Goal: Use online tool/utility: Utilize a website feature to perform a specific function

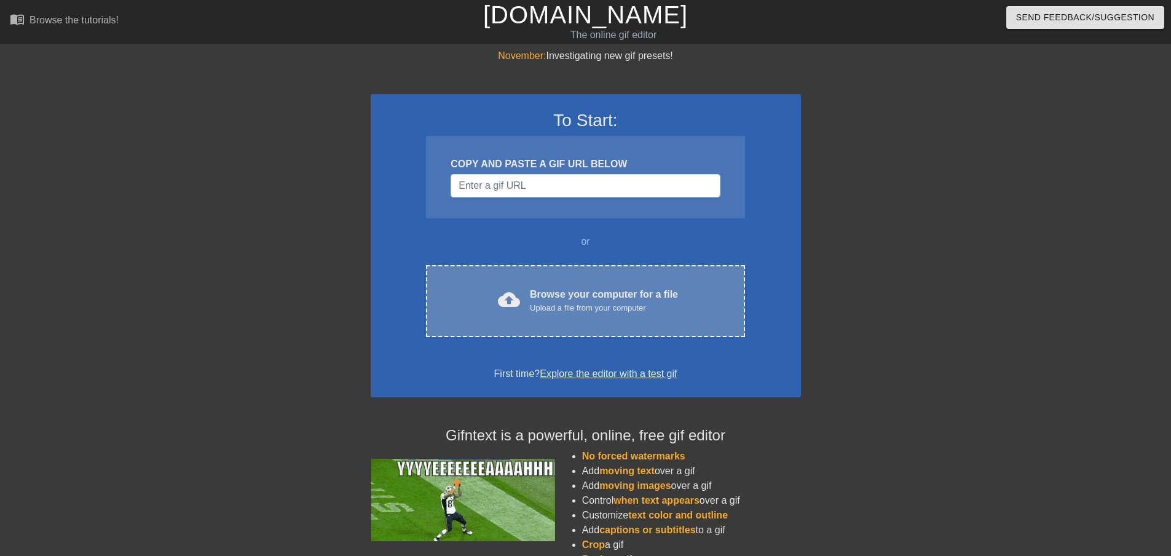
click at [573, 287] on div "Browse your computer for a file Upload a file from your computer" at bounding box center [604, 300] width 148 height 27
click at [577, 315] on div "cloud_upload Browse your computer for a file Upload a file from your computer C…" at bounding box center [585, 301] width 319 height 72
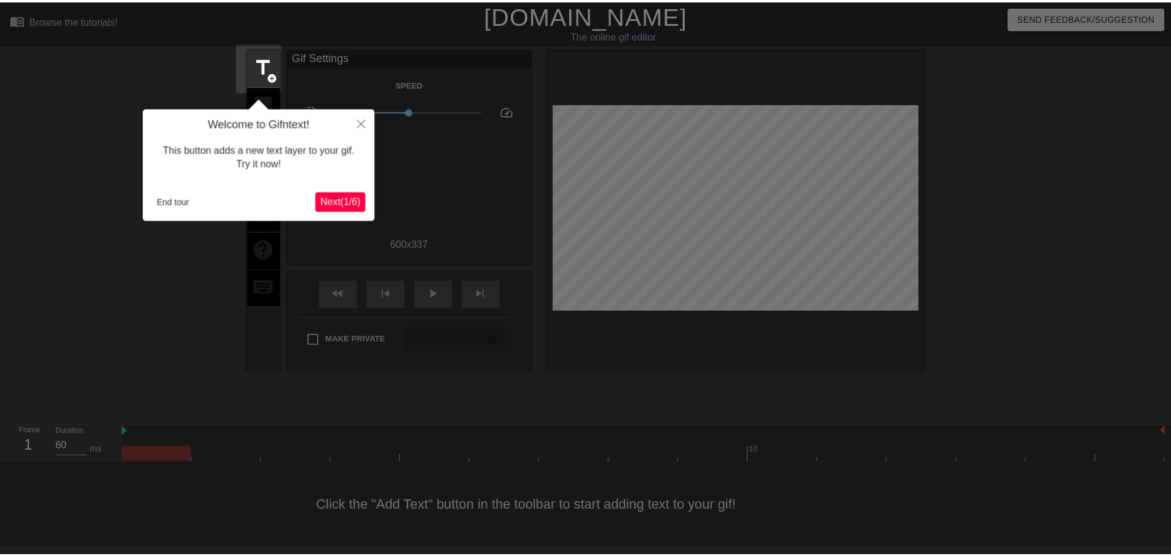
scroll to position [1, 0]
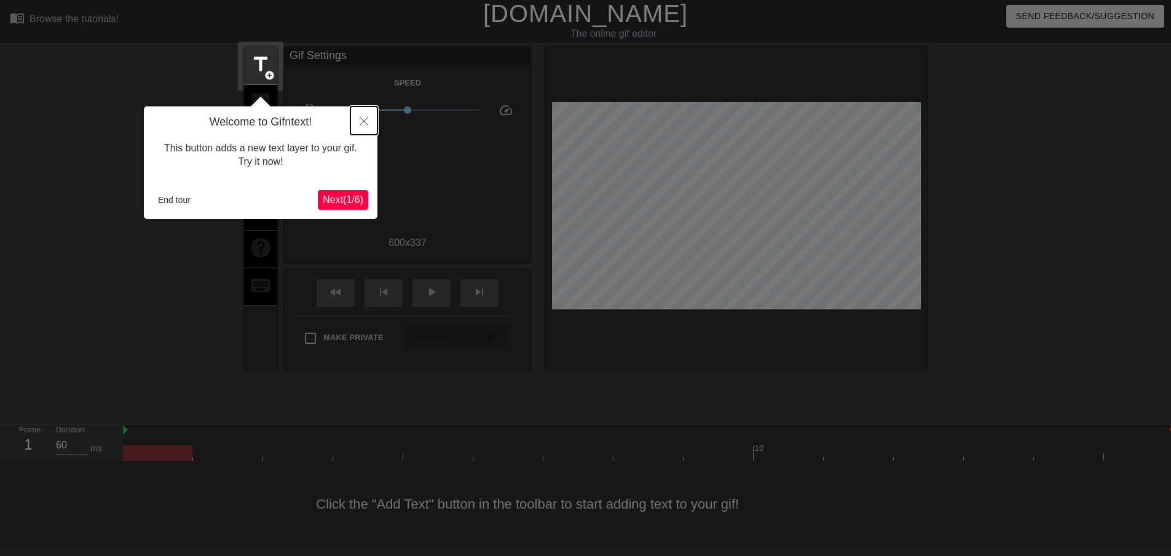
click at [362, 116] on button "Close" at bounding box center [364, 120] width 27 height 28
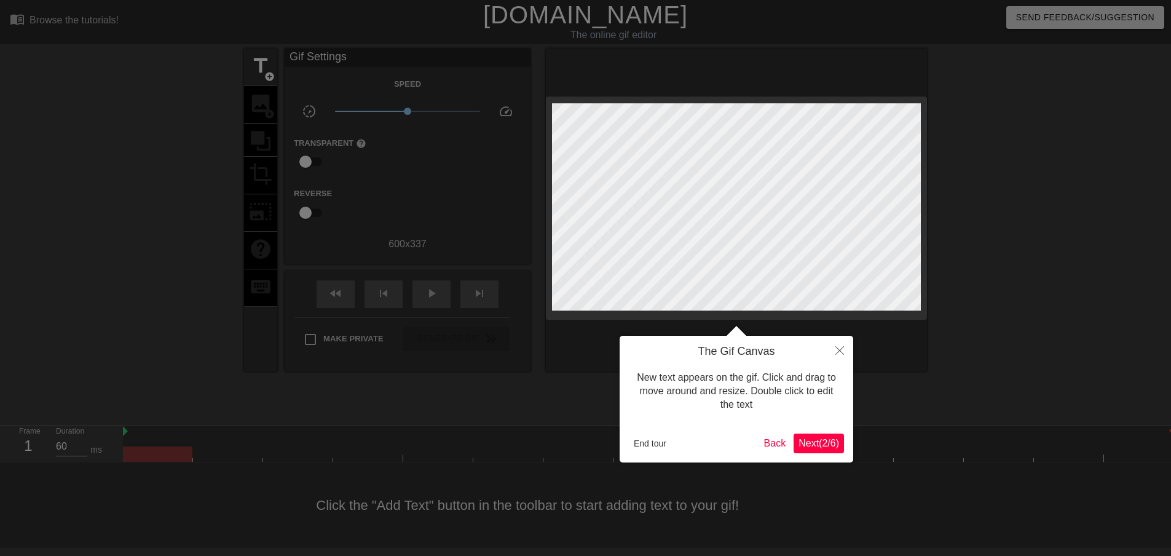
click at [820, 446] on span "Next ( 2 / 6 )" at bounding box center [819, 443] width 41 height 10
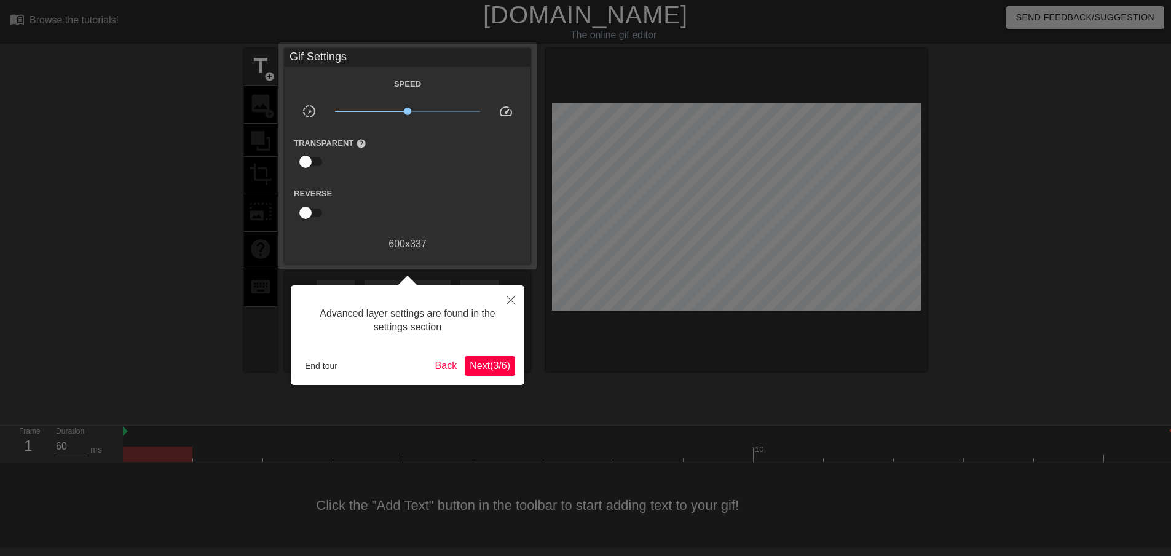
scroll to position [1, 0]
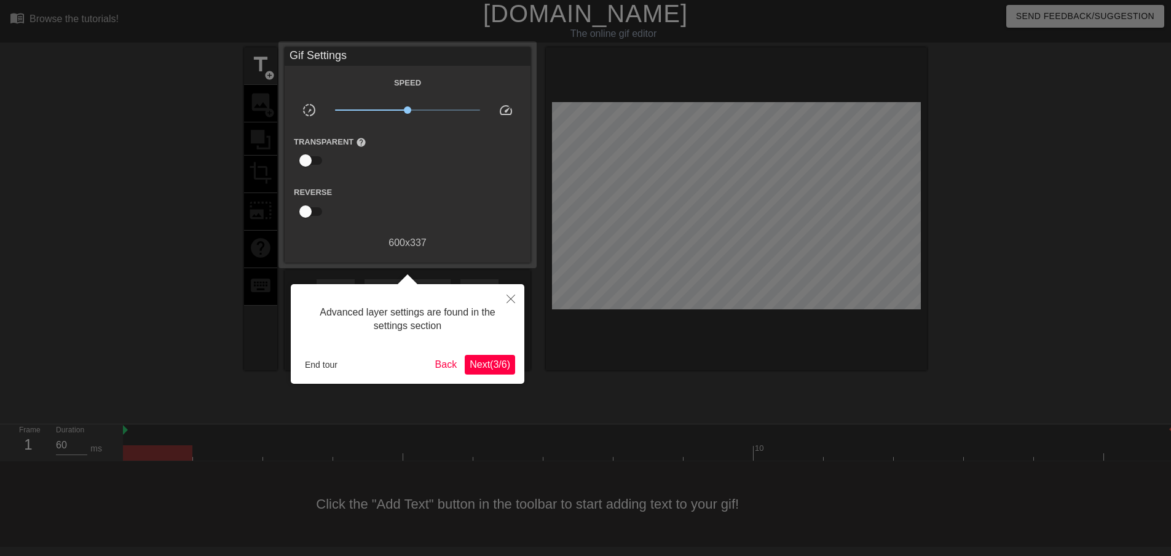
click at [487, 367] on span "Next ( 3 / 6 )" at bounding box center [490, 364] width 41 height 10
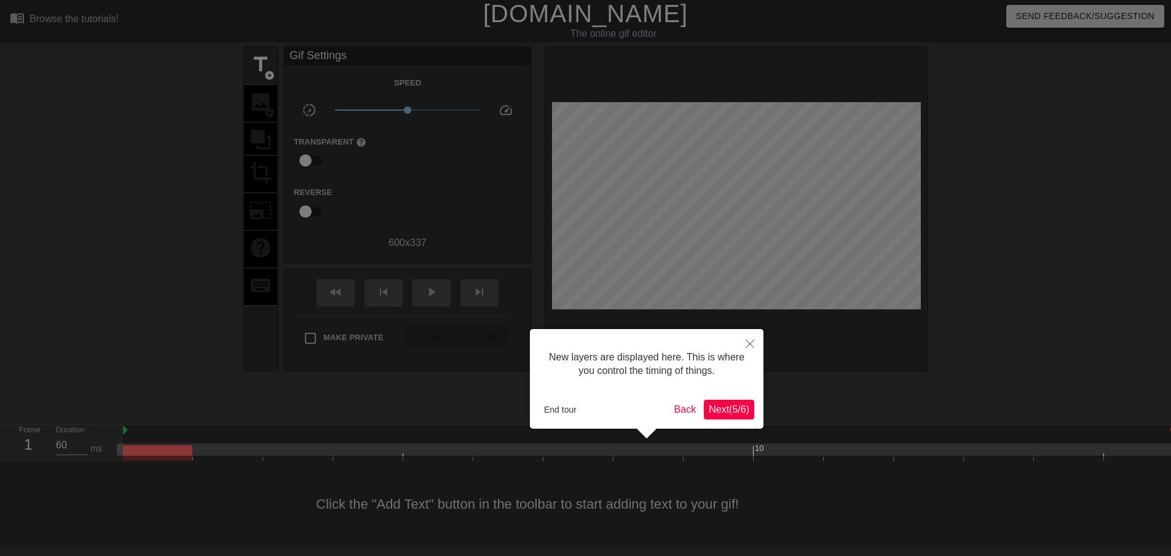
scroll to position [10, 0]
click at [739, 405] on span "Next ( 5 / 6 )" at bounding box center [729, 409] width 41 height 10
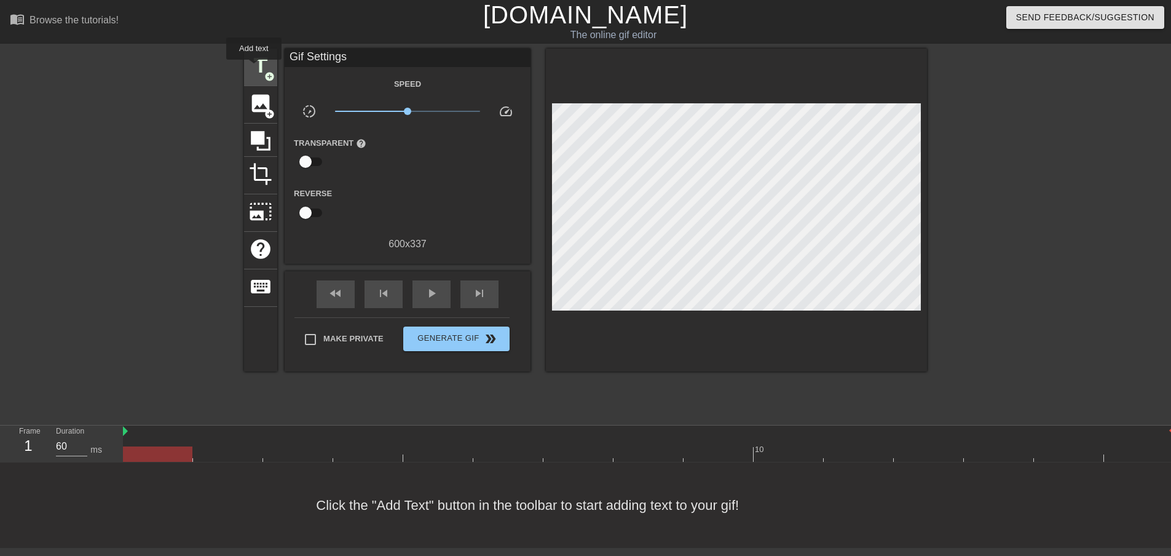
click at [254, 68] on span "title" at bounding box center [260, 65] width 23 height 23
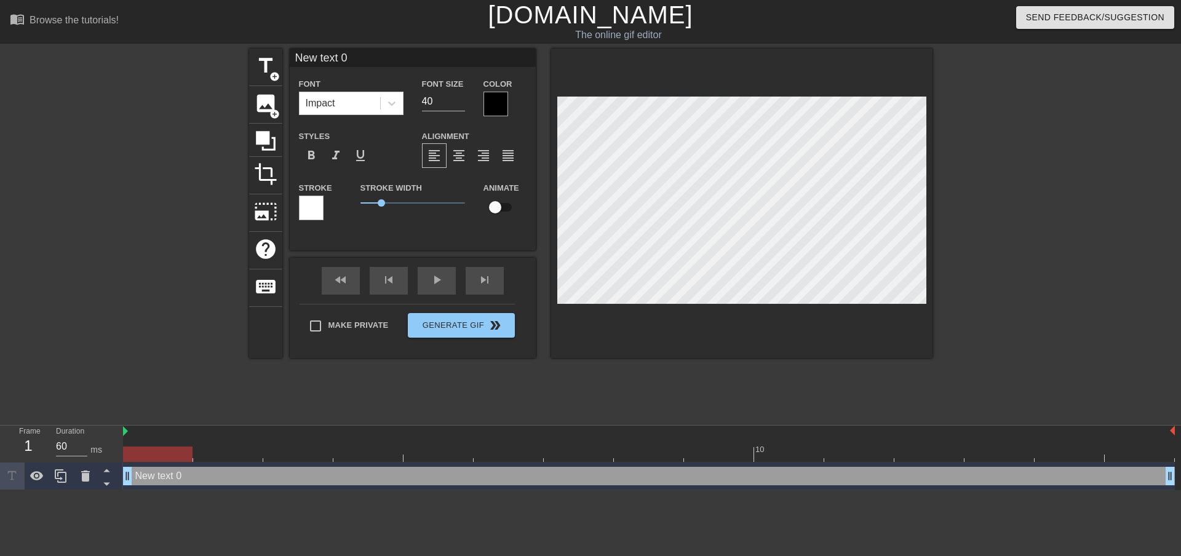
scroll to position [1, 3]
type input "i"
type textarea "in"
type input "in"
type textarea "in"
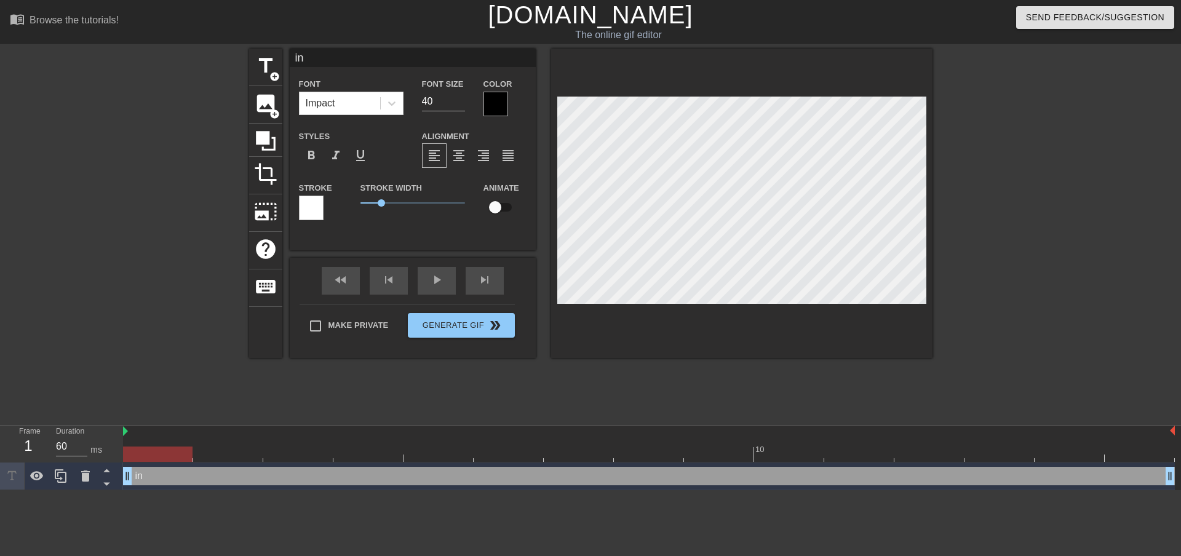
type input "in t"
type textarea "in t"
type input "in th"
type textarea "in th"
type input "in thi"
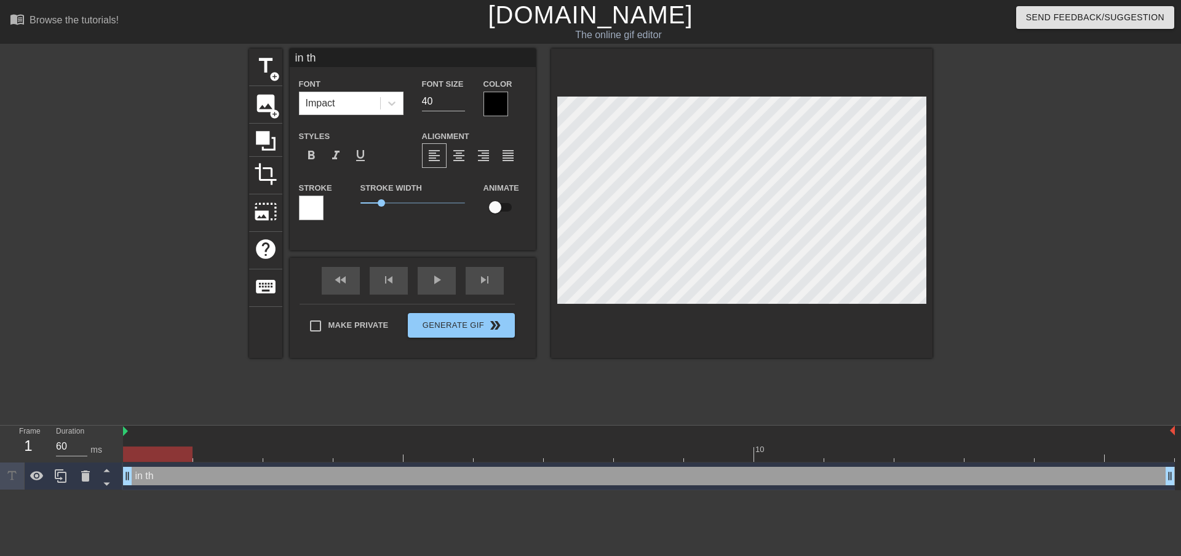
type textarea "in thi"
type input "in th"
type textarea "in th"
type input "in t"
type textarea "in t"
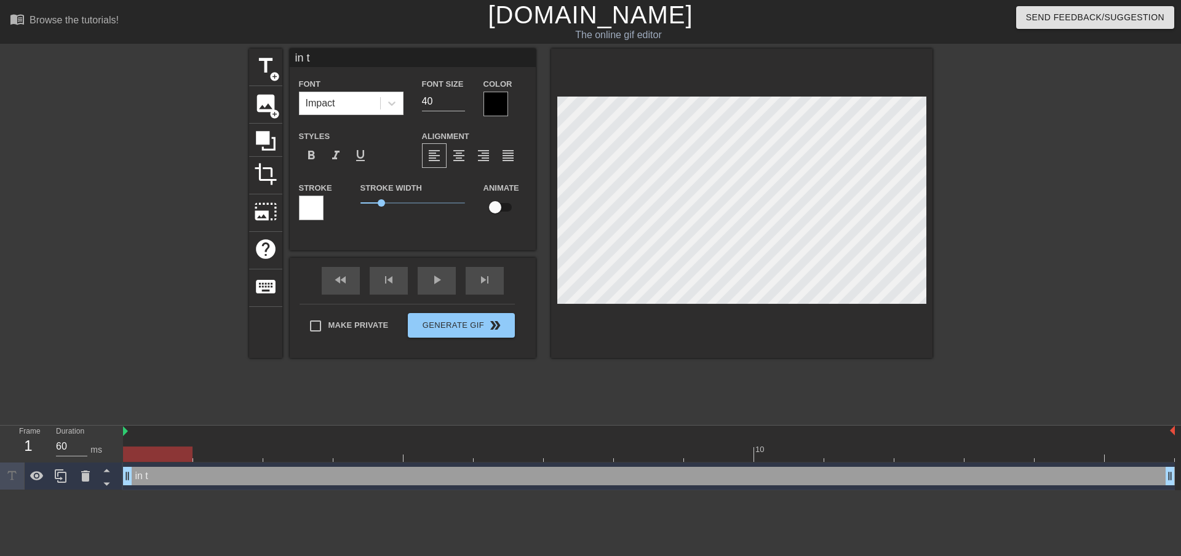
type input "in"
type textarea "in"
type input "in"
type textarea "in"
type input "i"
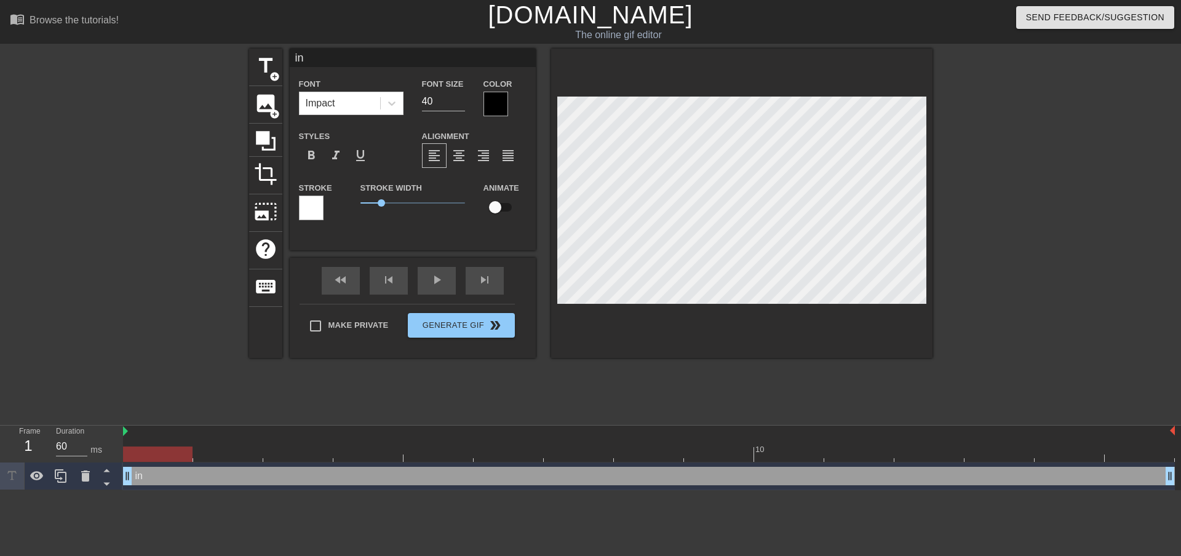
type textarea "i"
type input "is"
type textarea "is"
type input "is"
type textarea "is"
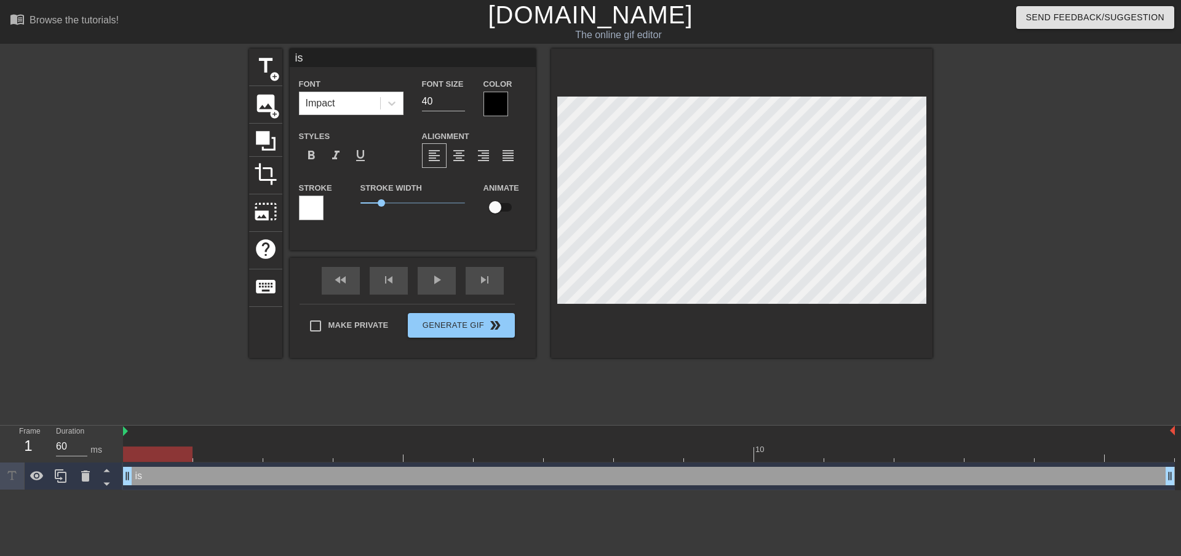
type input "is t"
type textarea "is thj"
type input "is th"
type textarea "is th"
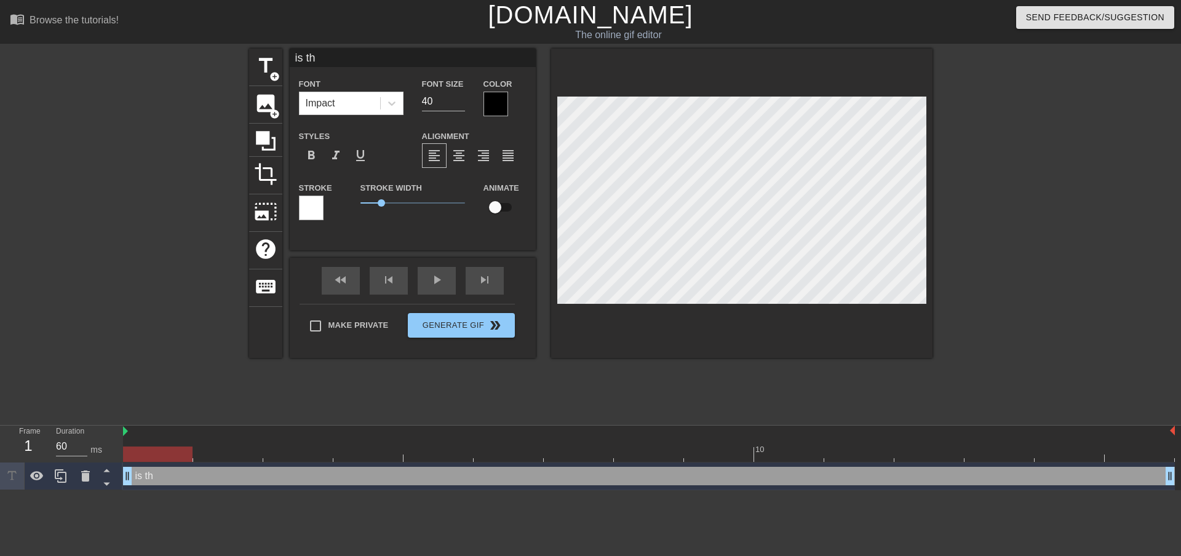
type input "is thi"
type textarea "is thi"
type input "is this"
type textarea "is this"
type input "is this"
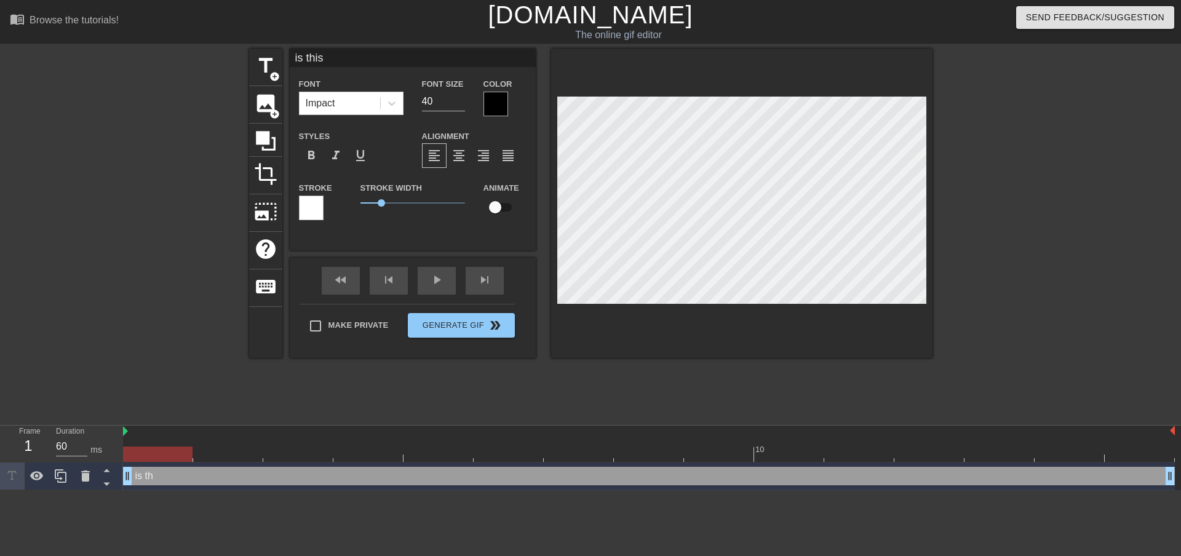
type textarea "is this"
type input "is this p"
type textarea "is this p"
type input "is this ph"
type textarea "is this ph"
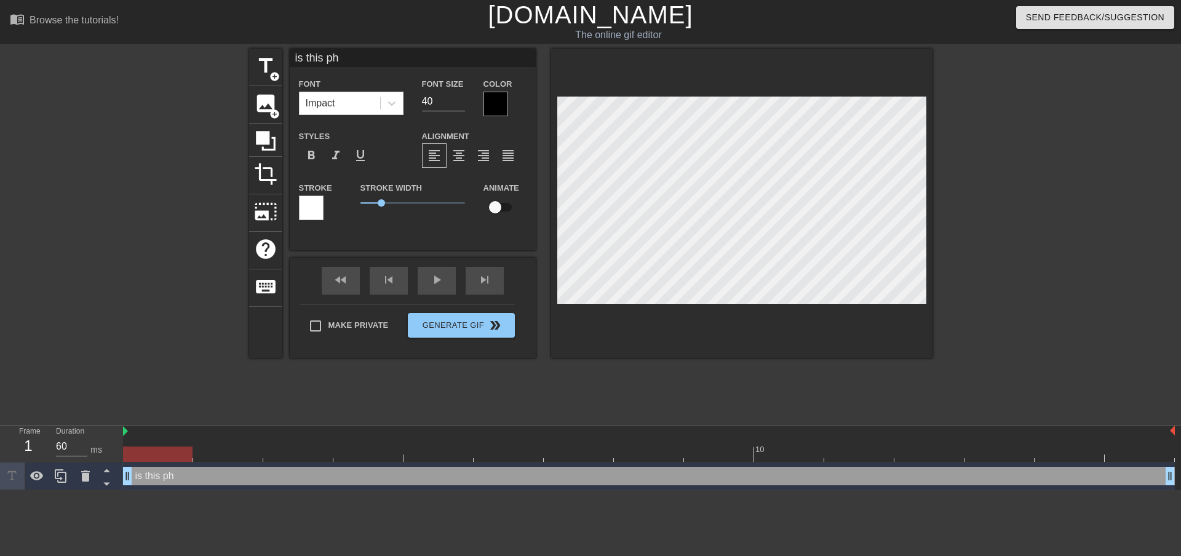
type input "is this pha"
type textarea "is this pha"
type input "is this phas"
type textarea "is this phas"
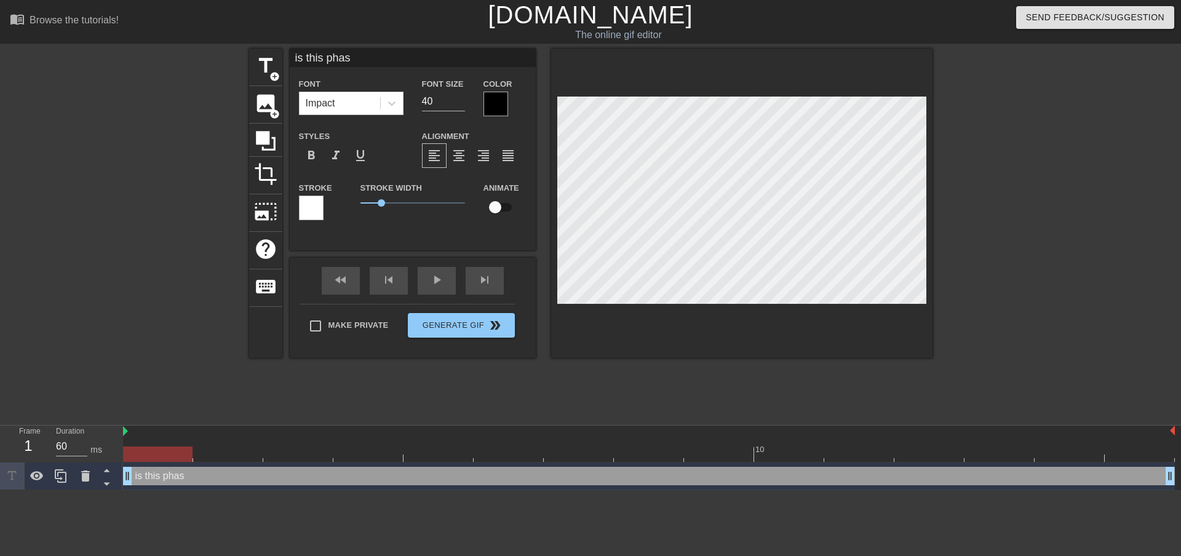
type input "is this pha"
type textarea "is this pha"
type input "is this ph"
type textarea "is this ph"
type input "is this p"
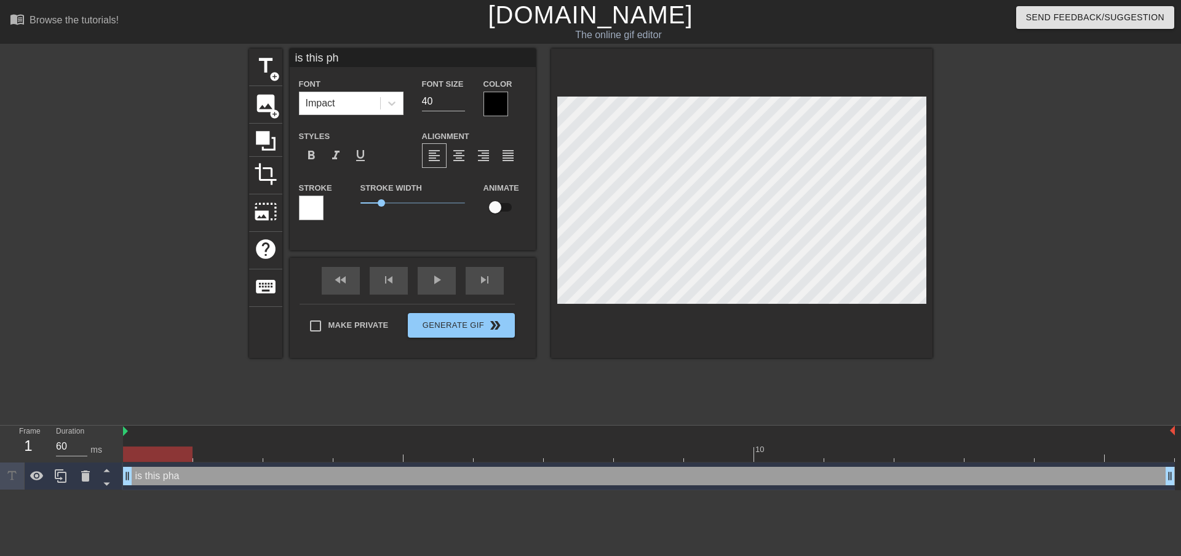
type textarea "is this p"
type input "is this"
type textarea "is this"
type input "is this P"
type textarea "is this P"
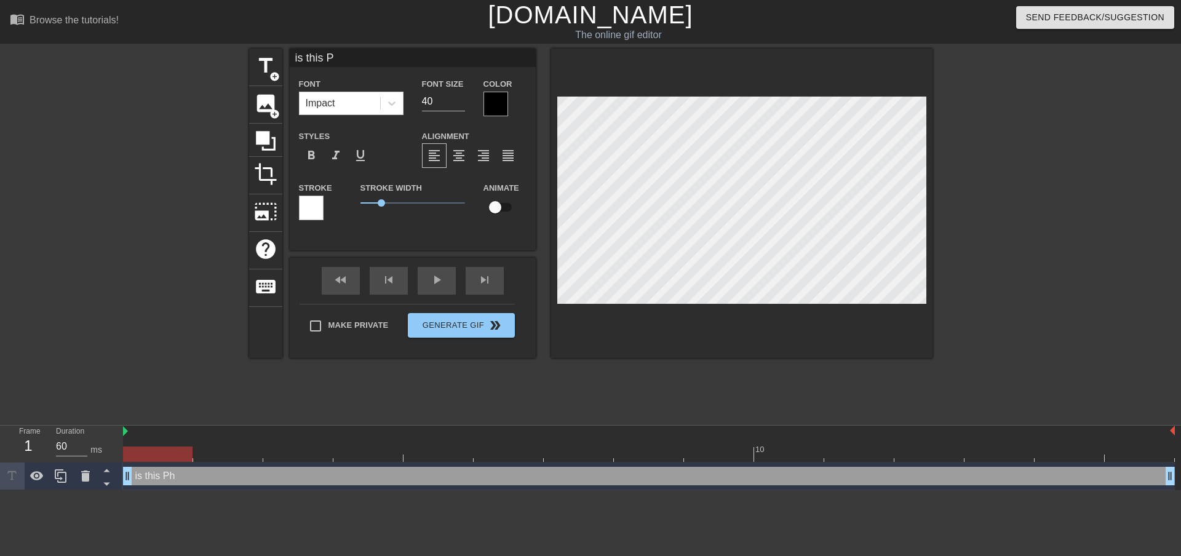
type input "is this Ph"
type textarea "is this Ph"
type input "is this Pha"
type textarea "is this Pha"
type input "is this Phas"
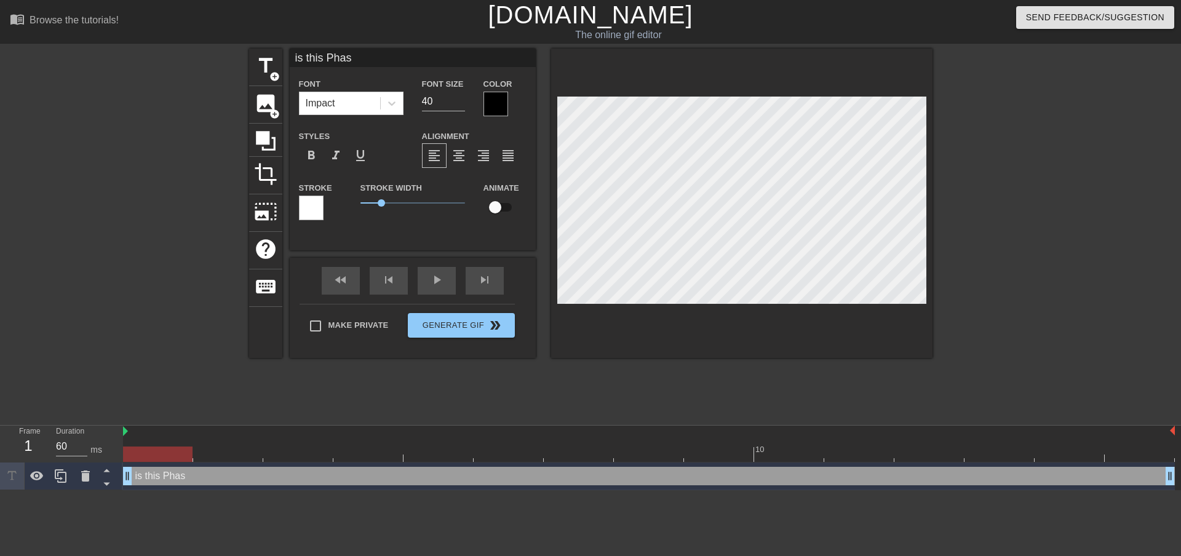
type textarea "is this Phase"
type input "is this Phase"
type textarea "is this Phase"
type input "is this Phase 2"
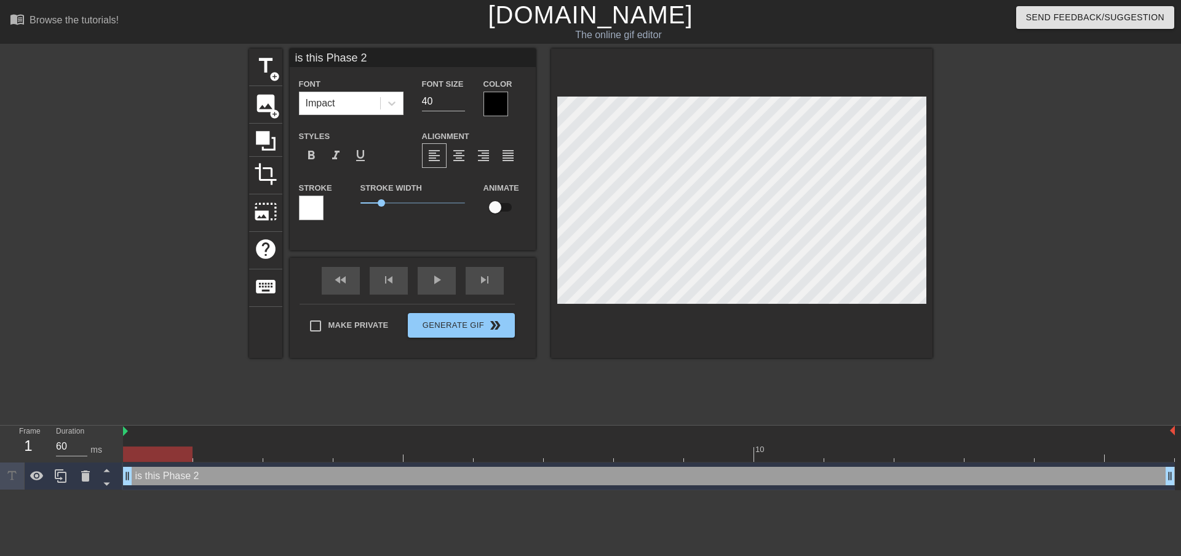
type textarea "is this Phase 2"
click at [391, 100] on icon at bounding box center [392, 103] width 12 height 12
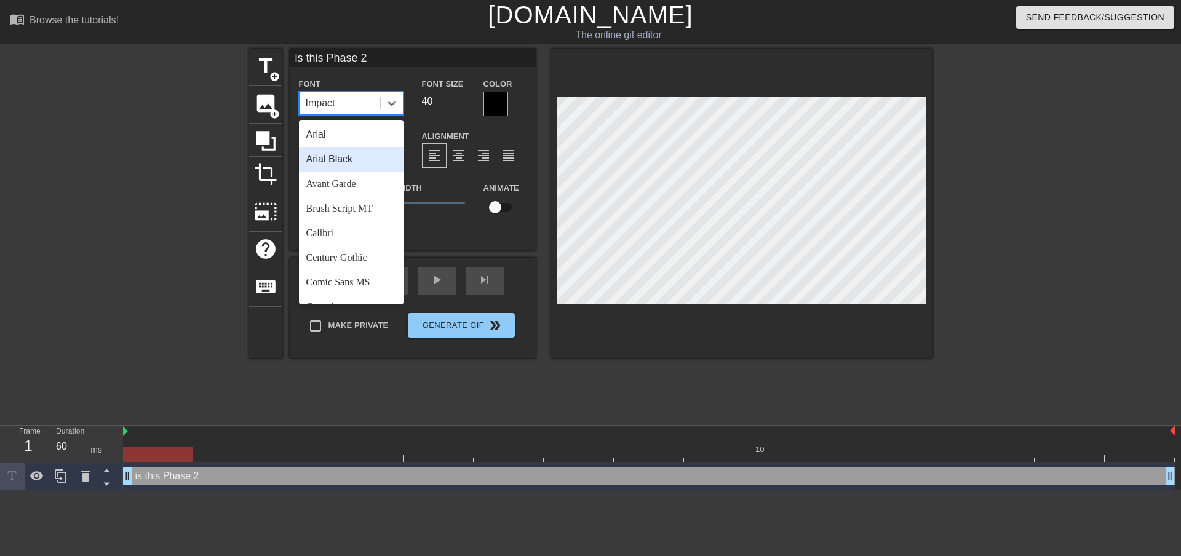
click at [354, 161] on div "Arial Black" at bounding box center [351, 159] width 105 height 25
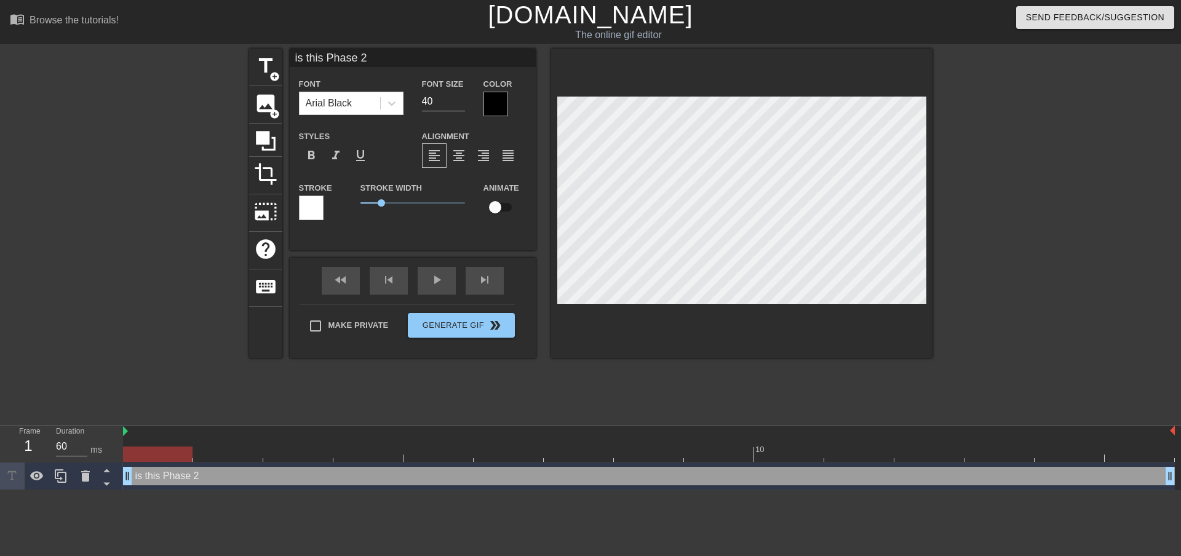
click at [499, 101] on div at bounding box center [495, 104] width 25 height 25
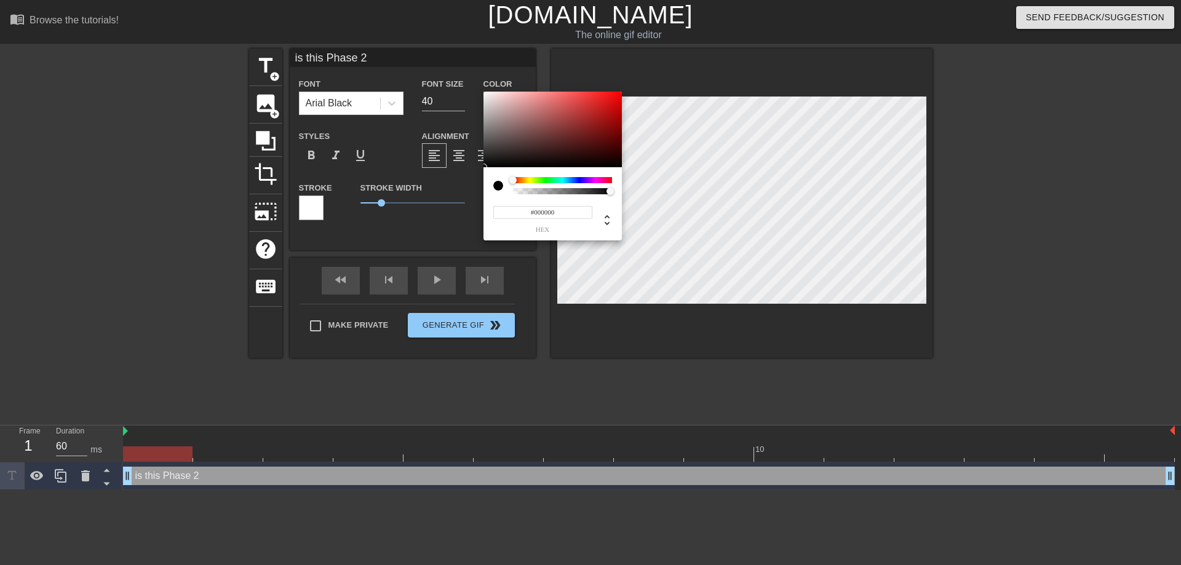
type input "#FAF5F5"
click at [486, 93] on div at bounding box center [552, 130] width 138 height 76
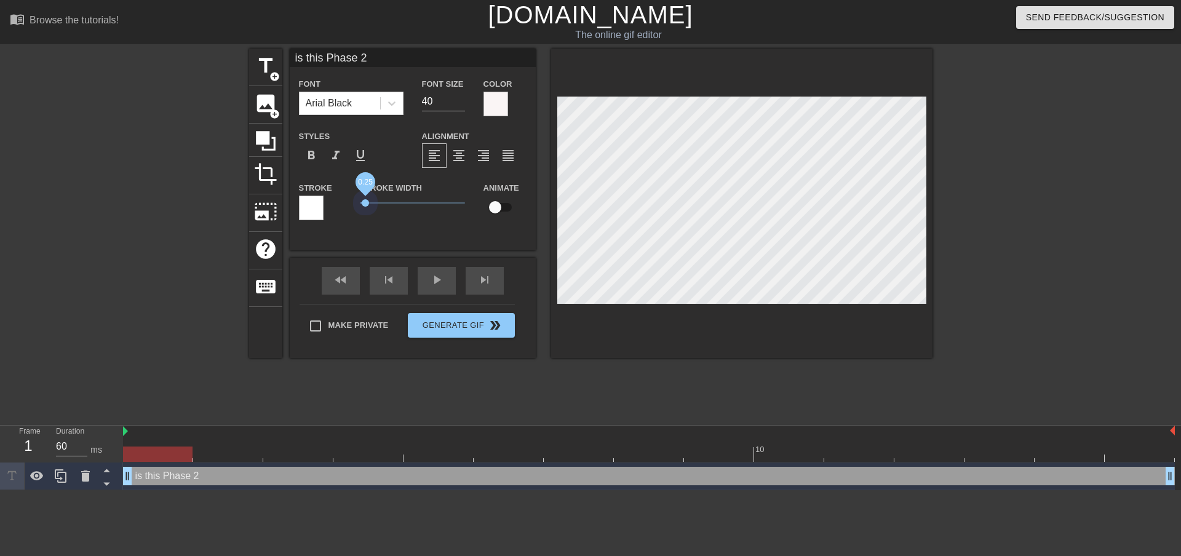
drag, startPoint x: 379, startPoint y: 202, endPoint x: 359, endPoint y: 207, distance: 20.4
click at [359, 207] on div "Stroke Width 0.25" at bounding box center [412, 205] width 123 height 51
click at [501, 106] on div at bounding box center [495, 104] width 25 height 25
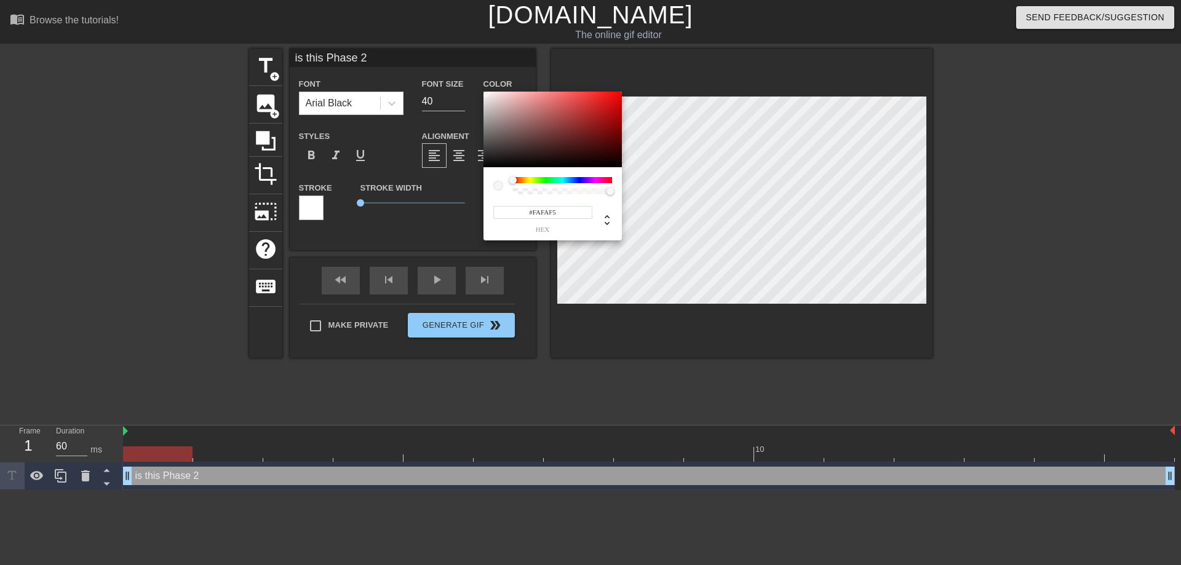
click at [529, 180] on div at bounding box center [562, 180] width 99 height 6
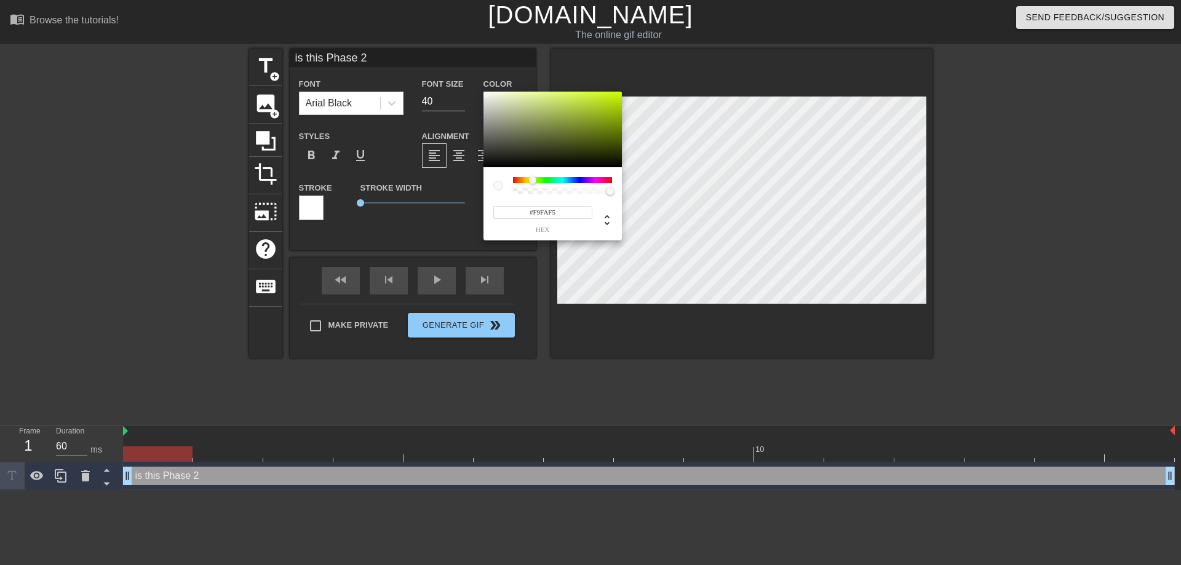
click at [532, 178] on div at bounding box center [532, 179] width 7 height 7
type input "#FAF9F5"
click at [525, 180] on div at bounding box center [562, 180] width 99 height 6
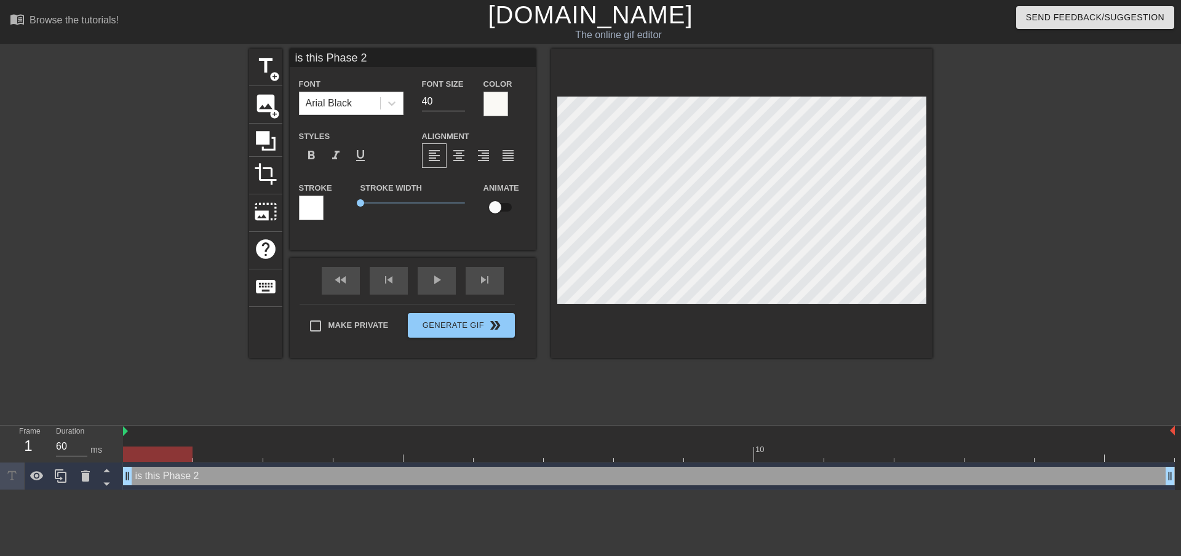
click at [496, 108] on div at bounding box center [495, 104] width 25 height 25
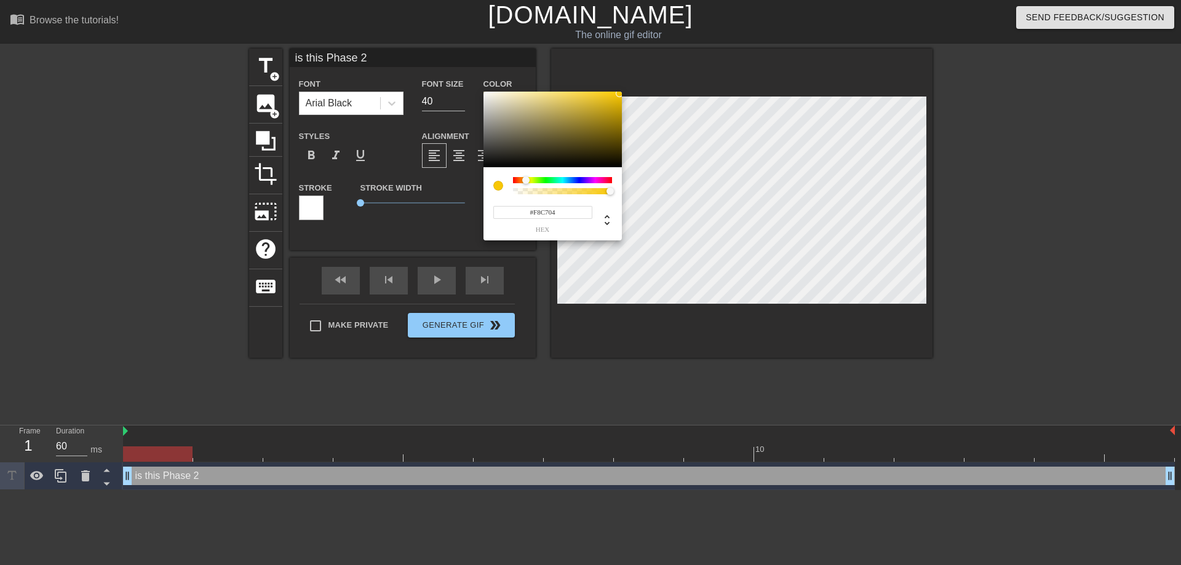
click at [619, 93] on div at bounding box center [552, 130] width 138 height 76
type input "#F6DE7F"
click at [550, 94] on div at bounding box center [552, 130] width 138 height 76
click at [500, 185] on div at bounding box center [498, 186] width 10 height 10
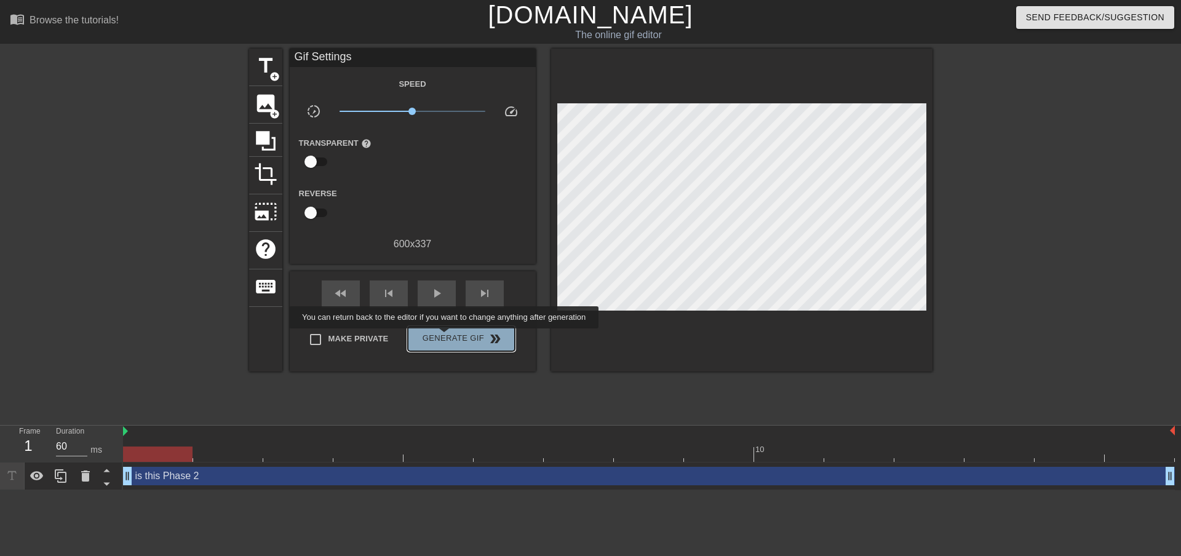
click at [445, 337] on span "Generate Gif double_arrow" at bounding box center [461, 338] width 97 height 15
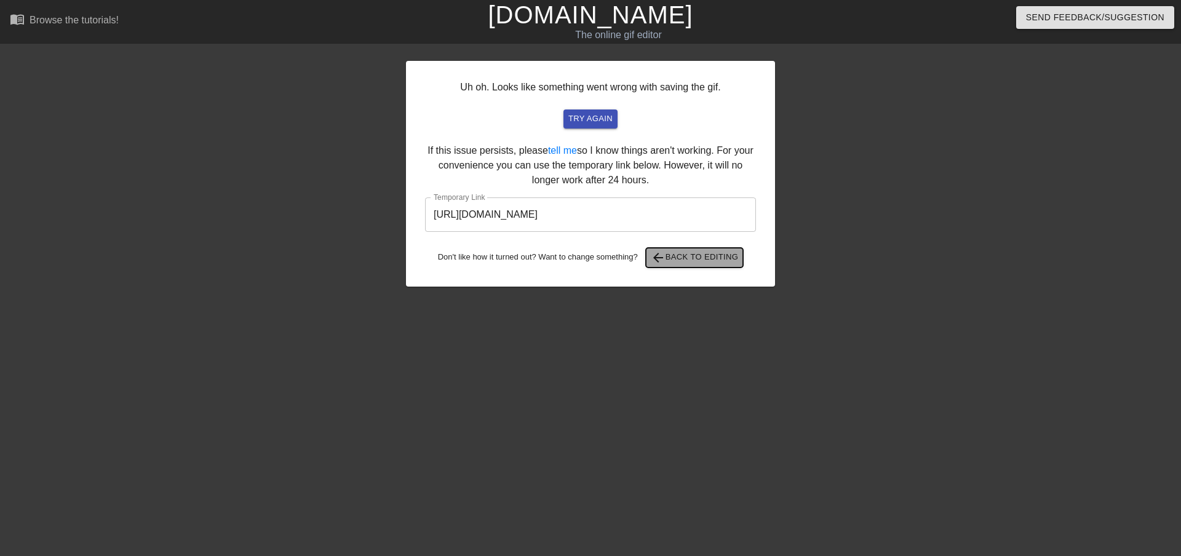
click at [699, 259] on span "arrow_back Back to Editing" at bounding box center [695, 257] width 88 height 15
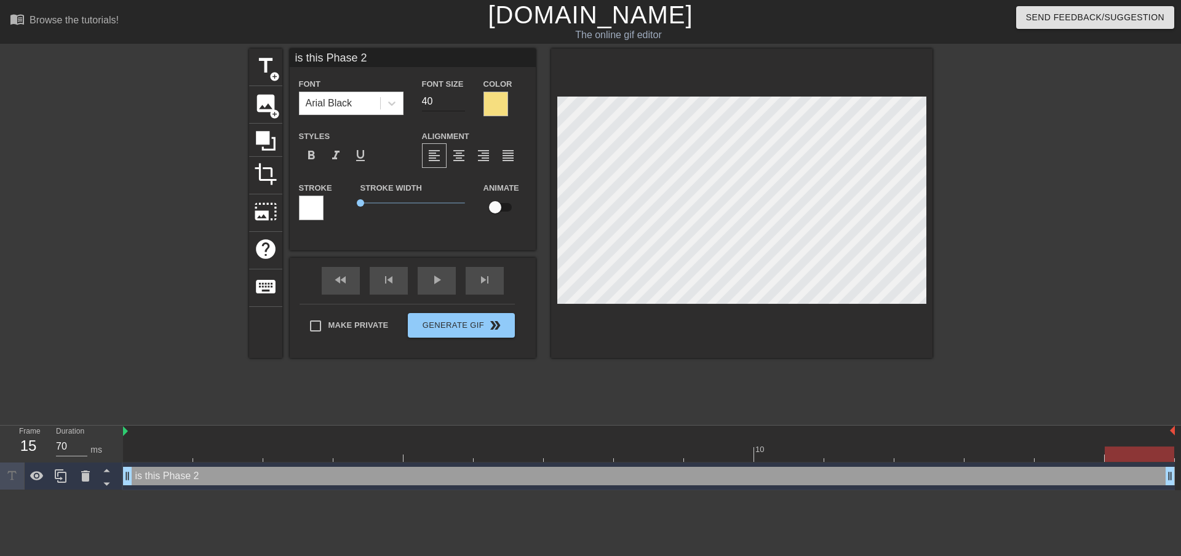
click at [435, 97] on input "40" at bounding box center [443, 102] width 43 height 20
click at [459, 104] on input "39" at bounding box center [443, 102] width 43 height 20
click at [459, 104] on input "38" at bounding box center [443, 102] width 43 height 20
click at [459, 104] on input "37" at bounding box center [443, 102] width 43 height 20
click at [459, 104] on input "36" at bounding box center [443, 102] width 43 height 20
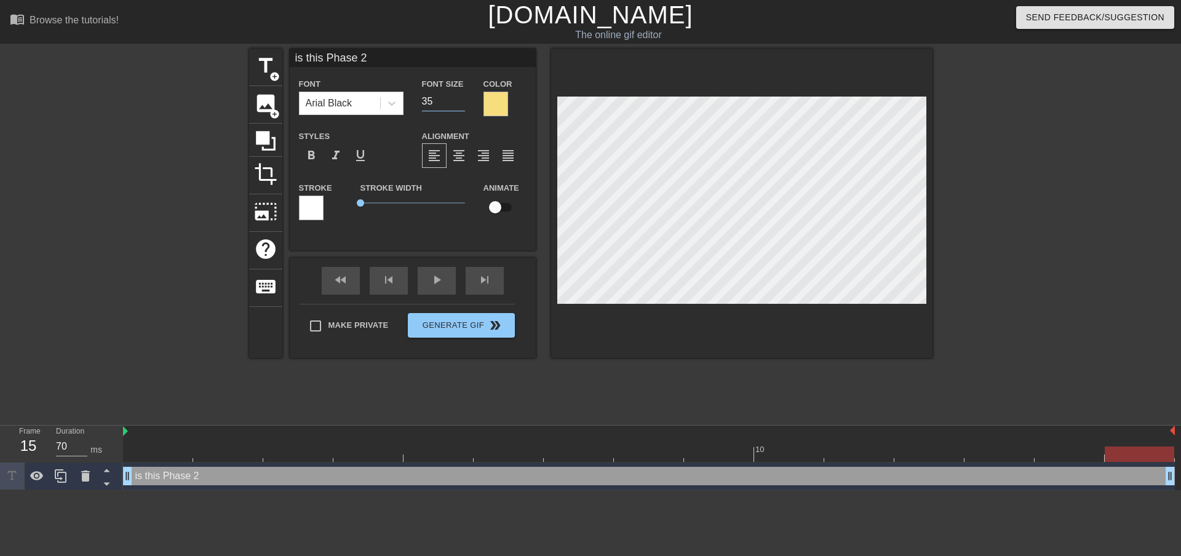
click at [459, 104] on input "35" at bounding box center [443, 102] width 43 height 20
click at [459, 104] on input "34" at bounding box center [443, 102] width 43 height 20
click at [459, 104] on input "33" at bounding box center [443, 102] width 43 height 20
click at [459, 104] on input "32" at bounding box center [443, 102] width 43 height 20
click at [459, 104] on input "31" at bounding box center [443, 102] width 43 height 20
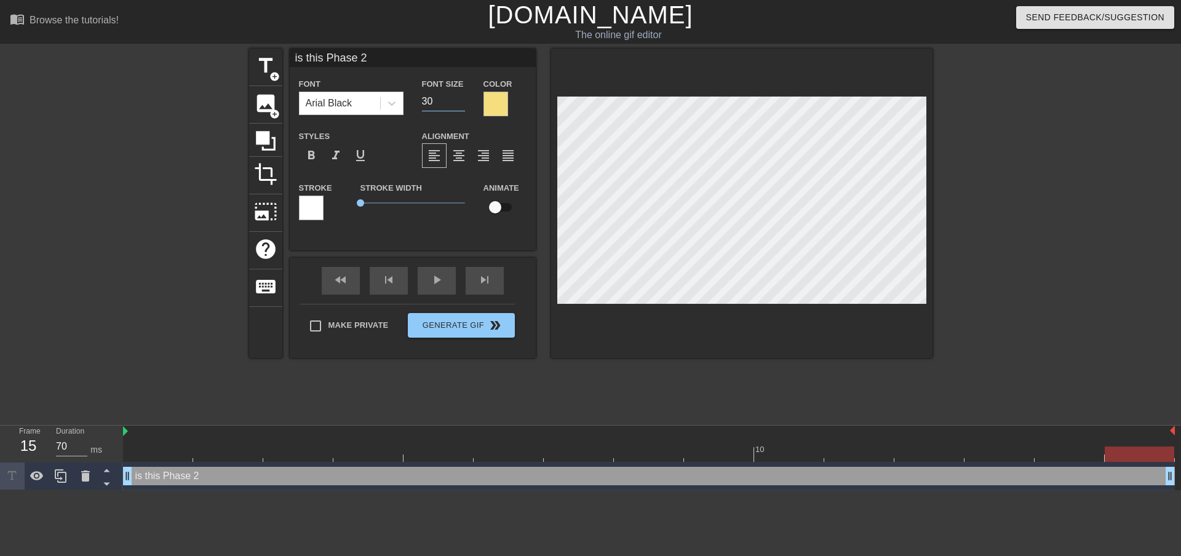
click at [459, 104] on input "30" at bounding box center [443, 102] width 43 height 20
click at [459, 104] on input "29" at bounding box center [443, 102] width 43 height 20
click at [459, 104] on input "28" at bounding box center [443, 102] width 43 height 20
click at [459, 104] on input "27" at bounding box center [443, 102] width 43 height 20
type input "26"
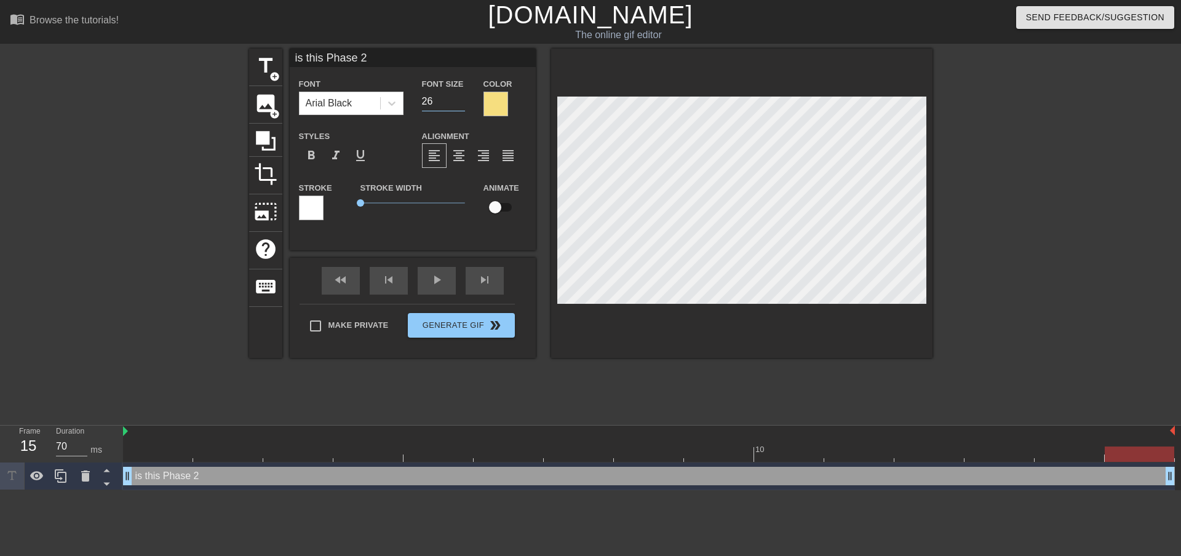
click at [459, 104] on input "26" at bounding box center [443, 102] width 43 height 20
click at [310, 204] on div at bounding box center [311, 208] width 25 height 25
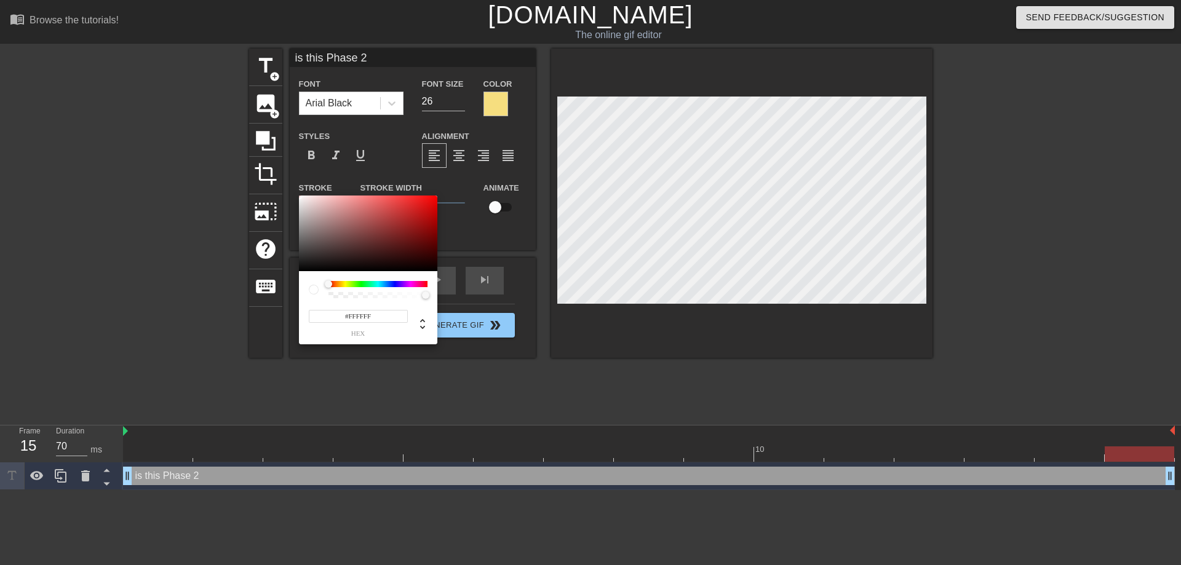
type input "#090909"
click at [301, 269] on div at bounding box center [368, 234] width 138 height 76
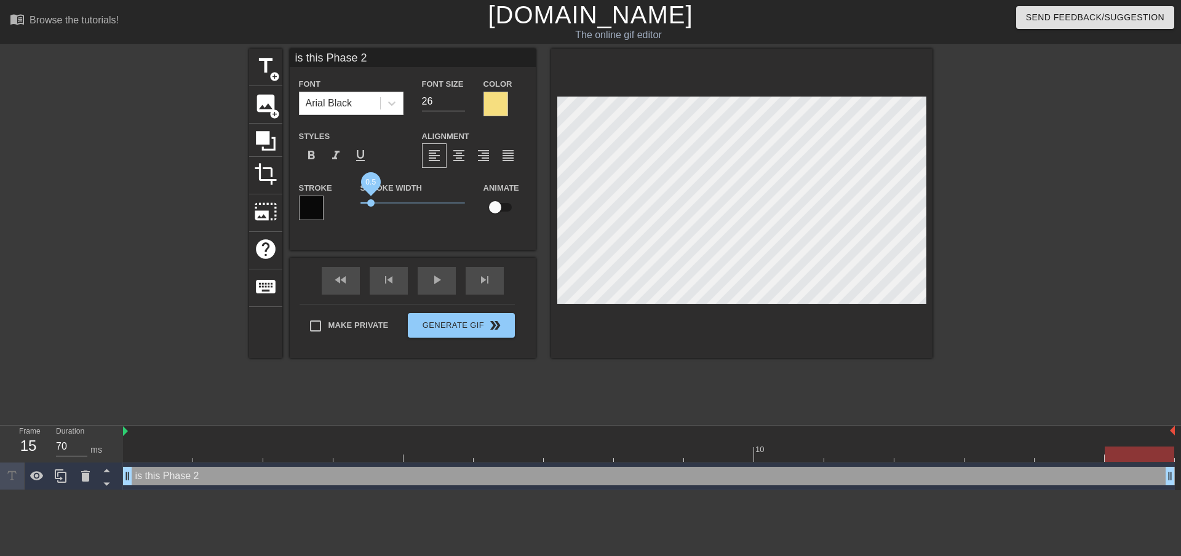
drag, startPoint x: 361, startPoint y: 203, endPoint x: 370, endPoint y: 205, distance: 9.5
click at [370, 205] on span "0.5" at bounding box center [370, 202] width 7 height 7
click at [501, 111] on div at bounding box center [495, 104] width 25 height 25
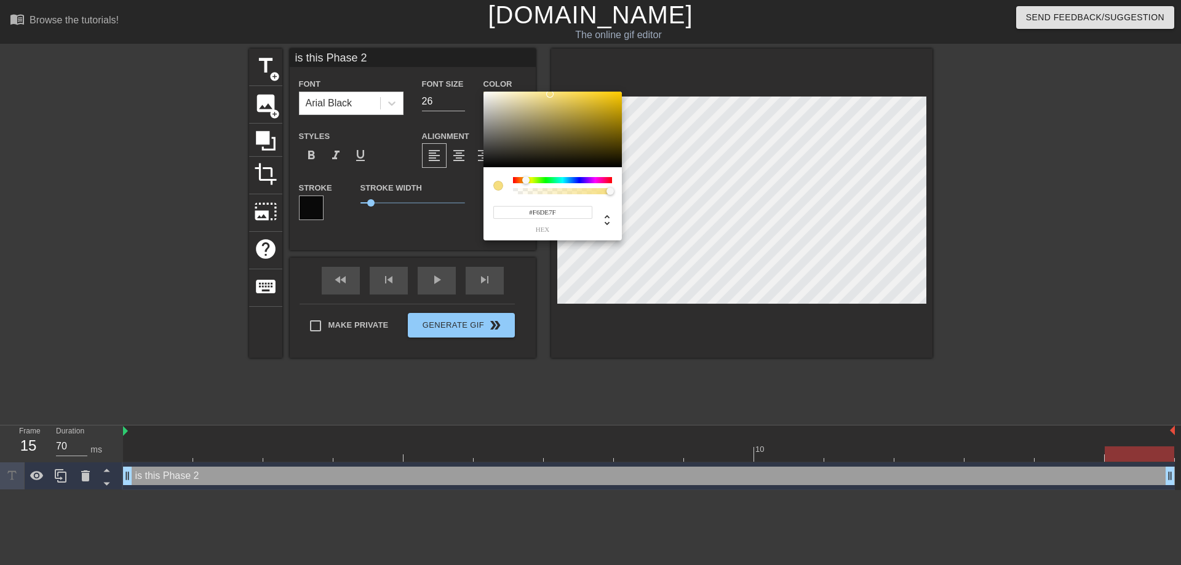
click at [541, 215] on input "#F6DE7F" at bounding box center [542, 212] width 99 height 13
drag, startPoint x: 559, startPoint y: 213, endPoint x: 533, endPoint y: 213, distance: 26.4
click at [533, 213] on input "#F6DE7F" at bounding box center [542, 212] width 99 height 13
type input "#FBD468"
click at [512, 232] on span "hex" at bounding box center [542, 229] width 99 height 7
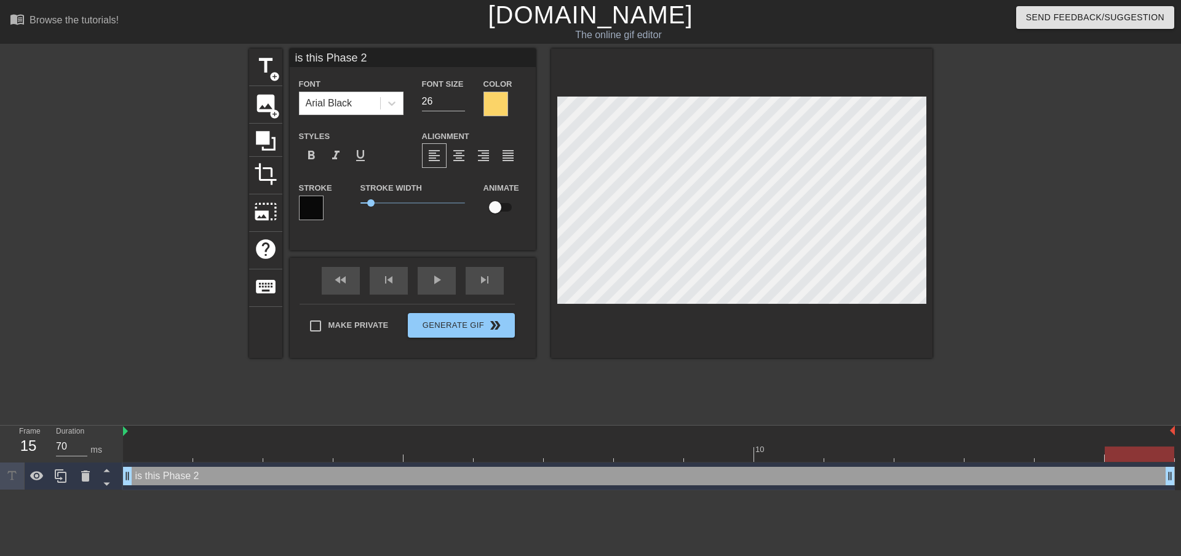
scroll to position [2, 5]
type input "is this Phase 2?"
type textarea "is this Phase 2?"
click at [623, 322] on div at bounding box center [741, 203] width 381 height 309
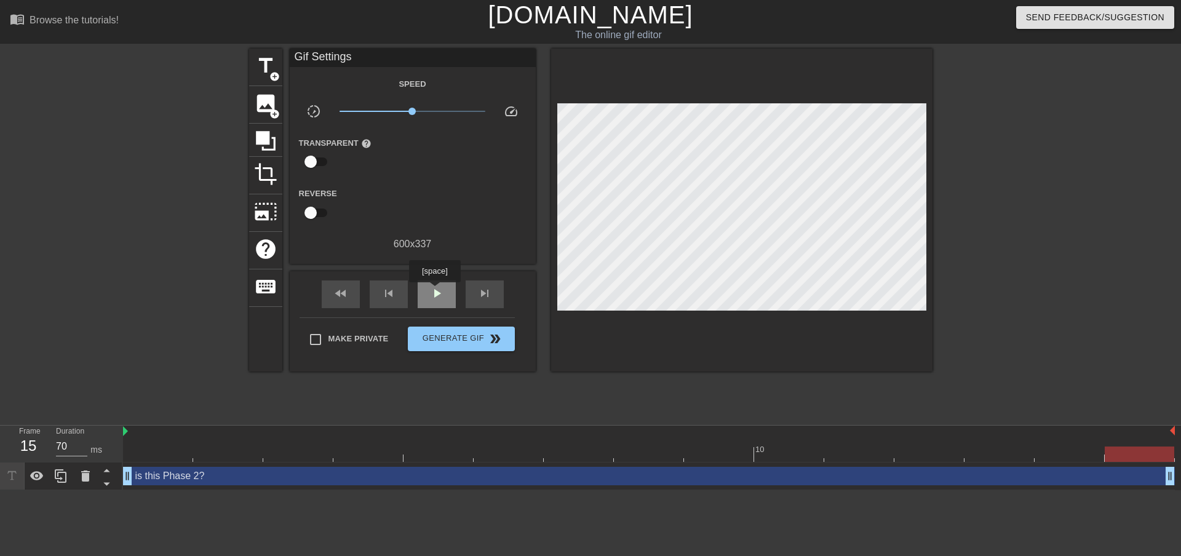
click at [434, 291] on span "play_arrow" at bounding box center [436, 293] width 15 height 15
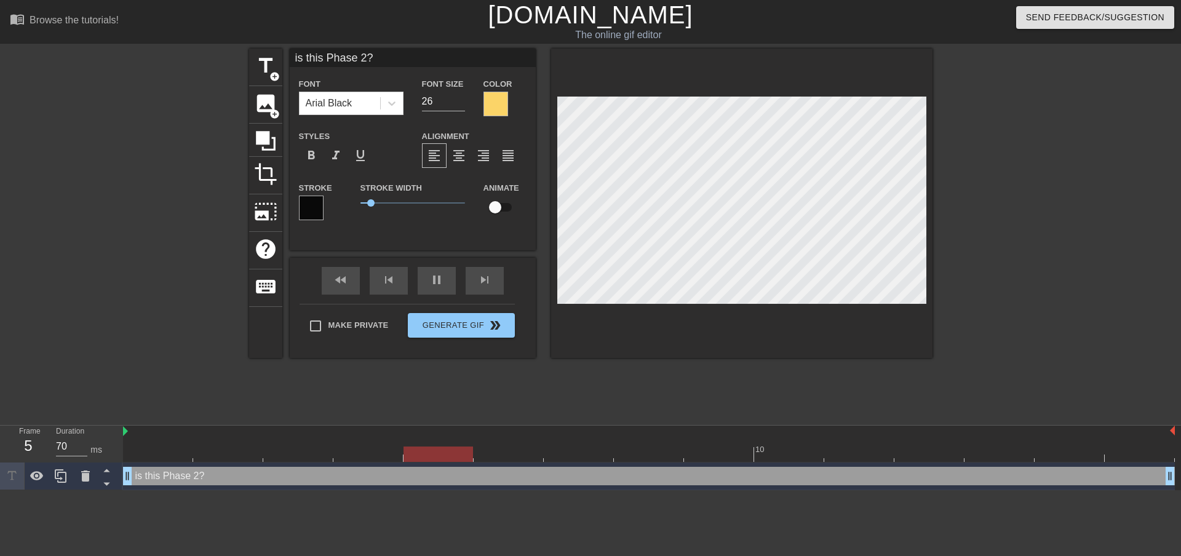
click at [501, 96] on div at bounding box center [495, 104] width 25 height 25
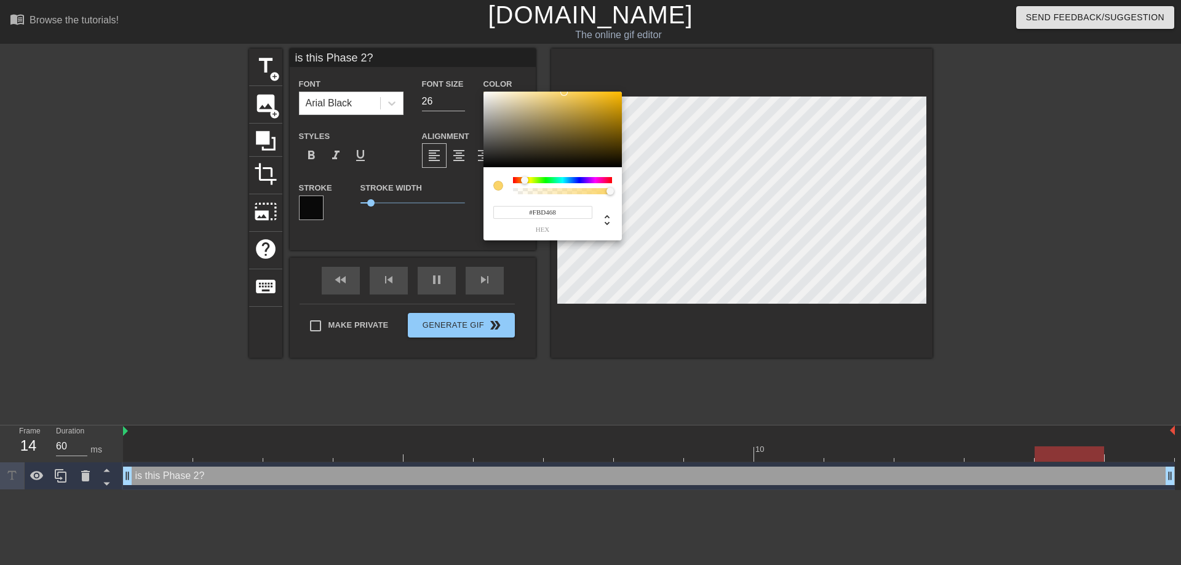
type input "70"
type input "#FFF0C6"
click at [483, 92] on div at bounding box center [552, 130] width 138 height 76
type input "70"
type input "#FEFDFB"
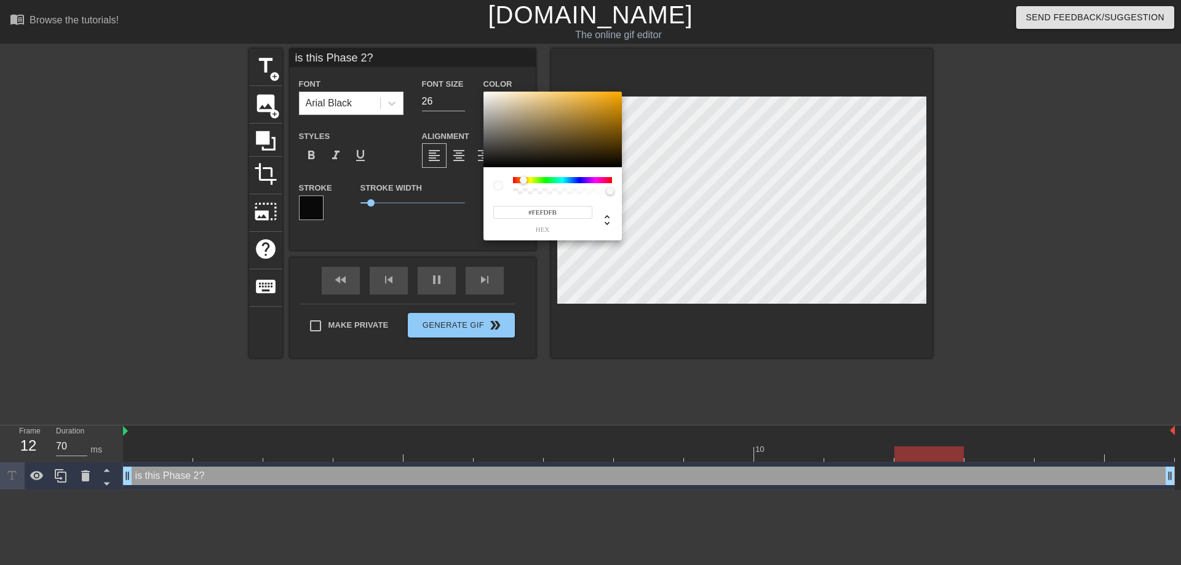
click at [485, 92] on div at bounding box center [552, 130] width 138 height 76
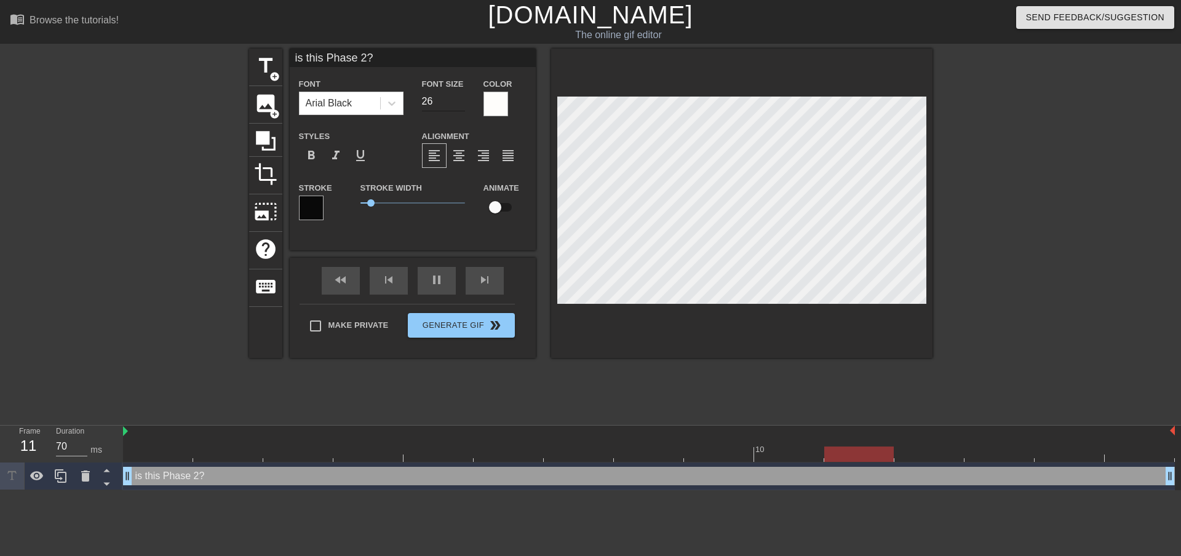
type input "60"
type input "25"
type input "70"
type input "25"
click at [456, 103] on input "25" at bounding box center [443, 102] width 43 height 20
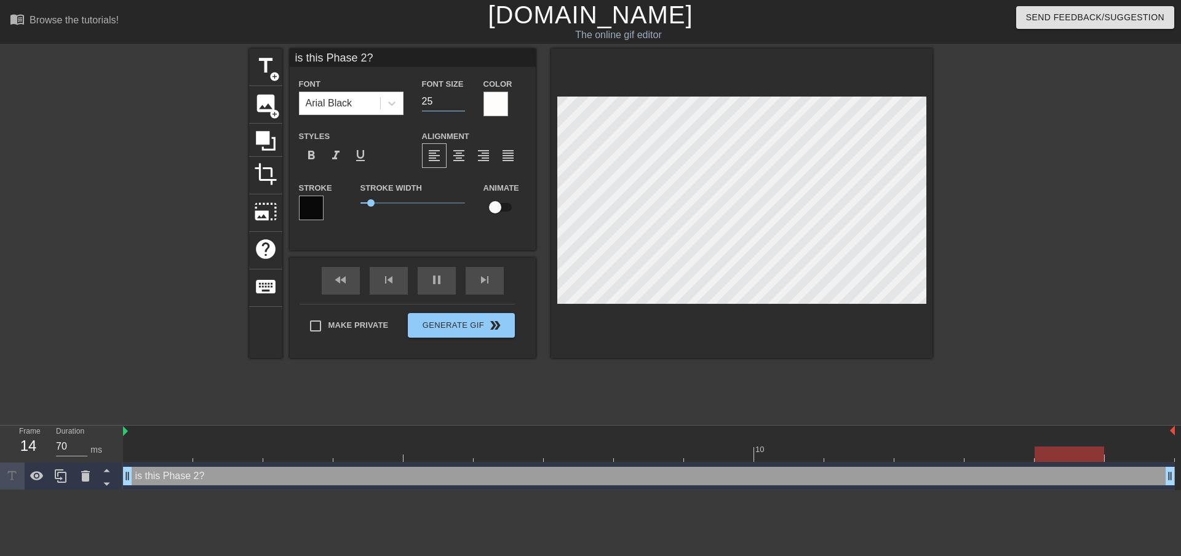
type input "60"
type input "24"
type input "70"
type input "24"
click at [456, 103] on input "24" at bounding box center [443, 102] width 43 height 20
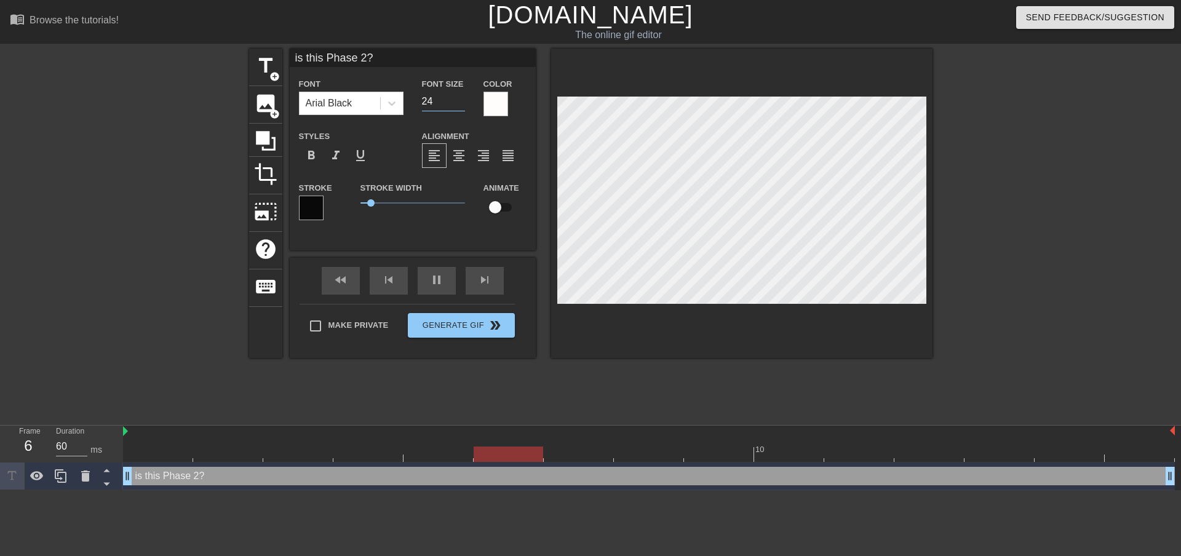
type input "70"
type input "23"
type input "60"
type input "23"
click at [456, 103] on input "23" at bounding box center [443, 102] width 43 height 20
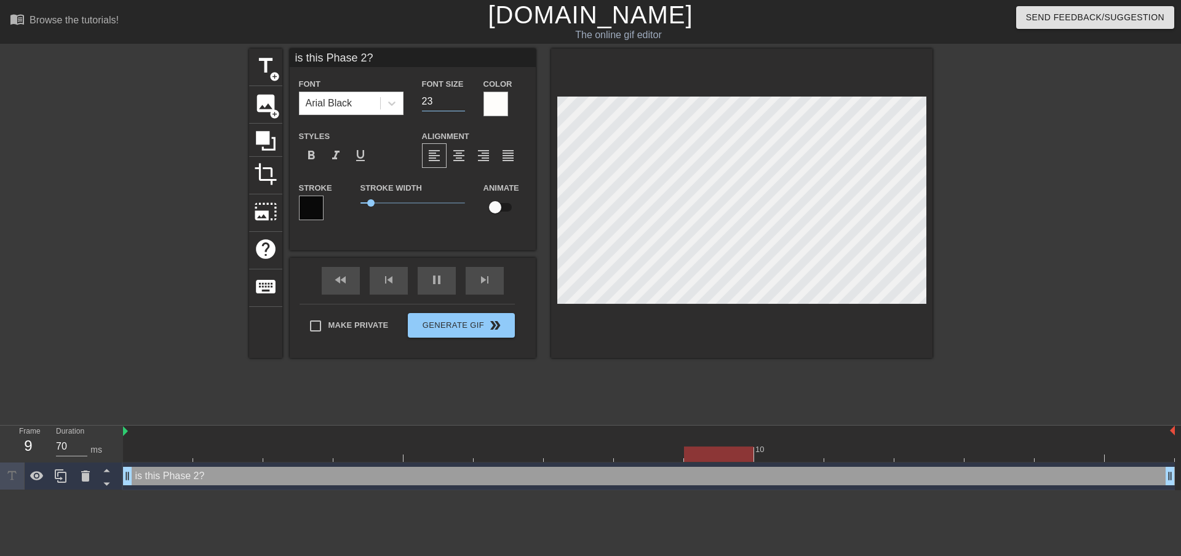
type input "60"
type input "22"
type input "70"
type input "22"
click at [456, 103] on input "22" at bounding box center [443, 102] width 43 height 20
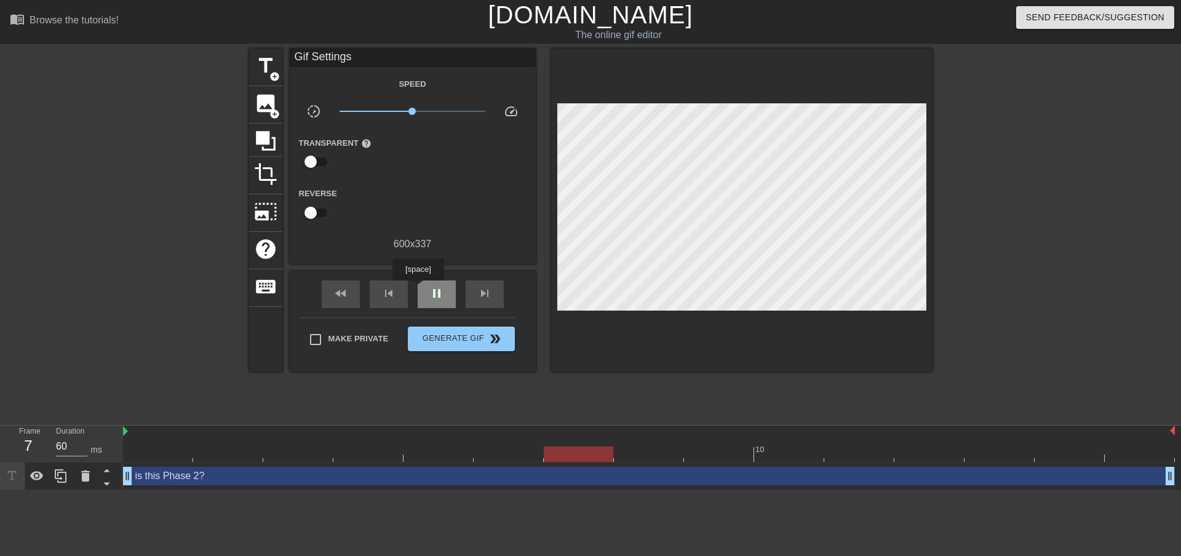
click at [426, 290] on div "pause" at bounding box center [437, 294] width 38 height 28
drag, startPoint x: 127, startPoint y: 477, endPoint x: 157, endPoint y: 477, distance: 29.5
drag, startPoint x: 128, startPoint y: 472, endPoint x: 153, endPoint y: 472, distance: 25.2
click at [187, 453] on div at bounding box center [157, 453] width 69 height 15
click at [176, 454] on div at bounding box center [157, 453] width 69 height 15
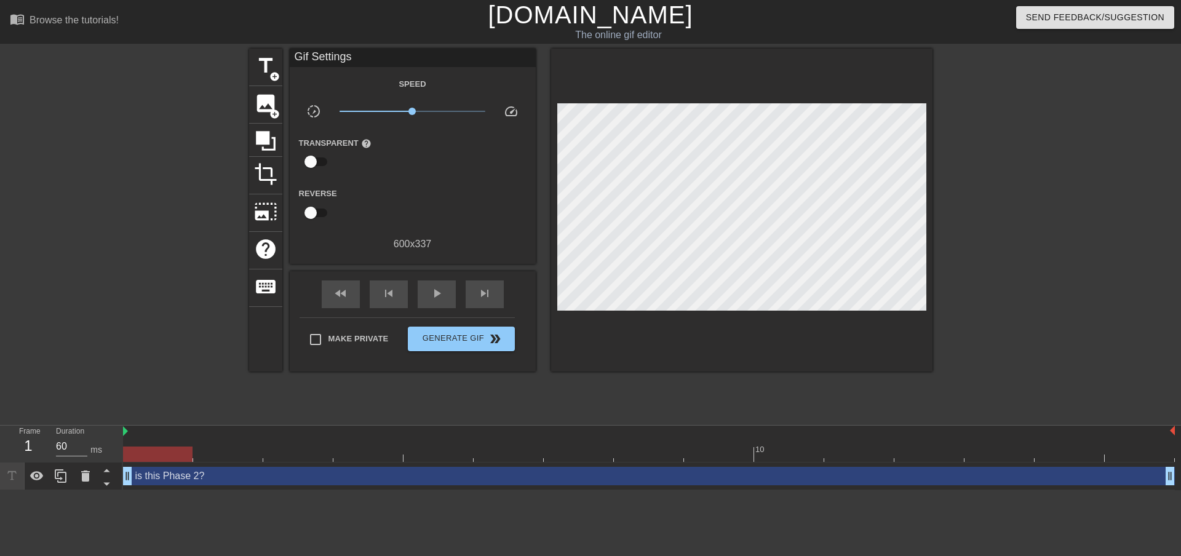
drag, startPoint x: 176, startPoint y: 454, endPoint x: 129, endPoint y: 349, distance: 115.3
click at [129, 349] on div at bounding box center [142, 233] width 184 height 369
click at [262, 180] on span "crop" at bounding box center [265, 173] width 23 height 23
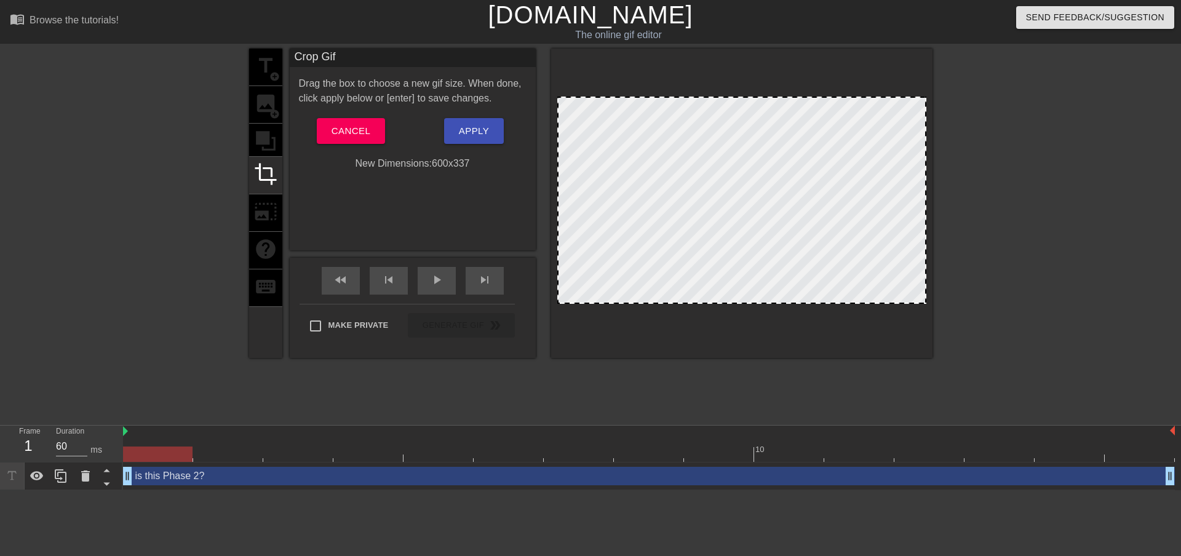
click at [251, 216] on div "title add_circle image add_circle crop photo_size_select_large help keyboard" at bounding box center [265, 203] width 33 height 309
click at [342, 137] on span "Cancel" at bounding box center [350, 131] width 39 height 16
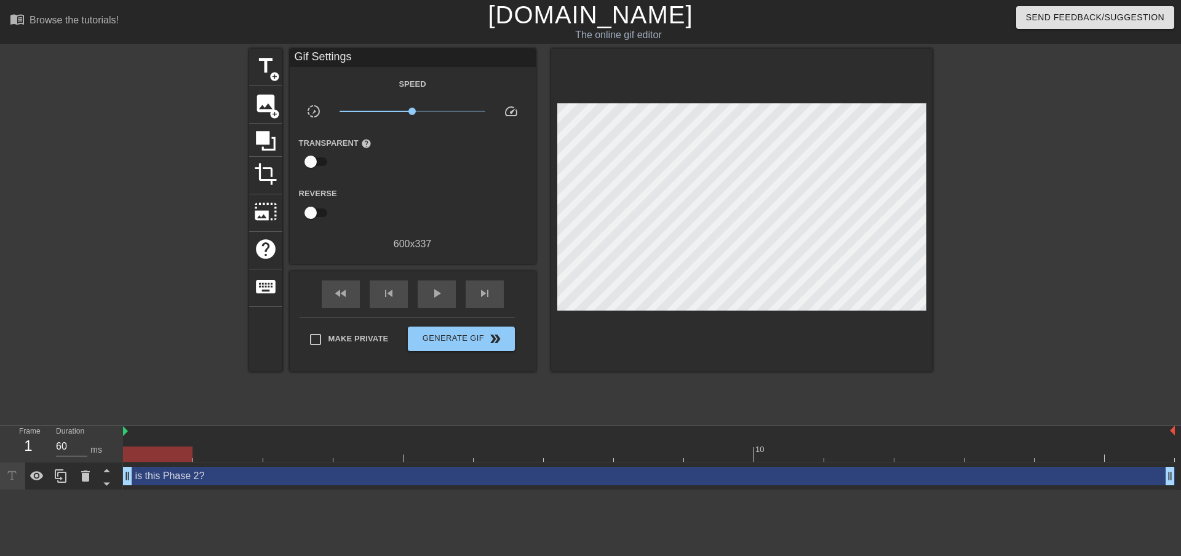
drag, startPoint x: 128, startPoint y: 478, endPoint x: 138, endPoint y: 478, distance: 9.8
click at [148, 473] on div "is this Phase 2? drag_handle drag_handle" at bounding box center [649, 476] width 1052 height 18
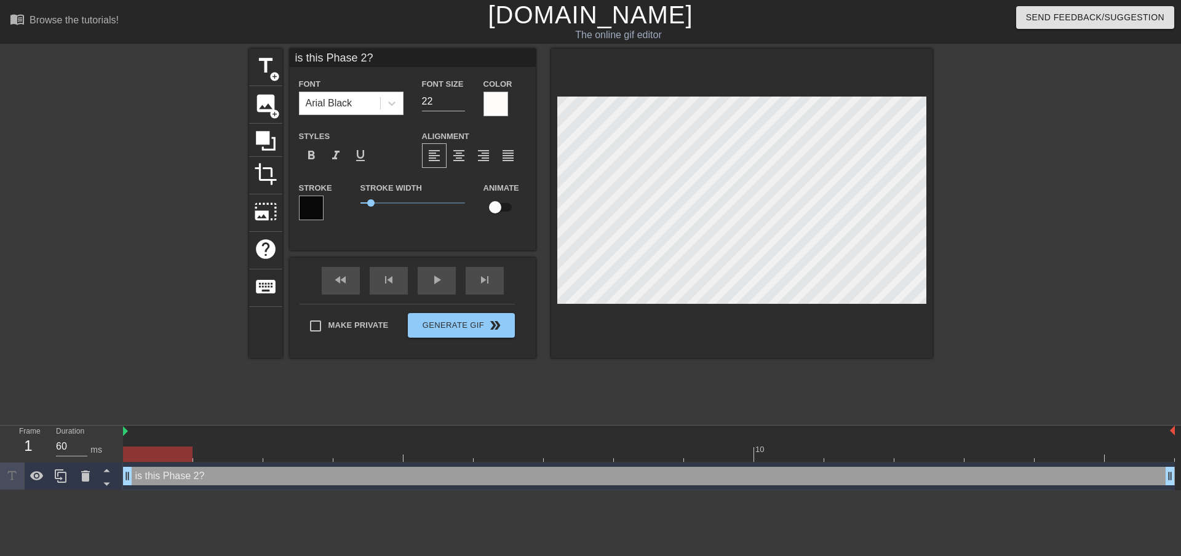
click at [161, 477] on div "is this Phase 2? drag_handle drag_handle" at bounding box center [649, 476] width 1052 height 18
drag, startPoint x: 127, startPoint y: 478, endPoint x: 165, endPoint y: 477, distance: 38.1
click at [165, 477] on div "is this Phase 2? drag_handle drag_handle" at bounding box center [649, 476] width 1052 height 18
drag, startPoint x: 198, startPoint y: 479, endPoint x: 176, endPoint y: 479, distance: 21.5
click at [176, 479] on div "is this Phase 2? drag_handle drag_handle" at bounding box center [649, 476] width 1052 height 18
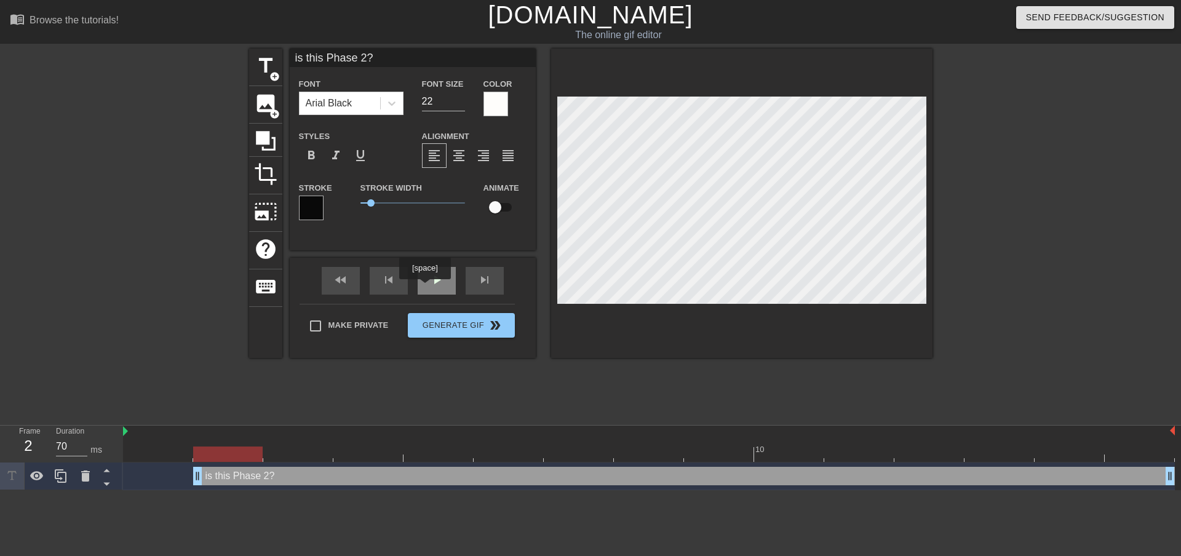
click at [430, 285] on span "play_arrow" at bounding box center [436, 279] width 15 height 15
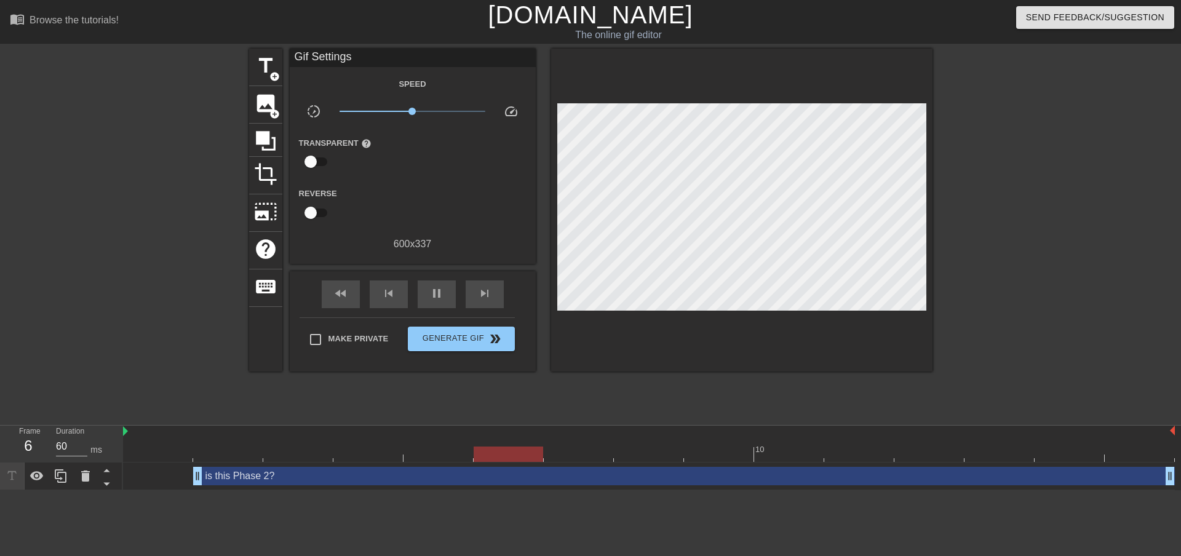
click at [159, 473] on div "is this Phase 2? drag_handle drag_handle" at bounding box center [649, 476] width 1052 height 18
click at [130, 465] on div "is this Phase 2? drag_handle drag_handle" at bounding box center [649, 476] width 1052 height 28
click at [429, 290] on span "pause" at bounding box center [436, 293] width 15 height 15
click at [152, 471] on div "is this Phase 2? drag_handle drag_handle" at bounding box center [649, 476] width 1052 height 18
click at [175, 466] on div "is this Phase 2? drag_handle drag_handle" at bounding box center [649, 476] width 1052 height 28
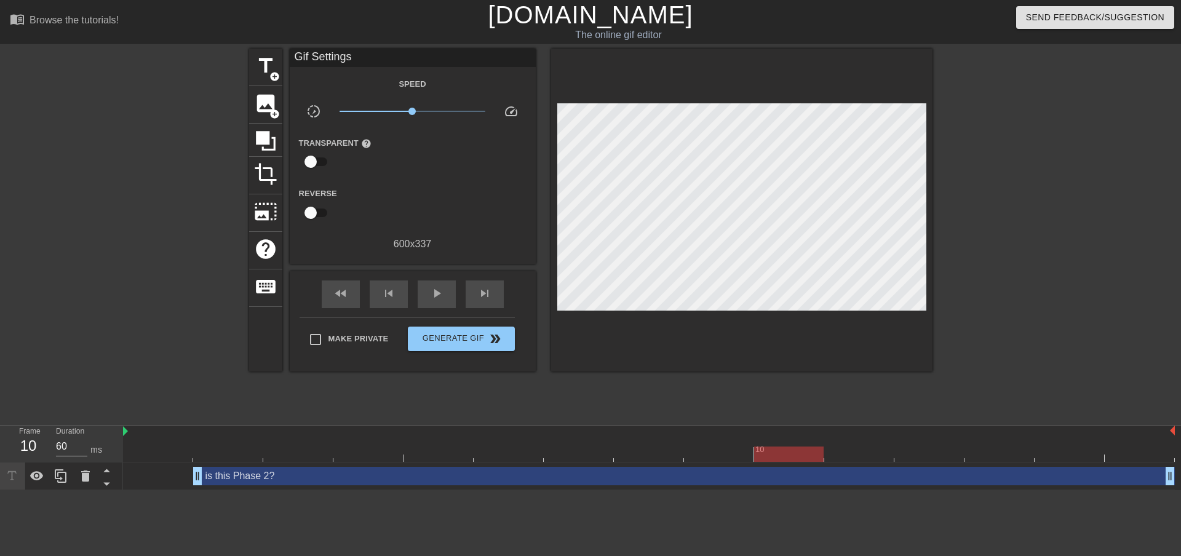
click at [175, 466] on div "is this Phase 2? drag_handle drag_handle" at bounding box center [649, 476] width 1052 height 28
click at [143, 445] on div at bounding box center [158, 445] width 70 height 15
drag, startPoint x: 163, startPoint y: 453, endPoint x: 119, endPoint y: 450, distance: 43.8
click at [119, 450] on div "Duration 60 ms" at bounding box center [84, 444] width 74 height 36
click at [138, 452] on div at bounding box center [157, 453] width 69 height 15
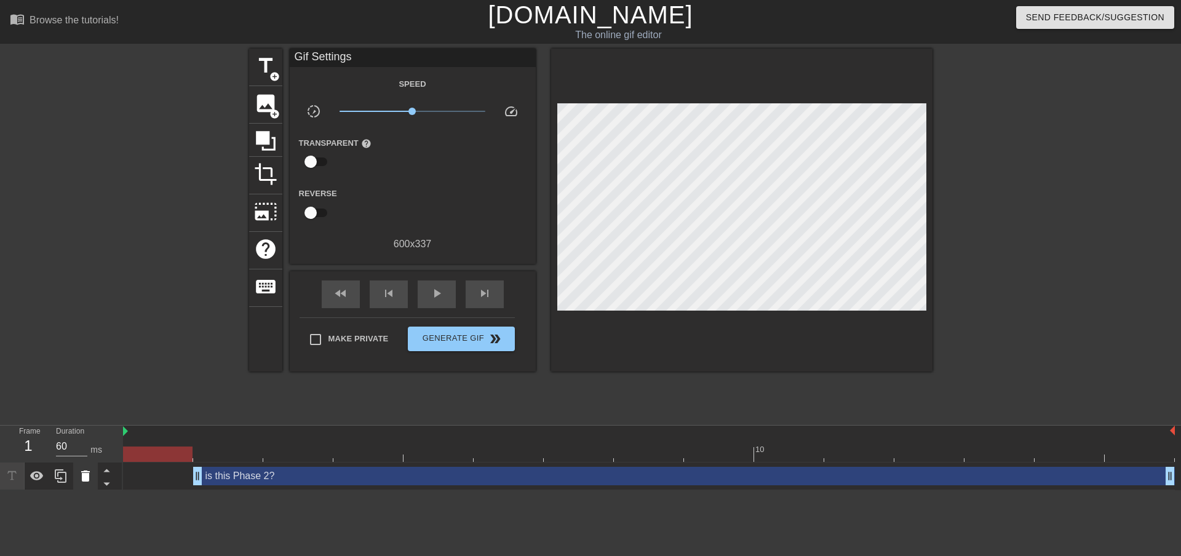
click at [80, 476] on icon at bounding box center [85, 476] width 15 height 15
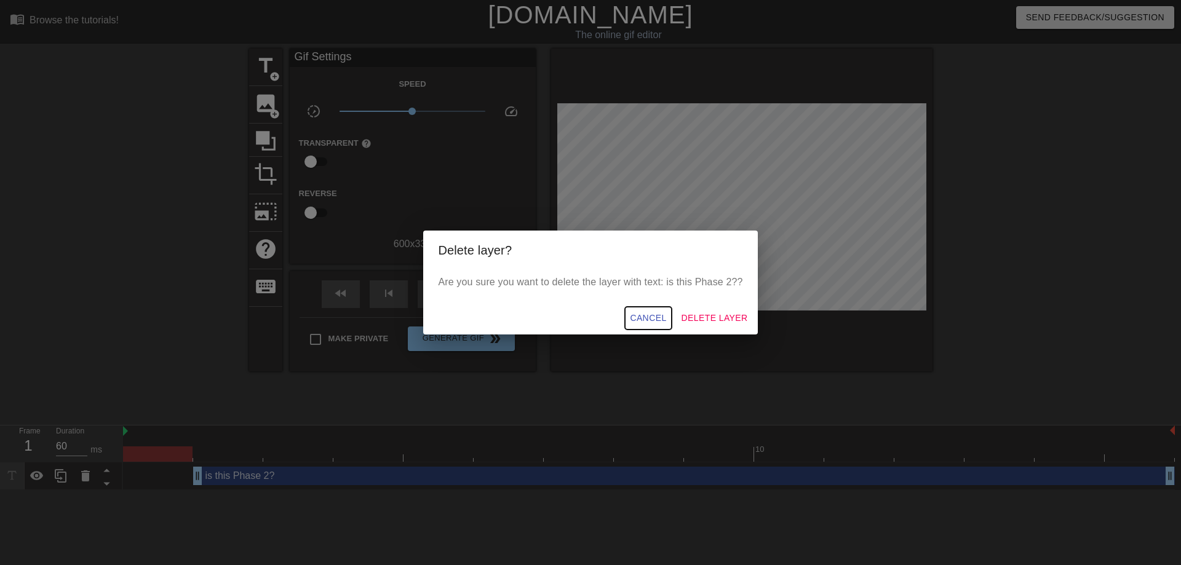
click at [654, 320] on span "Cancel" at bounding box center [648, 318] width 36 height 15
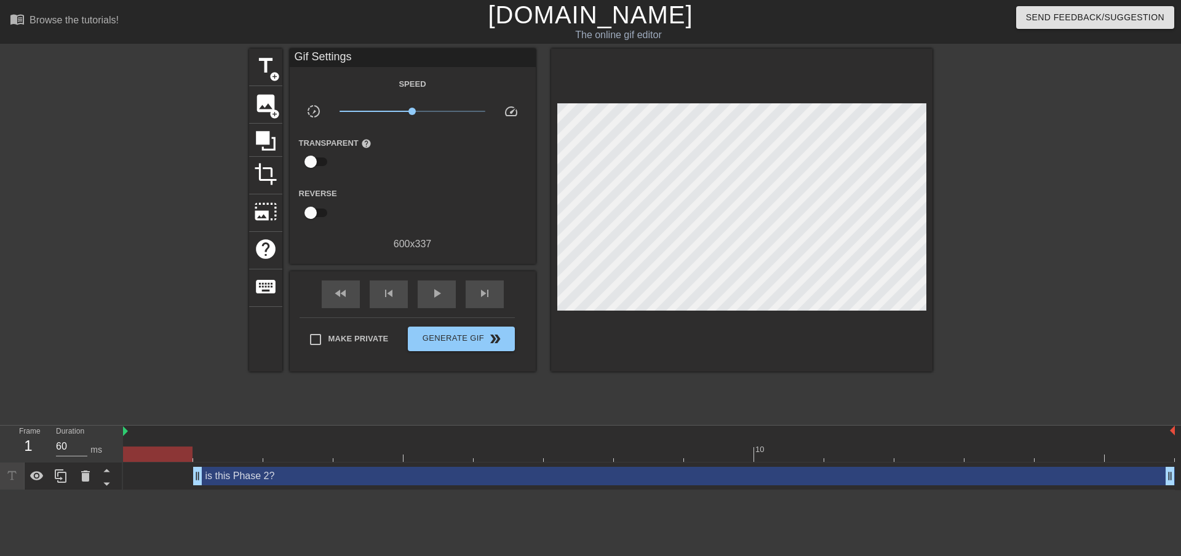
click at [157, 335] on div at bounding box center [142, 233] width 184 height 369
click at [154, 445] on div at bounding box center [158, 445] width 70 height 15
click at [155, 454] on div at bounding box center [157, 453] width 69 height 15
drag, startPoint x: 155, startPoint y: 454, endPoint x: 148, endPoint y: 438, distance: 17.6
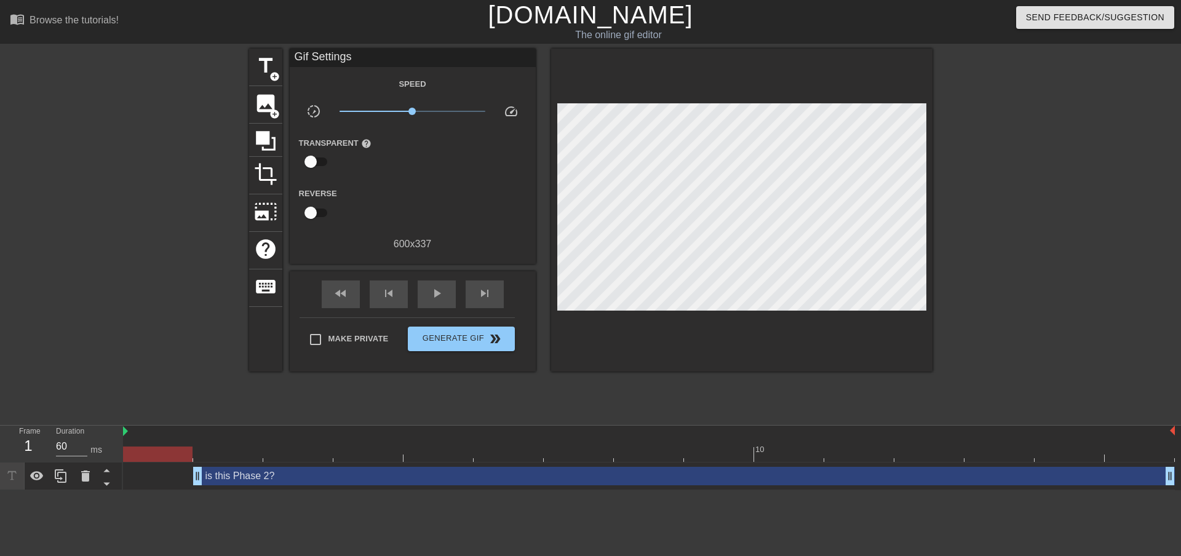
click at [148, 438] on div at bounding box center [158, 445] width 70 height 15
click at [146, 460] on div at bounding box center [157, 453] width 69 height 15
type input "60"
drag, startPoint x: 126, startPoint y: 456, endPoint x: 190, endPoint y: 456, distance: 64.0
click at [190, 456] on div at bounding box center [157, 453] width 69 height 15
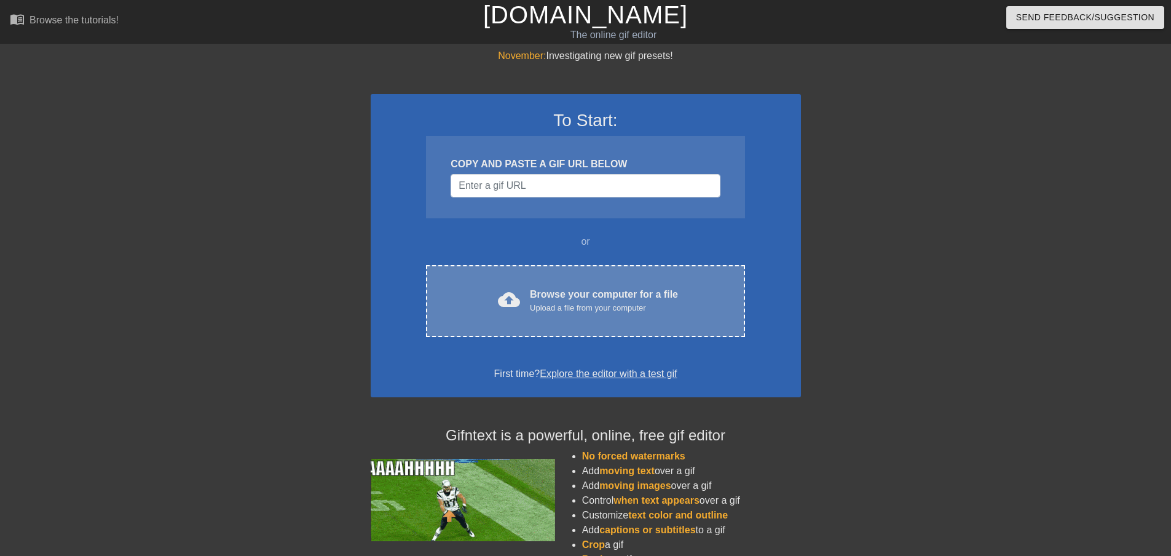
click at [520, 297] on span "cloud_upload" at bounding box center [509, 299] width 22 height 22
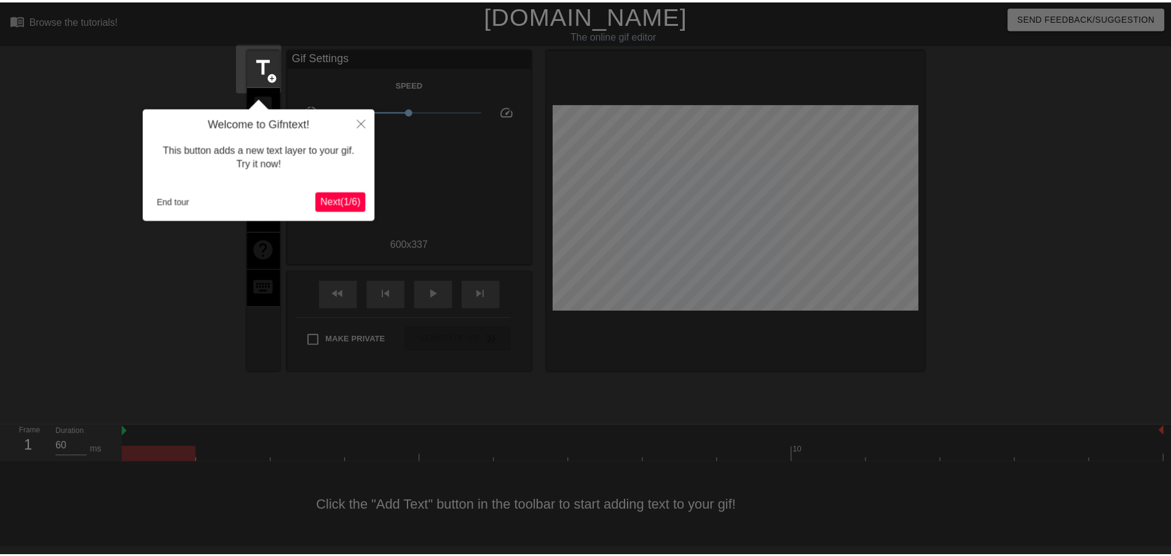
scroll to position [1, 0]
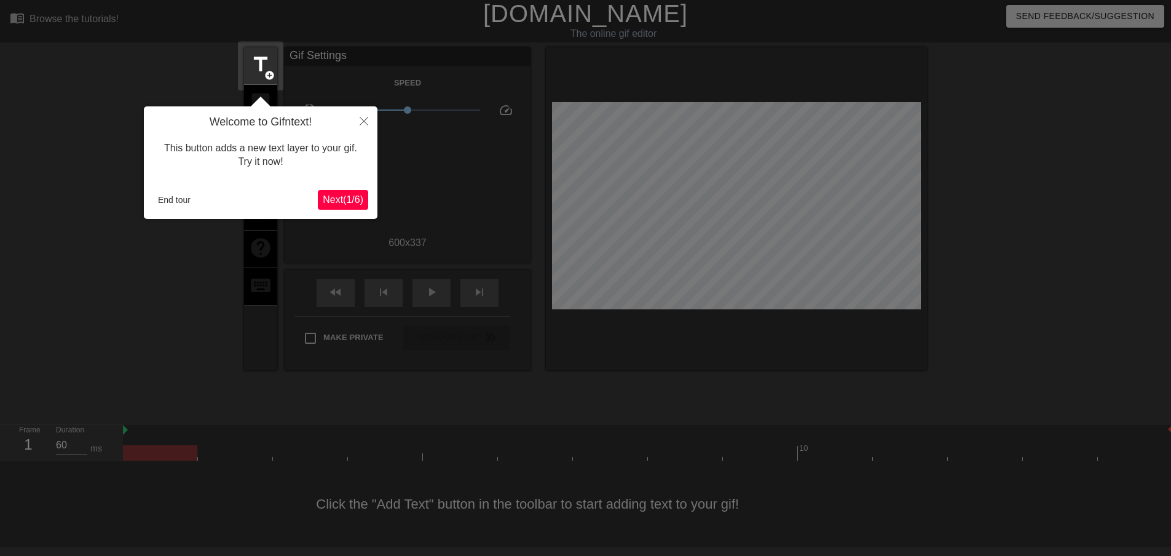
click at [346, 195] on span "Next ( 1 / 6 )" at bounding box center [343, 199] width 41 height 10
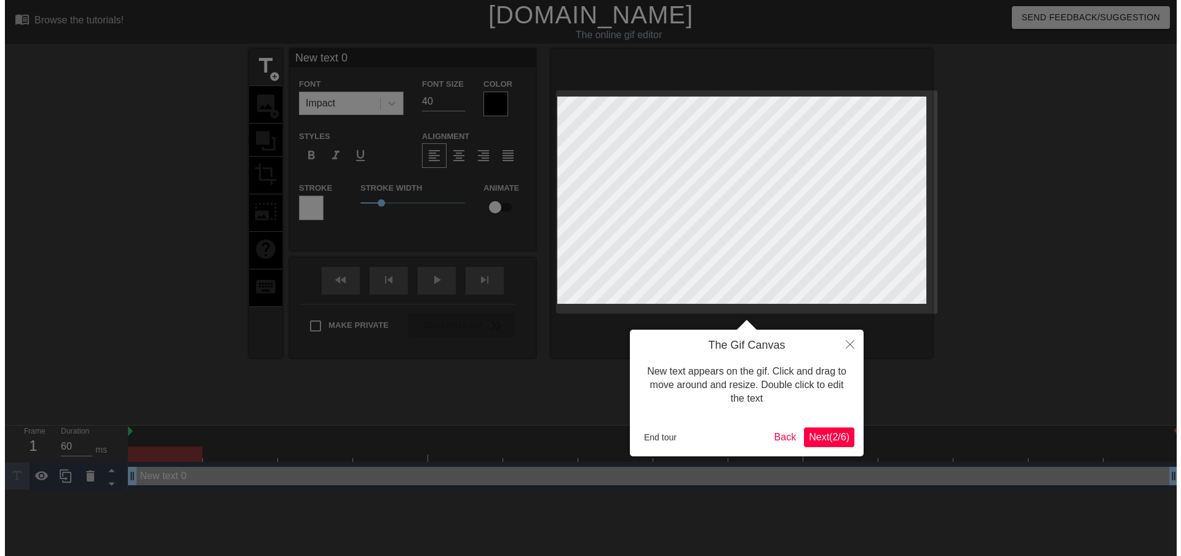
scroll to position [0, 0]
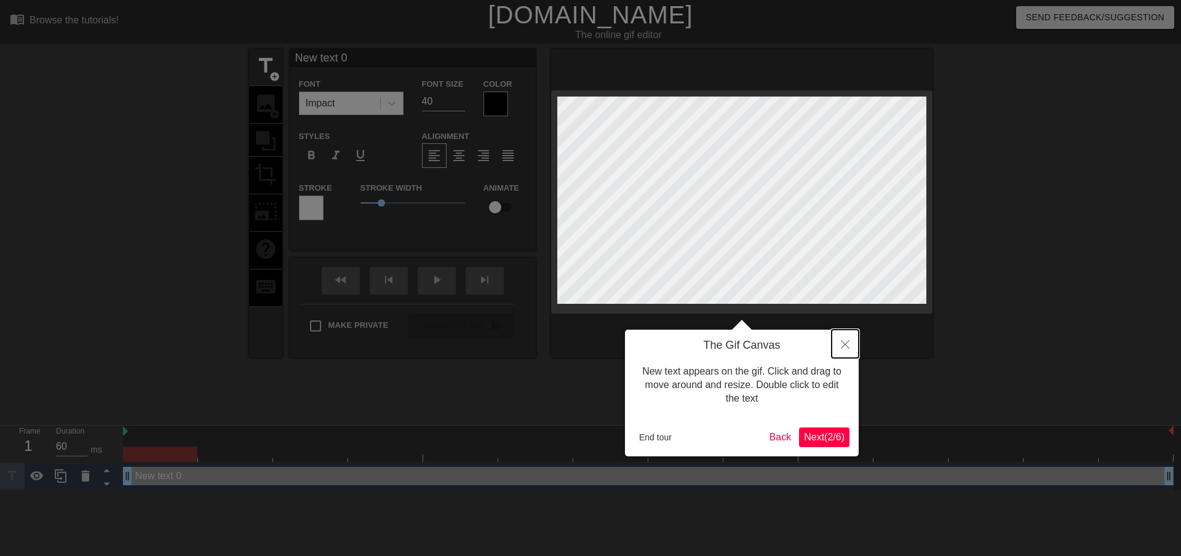
click at [847, 343] on icon "Close" at bounding box center [845, 344] width 9 height 9
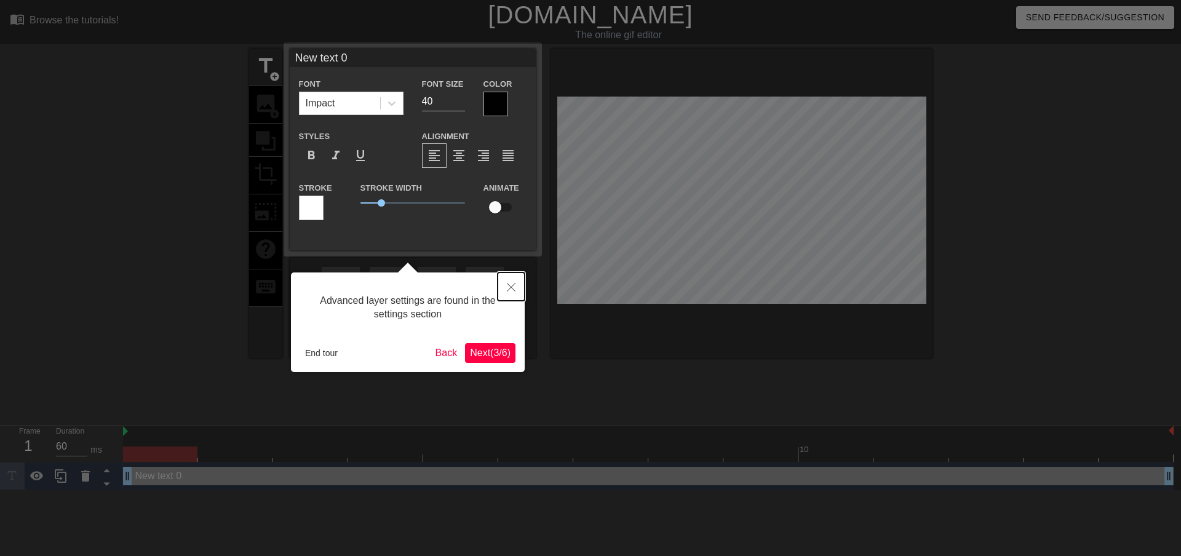
click at [512, 285] on icon "Close" at bounding box center [511, 287] width 9 height 9
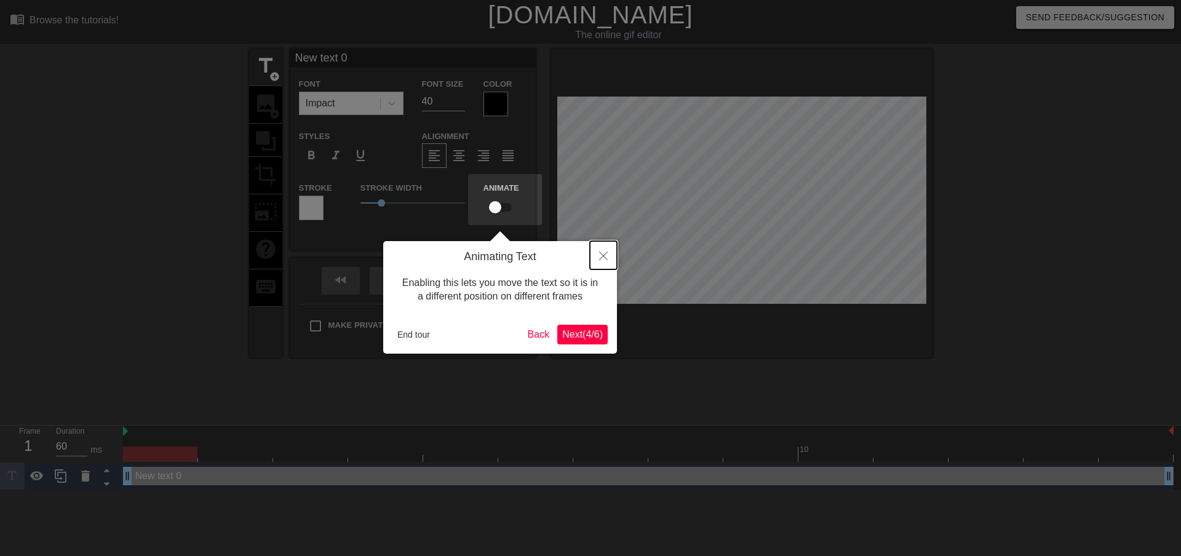
click at [606, 255] on icon "Close" at bounding box center [603, 255] width 9 height 9
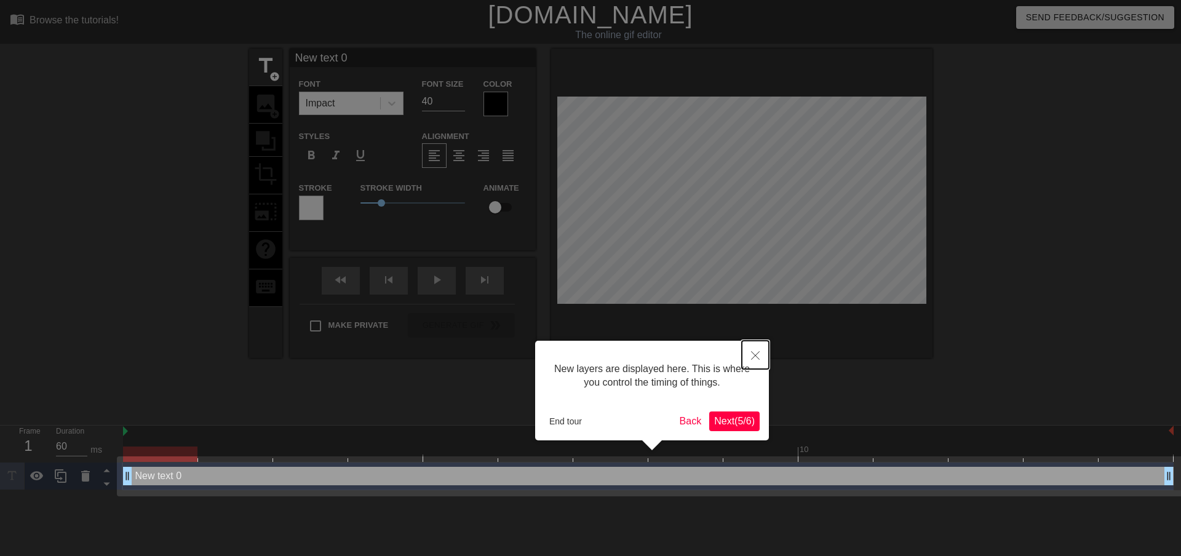
click at [767, 353] on button "Close" at bounding box center [755, 355] width 27 height 28
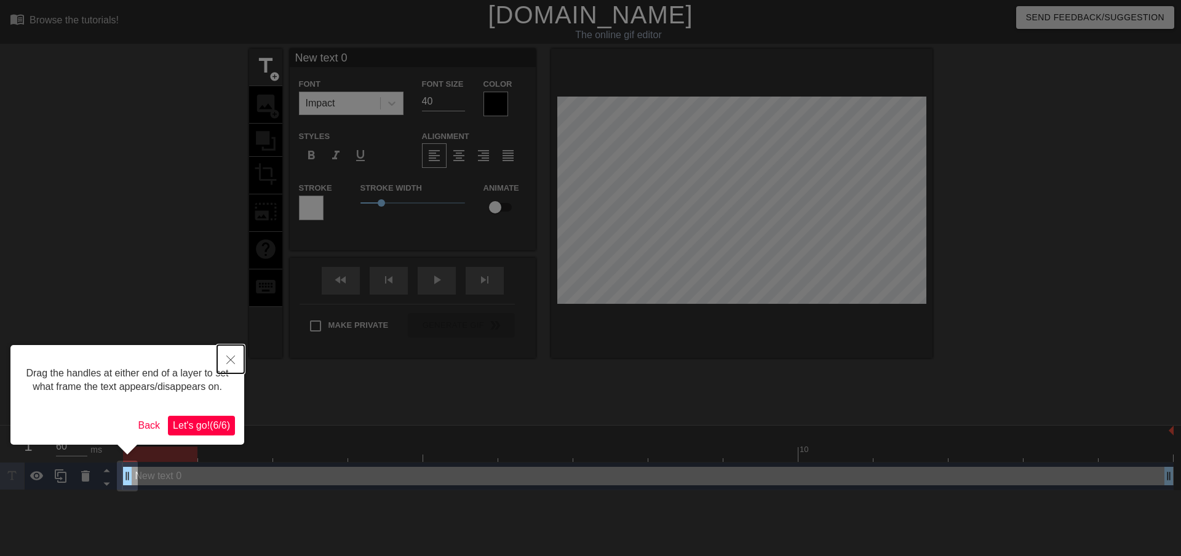
click at [231, 356] on icon "Close" at bounding box center [230, 359] width 9 height 9
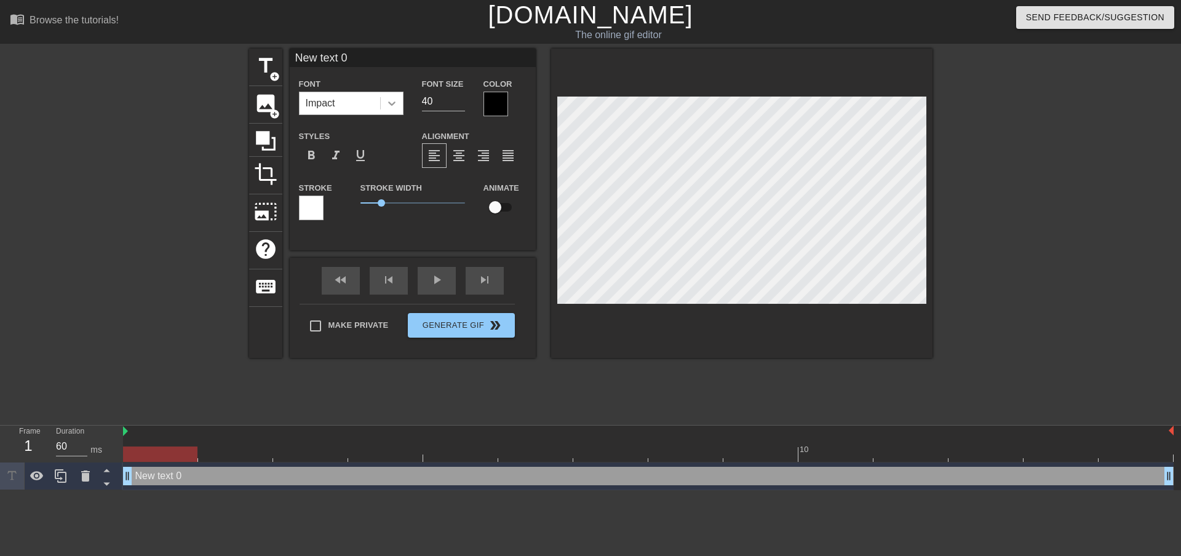
click at [392, 106] on icon at bounding box center [392, 103] width 12 height 12
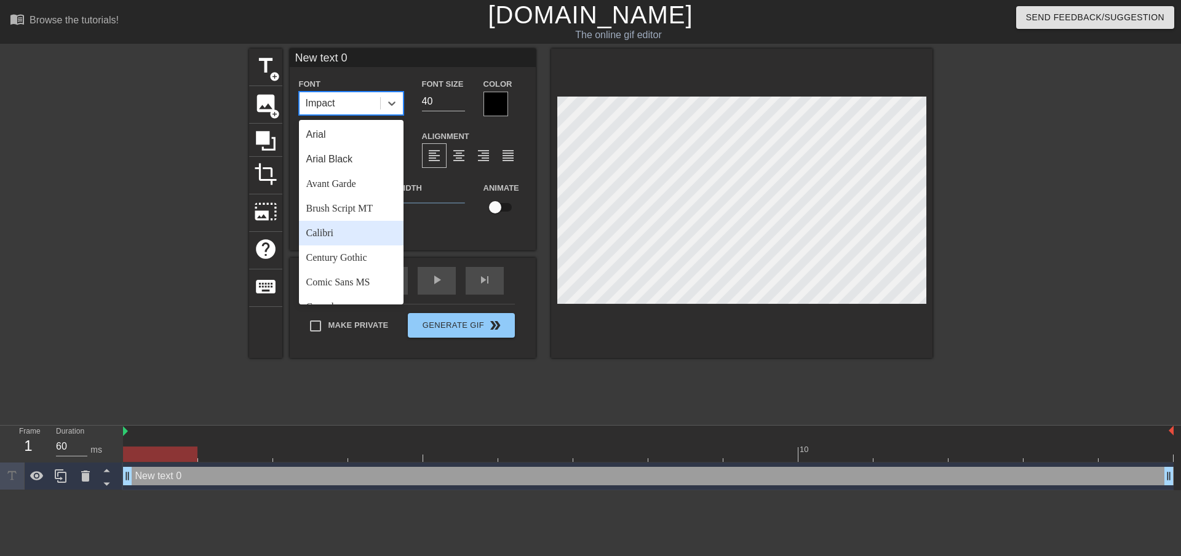
click at [355, 228] on div "Calibri" at bounding box center [351, 233] width 105 height 25
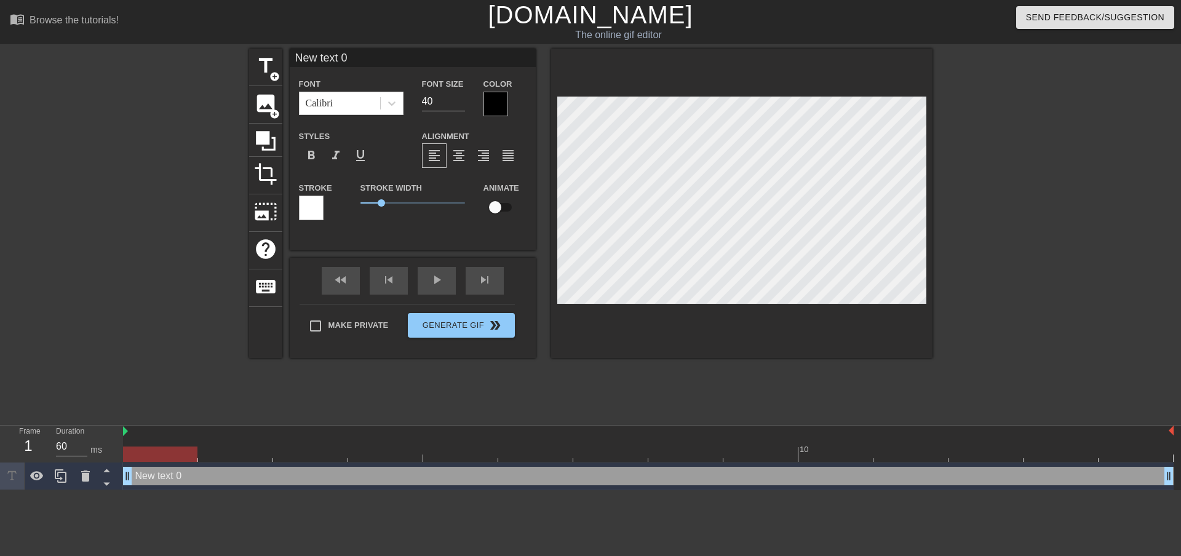
scroll to position [1, 2]
type input "I"
type textarea "I"
type input "Is"
type textarea "Is"
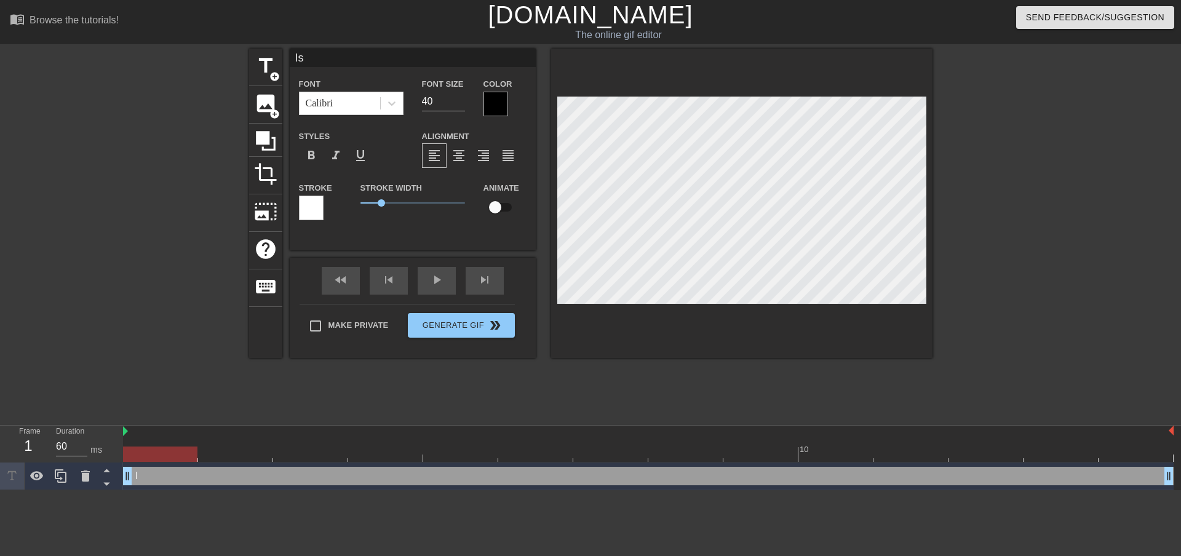
type input "Isa"
type textarea "Isa"
type input "Isa"
type textarea "Isa"
type input "Isa t"
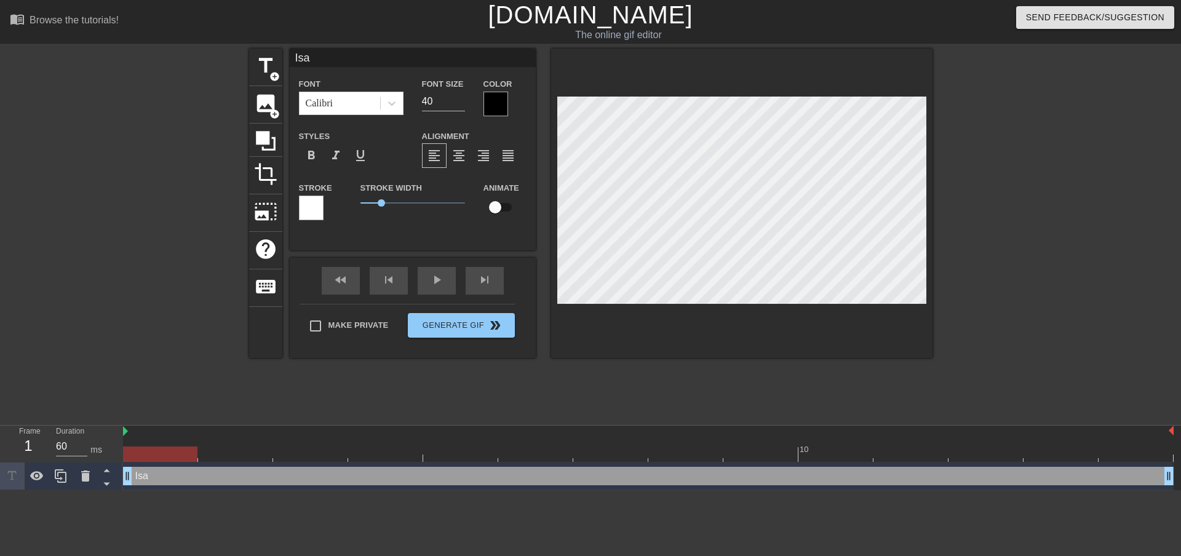
type textarea "Isa t"
type input "Isa th"
type textarea "Isa th"
type input "Isa thi"
type textarea "Isa thi"
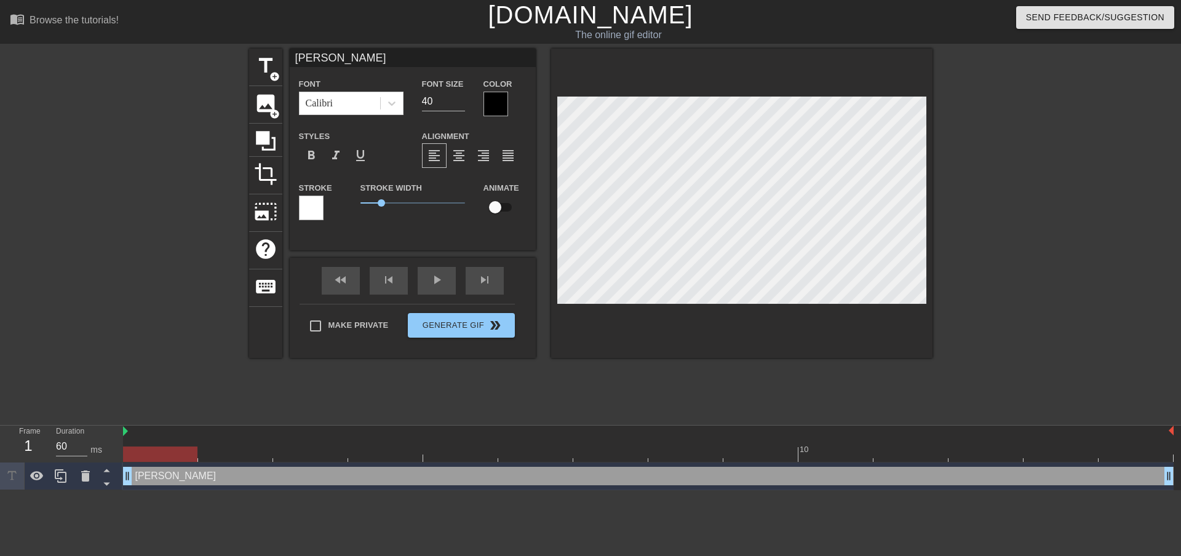
type input "Isa this"
type textarea "Isa this"
type input "Isa thi"
type textarea "Isa thi"
type input "Isa th"
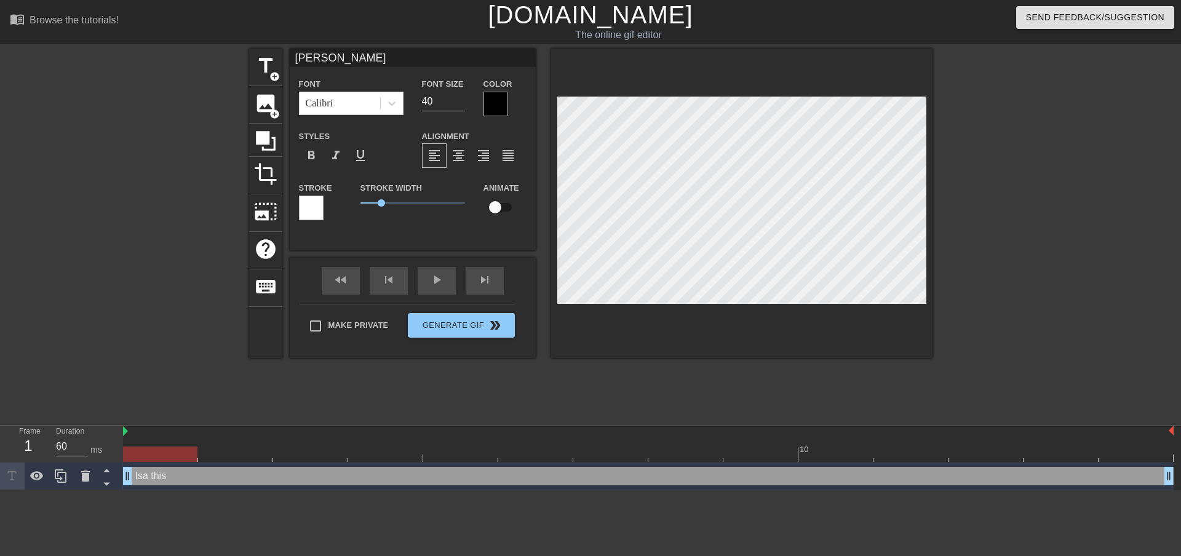
type textarea "Isa th"
type input "Isa t"
type textarea "Isa t"
type input "Isa"
type textarea "Isa"
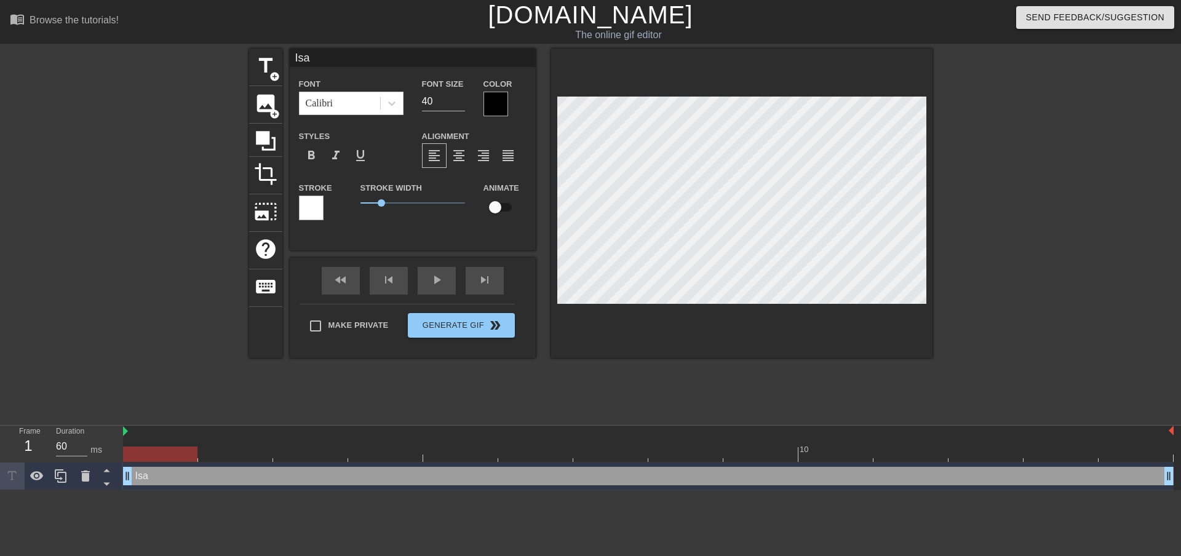
type input "Isa"
type textarea "Isa"
type input "Is"
type textarea "Is"
type input "Is"
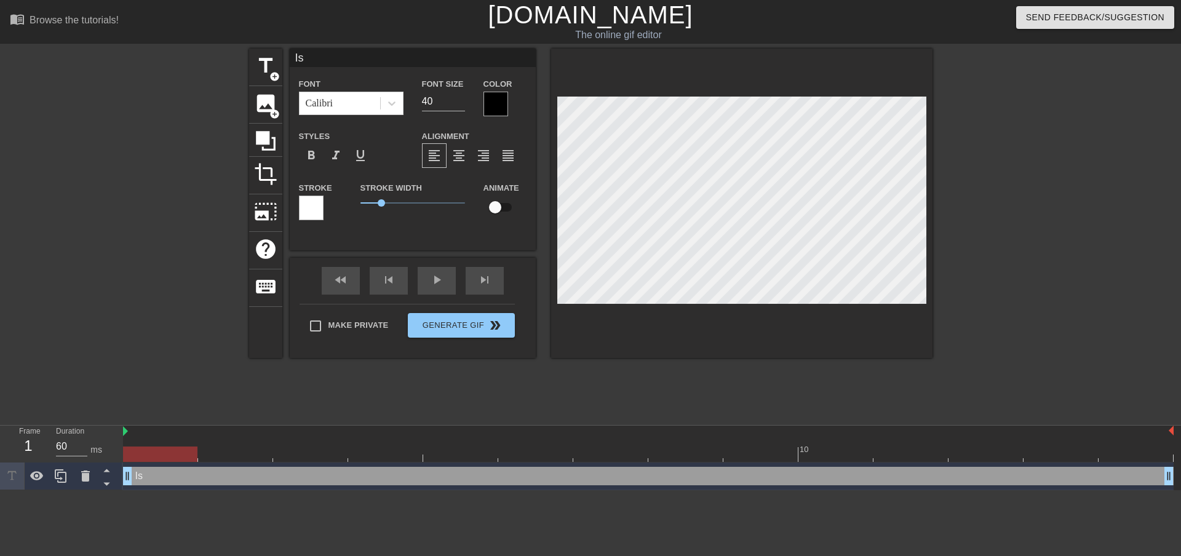
type textarea "Is"
type input "Is t"
type textarea "Is t"
type input "Is th"
type textarea "Is th"
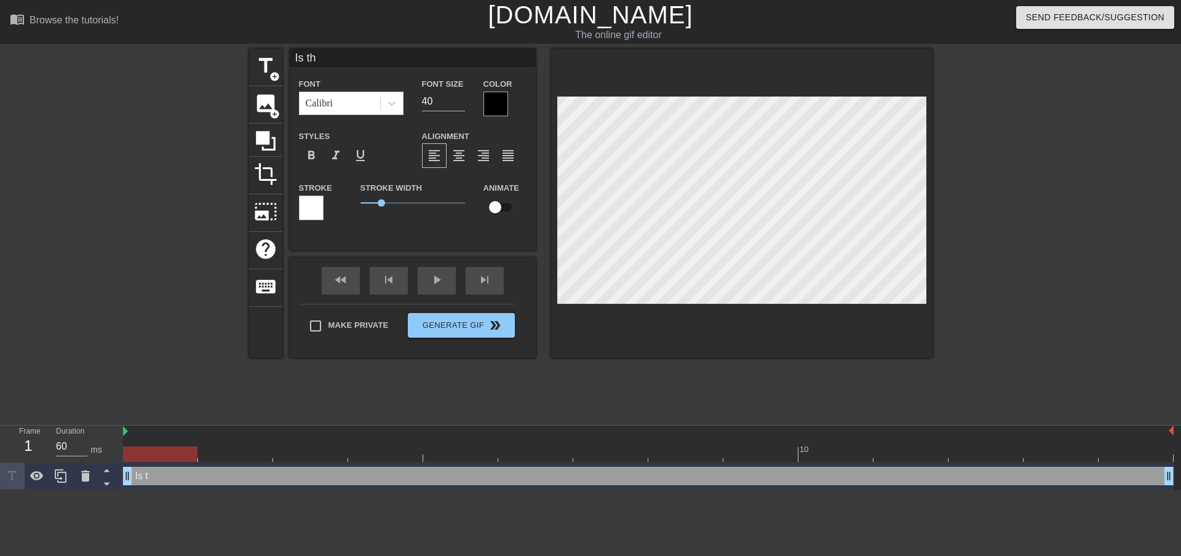
type input "Is thi"
type textarea "Is thi"
type input "Is this"
type textarea "Is this"
type input "Is this"
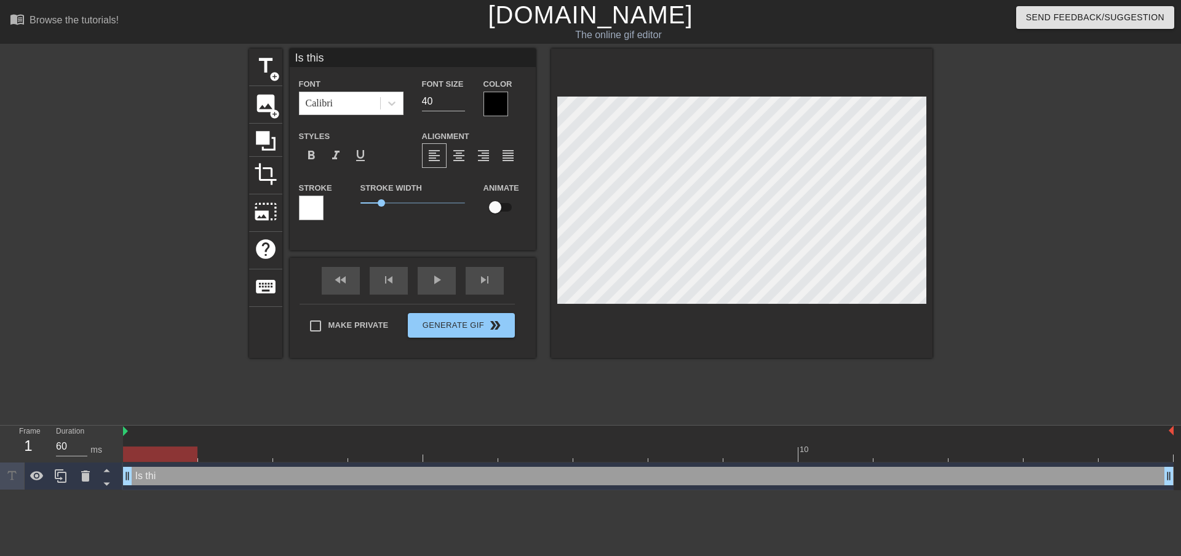
type textarea "Is this"
type input "Is this P"
type textarea "Is this P"
type input "Is this Ph"
type textarea "Is this Ph"
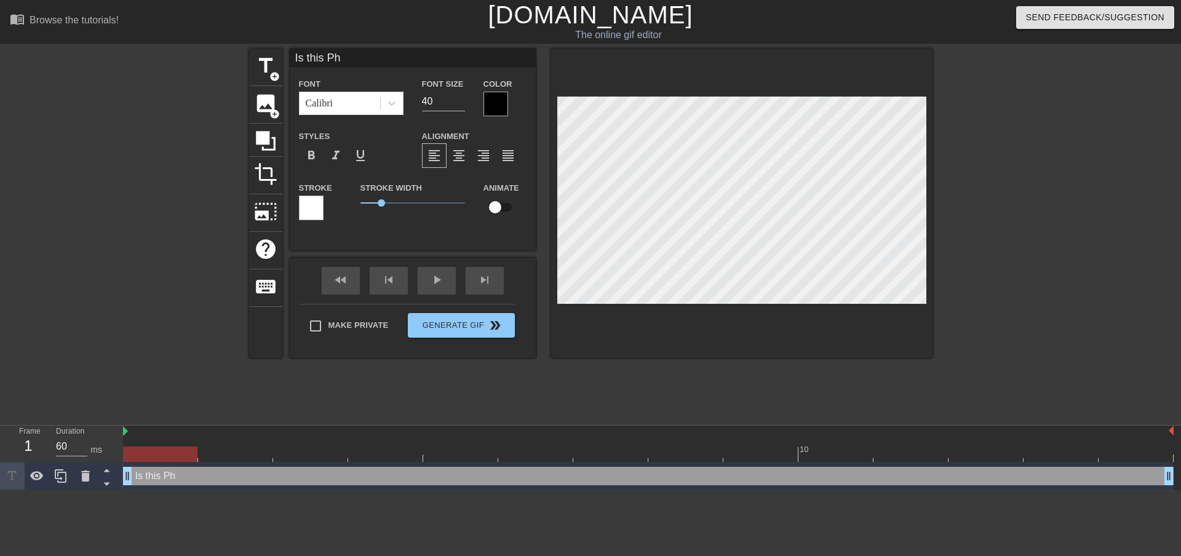
type input "Is this Pha"
type textarea "Is this Pha"
type input "Is this Phas"
type textarea "Is this Phas"
type input "Is this Phase"
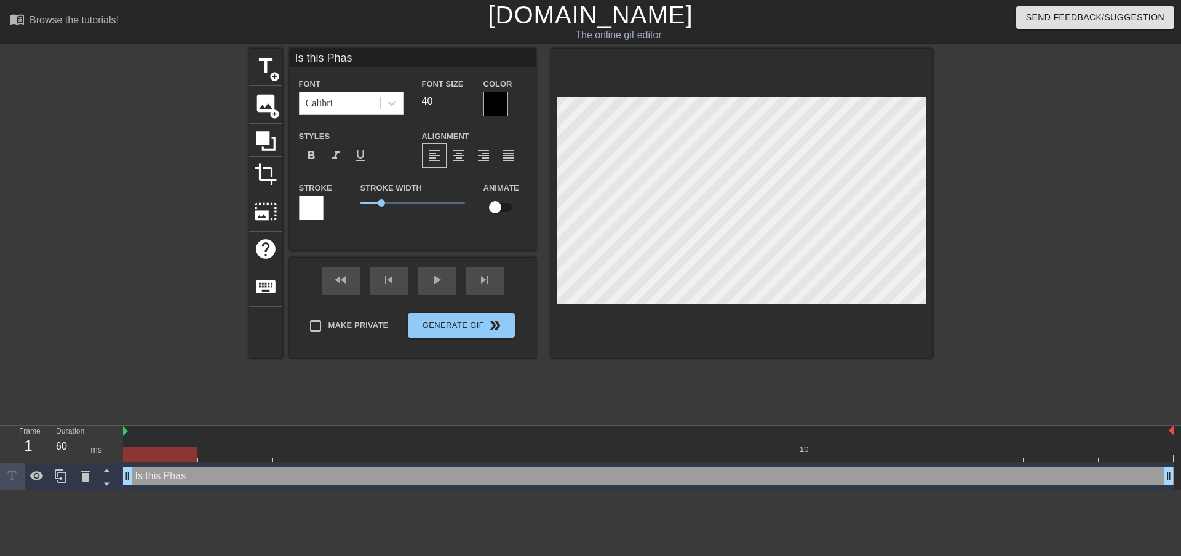
type textarea "Is this Phase"
type input "Is this Phase"
type textarea "Is this Phase"
type input "Is this Phase 2"
type textarea "Is this Phase 2"
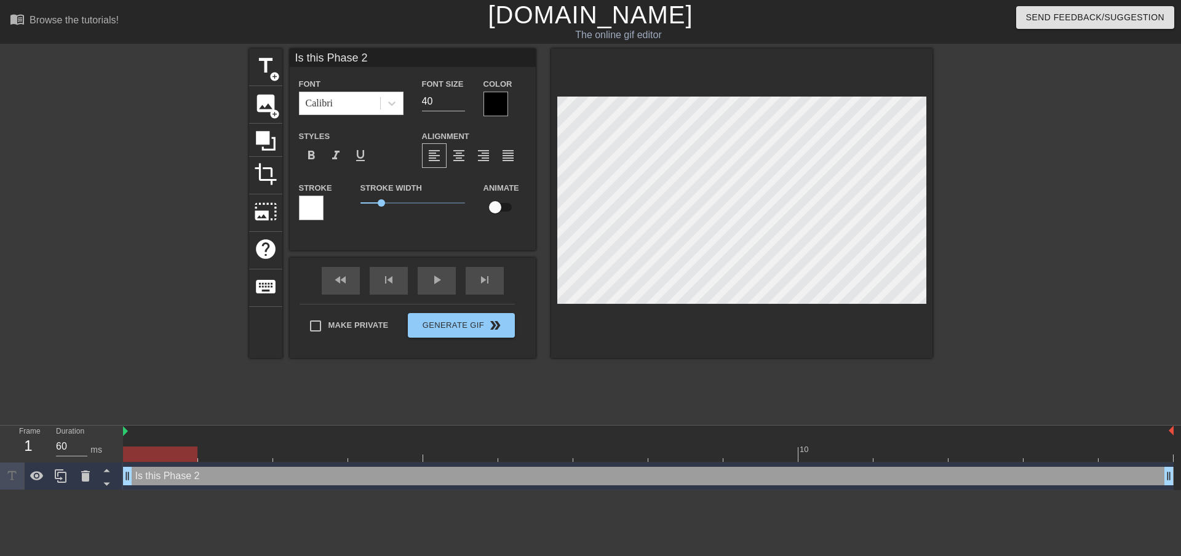
type input "Is this Phase 2?"
type textarea "Is this Phase 2?"
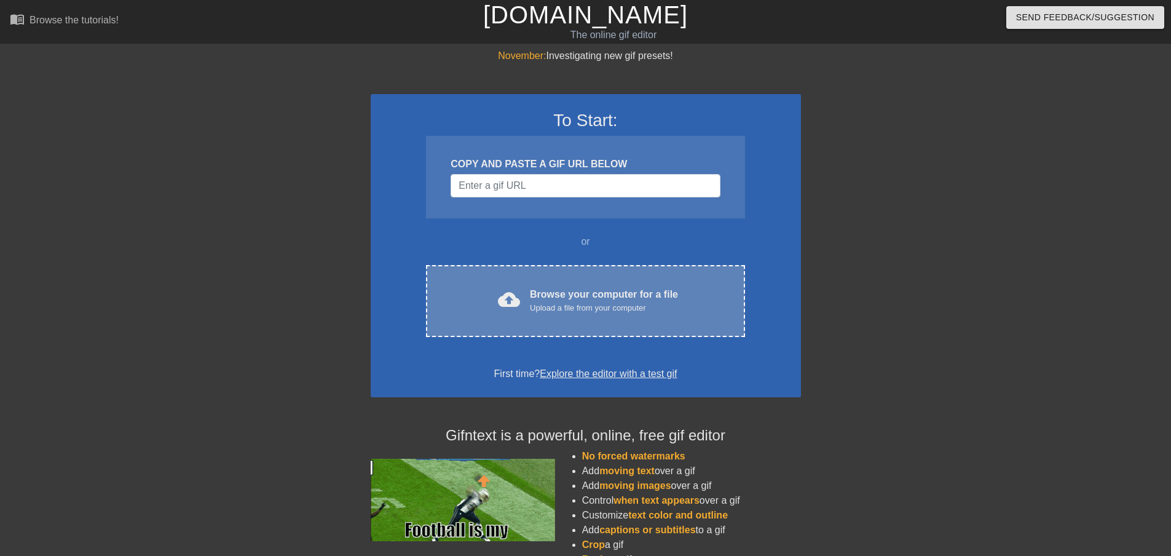
click at [536, 286] on div "cloud_upload Browse your computer for a file Upload a file from your computer C…" at bounding box center [585, 301] width 319 height 72
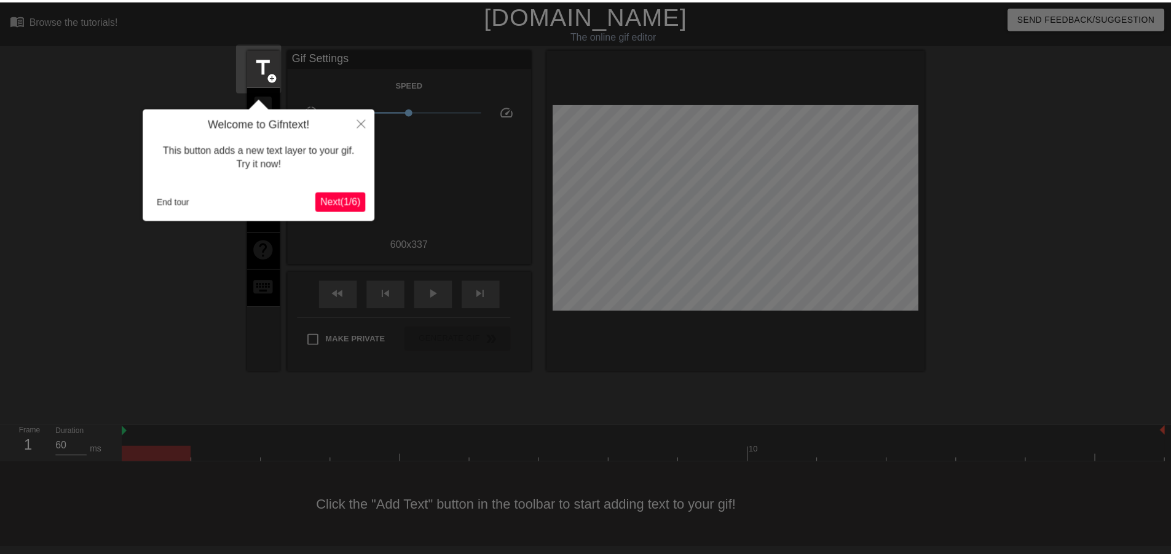
scroll to position [1, 0]
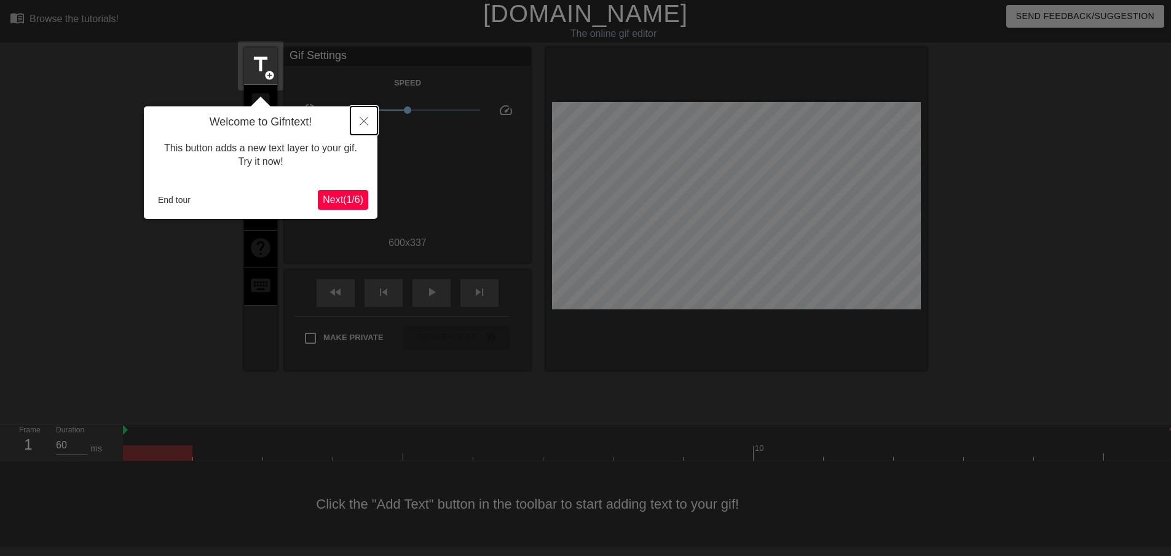
click at [363, 119] on icon "Close" at bounding box center [364, 121] width 9 height 9
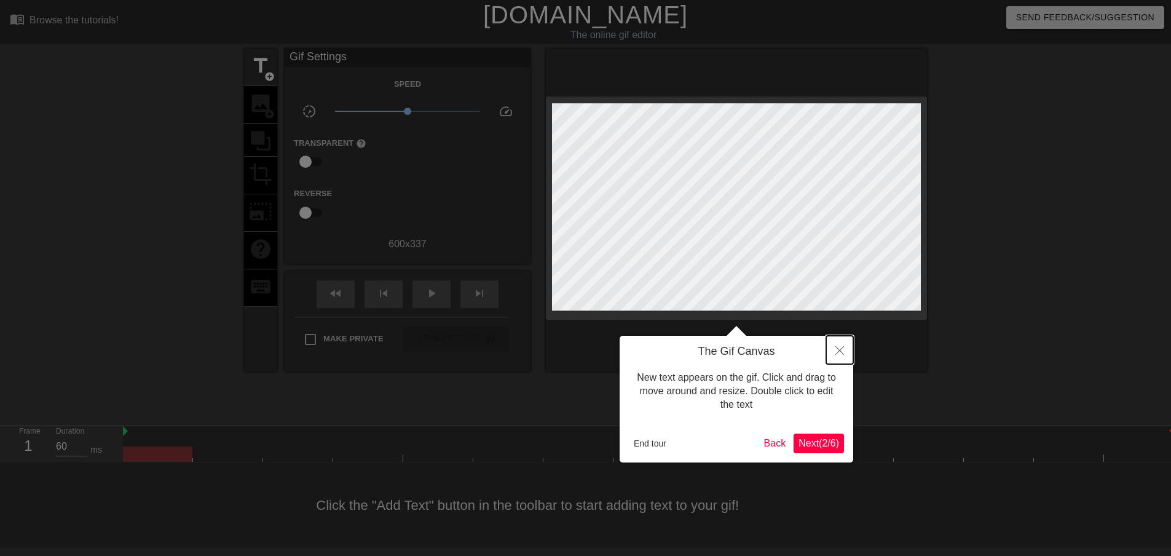
click at [846, 351] on button "Close" at bounding box center [839, 350] width 27 height 28
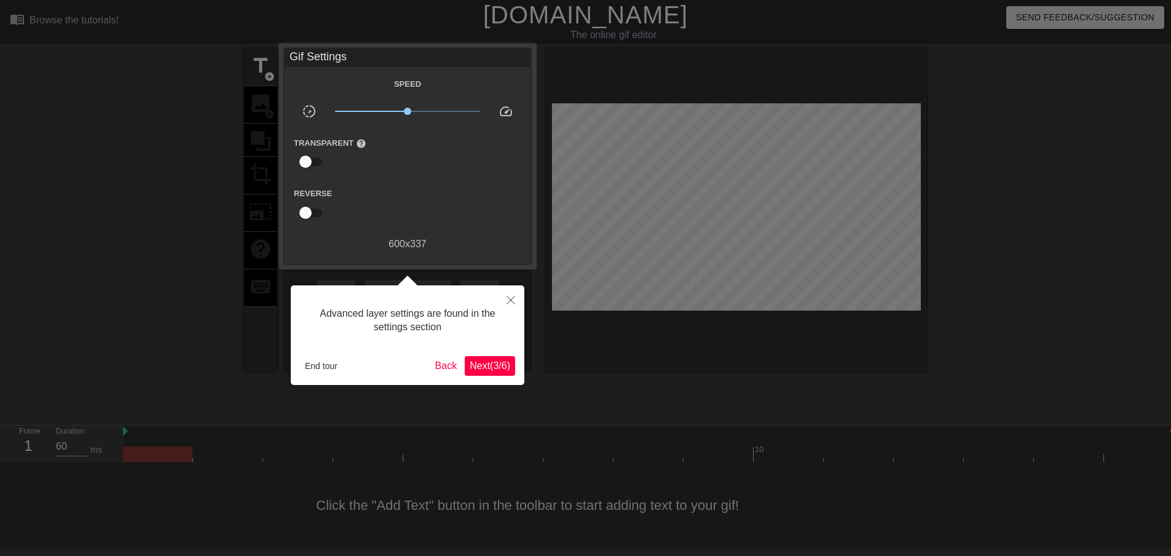
scroll to position [1, 0]
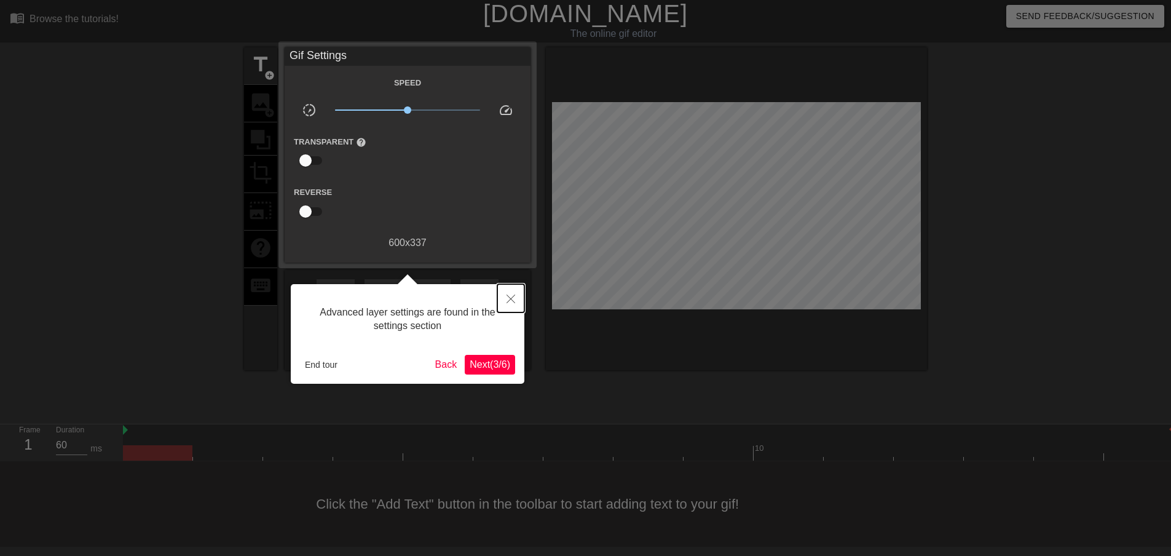
click at [510, 295] on icon "Close" at bounding box center [511, 299] width 9 height 9
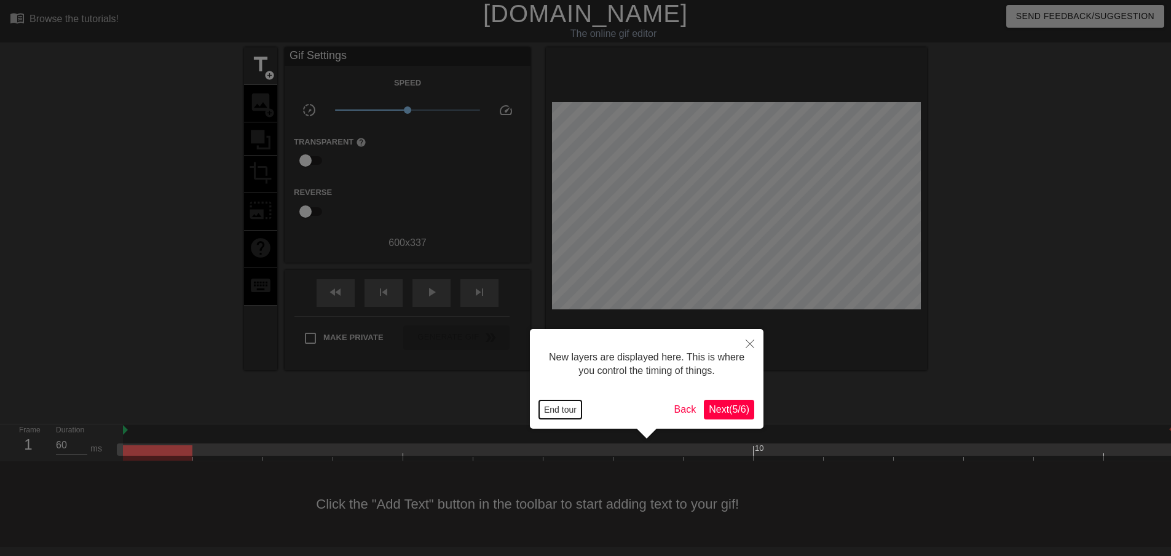
click at [556, 409] on button "End tour" at bounding box center [560, 409] width 42 height 18
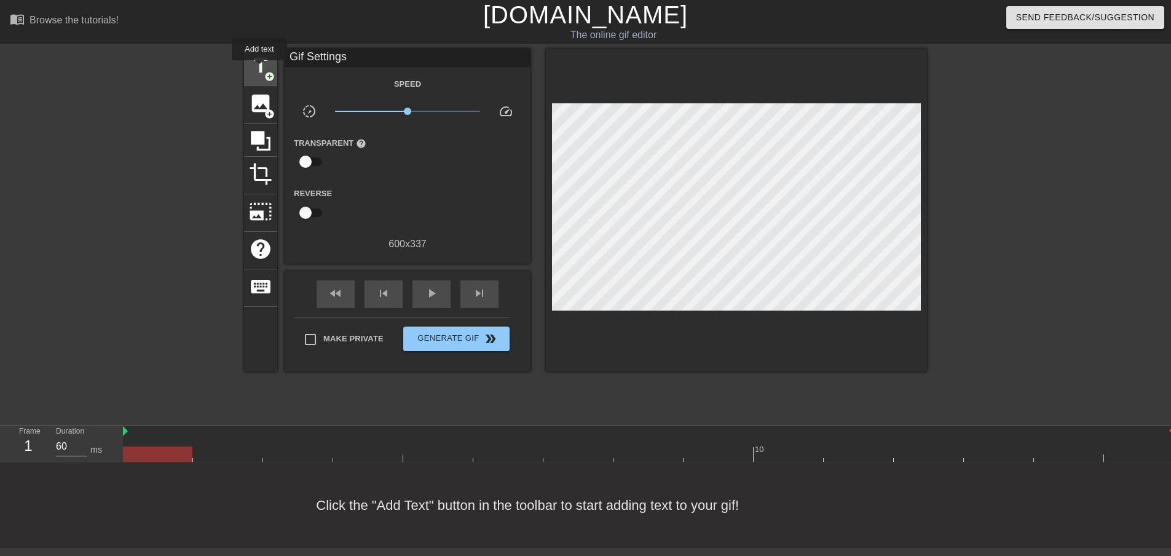
click at [259, 69] on span "title" at bounding box center [260, 65] width 23 height 23
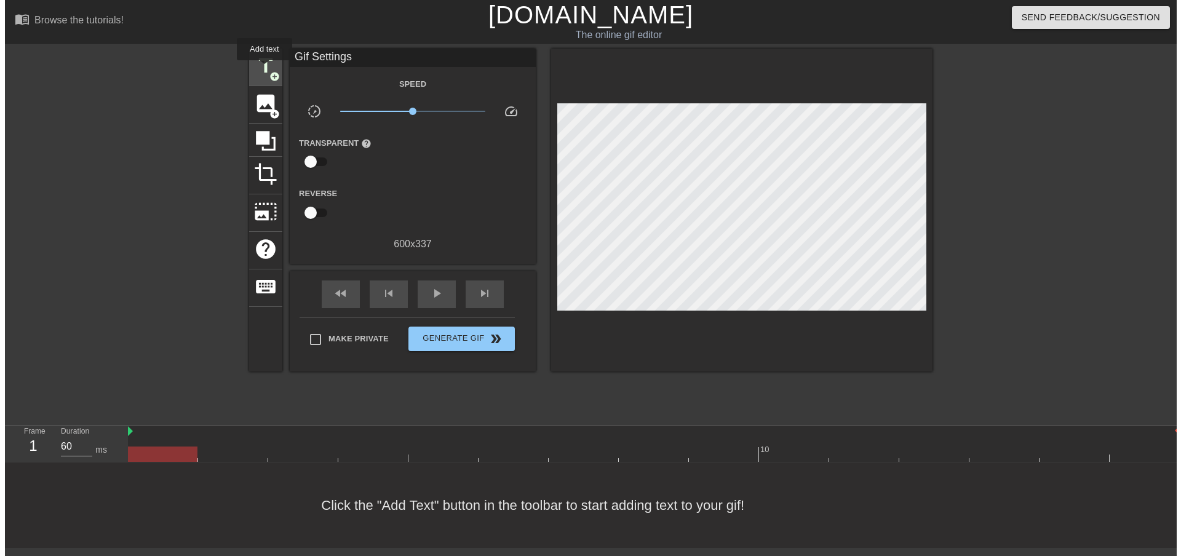
scroll to position [0, 0]
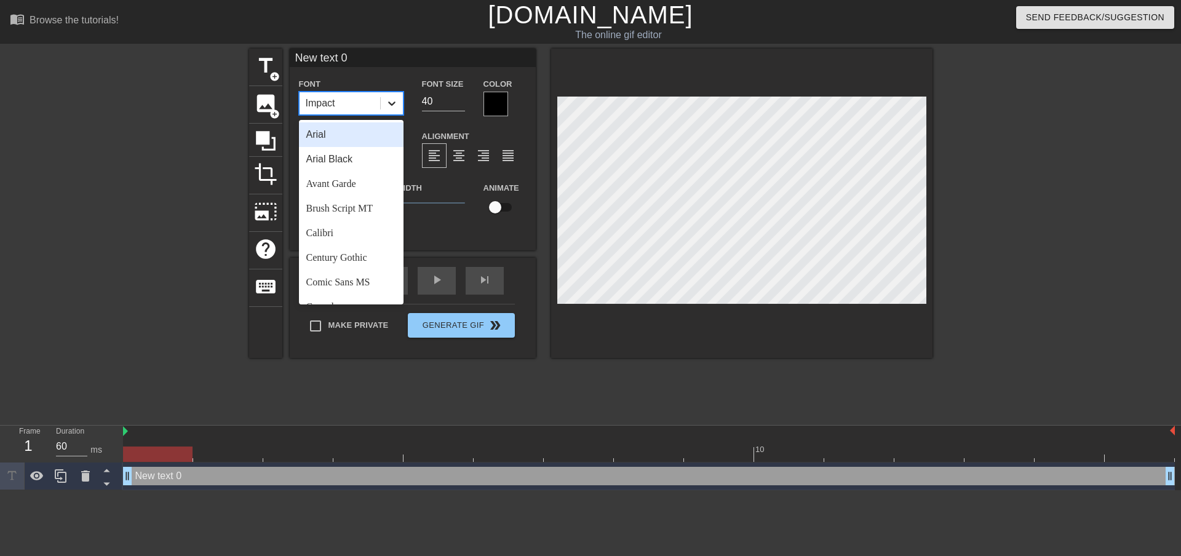
click at [389, 107] on icon at bounding box center [392, 103] width 12 height 12
click at [339, 230] on div "Calibri" at bounding box center [351, 233] width 105 height 25
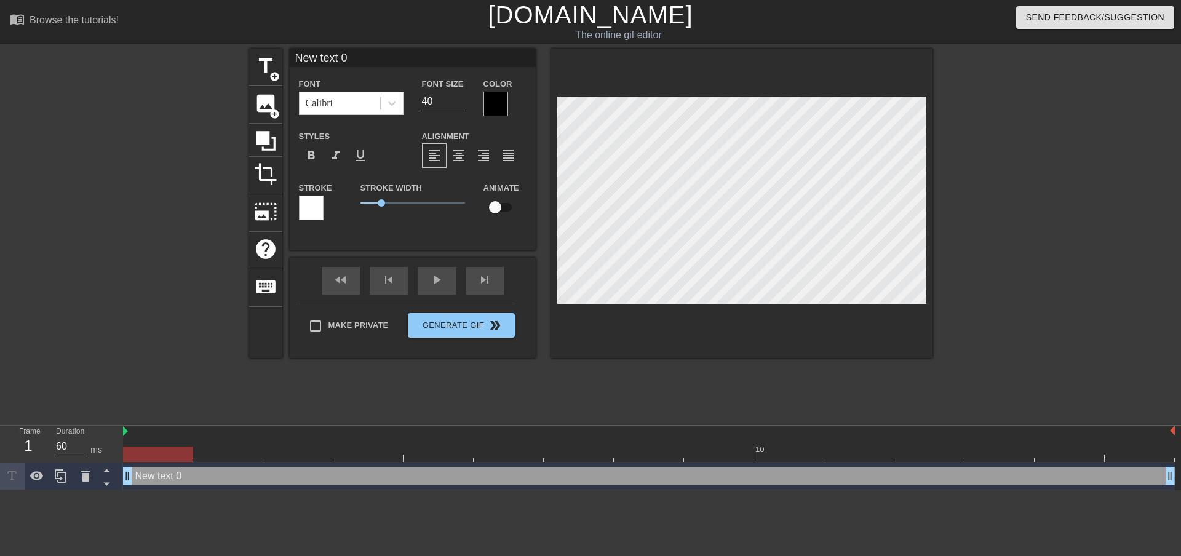
scroll to position [2, 1]
type input "New tIext 0"
type textarea "New tIext 0"
type input "New tIdext 0"
type textarea "New tIdext 0"
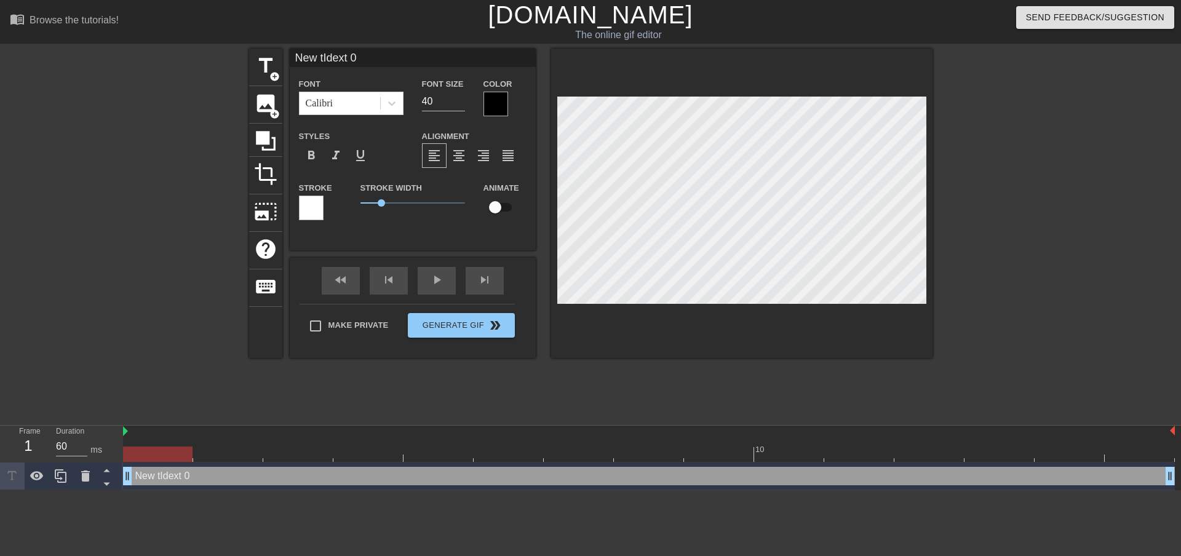
type input "New tId ext 0"
type textarea "New tId ext 0"
type input "New tIdext 0"
type textarea "New tIdext 0"
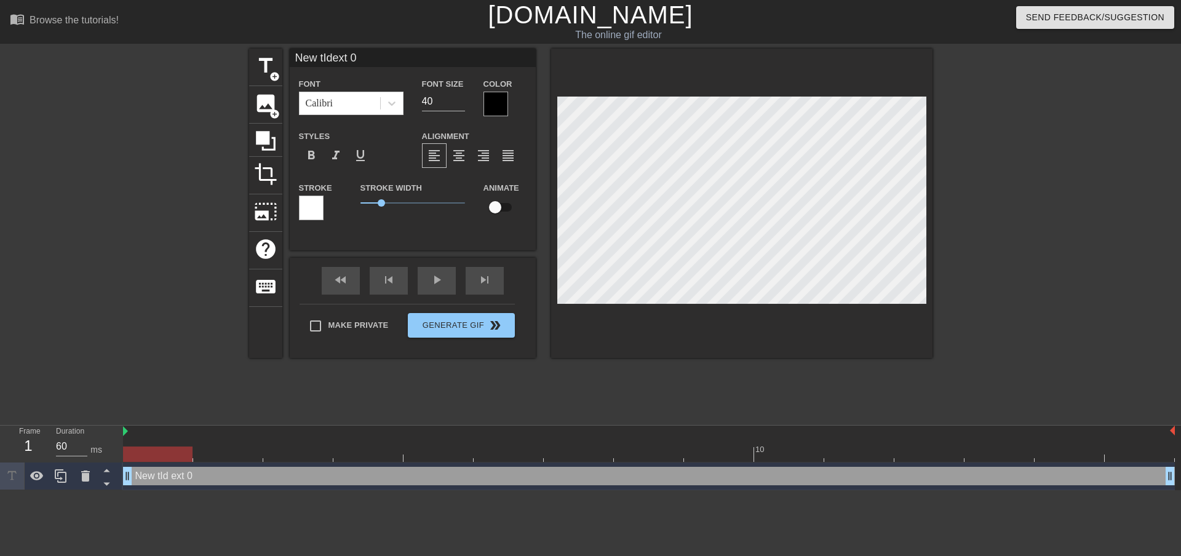
type input "New tIext 0"
type textarea "New tIext 0"
type input "New text 0"
type textarea "New text 0"
type input "New ext 0"
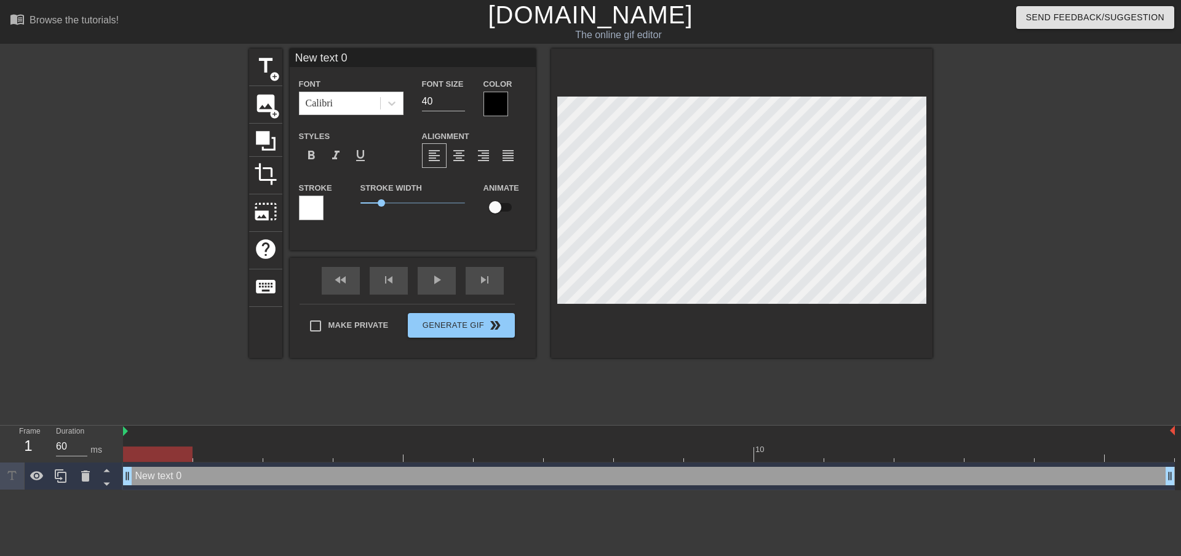
type textarea "New ext 0"
type input "Newext 0"
type textarea "Newext 0"
type input "Neext 0"
type textarea "Neext 0"
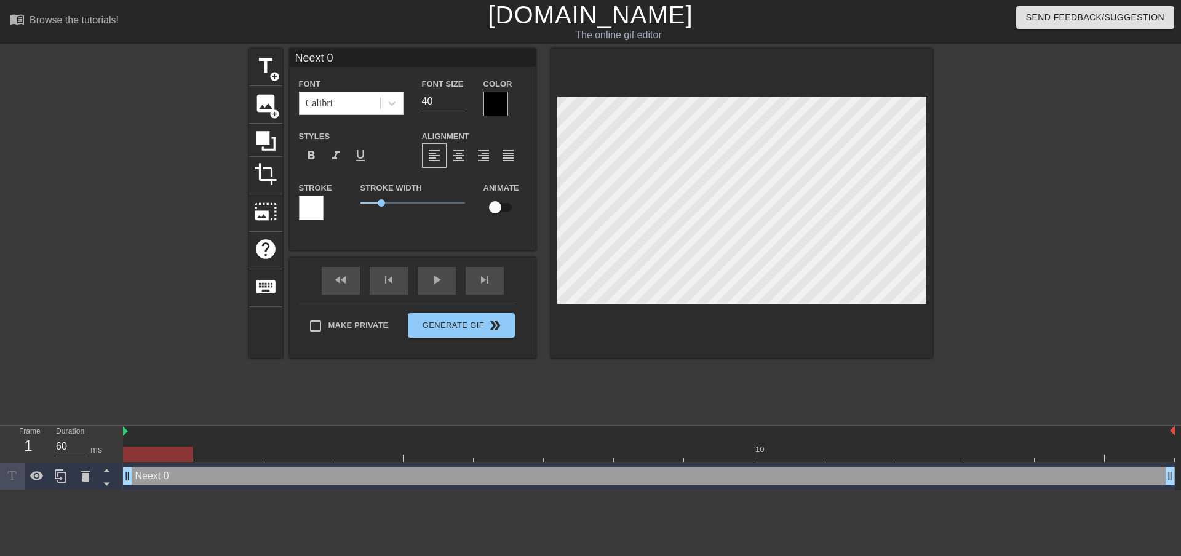
scroll to position [2, 2]
type input "Next 0"
type textarea "Next 0"
type input "Net 0"
type textarea "Net 0"
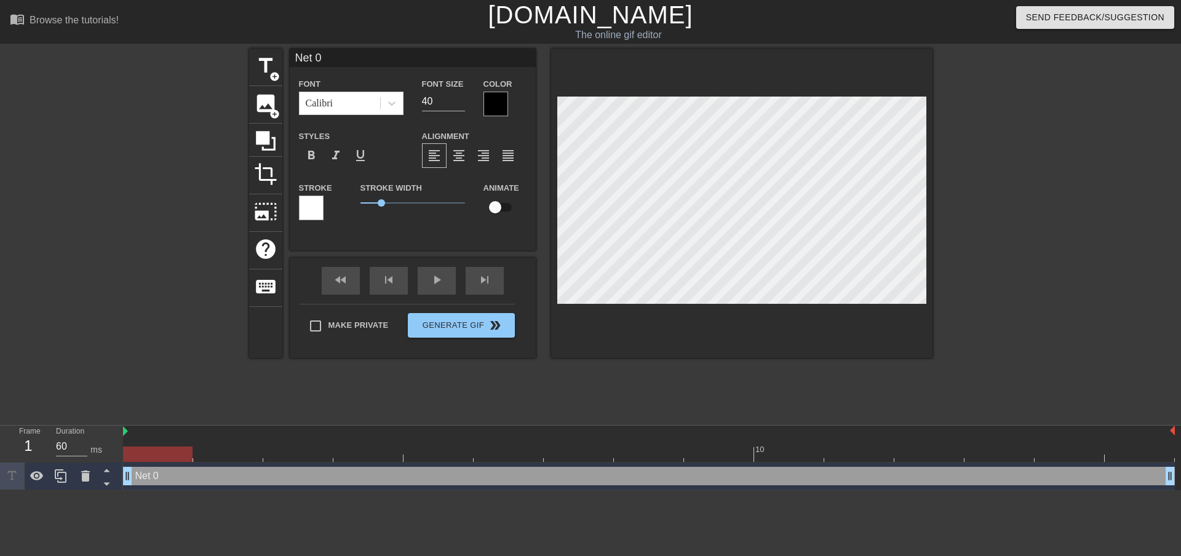
type input "Ne 0"
type textarea "Ne 0"
type input "Ne0"
type textarea "Ne0"
type input "Ne"
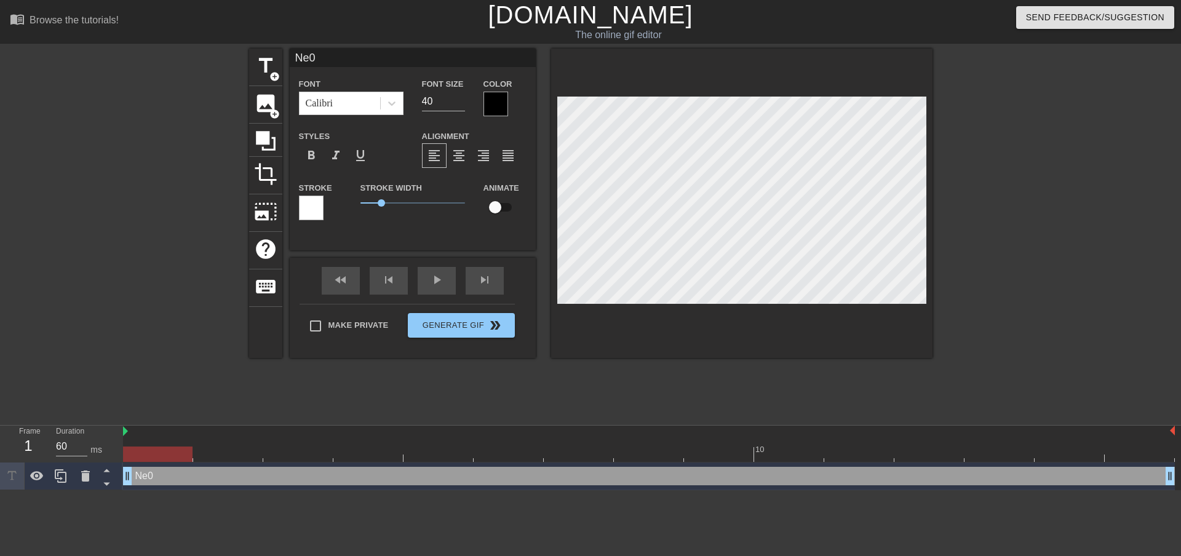
type textarea "Ne"
type input "N"
type textarea "N"
type input "I"
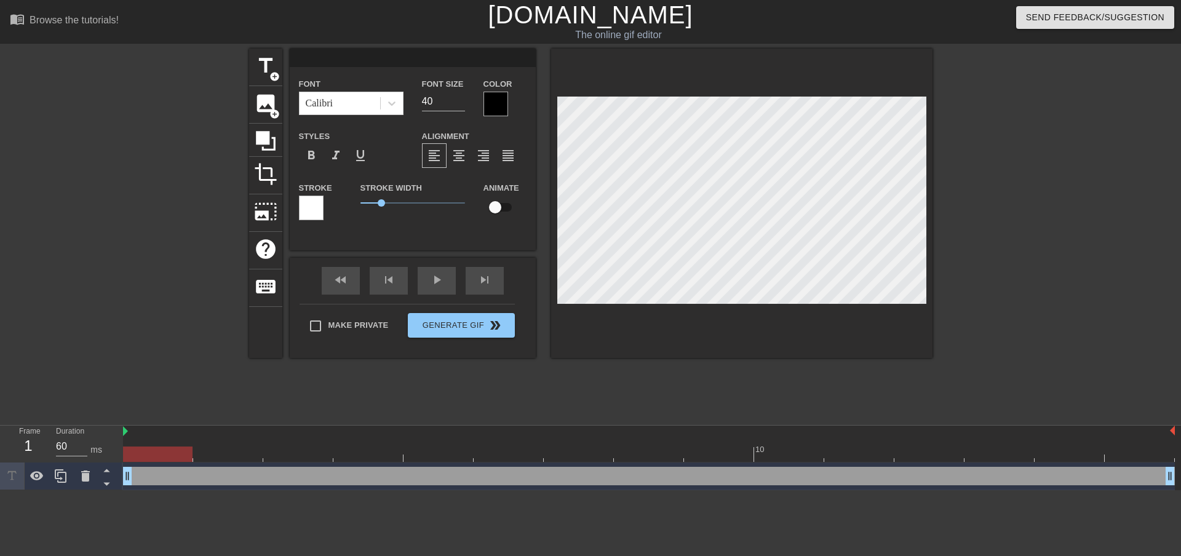
type textarea "I"
type input "Is"
type textarea "Is"
type input "Is"
type textarea "Is"
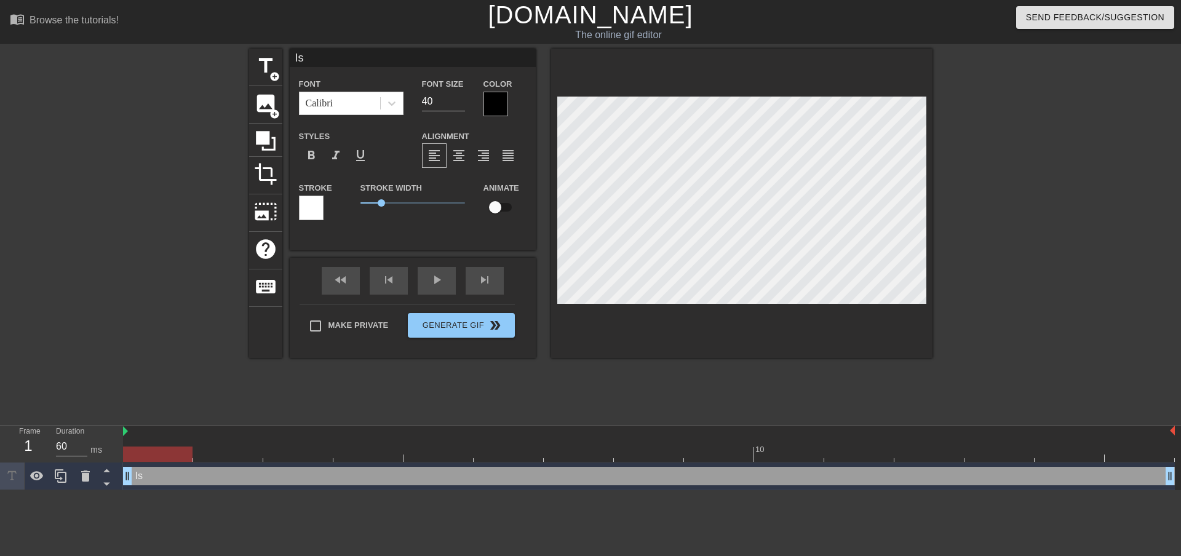
type input "Is t"
type textarea "Is t"
type input "Is th"
type textarea "Is th"
type input "Is thi"
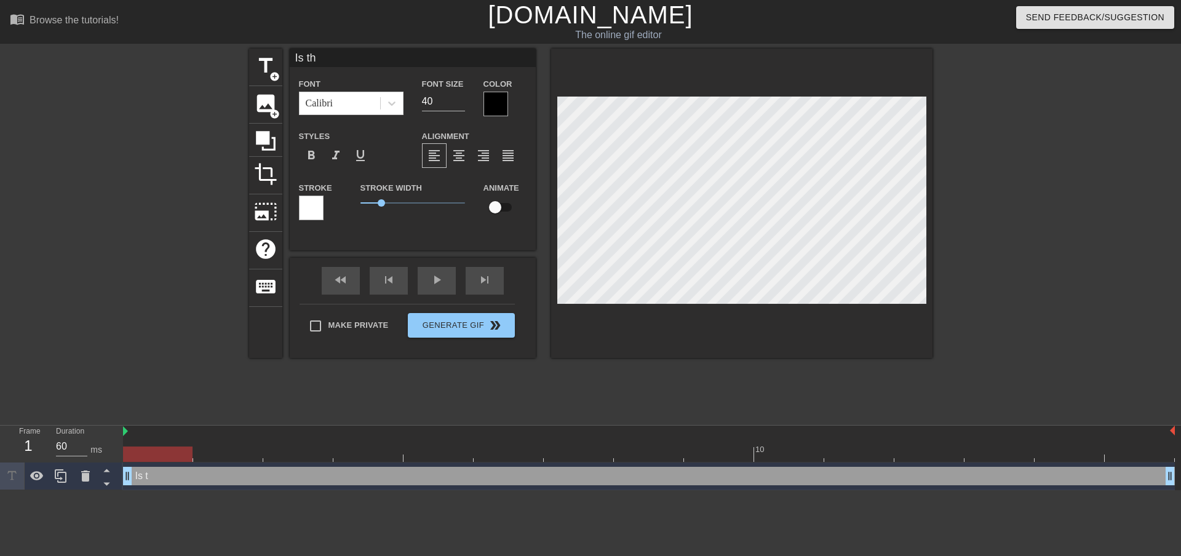
type textarea "Is thi"
type input "Is this"
type textarea "Is this"
type input "Is this"
type textarea "Is this"
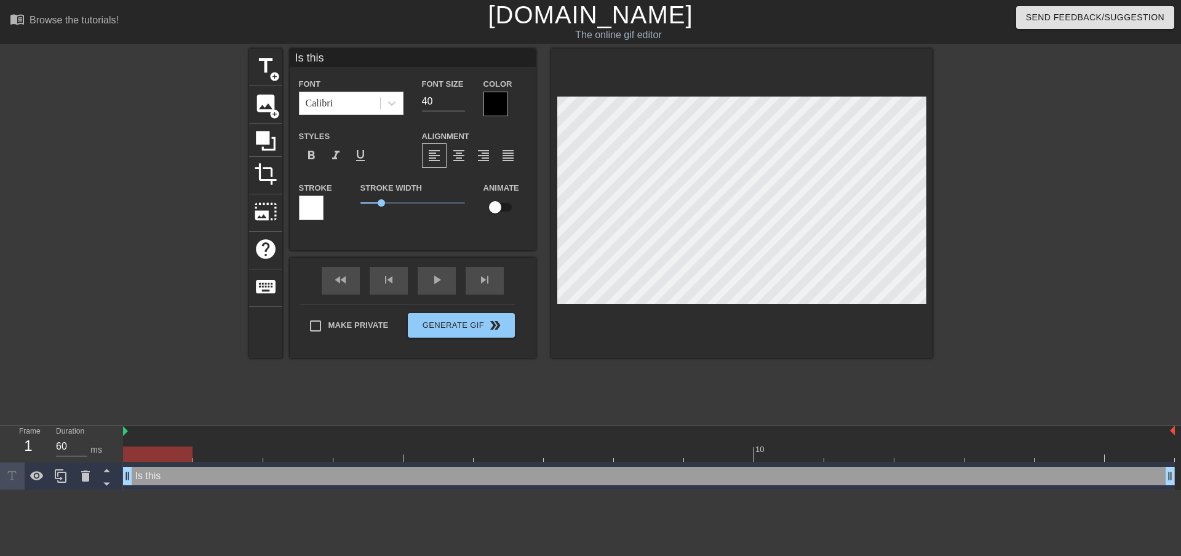
type input "Is this P"
type textarea "Is this P"
type input "Is this Ph"
type textarea "Is this Ph"
type input "Is this Pha"
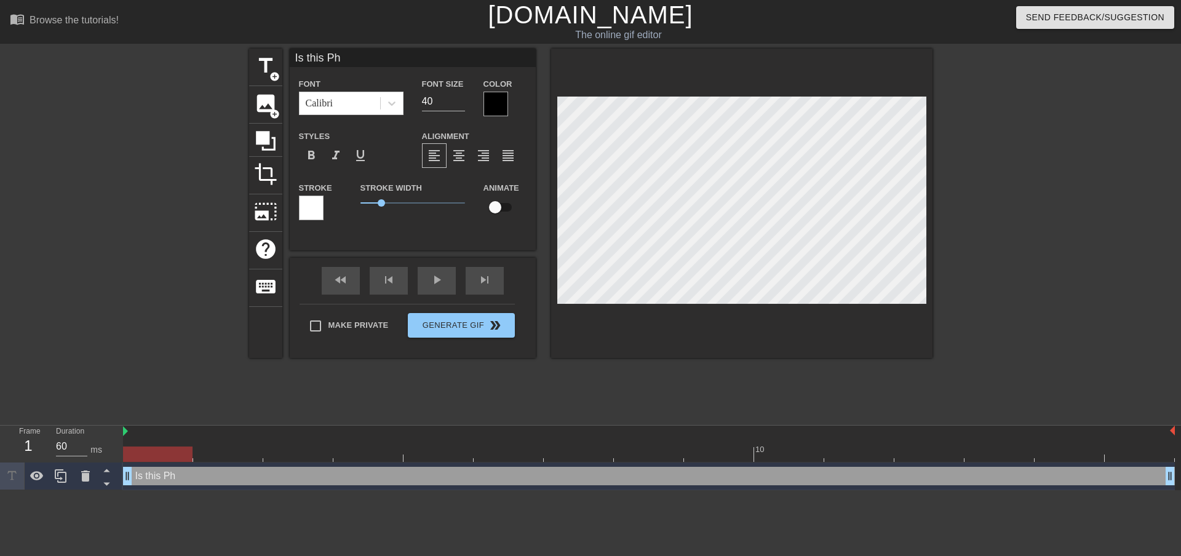
type textarea "Is this Pha"
type input "Is this Phas"
type textarea "Is this Phas"
type input "Is this Phase"
type textarea "Is this Phase"
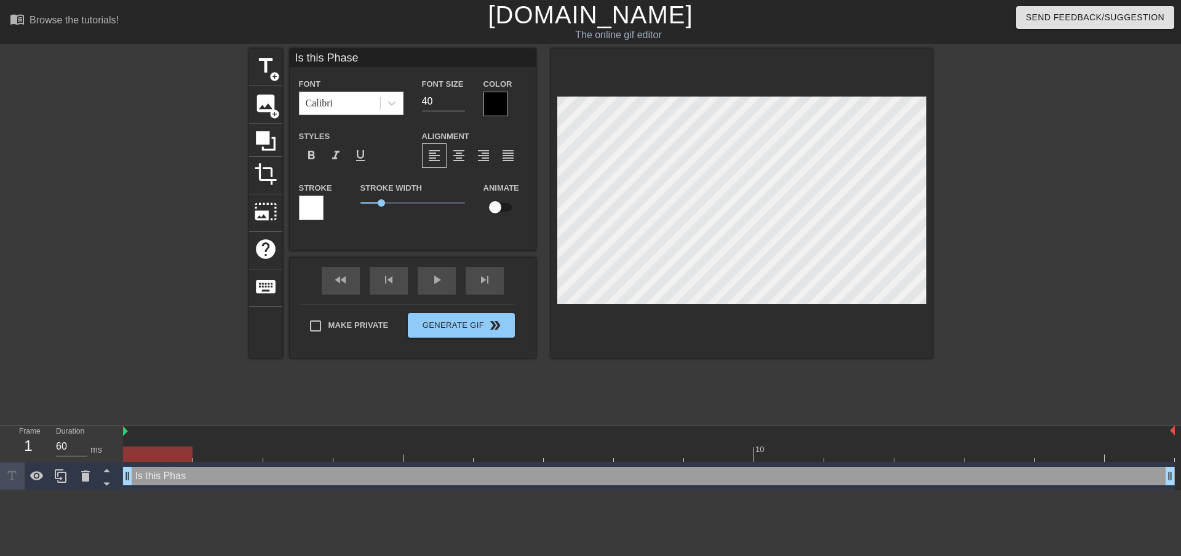
type input "Is this Phase"
type textarea "Is this Phase"
type input "Is this Phase 2"
type textarea "Is this Phase 2"
type input "Is this Phase 2?"
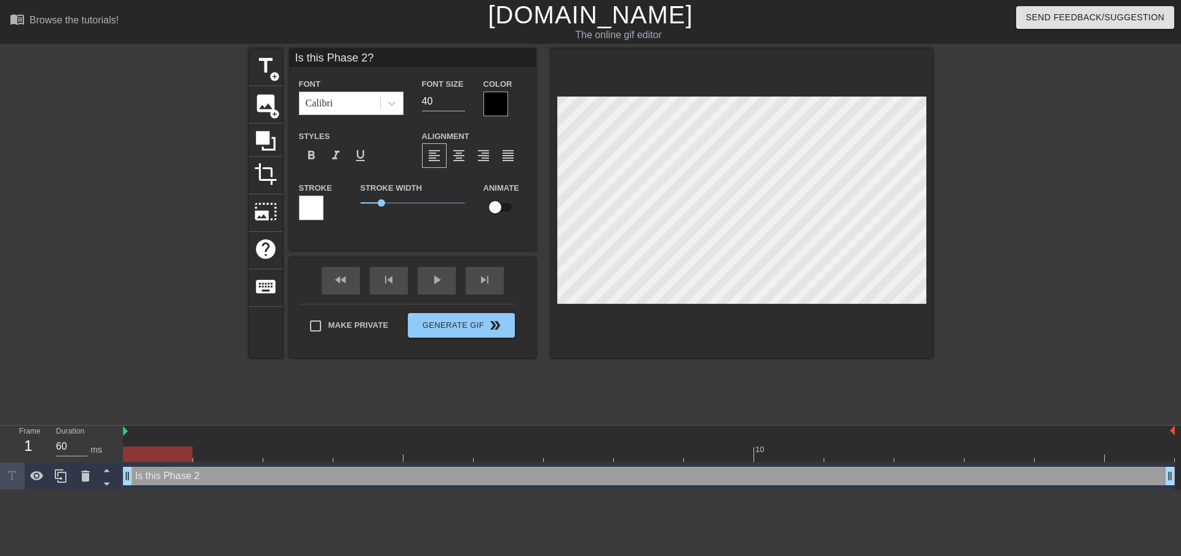
scroll to position [2, 4]
type textarea "Is this Phase 2?"
click at [496, 101] on div at bounding box center [495, 104] width 25 height 25
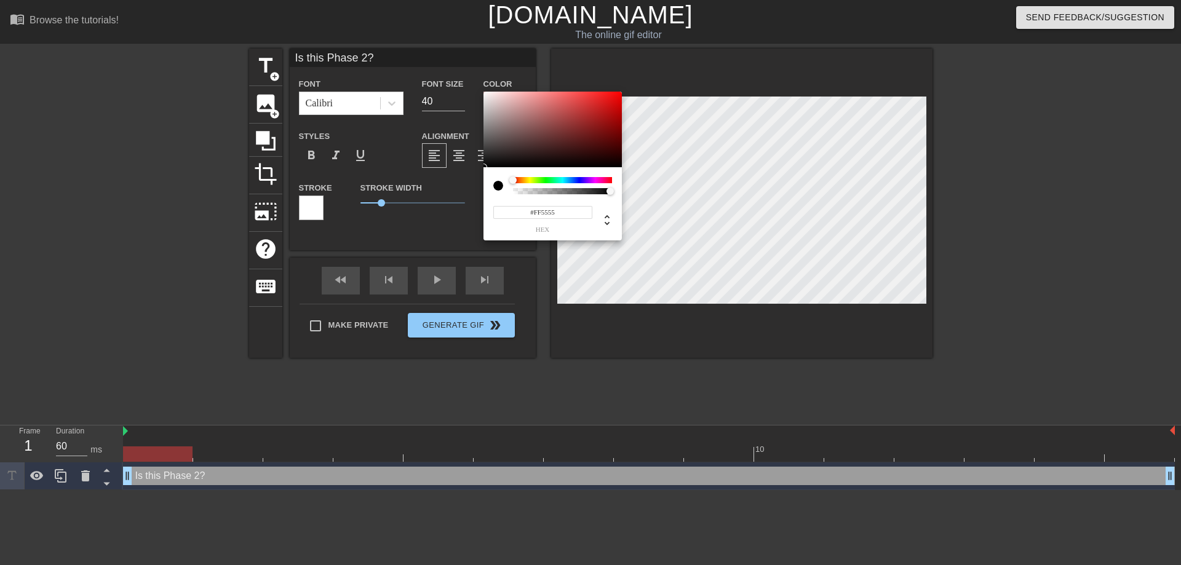
click at [484, 92] on div at bounding box center [552, 130] width 138 height 76
click at [484, 93] on div at bounding box center [552, 130] width 138 height 76
drag, startPoint x: 484, startPoint y: 93, endPoint x: 517, endPoint y: 100, distance: 33.9
click at [485, 93] on div at bounding box center [552, 130] width 138 height 76
type input "#FAF7F7"
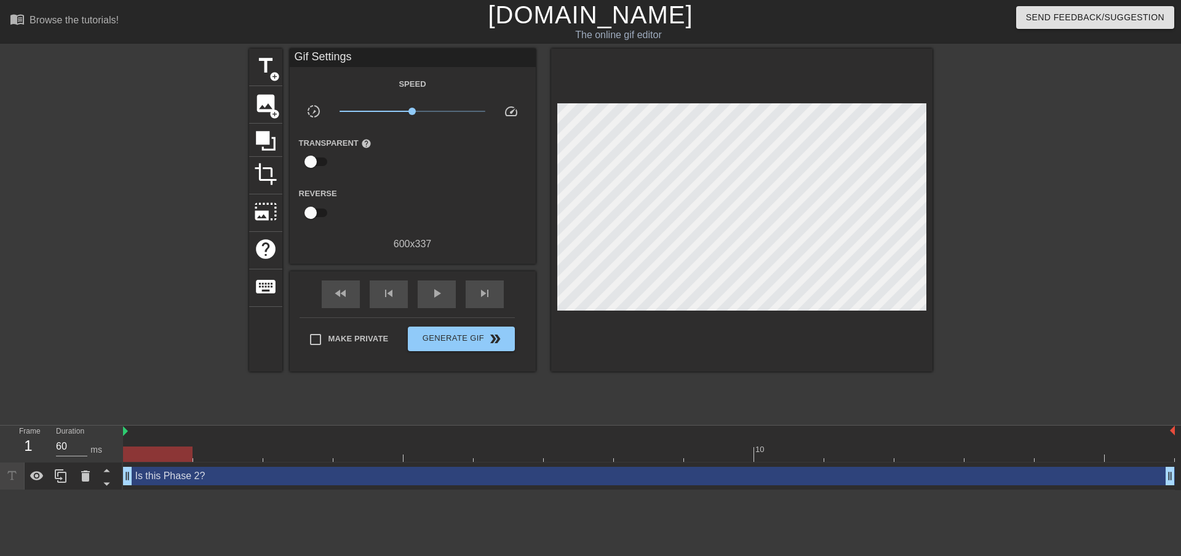
click at [317, 157] on input "checkbox" at bounding box center [310, 161] width 70 height 23
click at [315, 164] on input "checkbox" at bounding box center [322, 161] width 70 height 23
checkbox input "false"
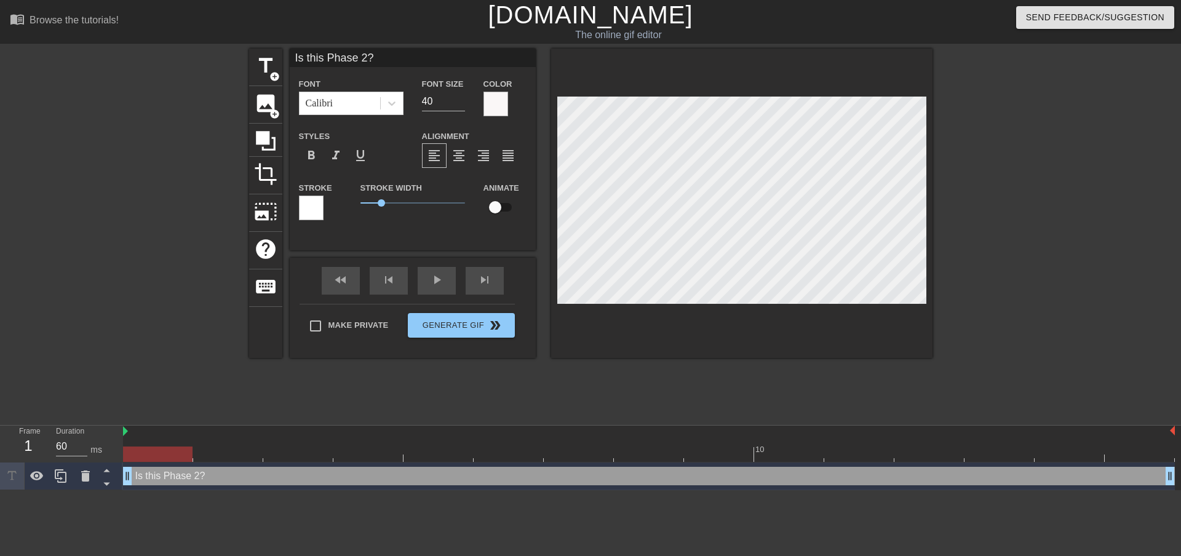
scroll to position [1, 3]
click at [433, 101] on input "40" at bounding box center [443, 102] width 43 height 20
click at [461, 103] on input "39" at bounding box center [443, 102] width 43 height 20
click at [461, 103] on input "38" at bounding box center [443, 102] width 43 height 20
click at [461, 103] on input "37" at bounding box center [443, 102] width 43 height 20
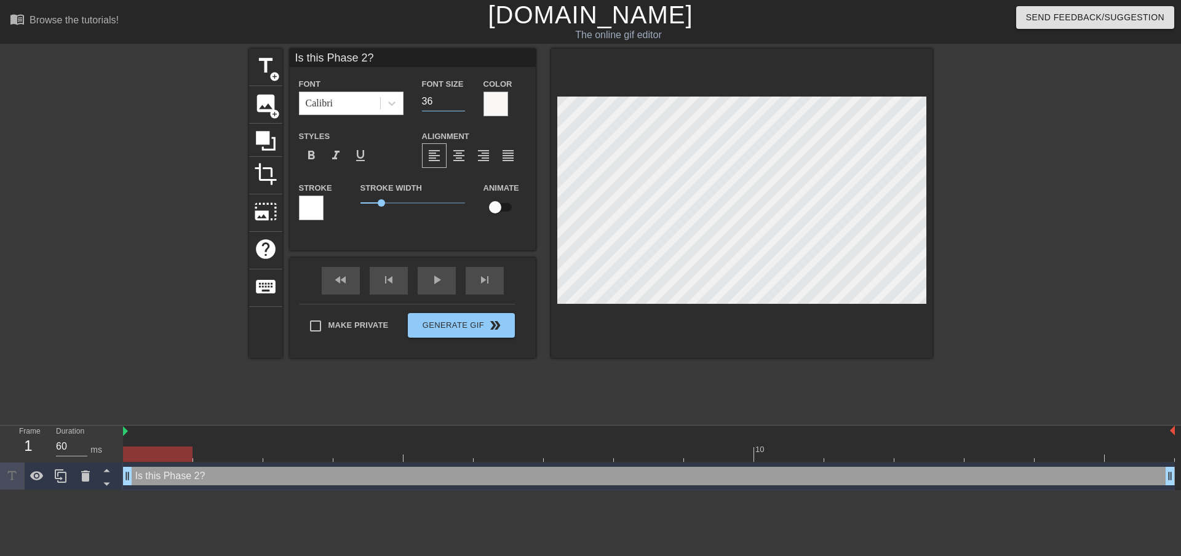
click at [461, 103] on input "36" at bounding box center [443, 102] width 43 height 20
click at [461, 103] on input "35" at bounding box center [443, 102] width 43 height 20
type input "34"
click at [461, 103] on input "34" at bounding box center [443, 102] width 43 height 20
click at [307, 207] on div at bounding box center [311, 208] width 25 height 25
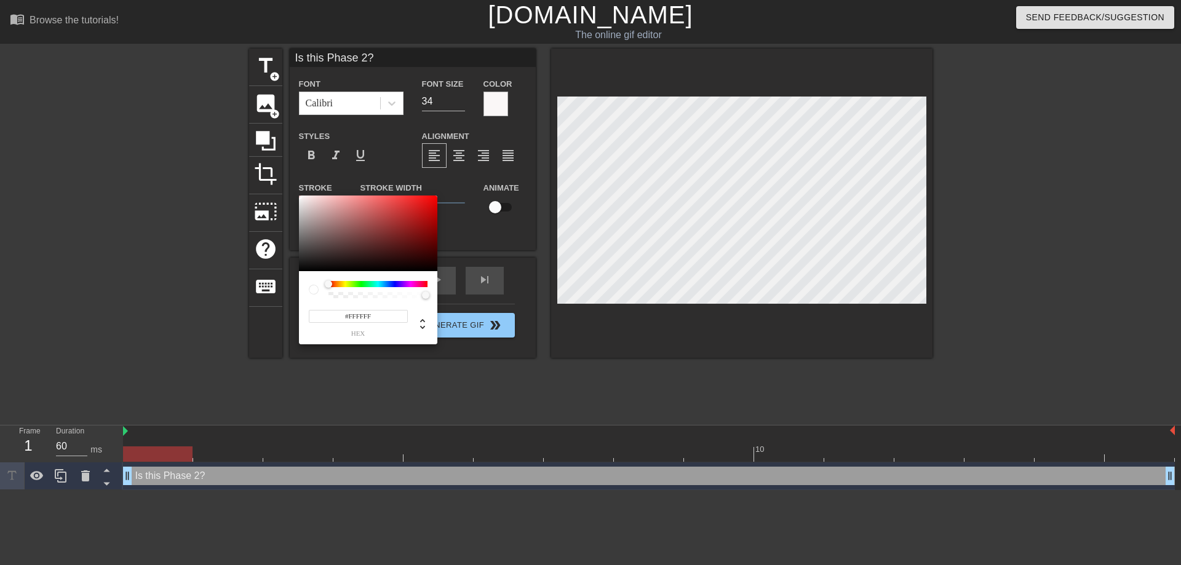
type input "#050505"
click at [300, 270] on div at bounding box center [368, 234] width 138 height 76
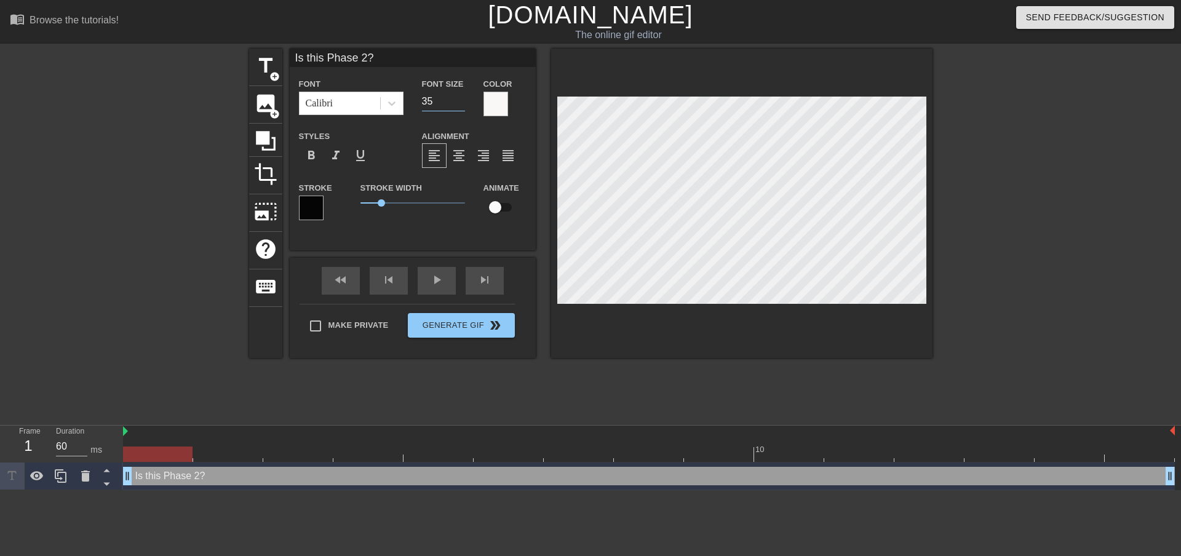
click at [461, 97] on input "35" at bounding box center [443, 102] width 43 height 20
click at [461, 97] on input "36" at bounding box center [443, 102] width 43 height 20
click at [461, 97] on input "37" at bounding box center [443, 102] width 43 height 20
click at [461, 97] on input "38" at bounding box center [443, 102] width 43 height 20
drag, startPoint x: 382, startPoint y: 201, endPoint x: 374, endPoint y: 204, distance: 8.0
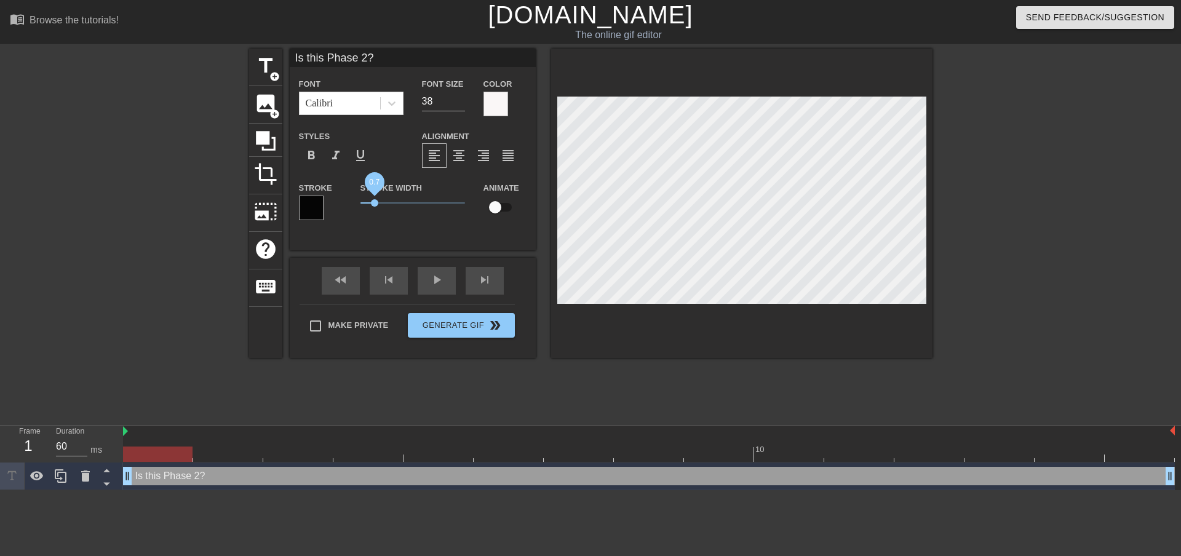
click at [374, 204] on span "0.7" at bounding box center [374, 202] width 7 height 7
click at [386, 97] on icon at bounding box center [392, 103] width 12 height 12
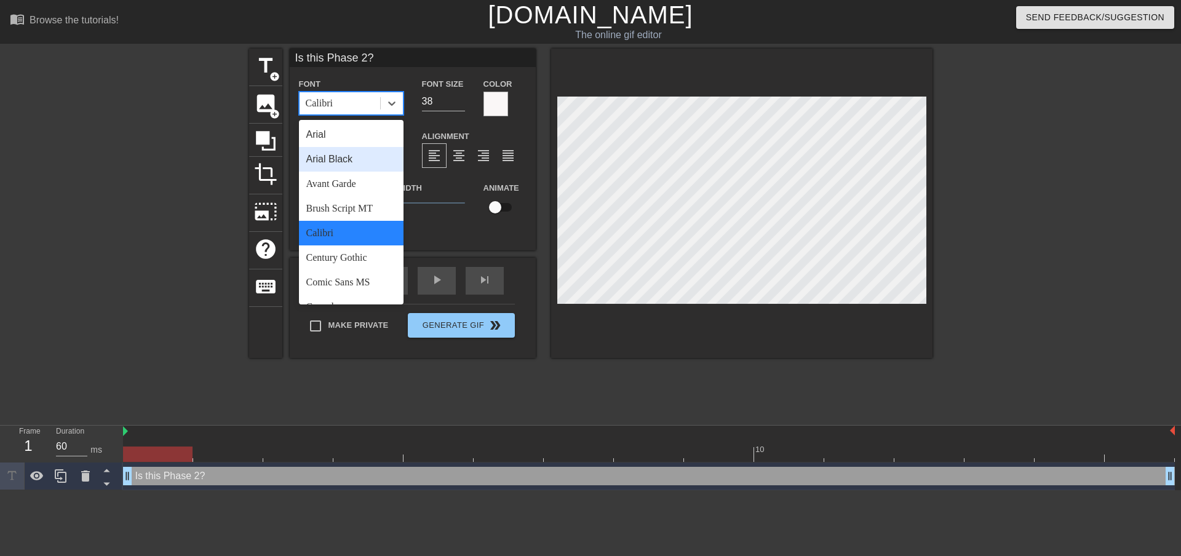
click at [352, 168] on div "Arial Black" at bounding box center [351, 159] width 105 height 25
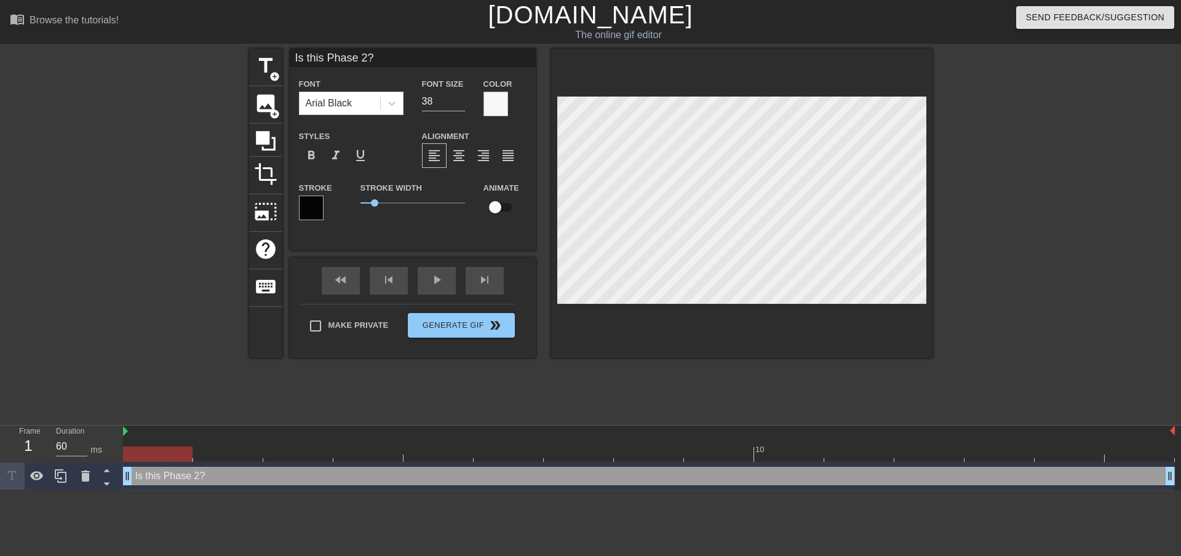
scroll to position [2, 3]
click at [461, 104] on input "37" at bounding box center [443, 102] width 43 height 20
click at [461, 104] on input "36" at bounding box center [443, 102] width 43 height 20
click at [461, 104] on input "35" at bounding box center [443, 102] width 43 height 20
click at [461, 104] on input "34" at bounding box center [443, 102] width 43 height 20
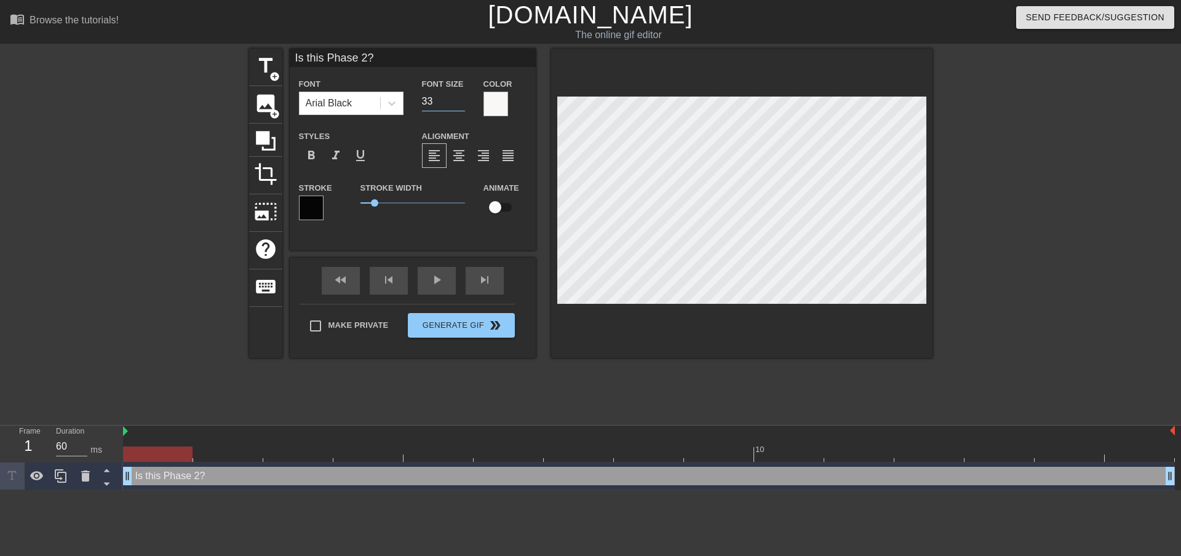
click at [461, 104] on input "33" at bounding box center [443, 102] width 43 height 20
click at [461, 104] on input "32" at bounding box center [443, 102] width 43 height 20
click at [461, 104] on input "31" at bounding box center [443, 102] width 43 height 20
click at [461, 104] on input "30" at bounding box center [443, 102] width 43 height 20
click at [461, 104] on input "29" at bounding box center [443, 102] width 43 height 20
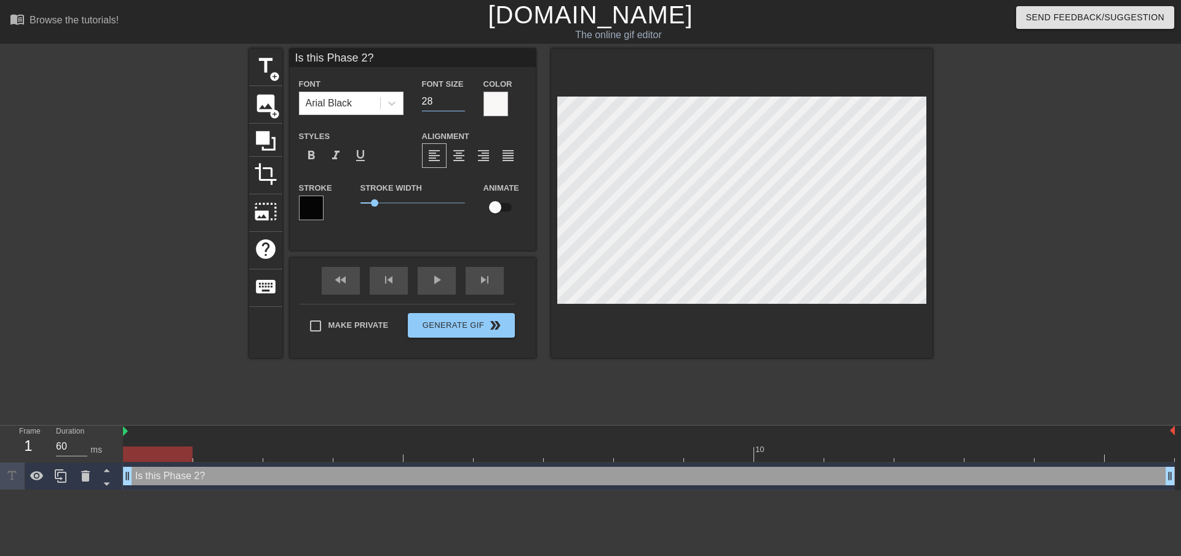
type input "28"
click at [461, 104] on input "28" at bounding box center [443, 102] width 43 height 20
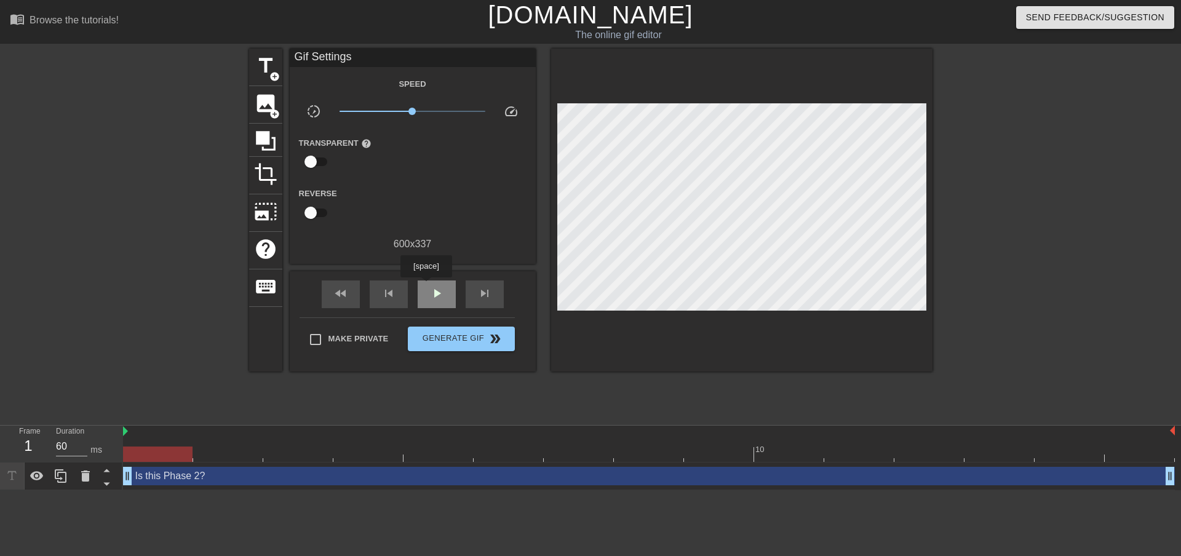
click at [426, 286] on div "play_arrow" at bounding box center [437, 294] width 38 height 28
type input "70"
click at [426, 286] on div "pause" at bounding box center [437, 294] width 38 height 28
click at [271, 72] on span "add_circle" at bounding box center [274, 76] width 10 height 10
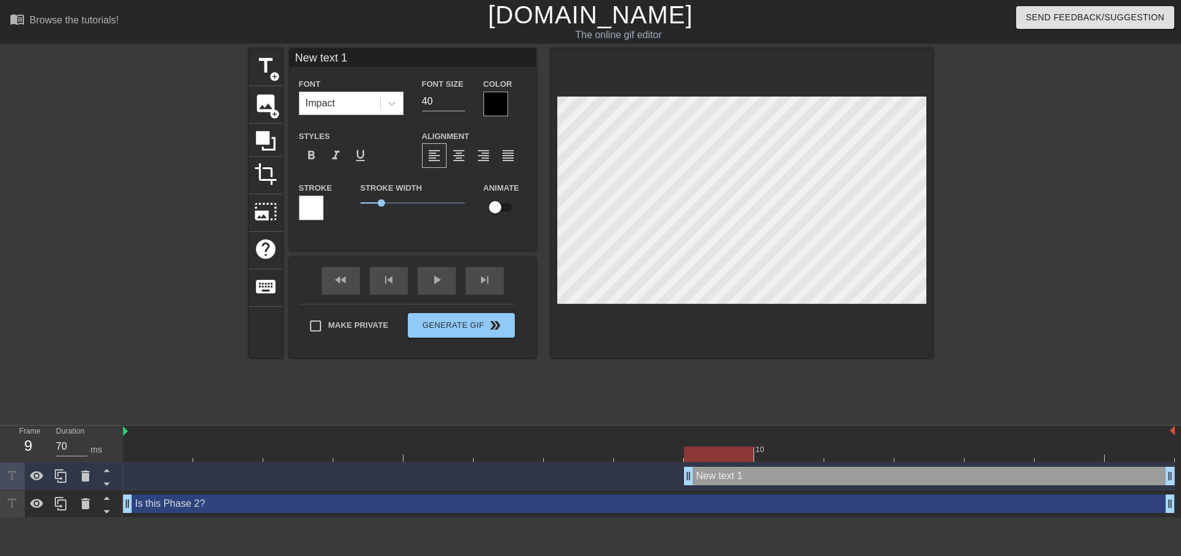
scroll to position [2, 1]
type input "New tex 1"
type textarea "New tex 1"
type input "New tex1"
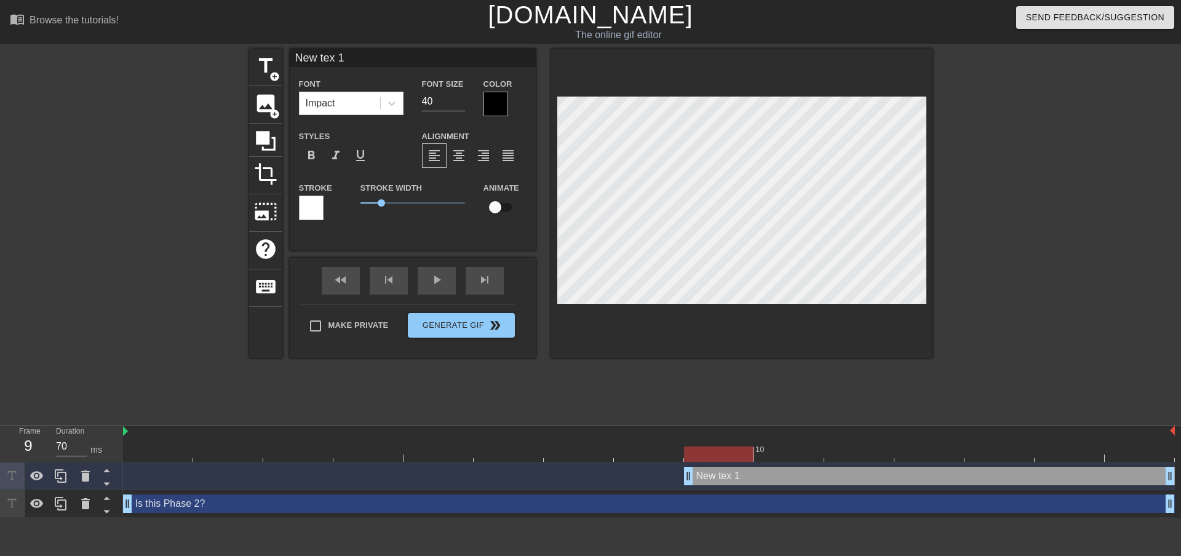
type textarea "New tex1"
type input "New tex"
type textarea "New tex"
type input "Is this Phase 2?"
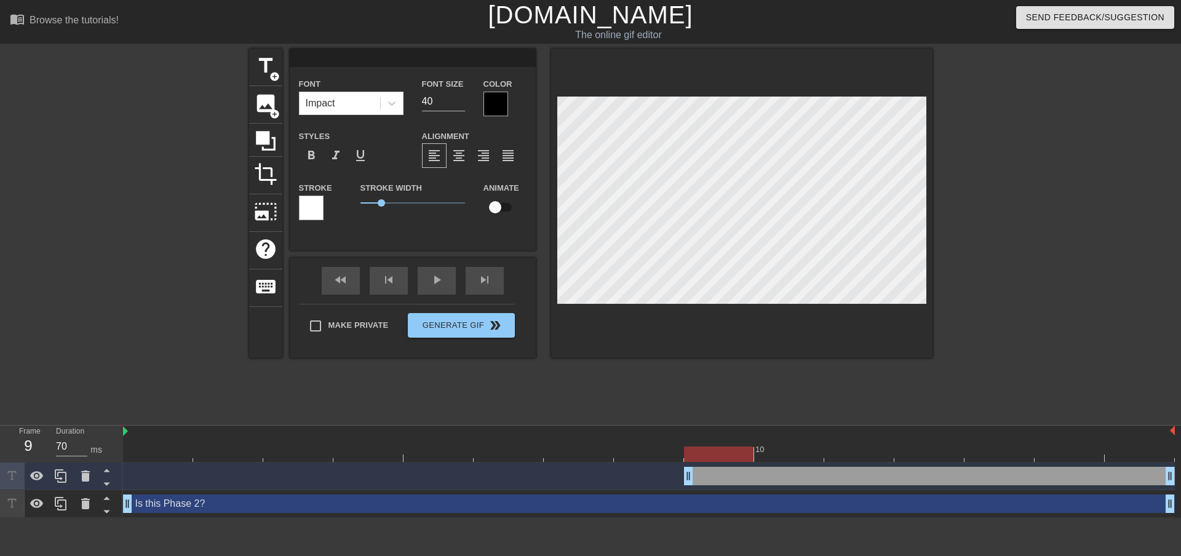
type input "28"
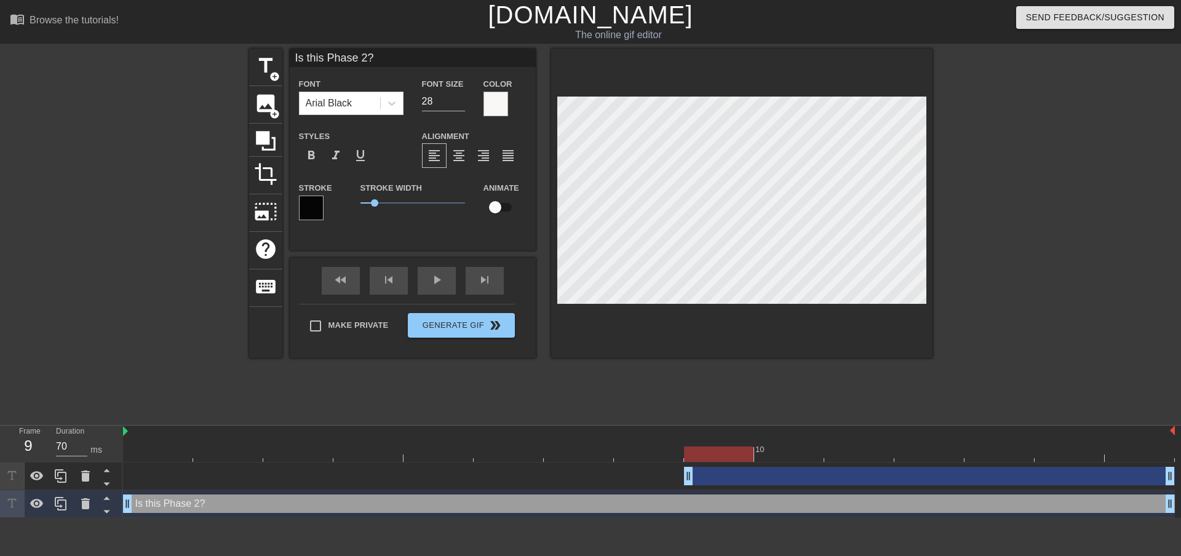
scroll to position [1, 4]
click at [489, 96] on div at bounding box center [495, 104] width 25 height 25
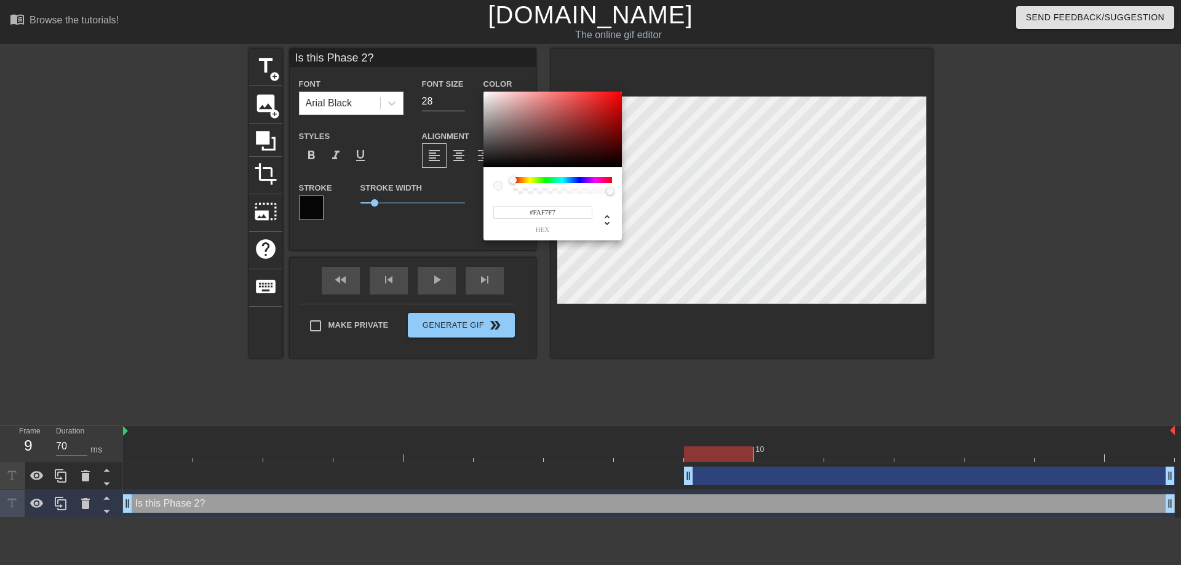
click at [539, 212] on input "#FAF7F7" at bounding box center [542, 212] width 99 height 13
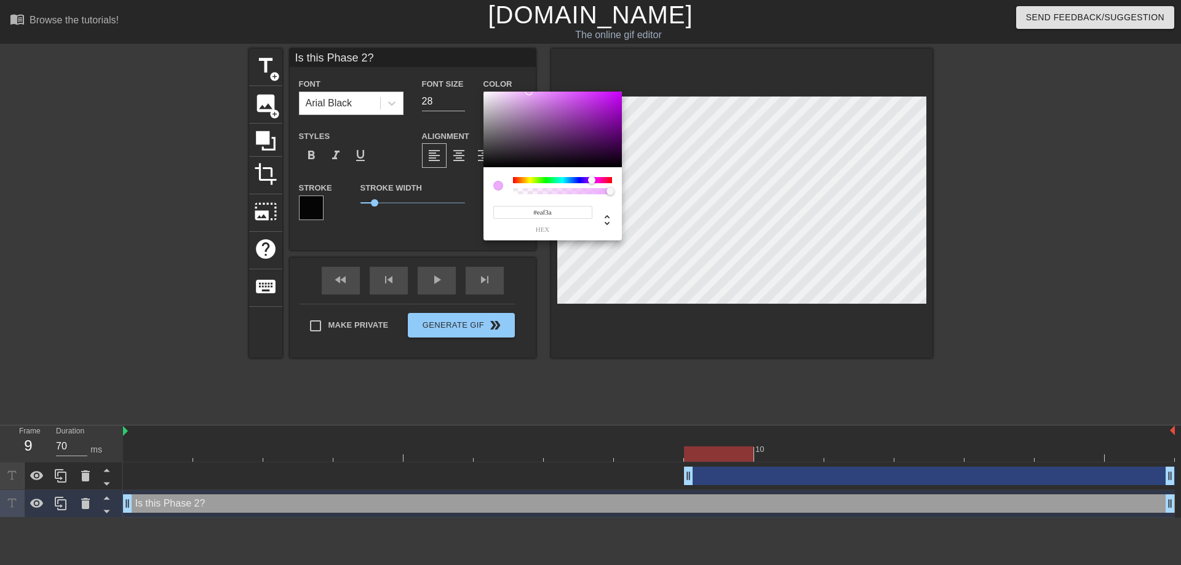
type input "#eaf3a6"
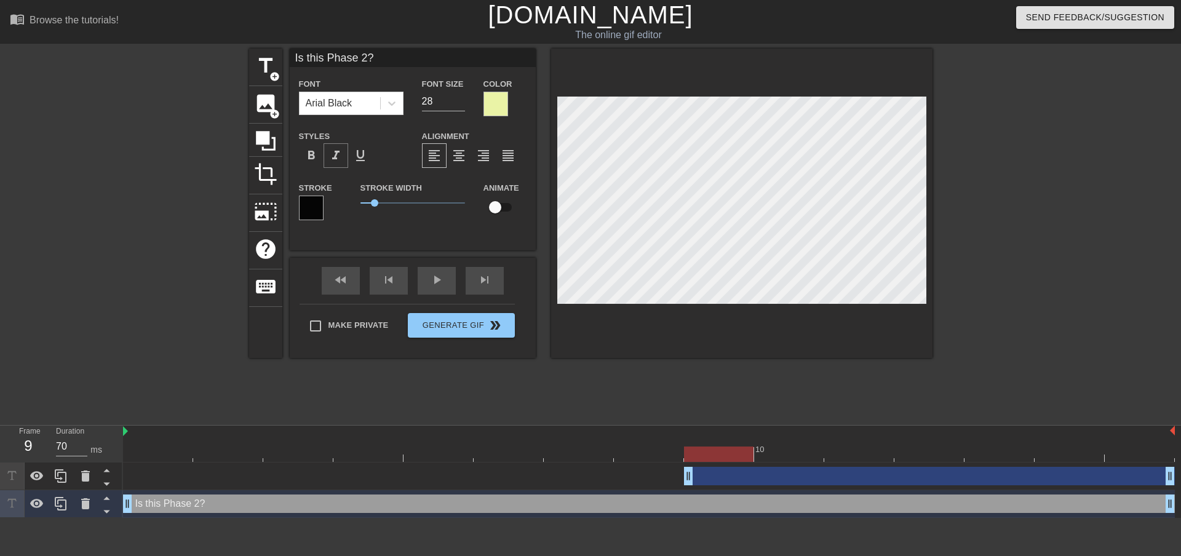
click at [338, 155] on span "format_italic" at bounding box center [335, 155] width 15 height 15
click at [372, 204] on span "0.55" at bounding box center [371, 202] width 7 height 7
click at [471, 243] on div "Is this Phase 2? Font Arial Black Font Size 28 Color Styles format_bold format_…" at bounding box center [413, 150] width 246 height 202
click at [430, 280] on div "play_arrow" at bounding box center [437, 281] width 38 height 28
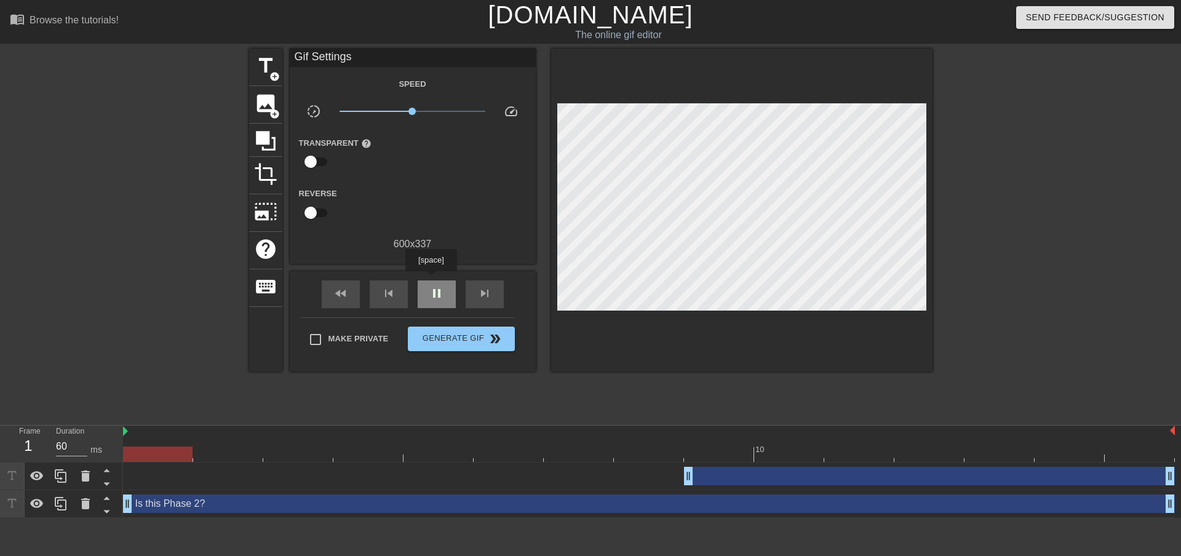
type input "70"
click at [430, 280] on div "pause" at bounding box center [437, 294] width 38 height 28
click at [262, 60] on span "title" at bounding box center [265, 65] width 23 height 23
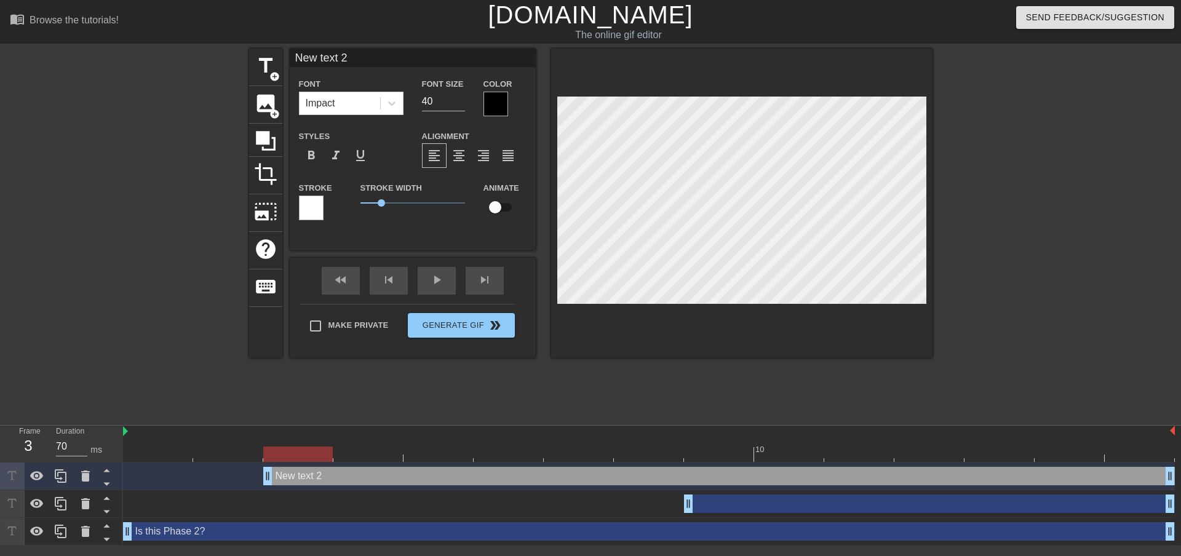
type input "New tex 2"
type textarea "New tex 2"
type input "New te 2"
type textarea "New te 2"
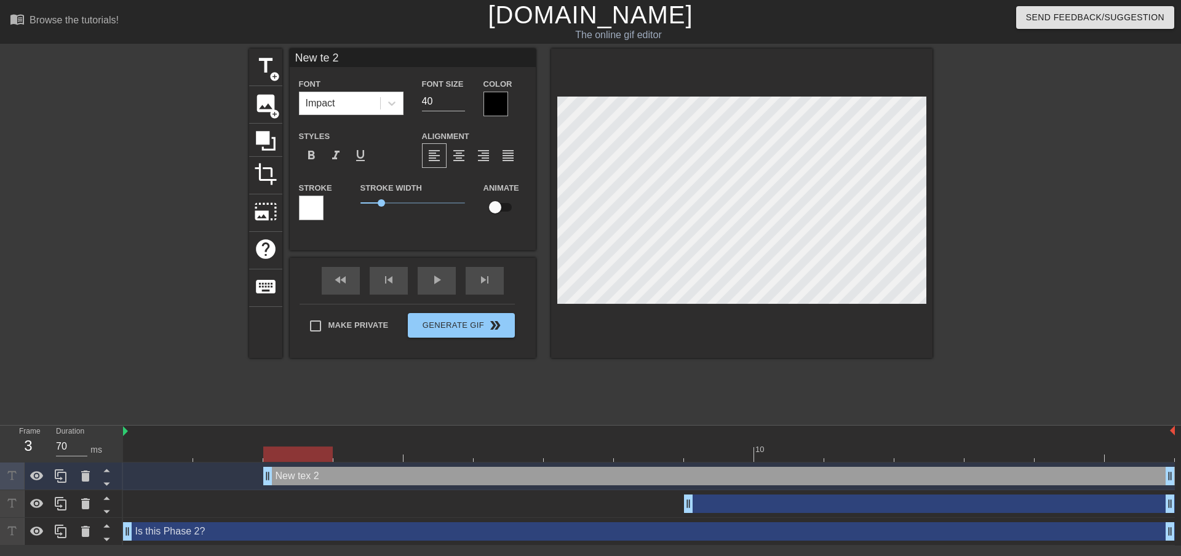
type input "New te2"
type textarea "New te2"
type input "Is this Phase 2?"
type input "28"
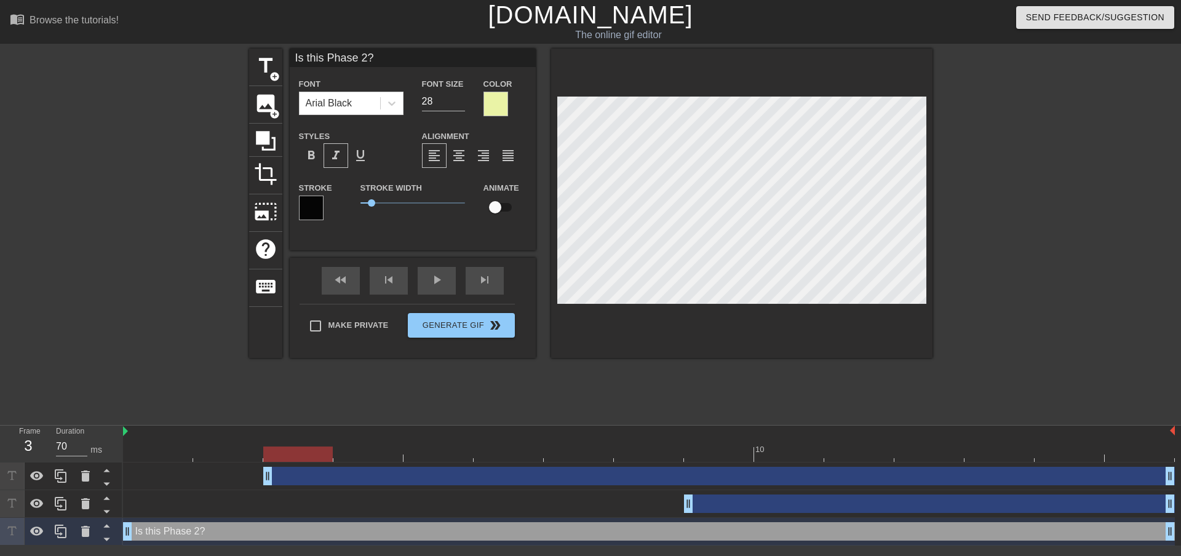
click at [499, 105] on div at bounding box center [495, 104] width 25 height 25
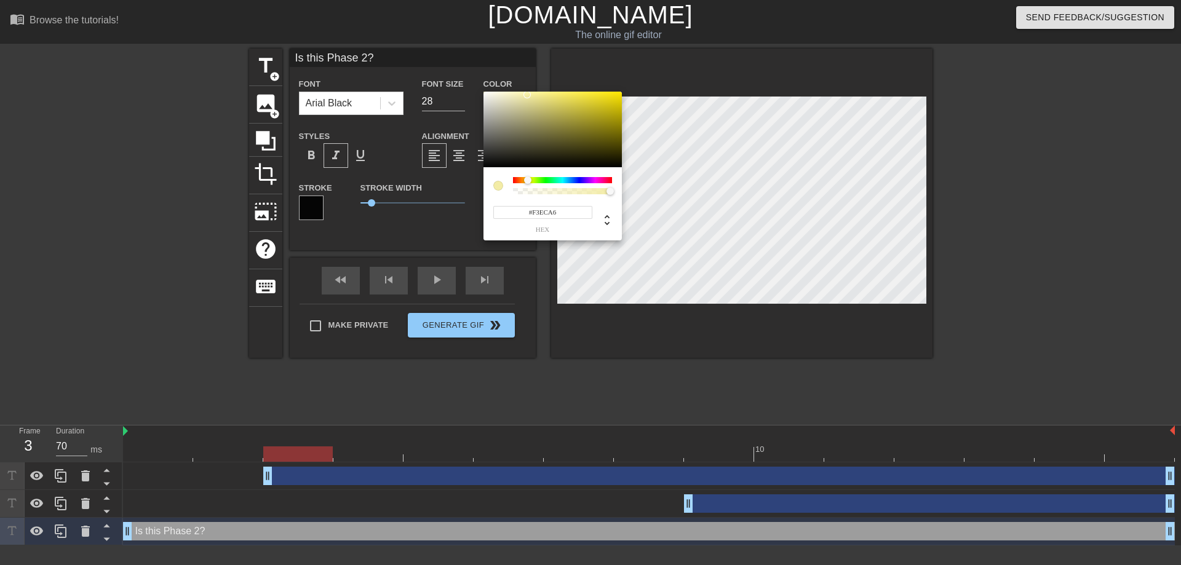
click at [528, 183] on div at bounding box center [527, 179] width 7 height 7
type input "#FAF088"
click at [546, 93] on div at bounding box center [552, 130] width 138 height 76
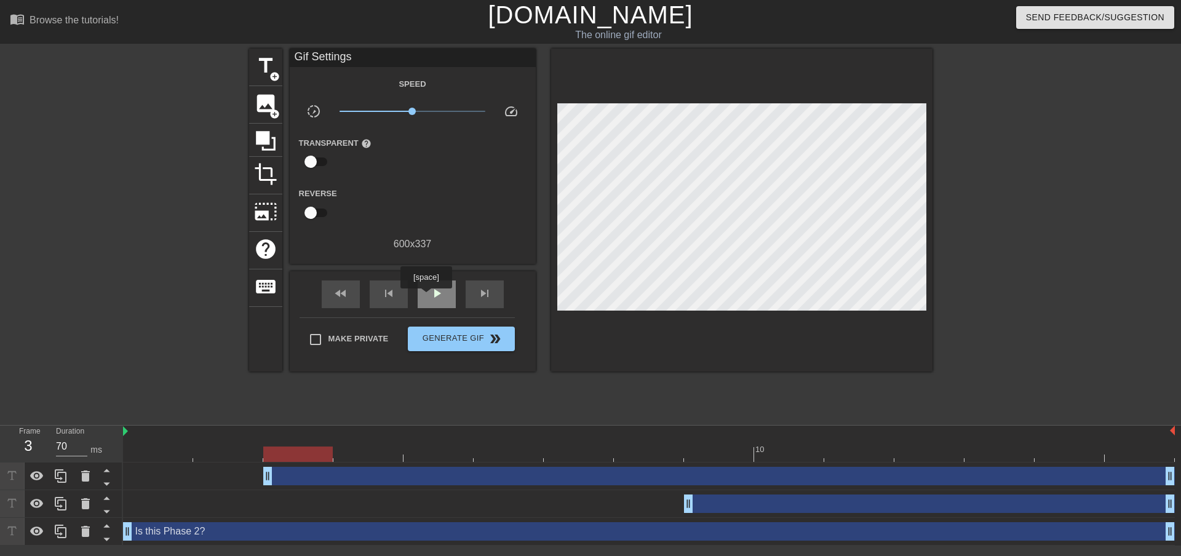
click at [434, 296] on span "play_arrow" at bounding box center [436, 293] width 15 height 15
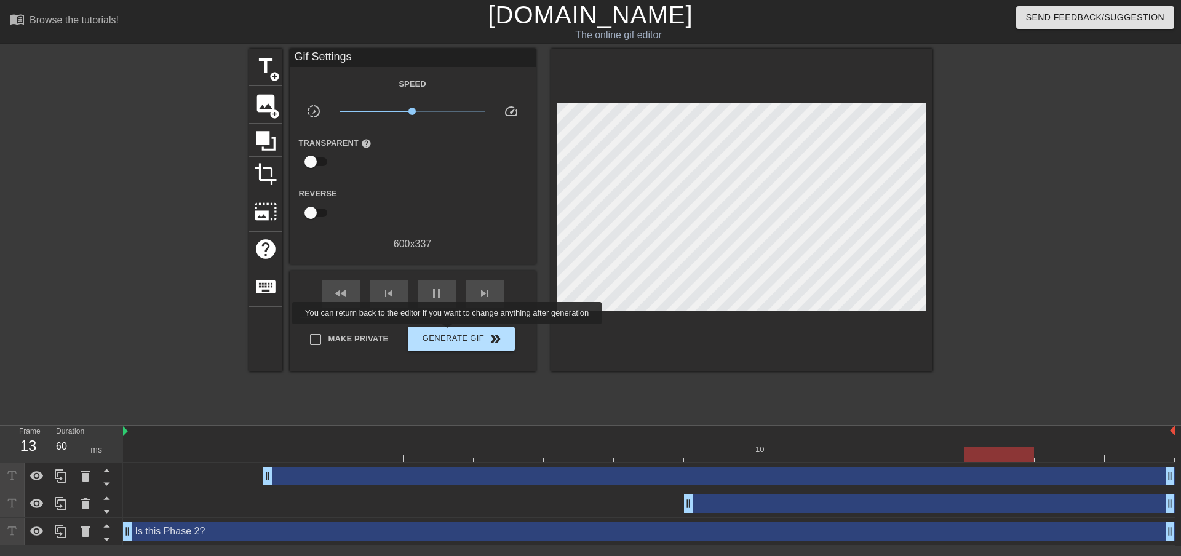
type input "70"
click at [448, 333] on span "Generate Gif double_arrow" at bounding box center [461, 338] width 97 height 15
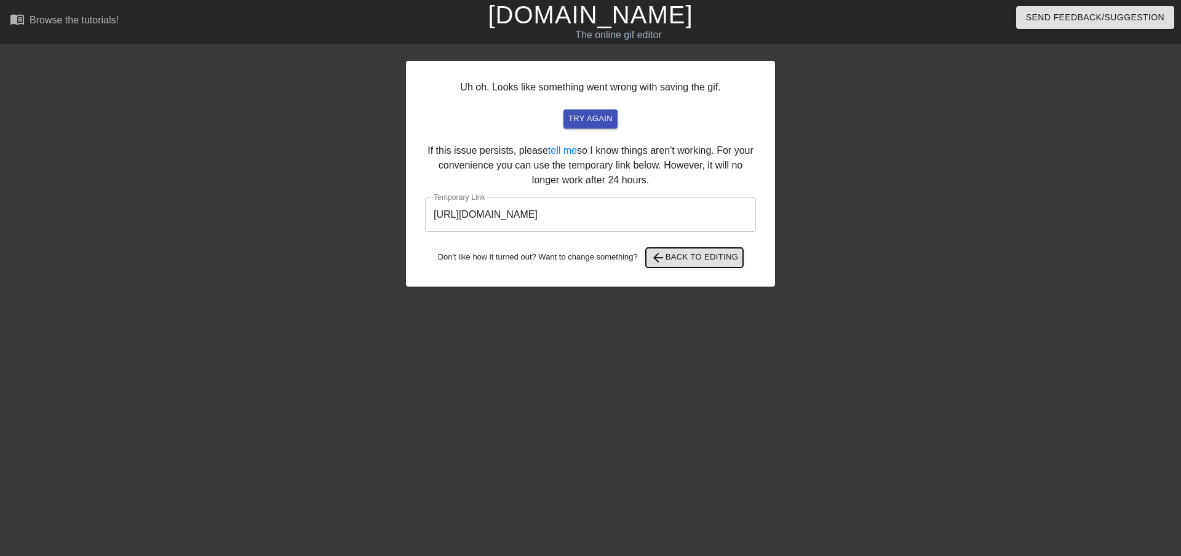
click at [694, 260] on span "arrow_back Back to Editing" at bounding box center [695, 257] width 88 height 15
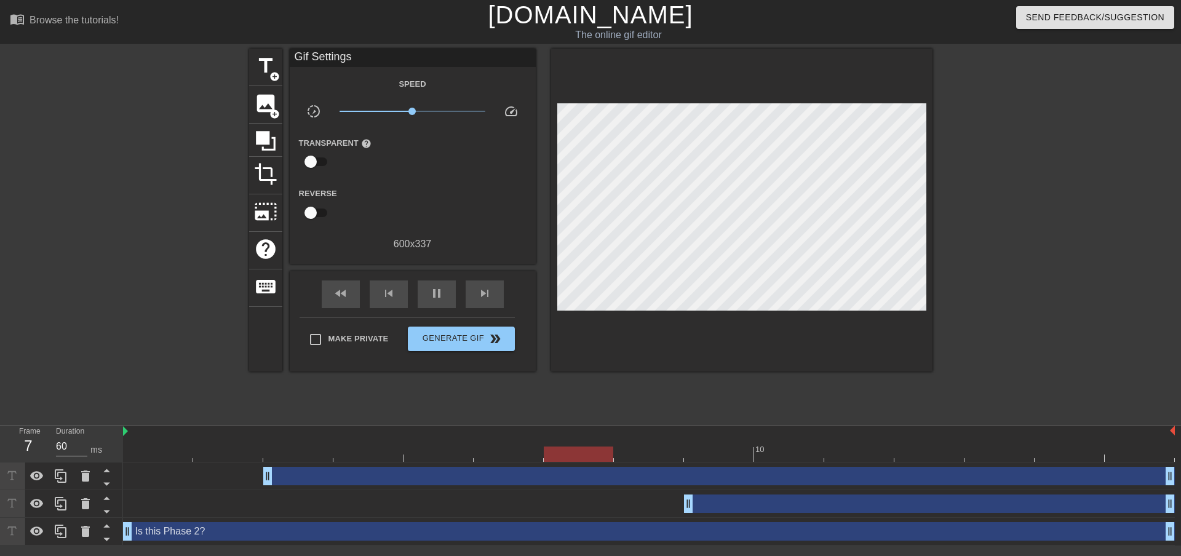
type input "70"
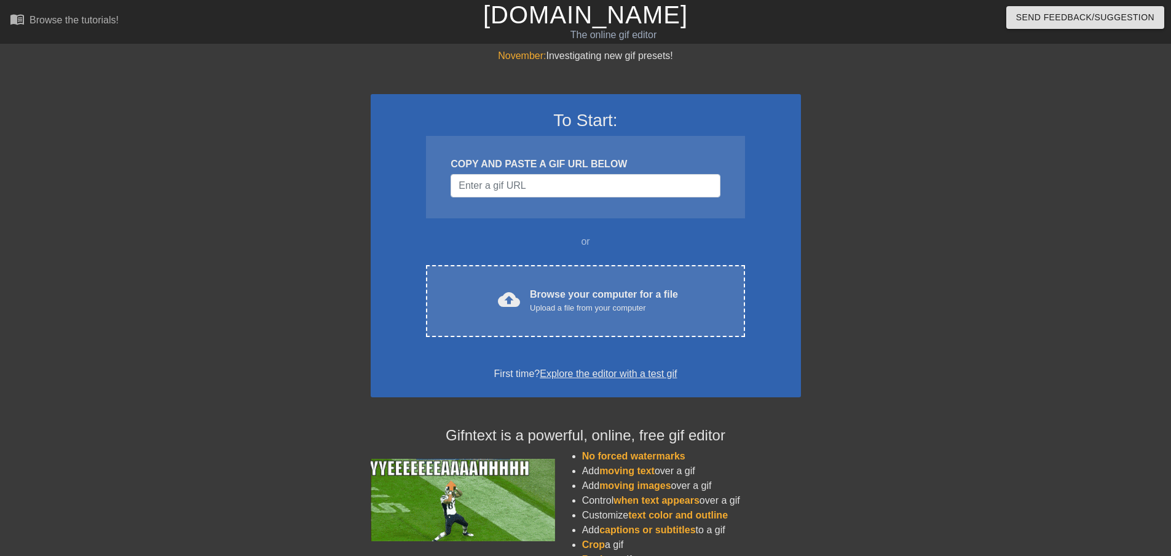
click at [517, 183] on input "Username" at bounding box center [585, 185] width 269 height 23
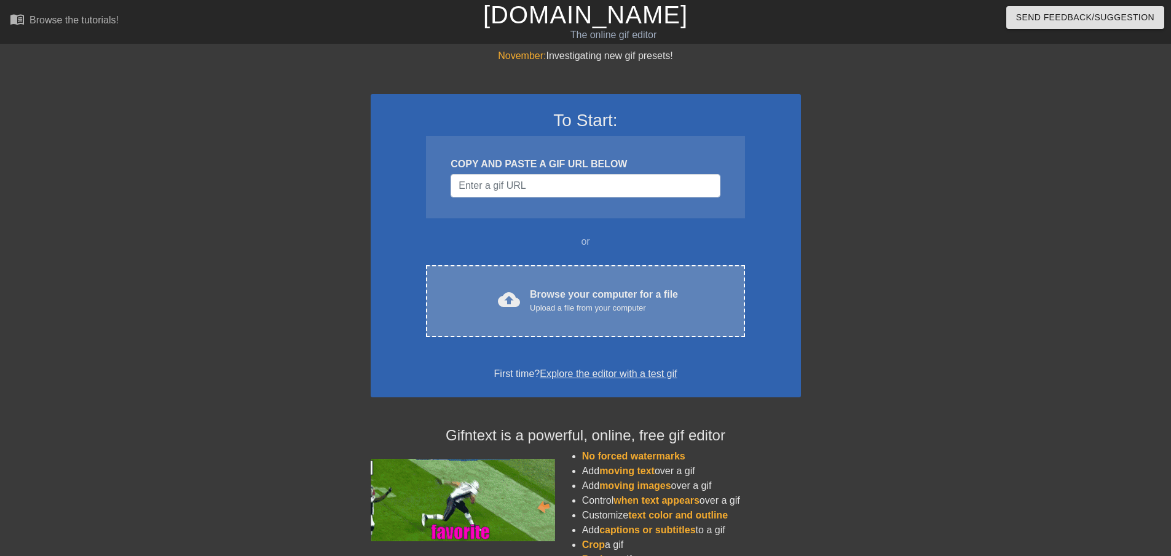
click at [547, 288] on div "Browse your computer for a file Upload a file from your computer" at bounding box center [604, 300] width 148 height 27
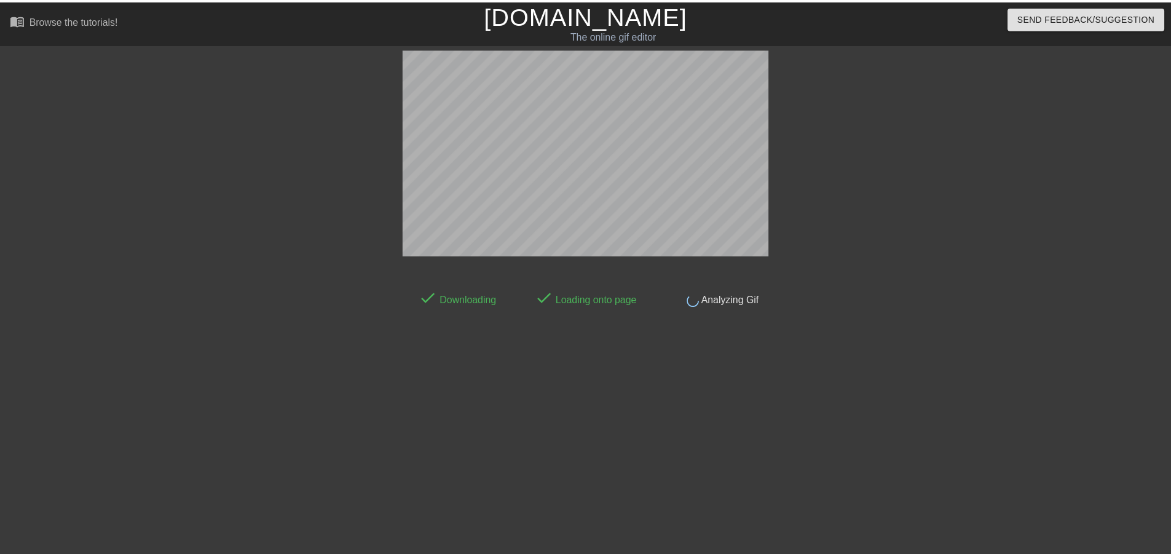
scroll to position [1, 0]
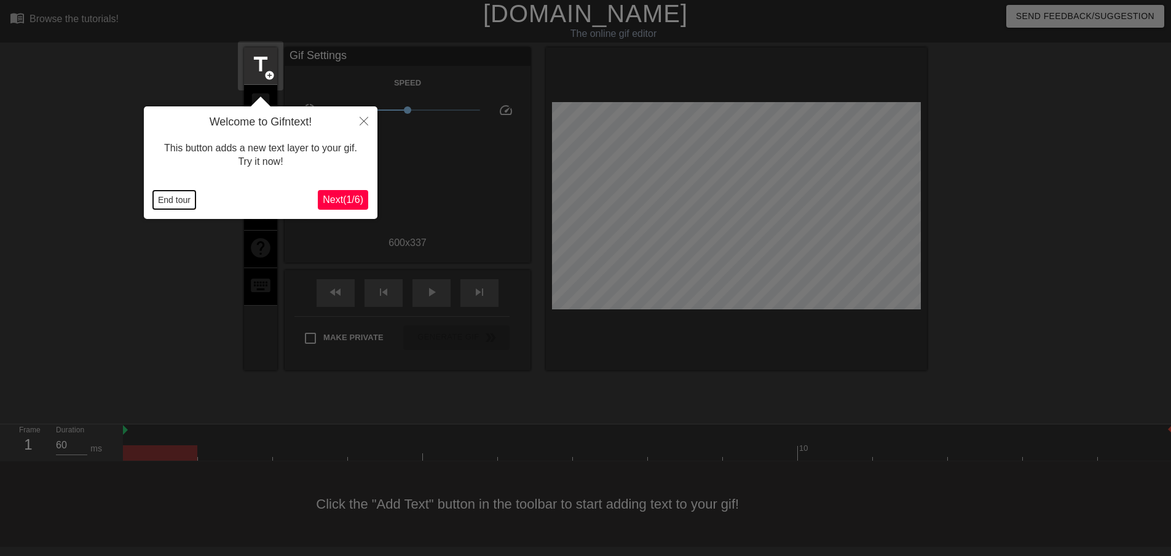
click at [157, 199] on button "End tour" at bounding box center [174, 200] width 42 height 18
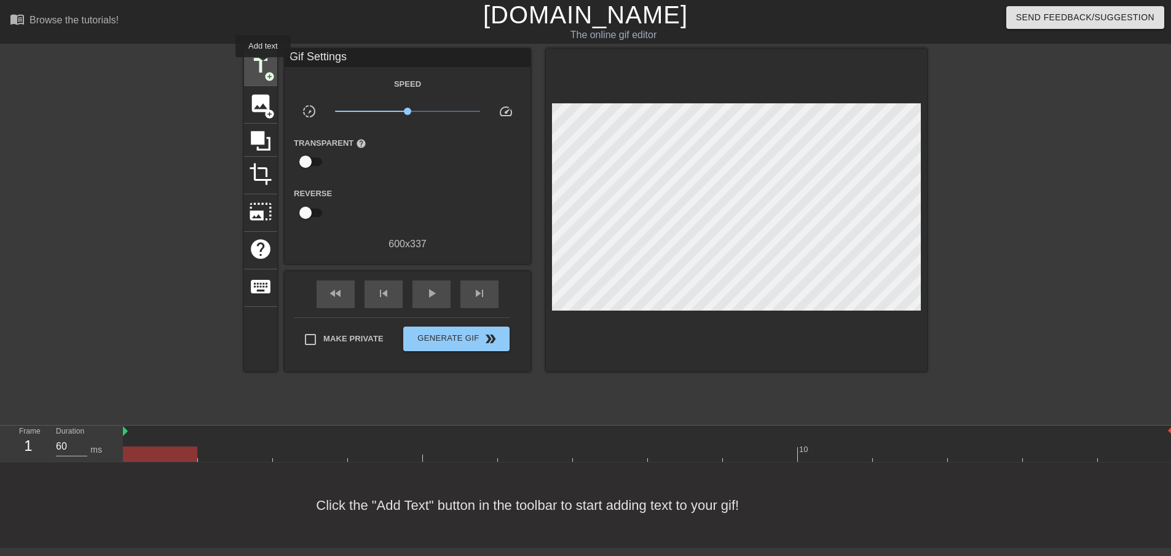
click at [263, 66] on span "title" at bounding box center [260, 65] width 23 height 23
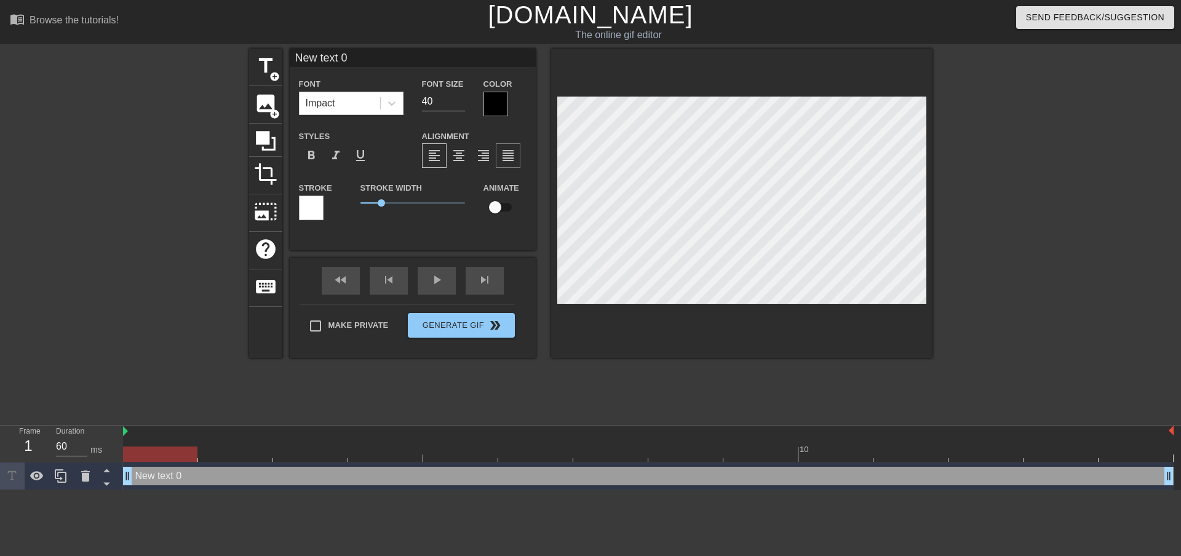
scroll to position [2, 2]
type input "New ext 0"
type textarea "New ext 0"
type input "Newext 0"
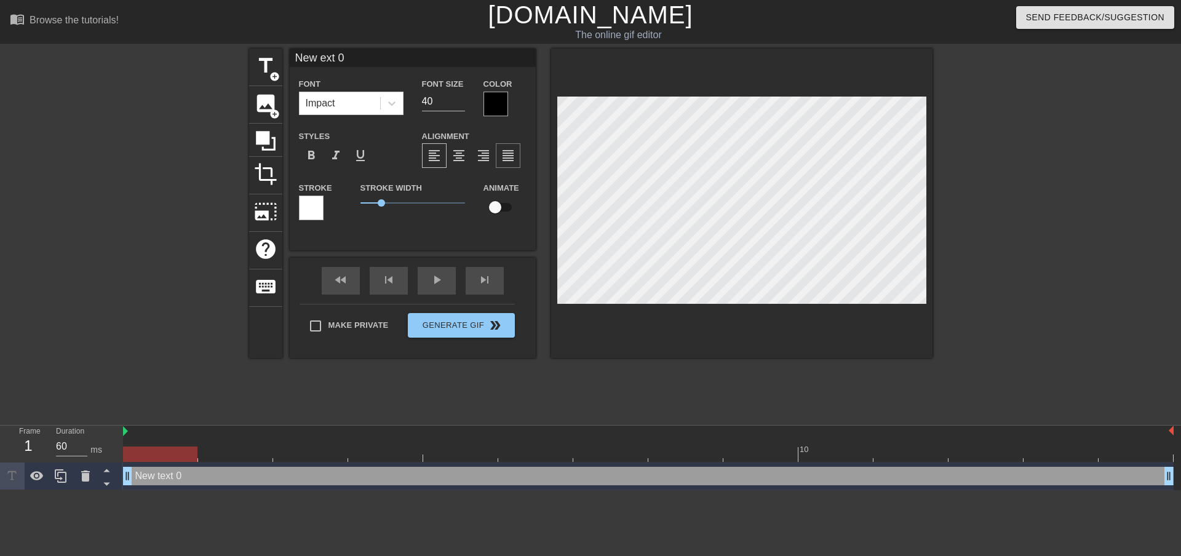
type textarea "Newext 0"
type input "Neext 0"
type textarea "Neext 0"
type input "Neext"
type textarea "Neext"
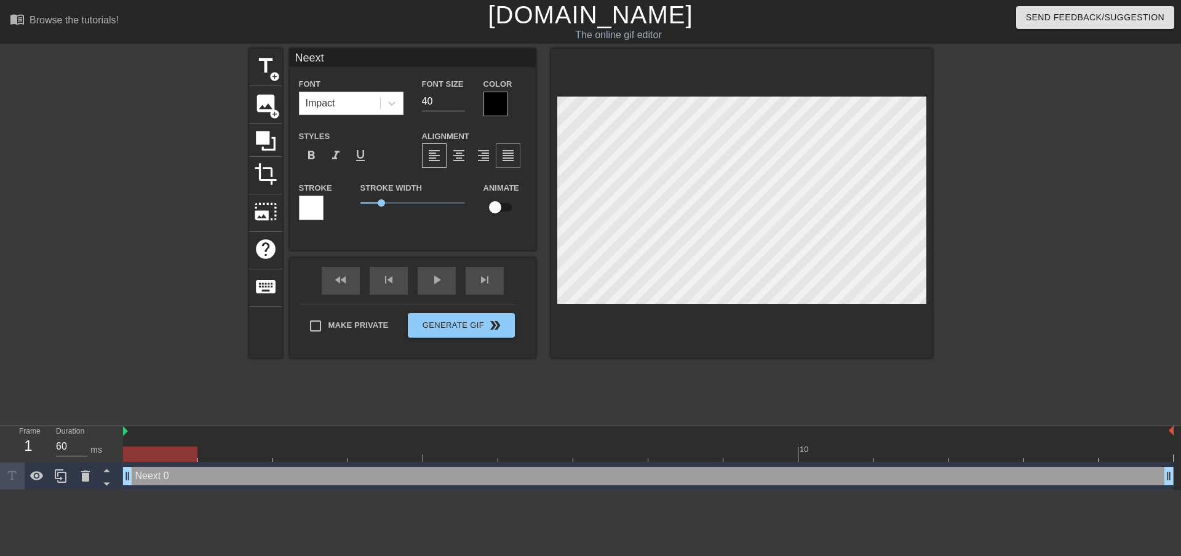
type input "Neext"
type textarea "Neext"
type input "Neex"
type textarea "Neex"
type input "Nee"
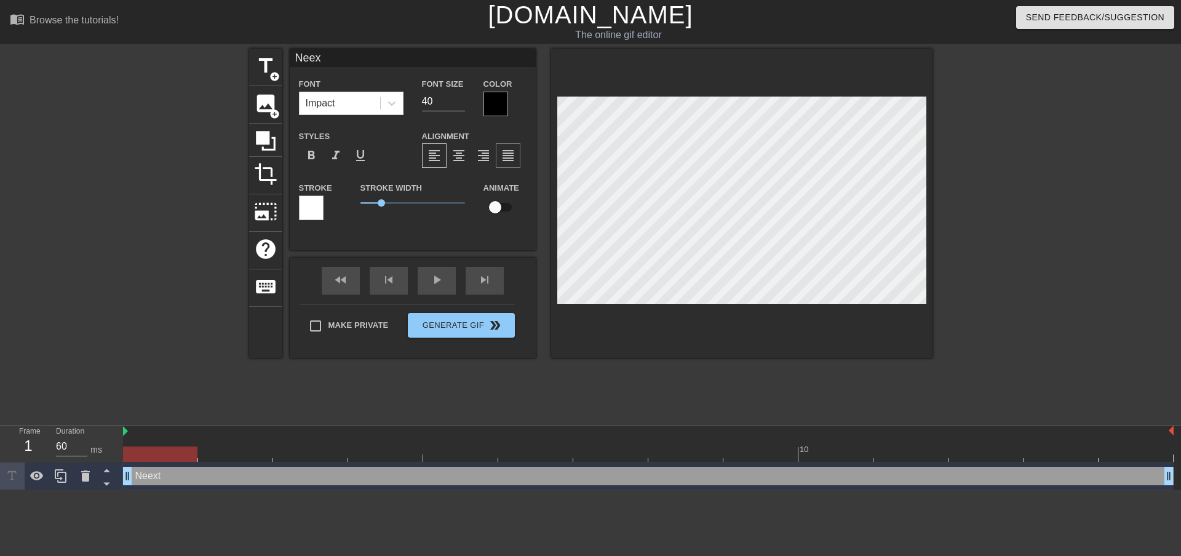
type textarea "Nee"
type input "Ne"
type textarea "Ne"
type input "N"
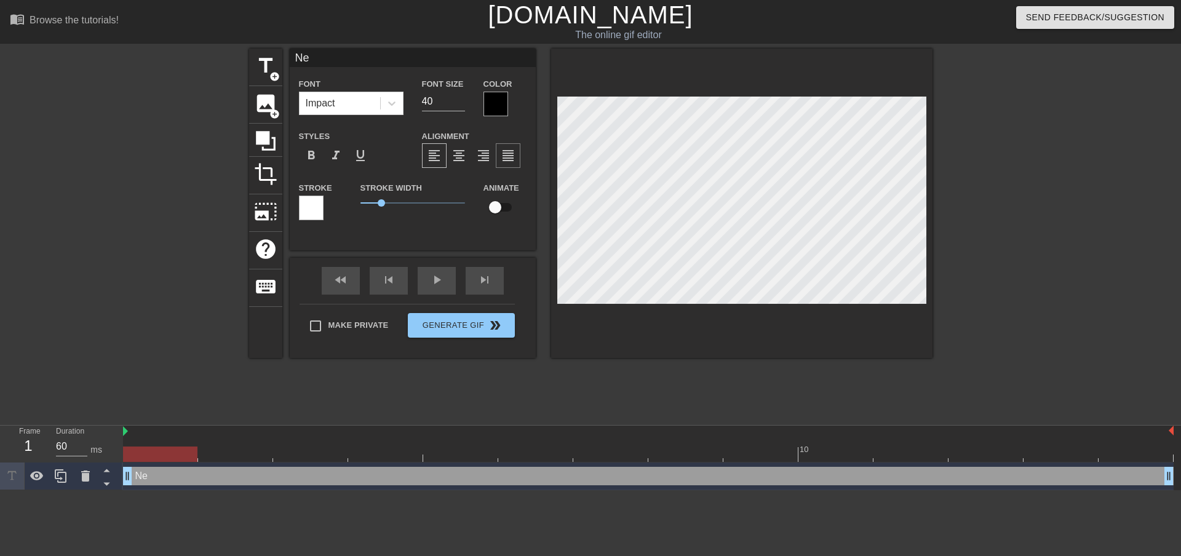
type textarea "N"
type input "I"
type textarea "I"
type input "Is"
type textarea "Is"
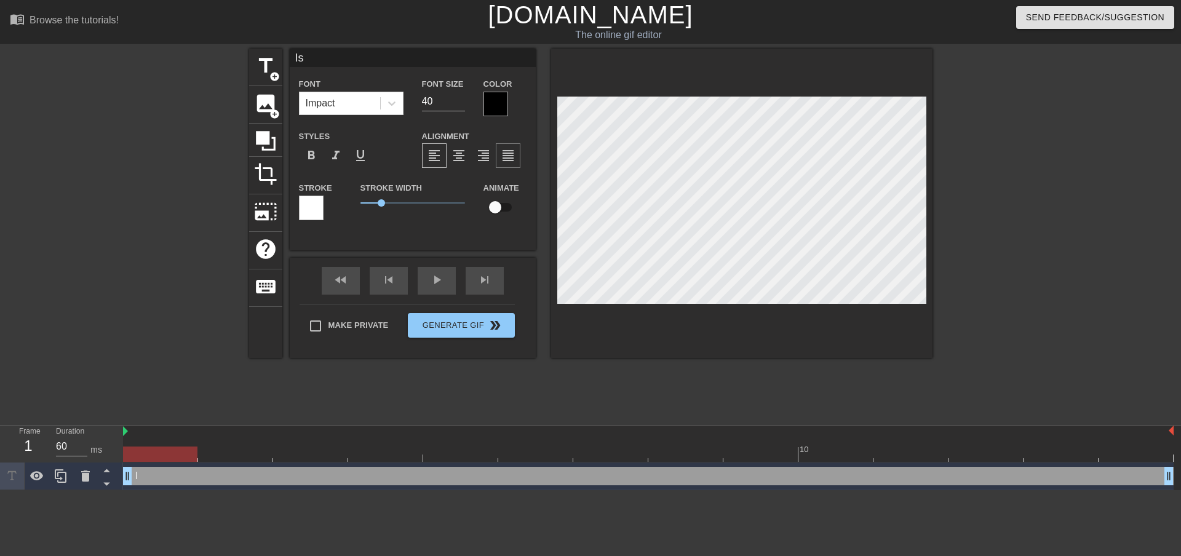
type input "Is"
type textarea "Is"
type input "Is t"
type textarea "Is th"
type input "Is thi"
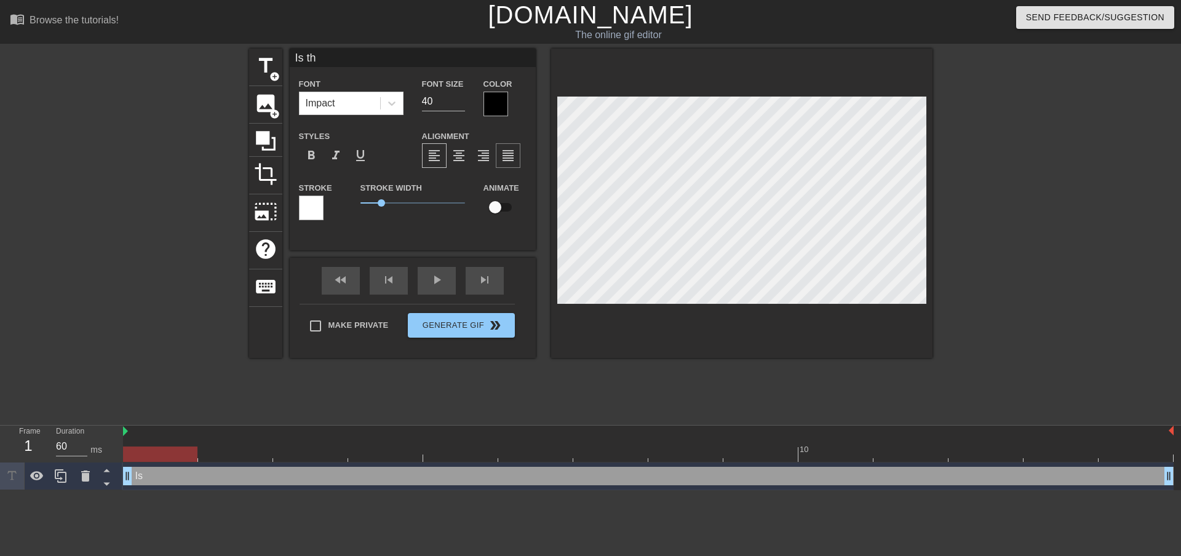
type textarea "Is thi"
type input "Is this"
type textarea "Is this"
type input "Is this"
type textarea "Is this"
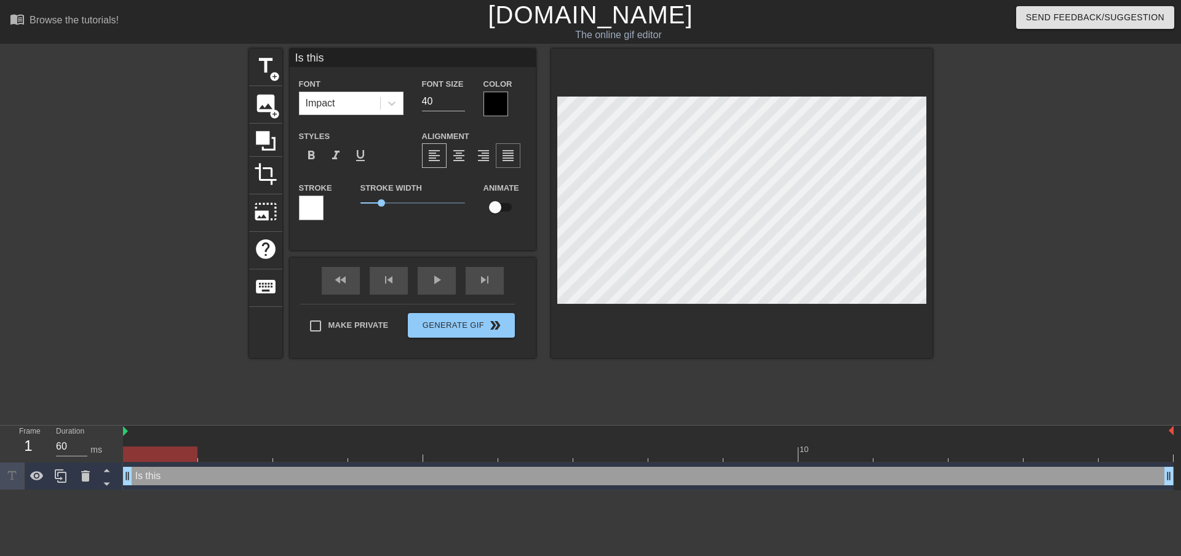
type input "Is this P"
type textarea "Is this P"
type input "Is this Ph"
type textarea "Is this Ph"
type input "Is this Pha"
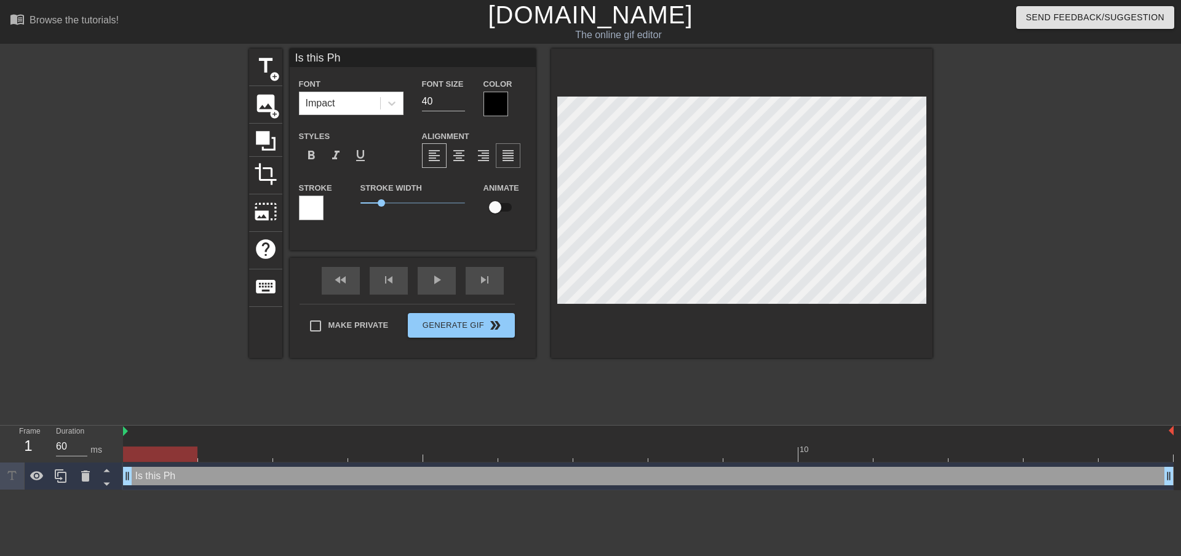
type textarea "Is this Pha"
type input "Is this Phas"
type textarea "Is this Phas"
type input "Is this Phase"
type textarea "Is this Phase"
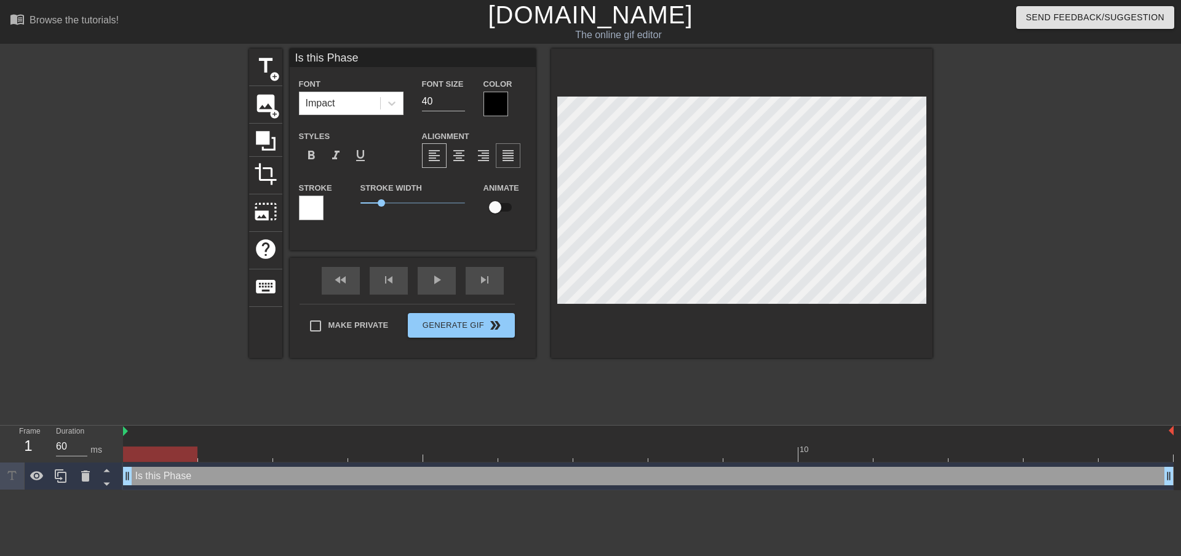
type input "Is this Phase"
type textarea "Is this Phase"
type input "Is this Phase 2"
type textarea "Is this Phase 2"
type input "Is this Phase 2?"
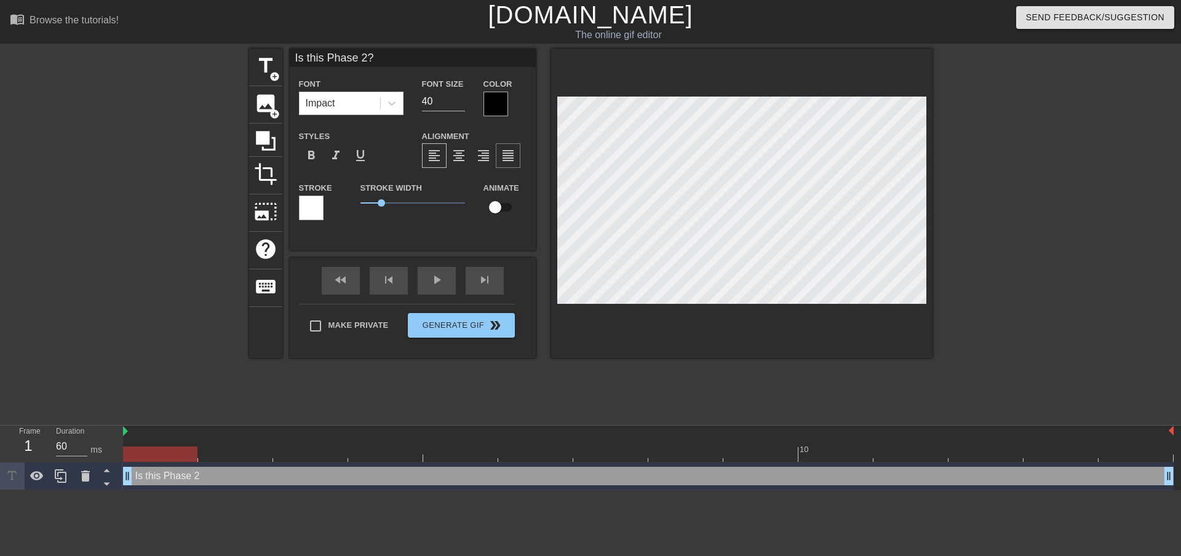
scroll to position [2, 4]
type textarea "Is this Phase 2?"
click at [339, 154] on span "format_italic" at bounding box center [335, 155] width 15 height 15
click at [389, 98] on icon at bounding box center [392, 103] width 12 height 12
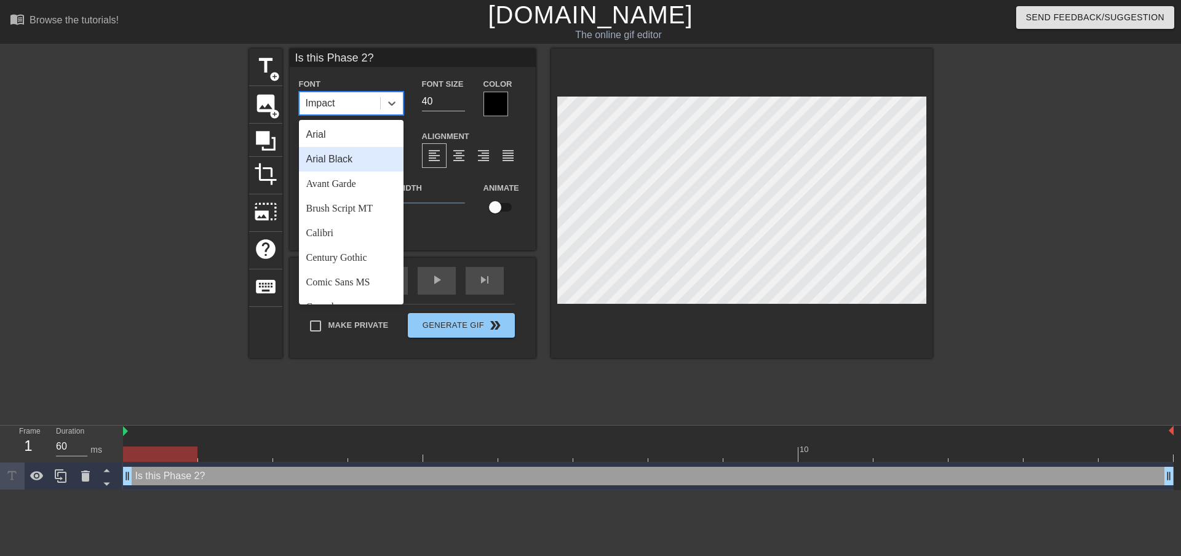
click at [349, 160] on div "Arial Black" at bounding box center [351, 159] width 105 height 25
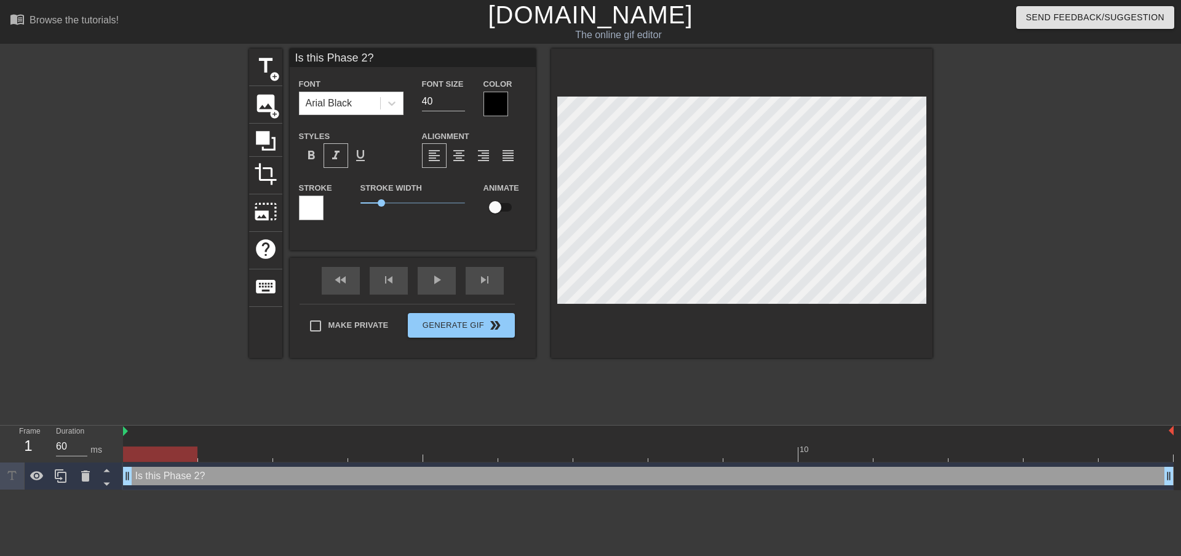
click at [501, 101] on div at bounding box center [495, 104] width 25 height 25
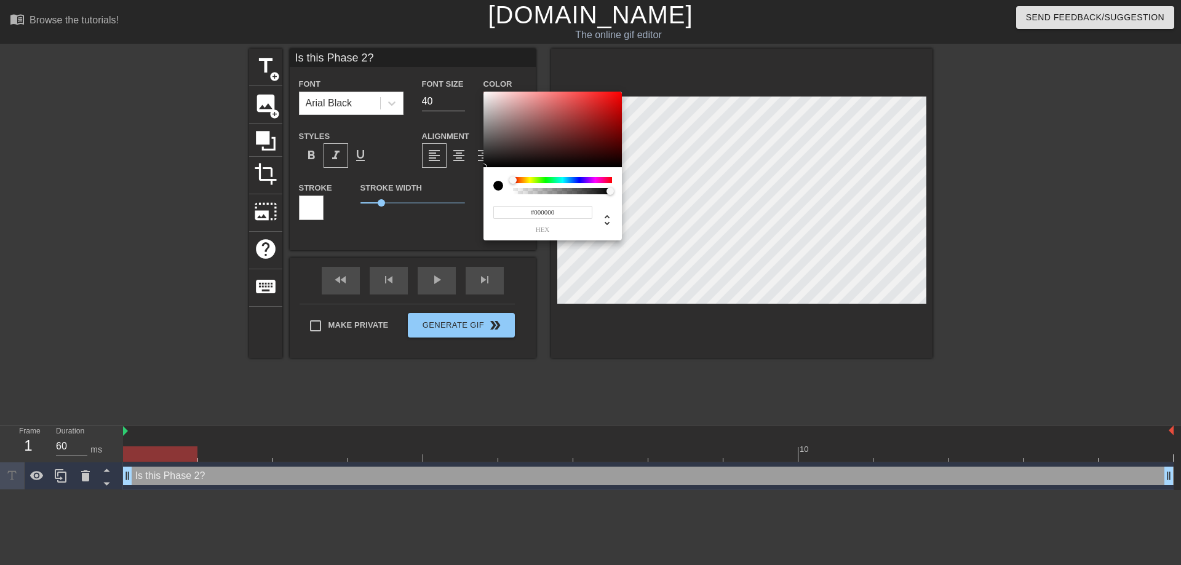
click at [541, 215] on input "#000000" at bounding box center [542, 212] width 99 height 13
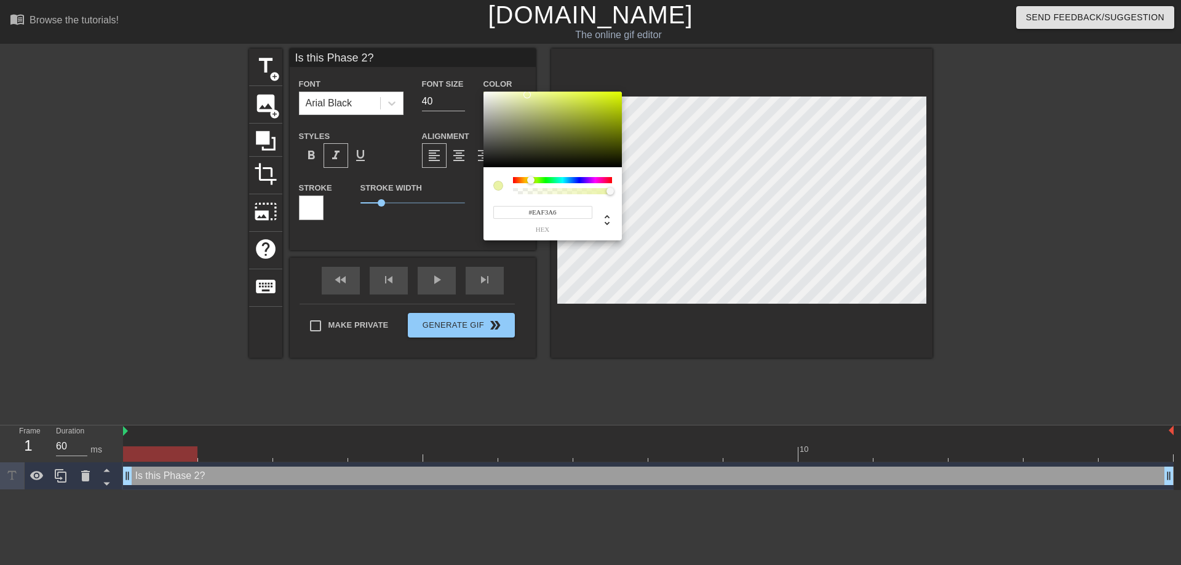
click at [527, 231] on span "hex" at bounding box center [542, 229] width 99 height 7
type input "#F3E9A6"
click at [527, 181] on div at bounding box center [526, 179] width 7 height 7
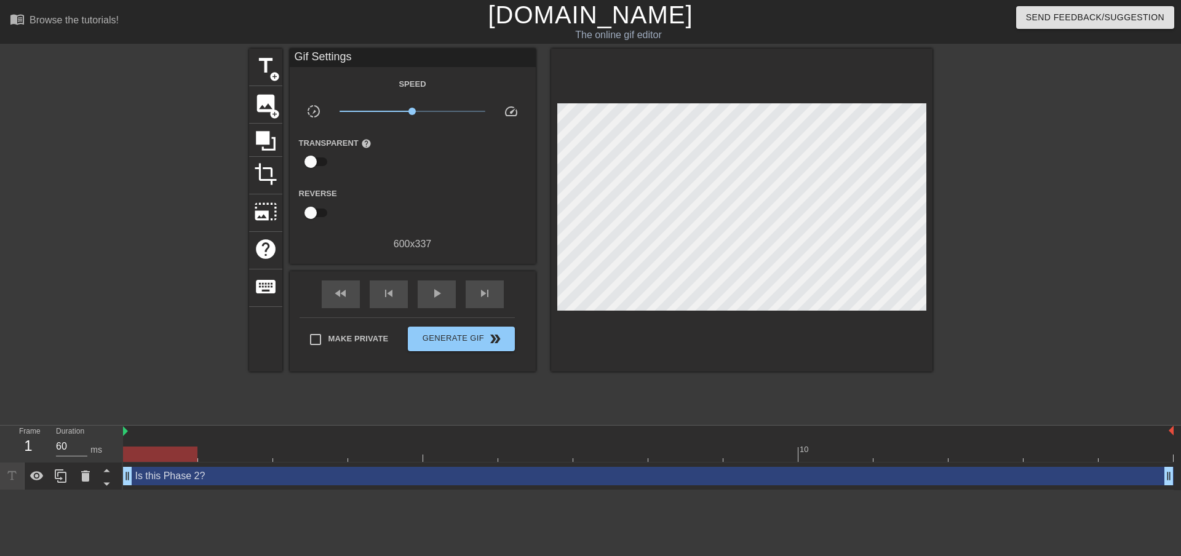
click at [313, 208] on input "checkbox" at bounding box center [310, 212] width 70 height 23
checkbox input "true"
type input "70"
click at [318, 205] on input "checkbox" at bounding box center [322, 212] width 70 height 23
checkbox input "false"
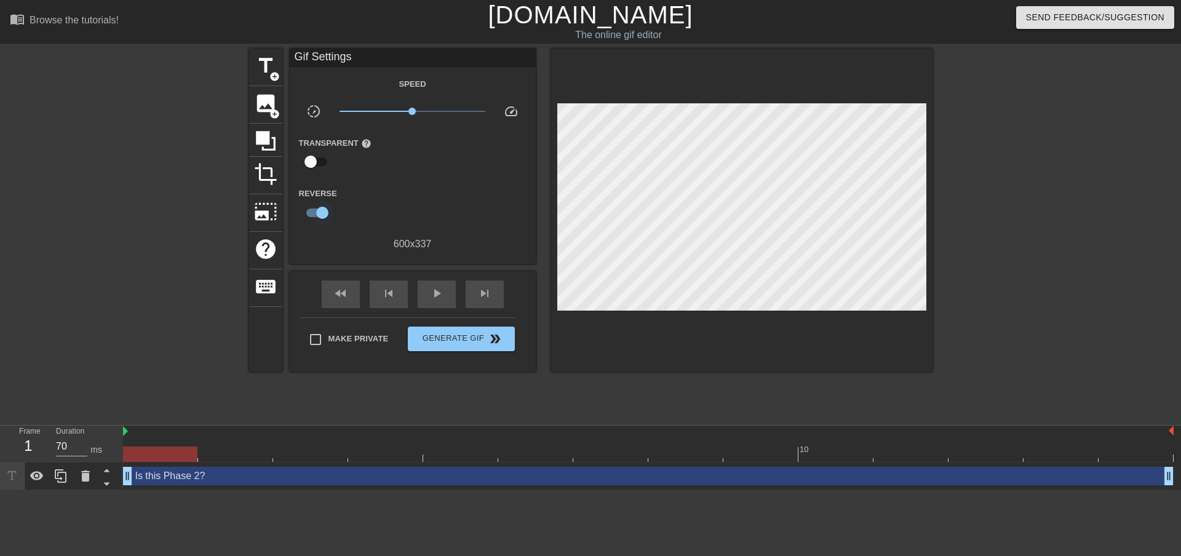
type input "60"
click at [259, 65] on span "title" at bounding box center [265, 65] width 23 height 23
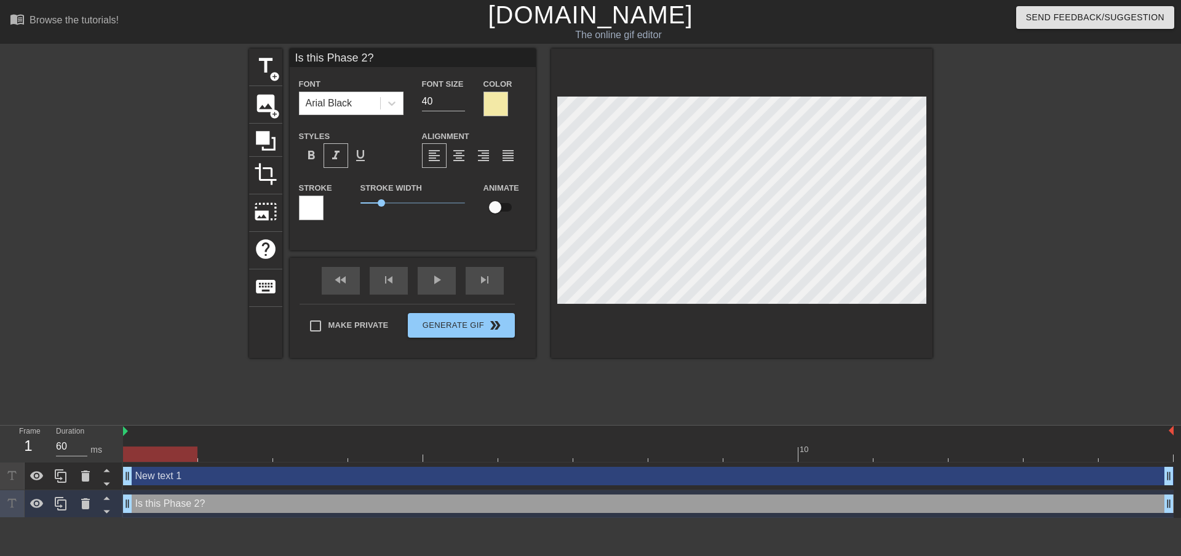
type input "New text 1"
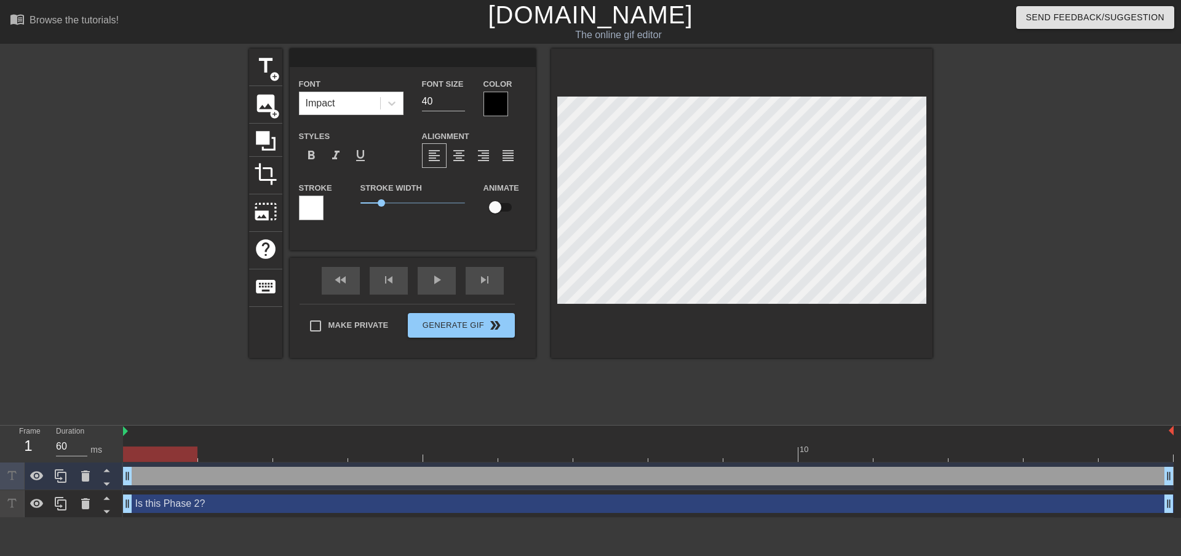
scroll to position [2, 2]
type input "Is this Phase 2?"
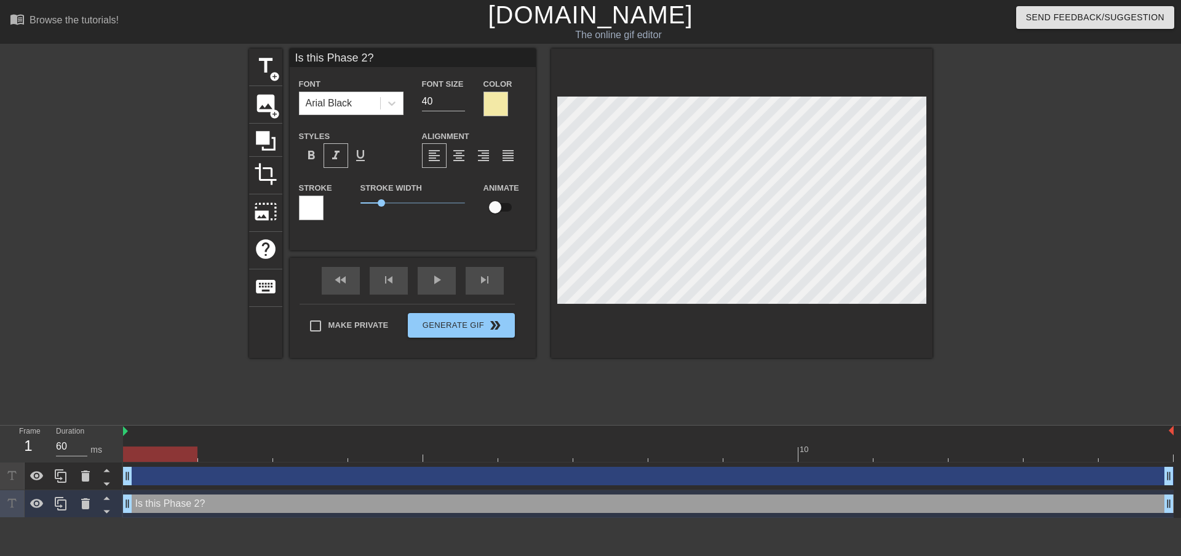
click at [311, 206] on div at bounding box center [311, 208] width 25 height 25
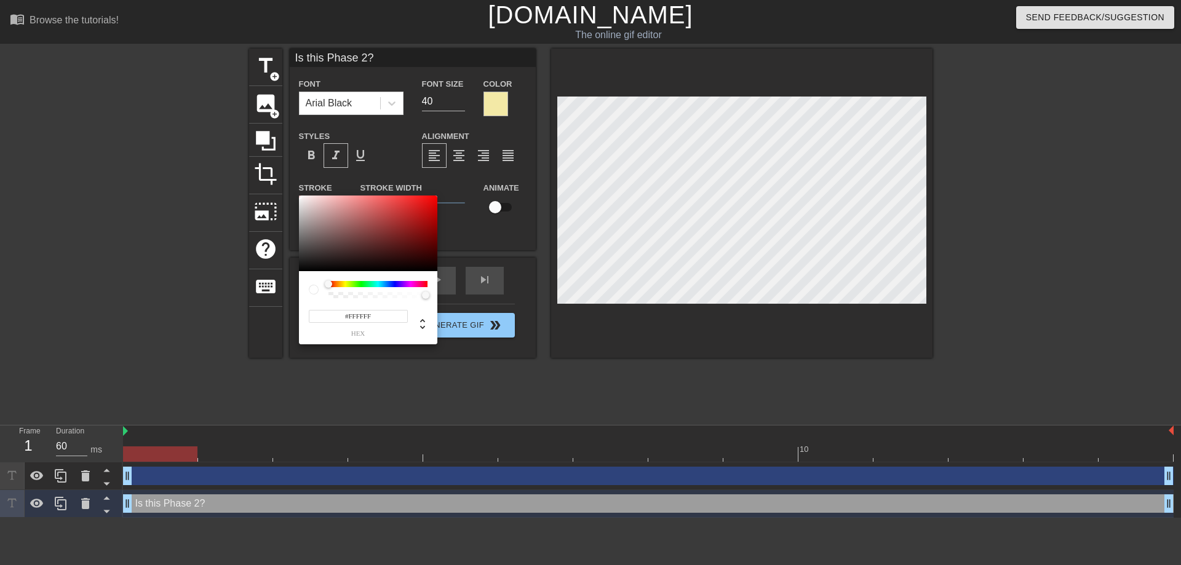
click at [354, 319] on input "#FFFFFF" at bounding box center [358, 316] width 99 height 13
type input "#000000"
click at [329, 336] on span "hex" at bounding box center [358, 333] width 99 height 7
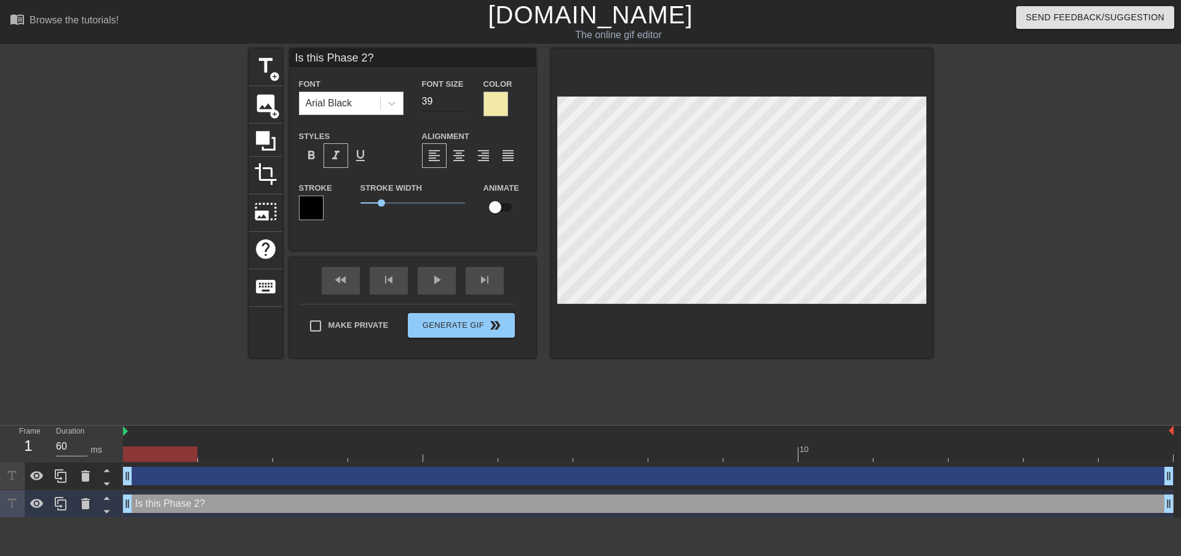
click at [459, 102] on input "39" at bounding box center [443, 102] width 43 height 20
click at [459, 102] on input "38" at bounding box center [443, 102] width 43 height 20
click at [459, 102] on input "37" at bounding box center [443, 102] width 43 height 20
click at [459, 102] on input "36" at bounding box center [443, 102] width 43 height 20
click at [459, 102] on input "35" at bounding box center [443, 102] width 43 height 20
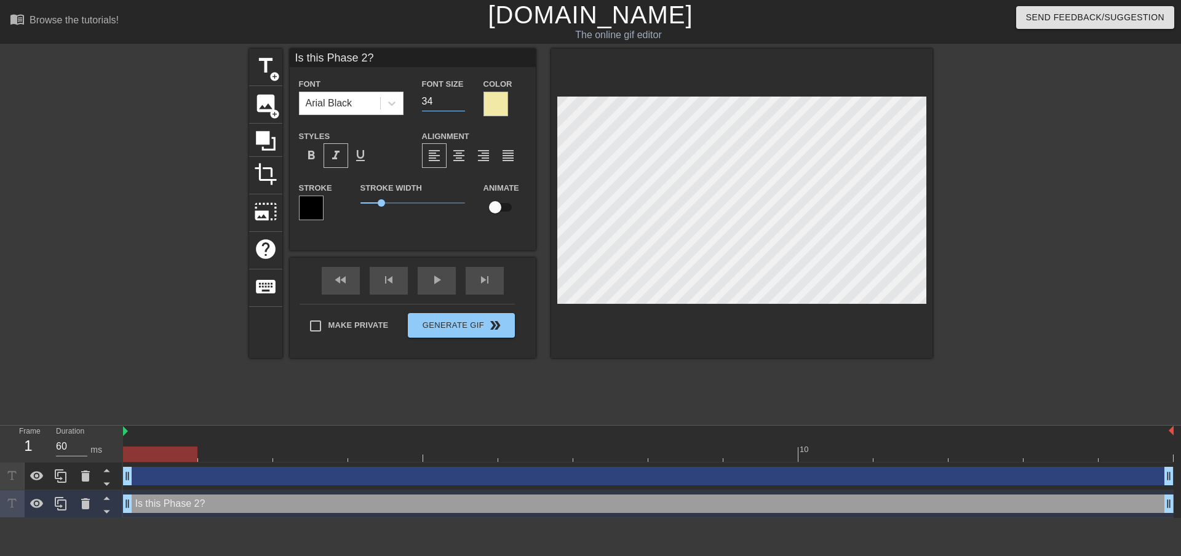
click at [459, 102] on input "34" at bounding box center [443, 102] width 43 height 20
click at [460, 103] on input "33" at bounding box center [443, 102] width 43 height 20
click at [460, 103] on input "32" at bounding box center [443, 102] width 43 height 20
click at [460, 103] on input "31" at bounding box center [443, 102] width 43 height 20
type input "30"
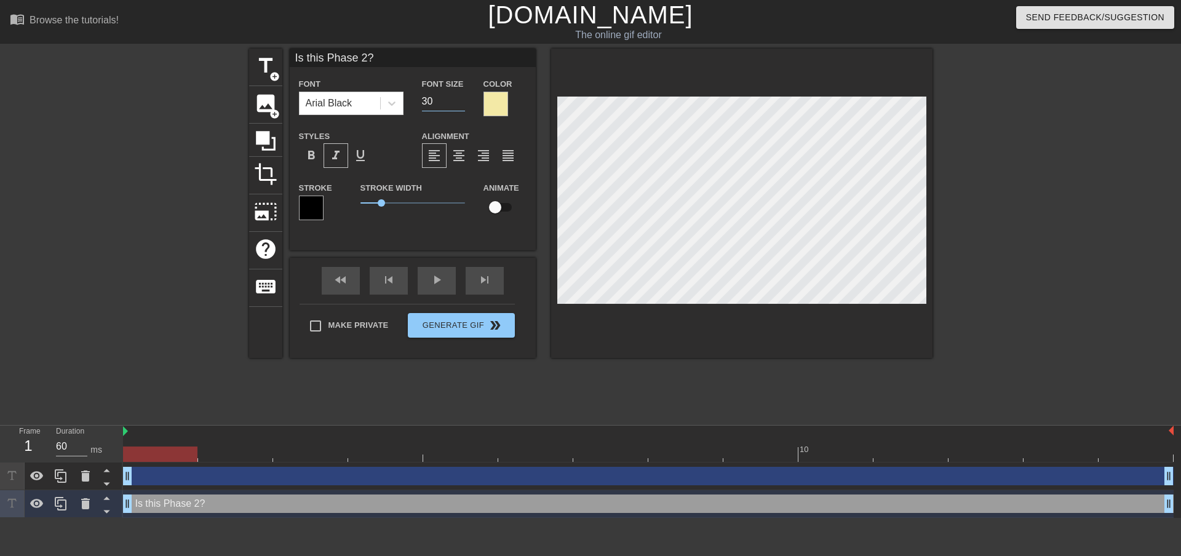
click at [460, 103] on input "30" at bounding box center [443, 102] width 43 height 20
click at [437, 283] on div "play_arrow" at bounding box center [437, 281] width 38 height 28
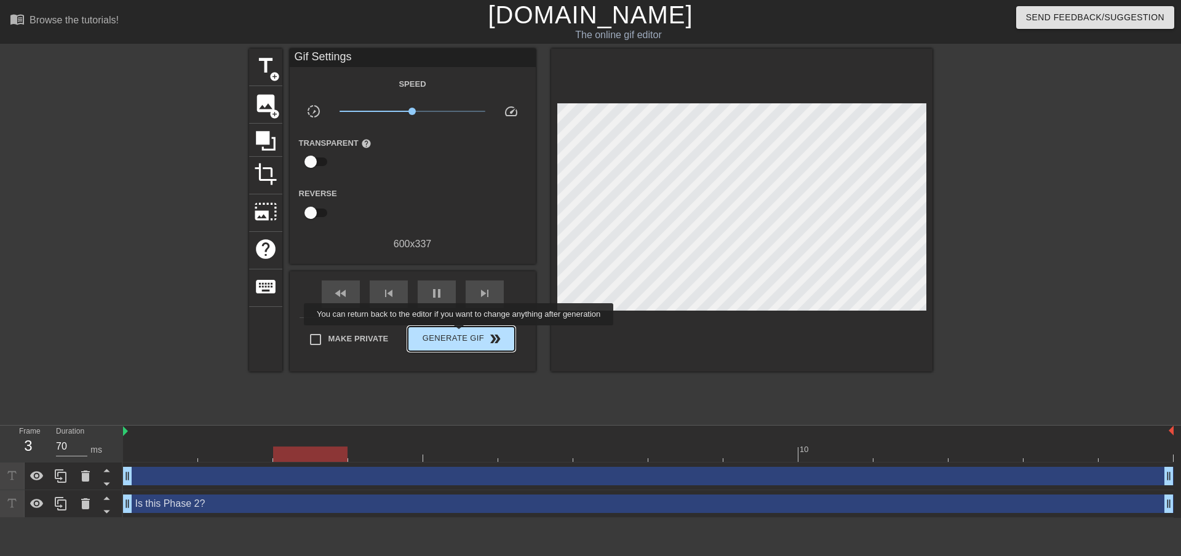
type input "60"
click at [460, 334] on span "Generate Gif double_arrow" at bounding box center [461, 338] width 97 height 15
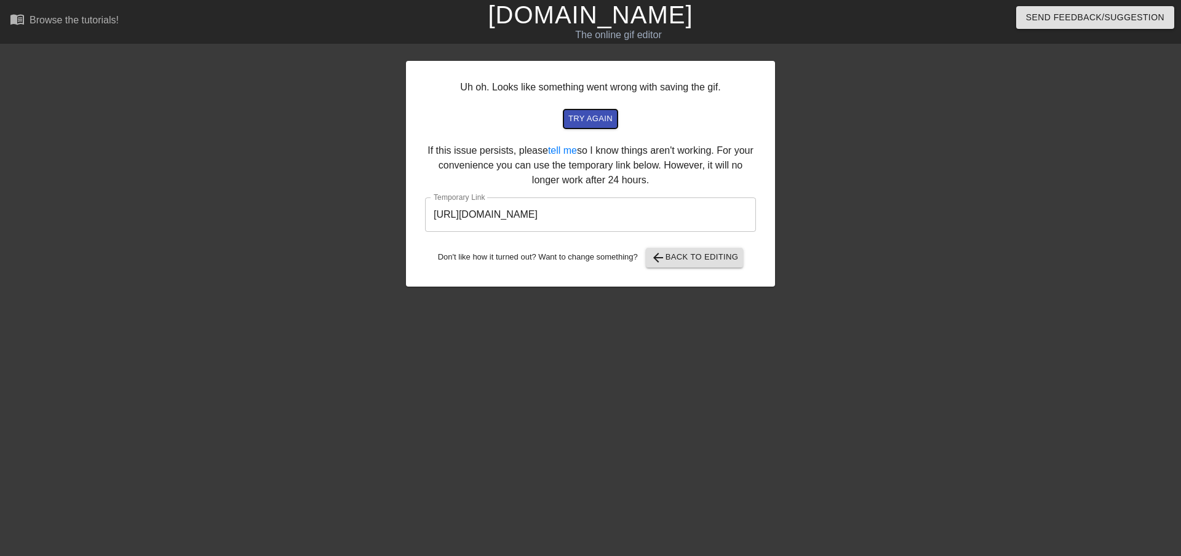
click at [597, 121] on span "try again" at bounding box center [590, 119] width 44 height 14
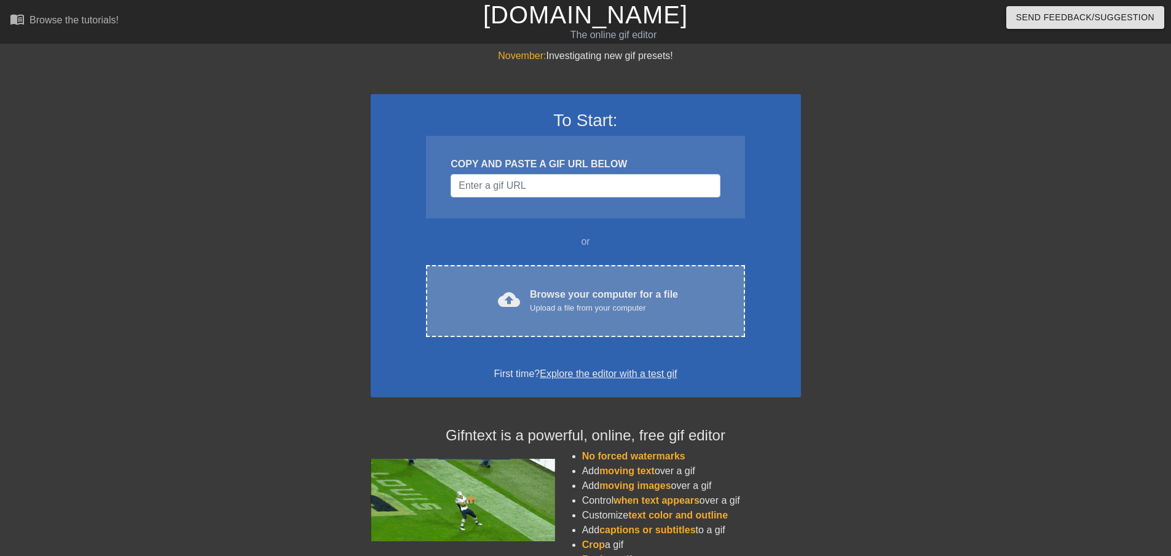
click at [537, 294] on div "Browse your computer for a file Upload a file from your computer" at bounding box center [604, 300] width 148 height 27
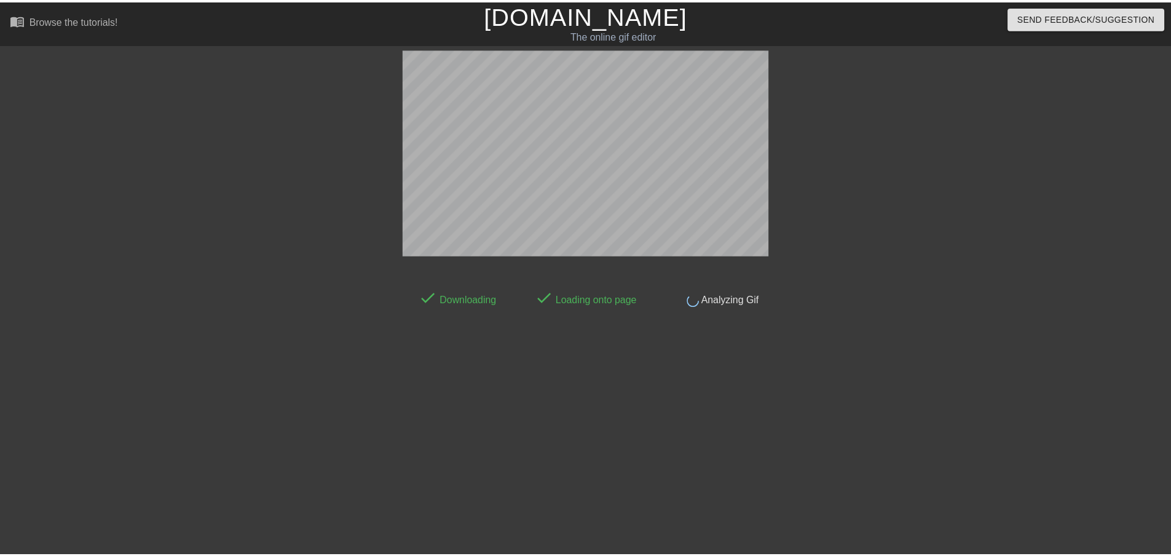
scroll to position [1, 0]
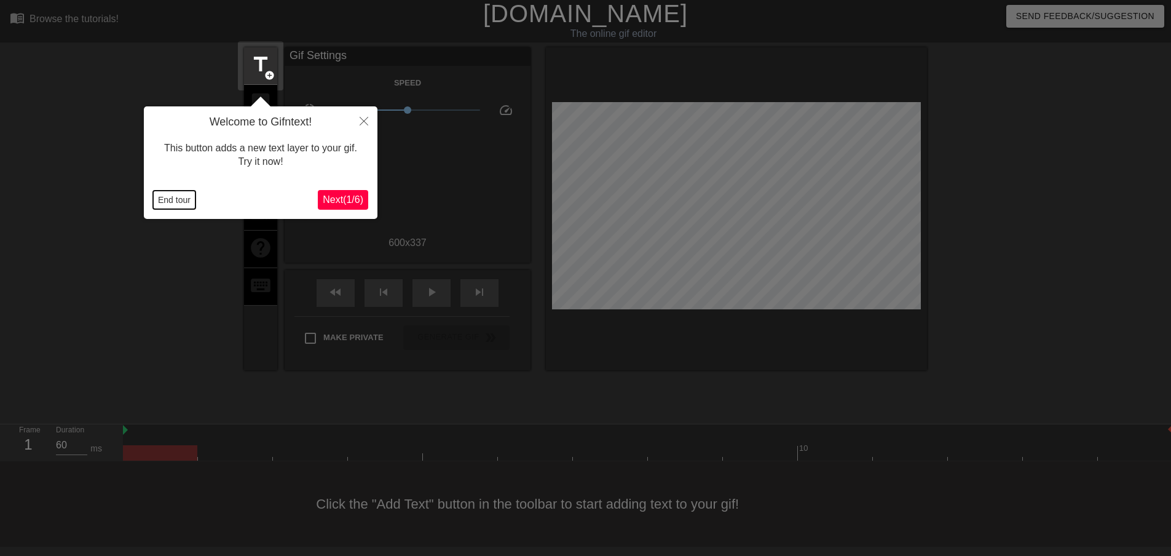
click at [165, 202] on button "End tour" at bounding box center [174, 200] width 42 height 18
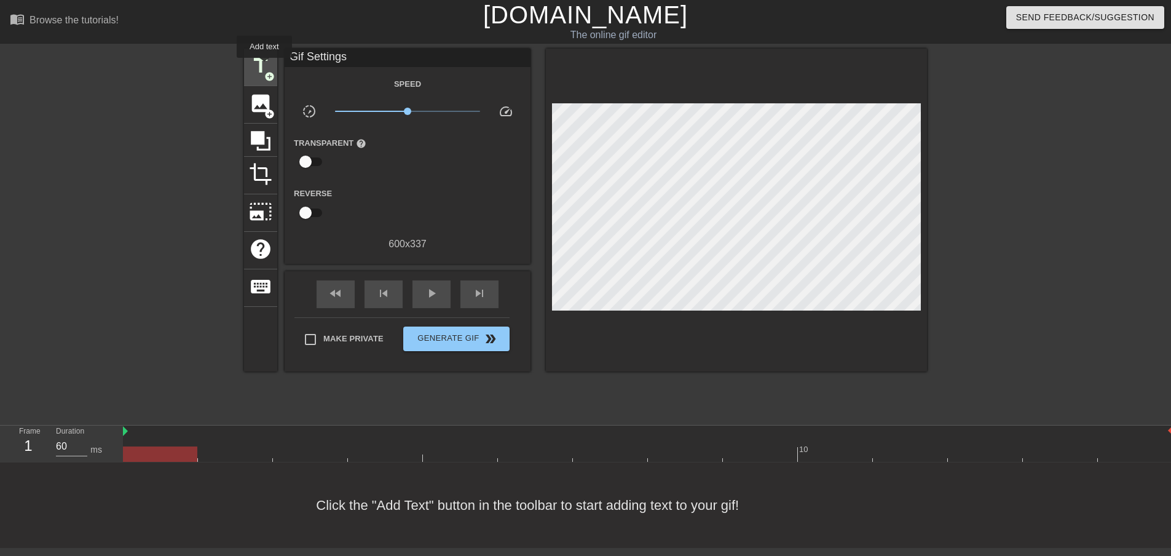
click at [264, 66] on span "title" at bounding box center [260, 65] width 23 height 23
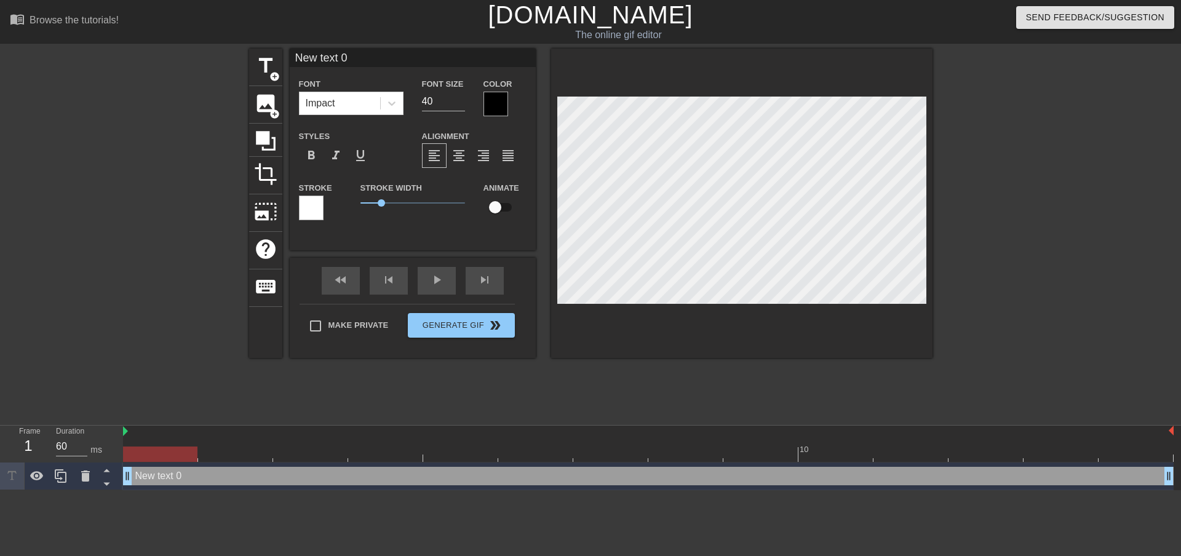
scroll to position [1, 3]
type input "I"
type textarea "I"
type input "Is"
type textarea "Is"
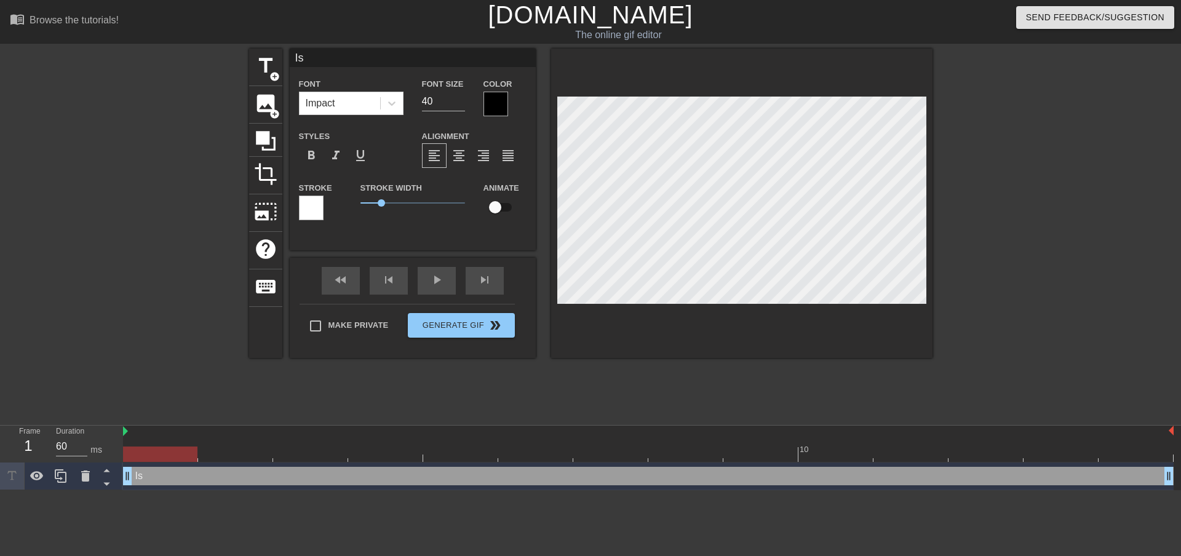
type input "Is"
type textarea "Is"
type input "Is t"
type textarea "Is t"
type input "Is th"
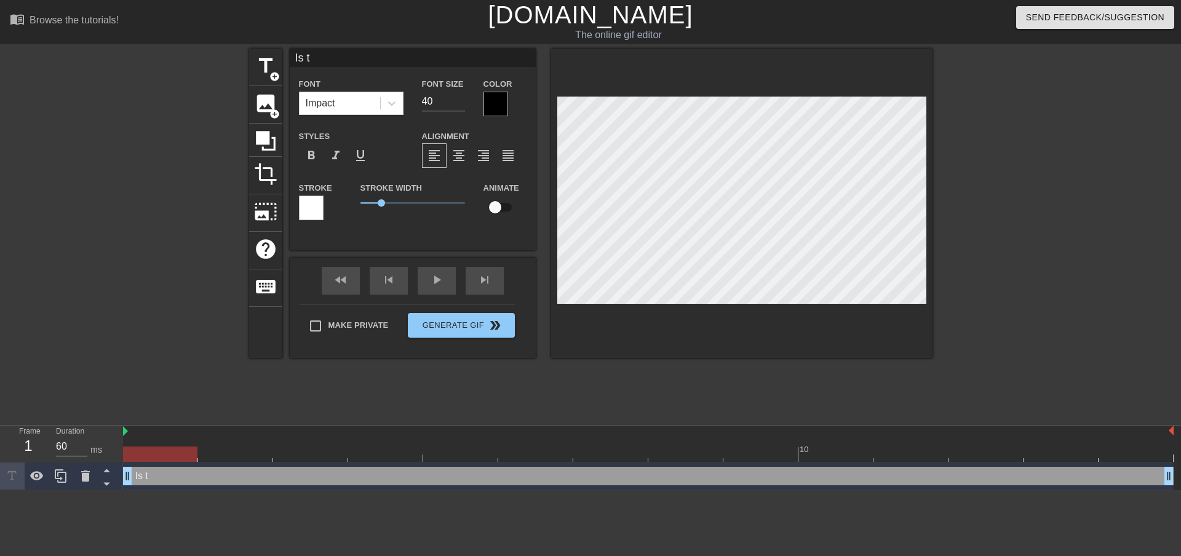
type textarea "Is th"
type input "Is thi"
type textarea "Is thi"
type input "Is this"
type textarea "Is this"
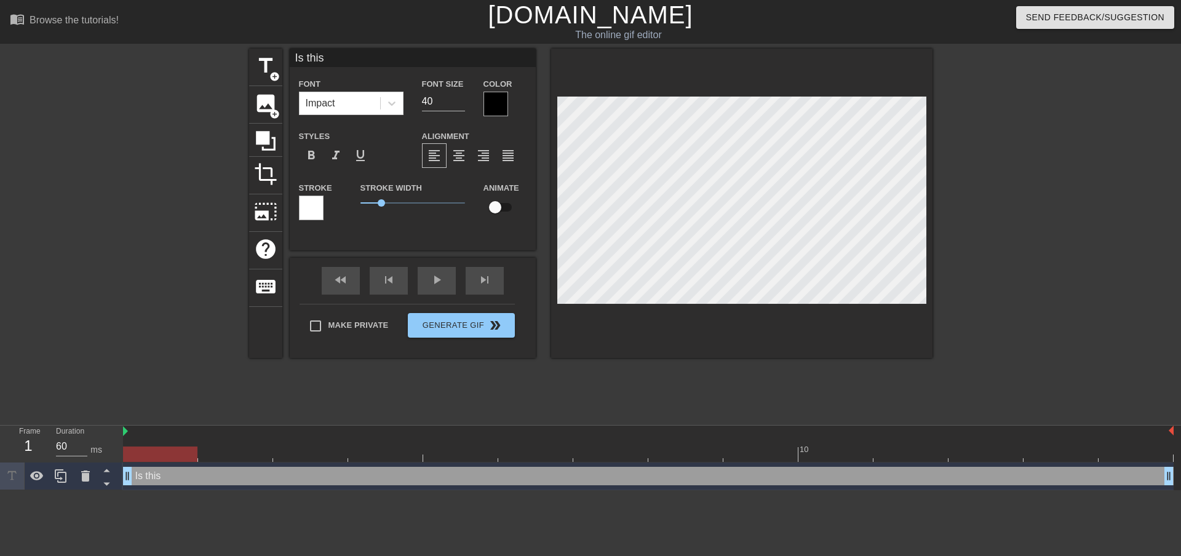
type input "Is this"
type textarea "Is this"
type input "Is this P"
type textarea "Is this P"
type input "Is this Ph"
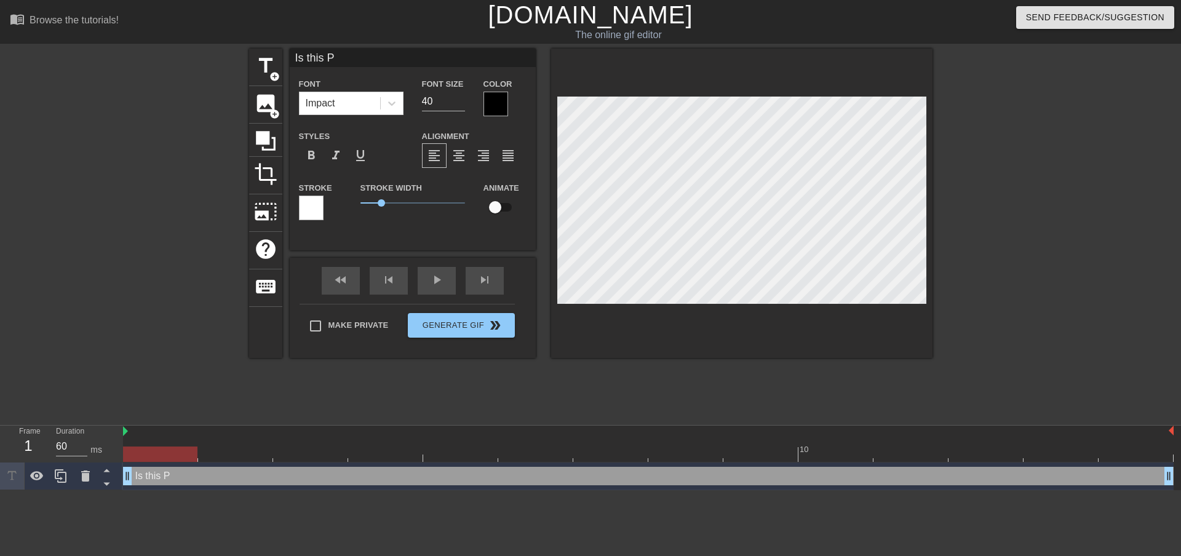
type textarea "Is this Ph"
type input "Is this Pha"
type textarea "Is this Pha"
type input "Is this Phas"
type textarea "Is this Phas"
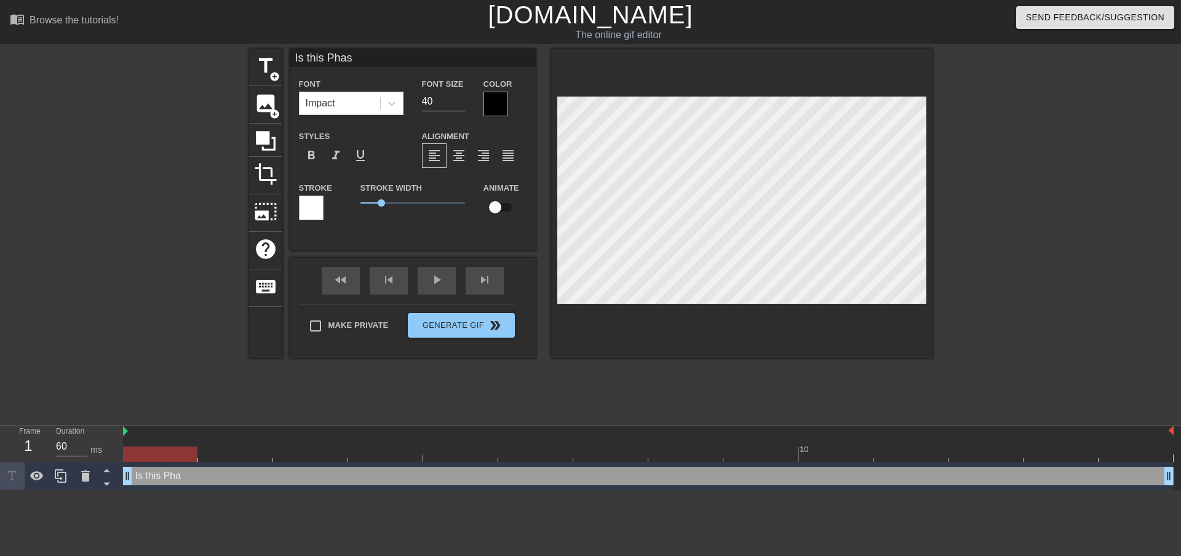
scroll to position [1, 4]
type input "Is this Phase"
type textarea "Is this Phase"
type input "Is this Phase"
type textarea "Is this Phase"
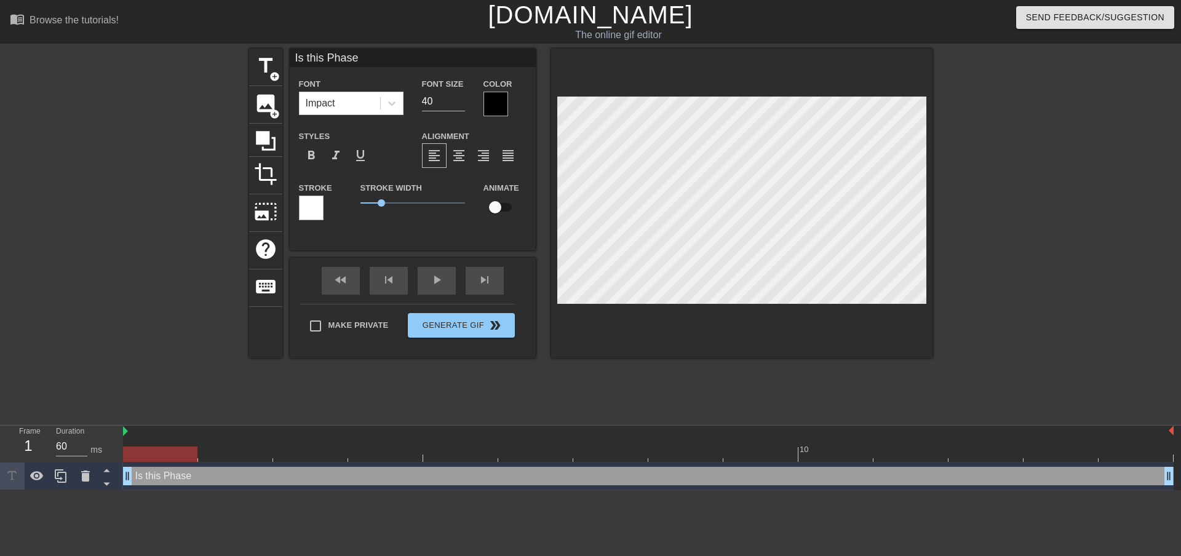
type input "Is this Phase 2"
type textarea "Is this Phase 2"
type input "Is this Phase 2?"
type textarea "Is this Phase 2?"
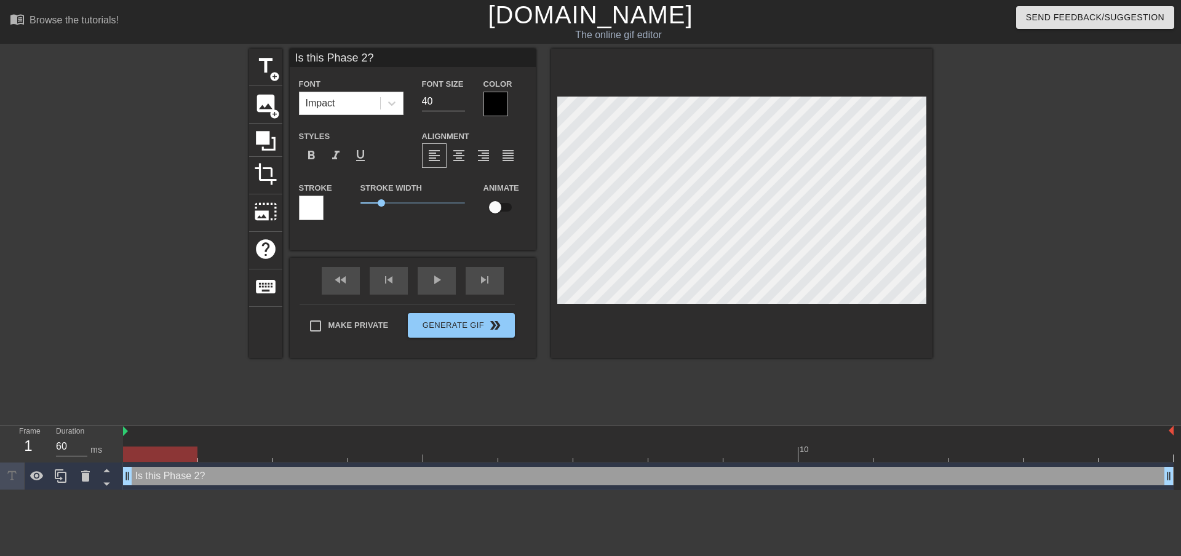
scroll to position [1, 3]
click at [494, 106] on div at bounding box center [495, 104] width 25 height 25
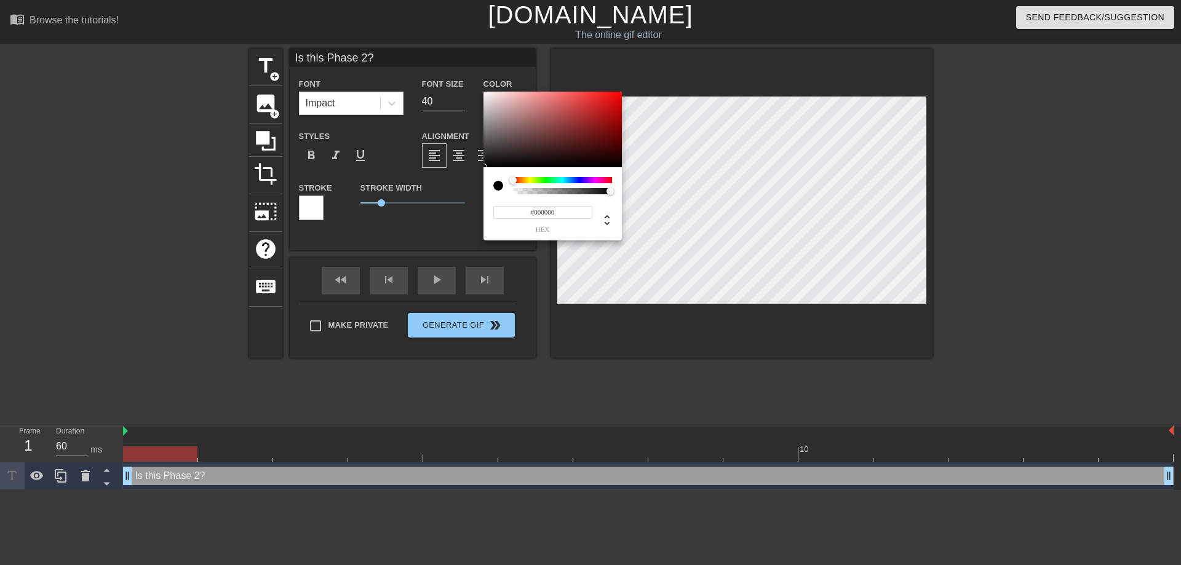
click at [525, 213] on input "#000000" at bounding box center [542, 212] width 99 height 13
click at [525, 213] on input "ea#000000" at bounding box center [542, 212] width 99 height 13
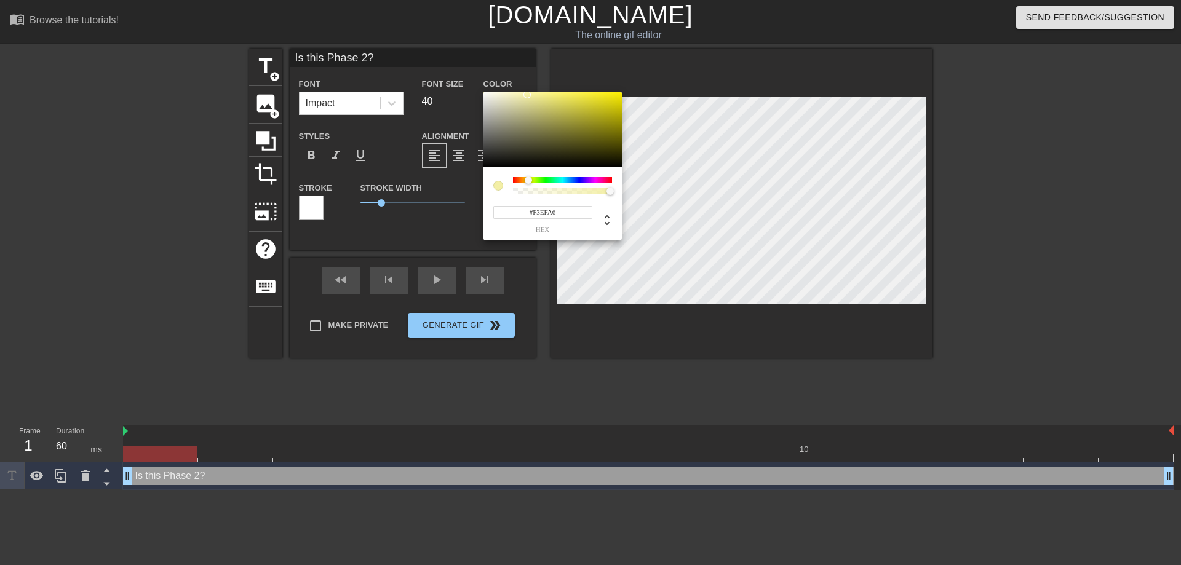
type input "#F3ECA6"
click at [528, 181] on div at bounding box center [527, 179] width 7 height 7
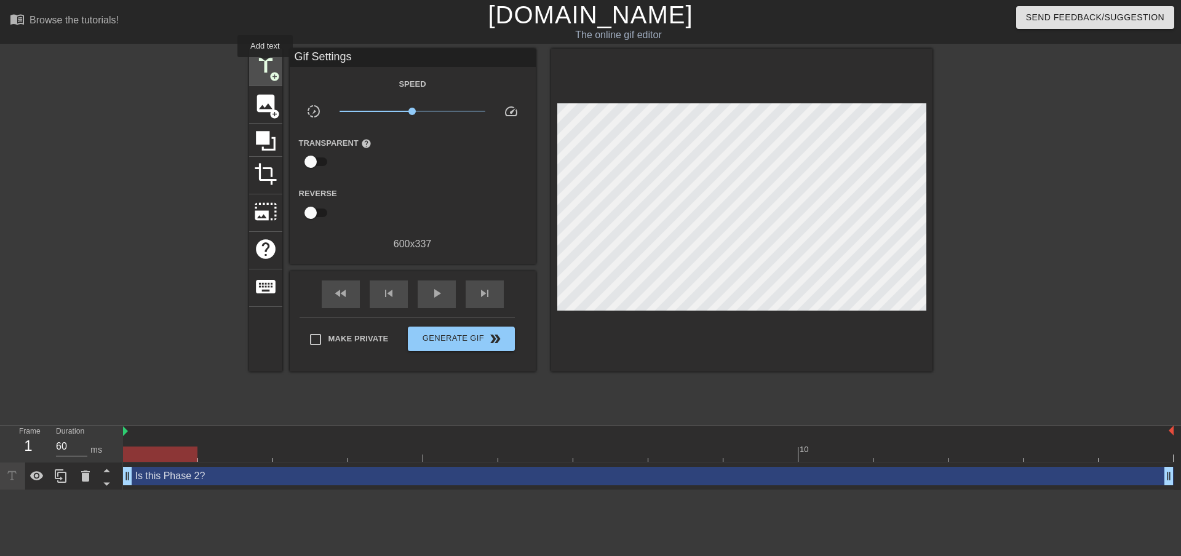
click at [265, 66] on span "title" at bounding box center [265, 65] width 23 height 23
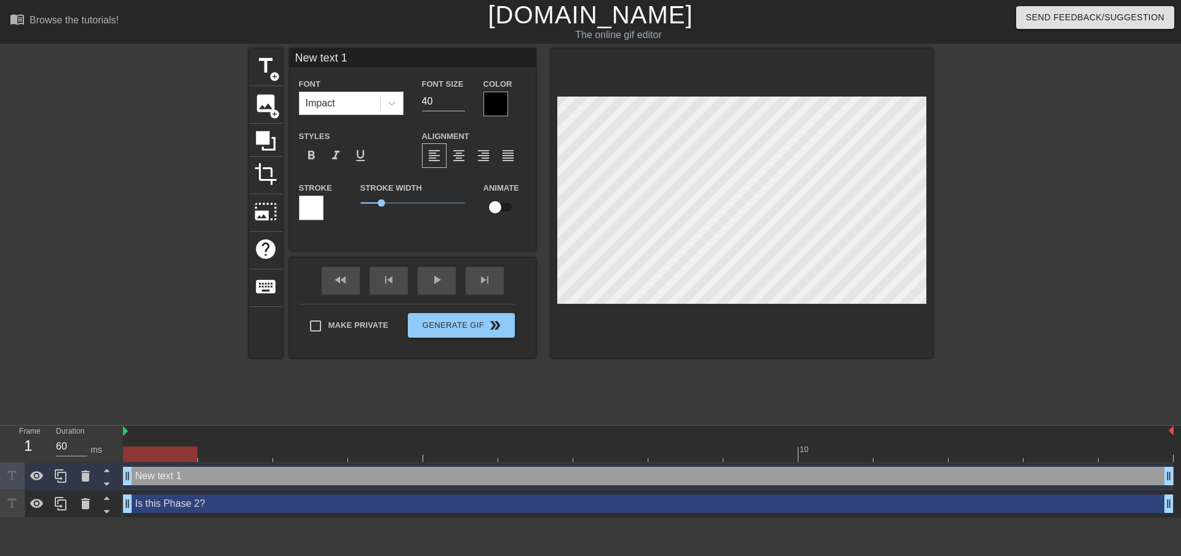
click at [308, 208] on div at bounding box center [311, 208] width 25 height 25
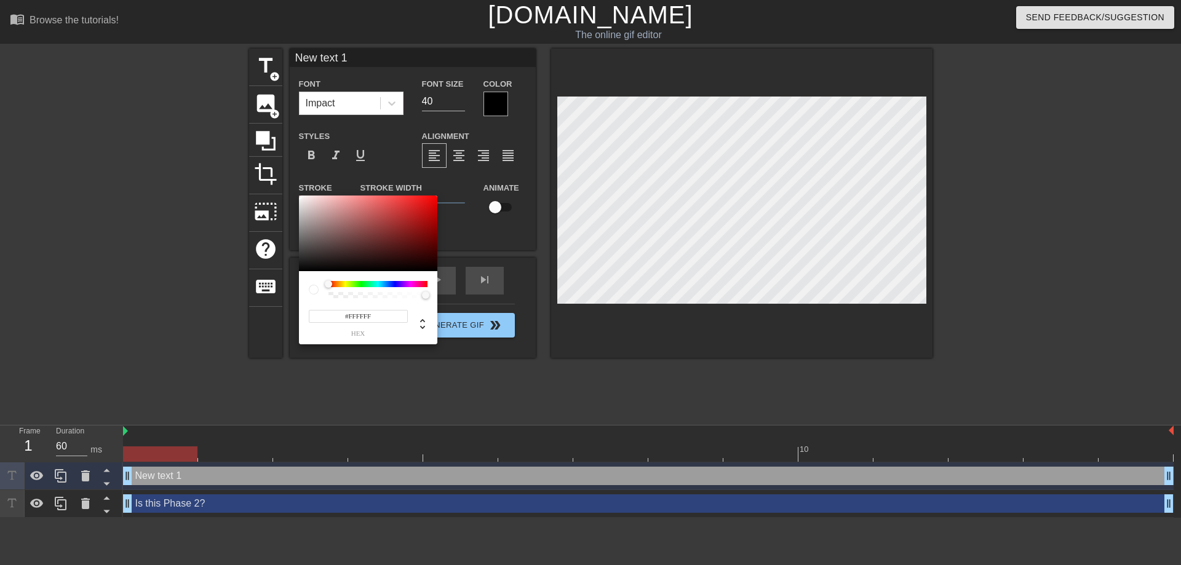
click at [369, 312] on input "#FFFFFF" at bounding box center [358, 316] width 99 height 13
click at [366, 314] on input "#FFFFFF" at bounding box center [358, 316] width 99 height 13
type input "#000000"
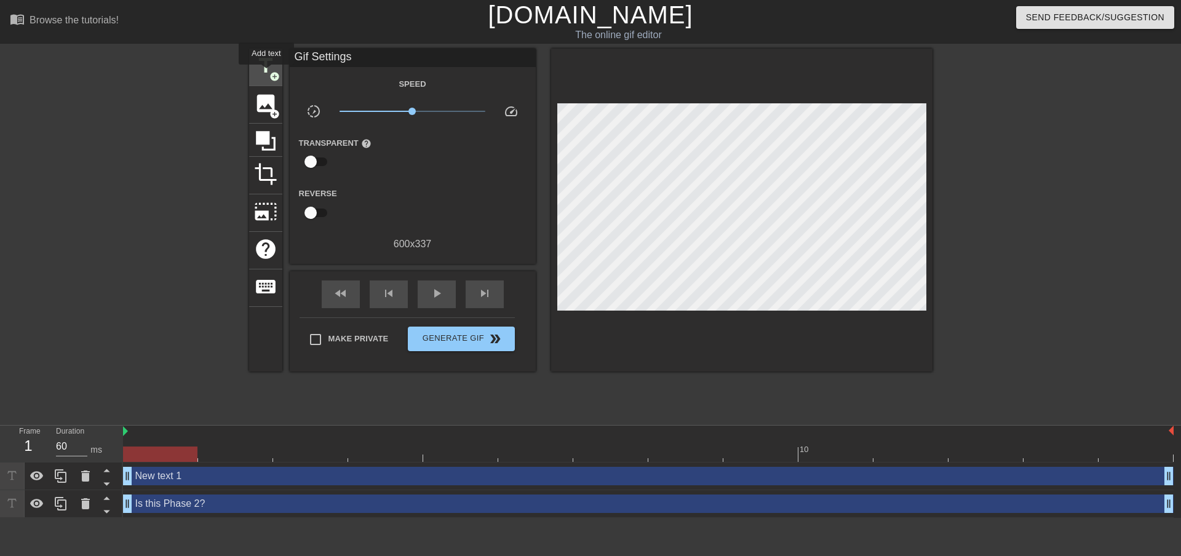
click at [266, 73] on span "title" at bounding box center [265, 65] width 23 height 23
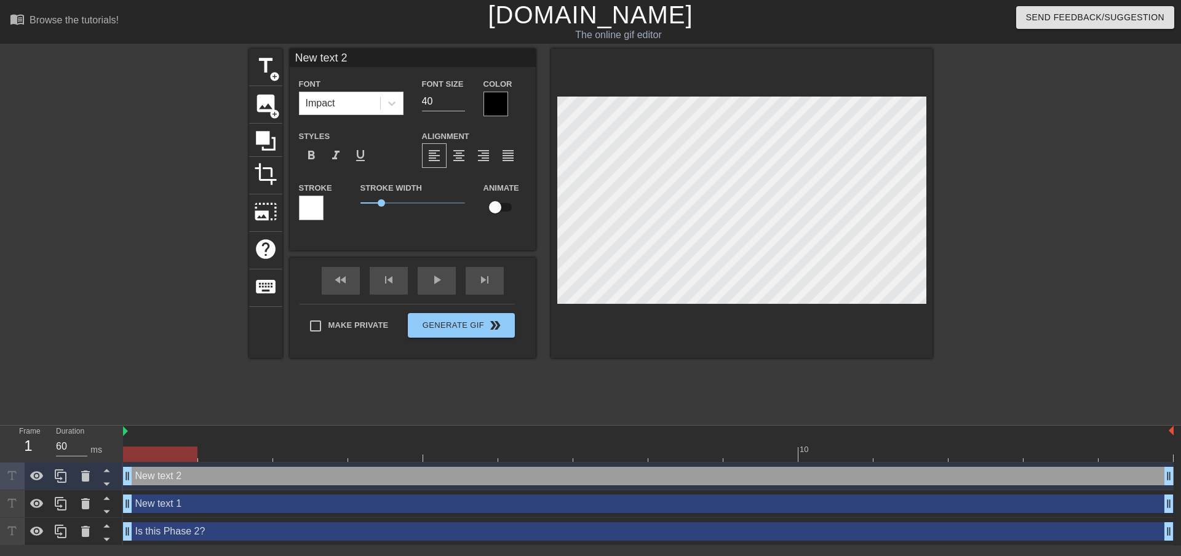
click at [316, 199] on div at bounding box center [311, 208] width 25 height 25
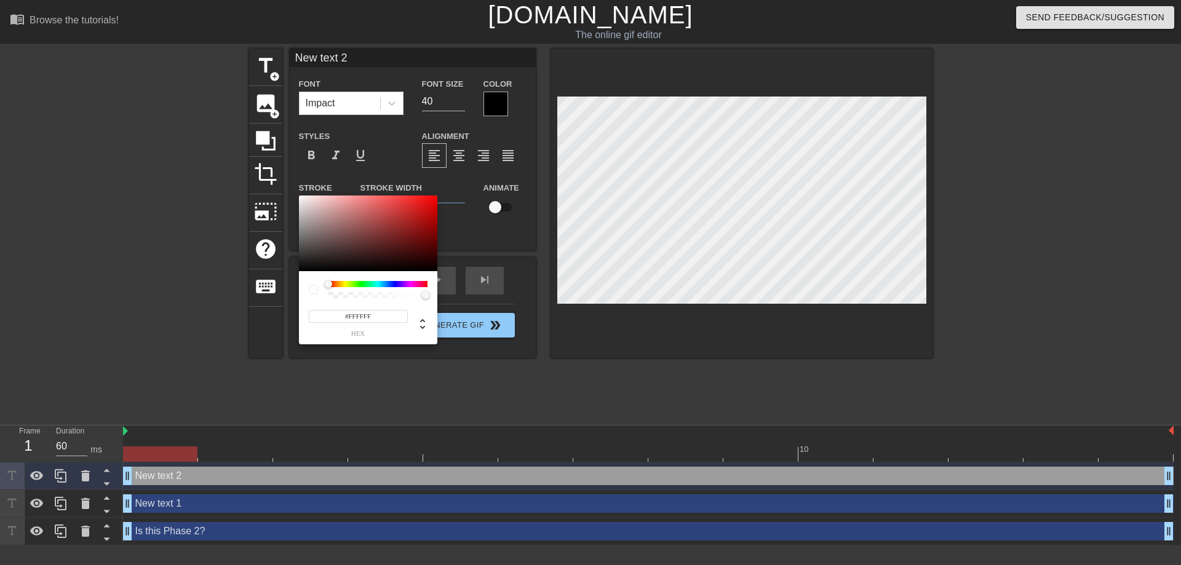
click at [358, 317] on input "#FFFFFF" at bounding box center [358, 316] width 99 height 13
type input "#000000"
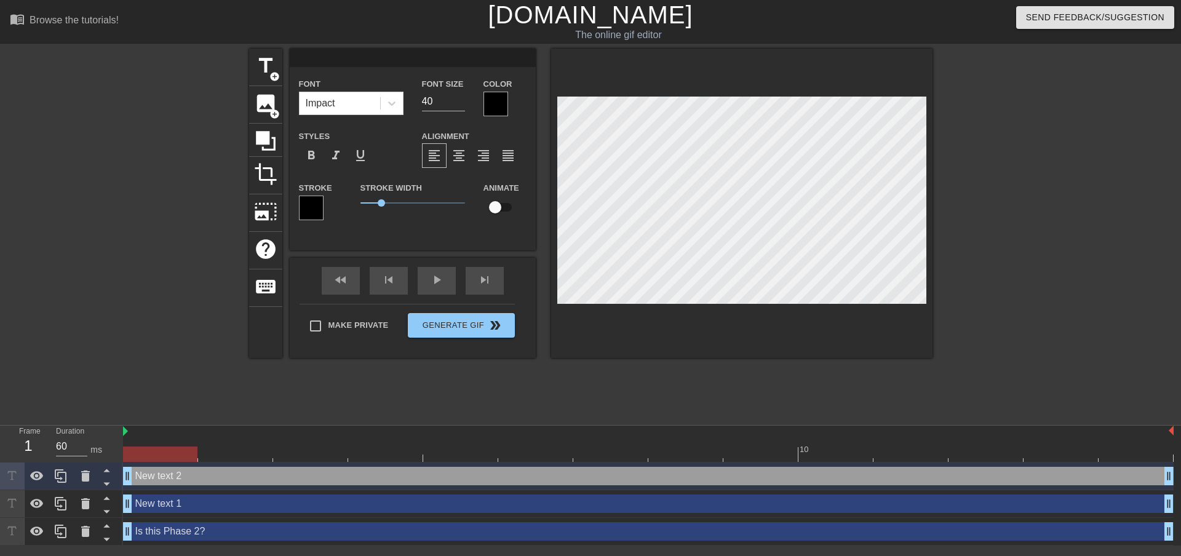
scroll to position [2, 2]
type input "New text 1"
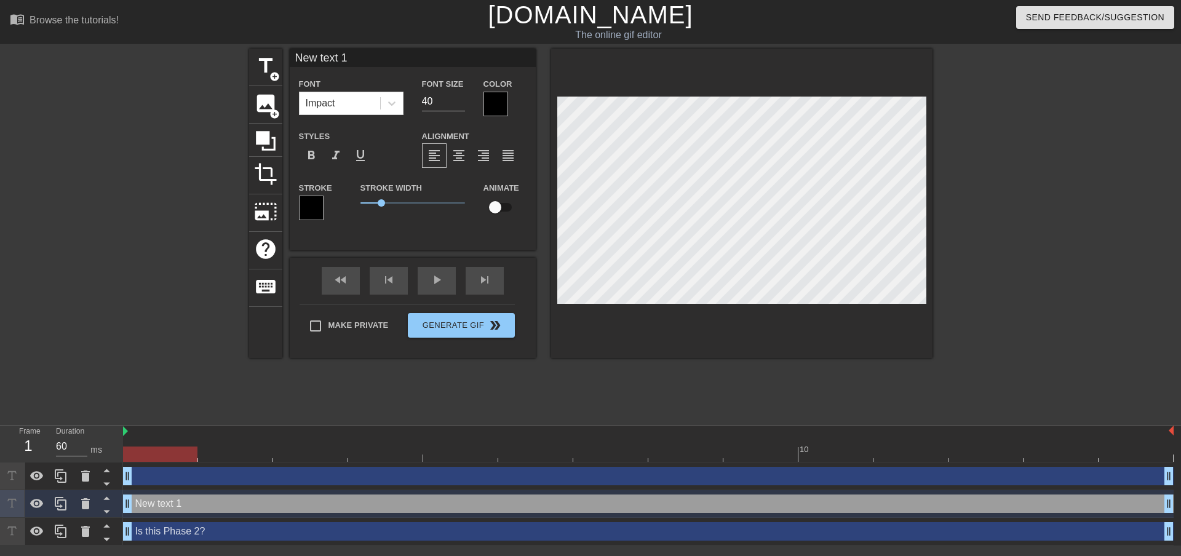
scroll to position [2, 1]
type input "Is this Phase 2?"
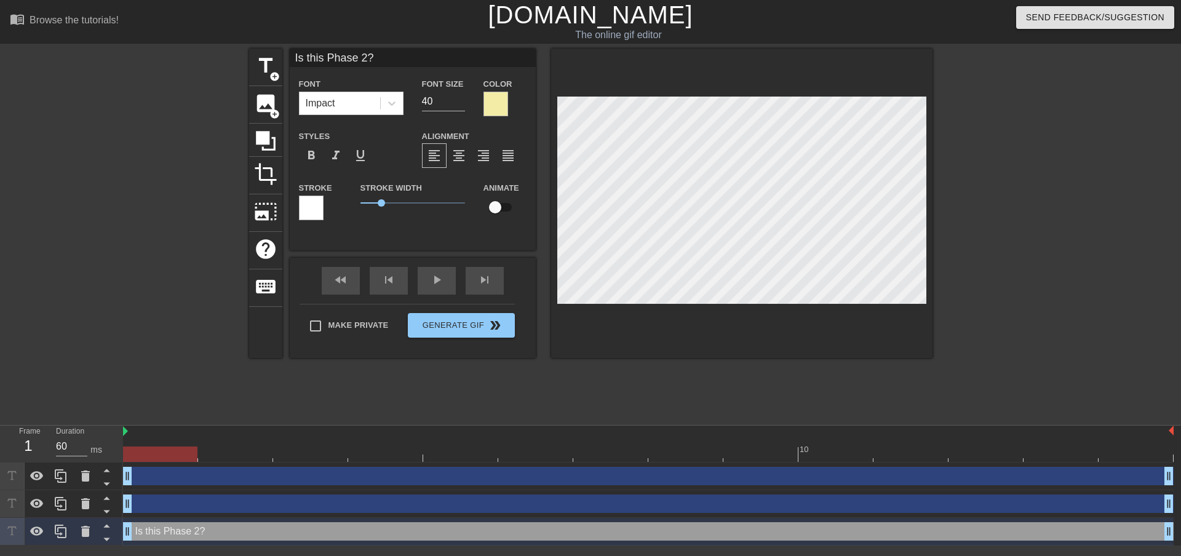
click at [315, 204] on div at bounding box center [311, 208] width 25 height 25
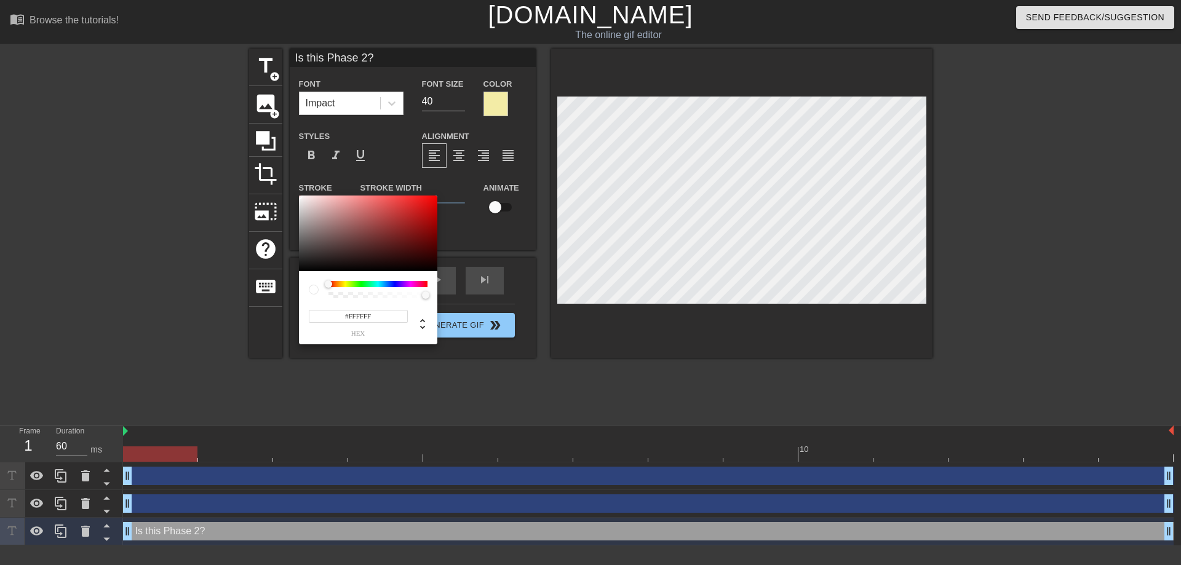
click at [358, 315] on input "#FFFFFF" at bounding box center [358, 316] width 99 height 13
click at [357, 315] on input "#FFFFFF" at bounding box center [358, 316] width 99 height 13
type input "#000000"
click at [327, 336] on span "hex" at bounding box center [358, 333] width 99 height 7
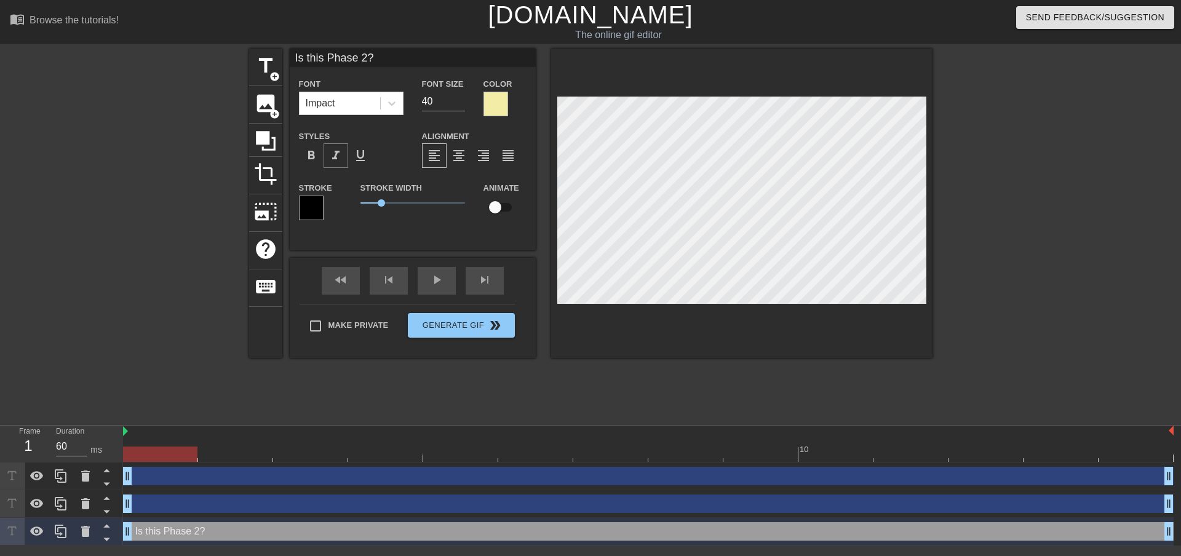
click at [336, 160] on span "format_italic" at bounding box center [335, 155] width 15 height 15
click at [456, 104] on input "39" at bounding box center [443, 102] width 43 height 20
click at [456, 104] on input "38" at bounding box center [443, 102] width 43 height 20
click at [456, 104] on input "37" at bounding box center [443, 102] width 43 height 20
click at [456, 104] on input "36" at bounding box center [443, 102] width 43 height 20
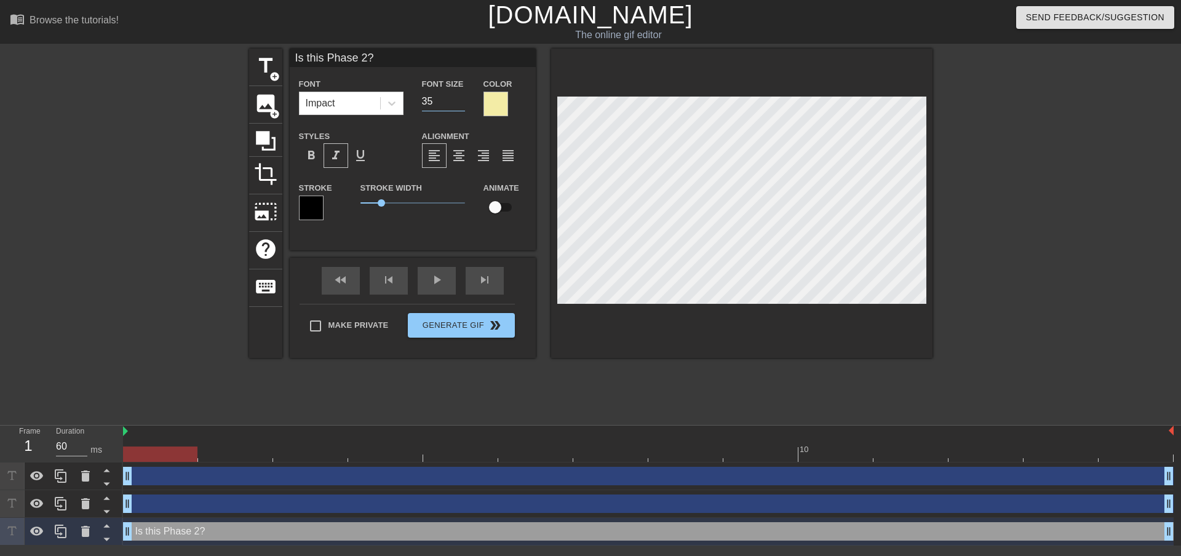
click at [456, 104] on input "35" at bounding box center [443, 102] width 43 height 20
type input "34"
click at [456, 104] on input "34" at bounding box center [443, 102] width 43 height 20
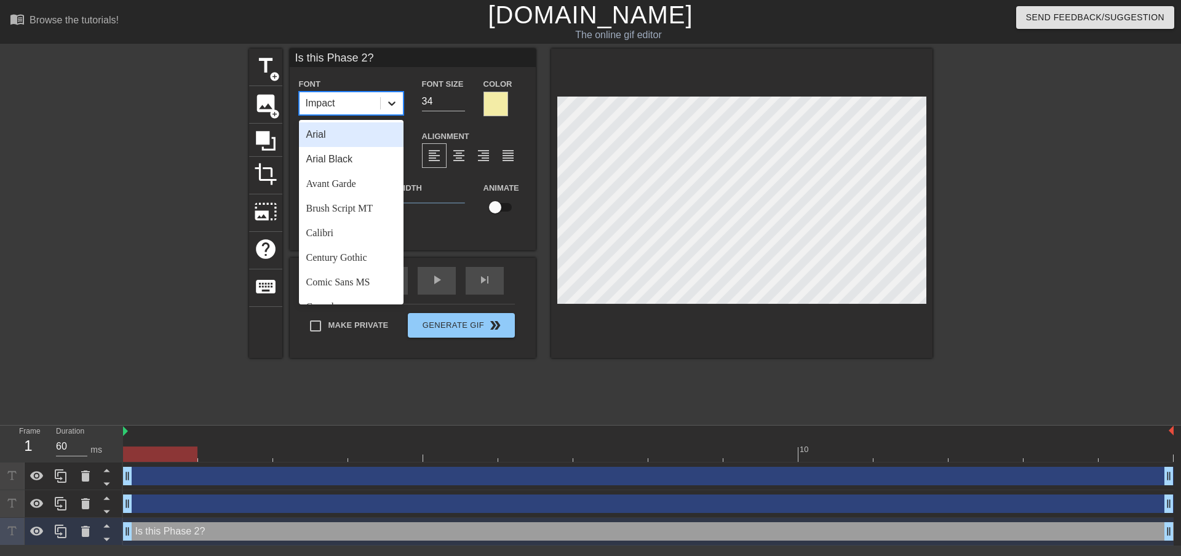
click at [390, 105] on icon at bounding box center [392, 103] width 12 height 12
click at [349, 159] on div "Arial Black" at bounding box center [351, 159] width 105 height 25
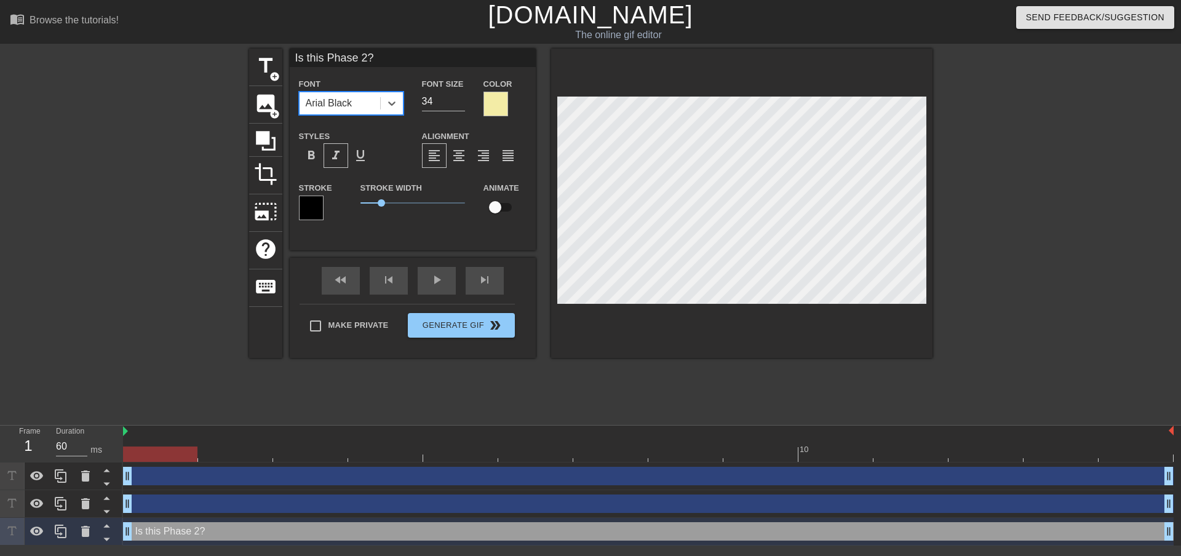
click at [757, 327] on div at bounding box center [741, 203] width 381 height 309
type input "33"
click at [461, 104] on input "33" at bounding box center [443, 102] width 43 height 20
click at [740, 333] on div at bounding box center [741, 203] width 381 height 309
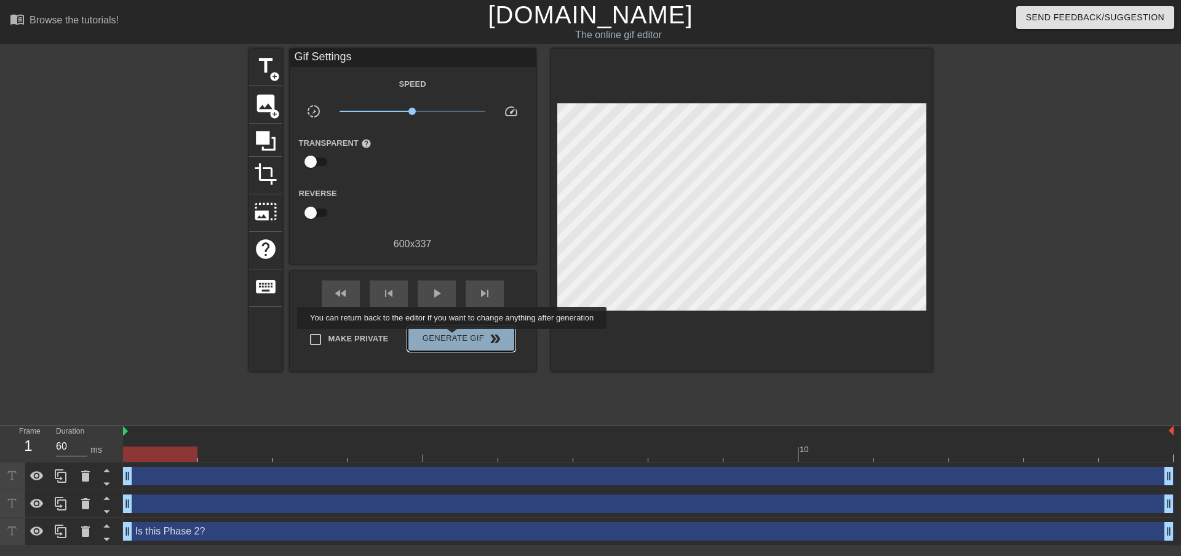
click at [453, 338] on span "Generate Gif double_arrow" at bounding box center [461, 338] width 97 height 15
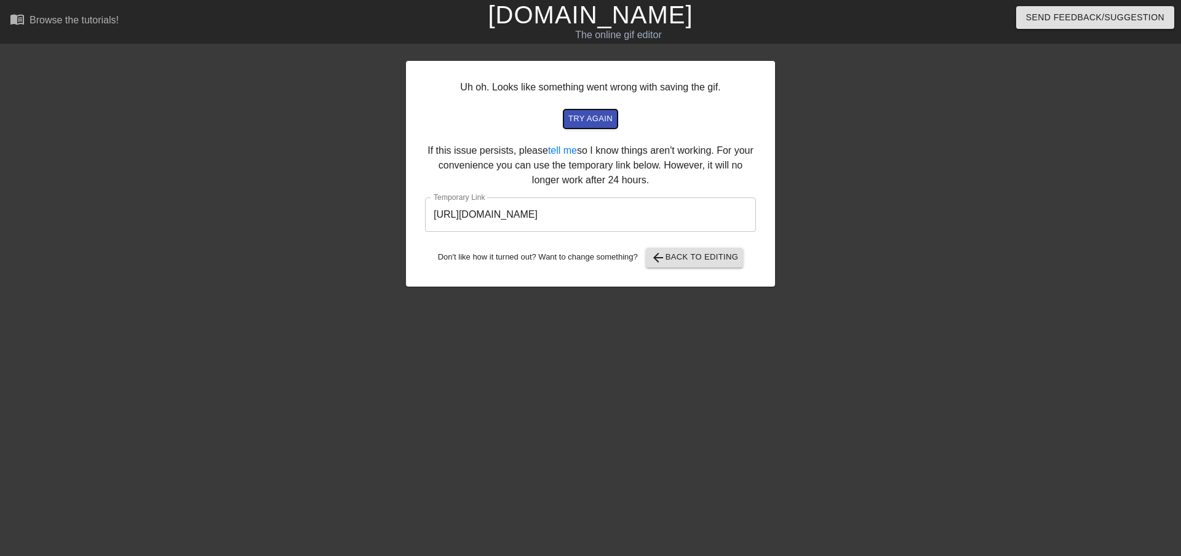
click at [582, 117] on span "try again" at bounding box center [590, 119] width 44 height 14
click at [555, 152] on link "tell me" at bounding box center [562, 150] width 29 height 10
click at [697, 261] on span "arrow_back Back to Editing" at bounding box center [695, 257] width 88 height 15
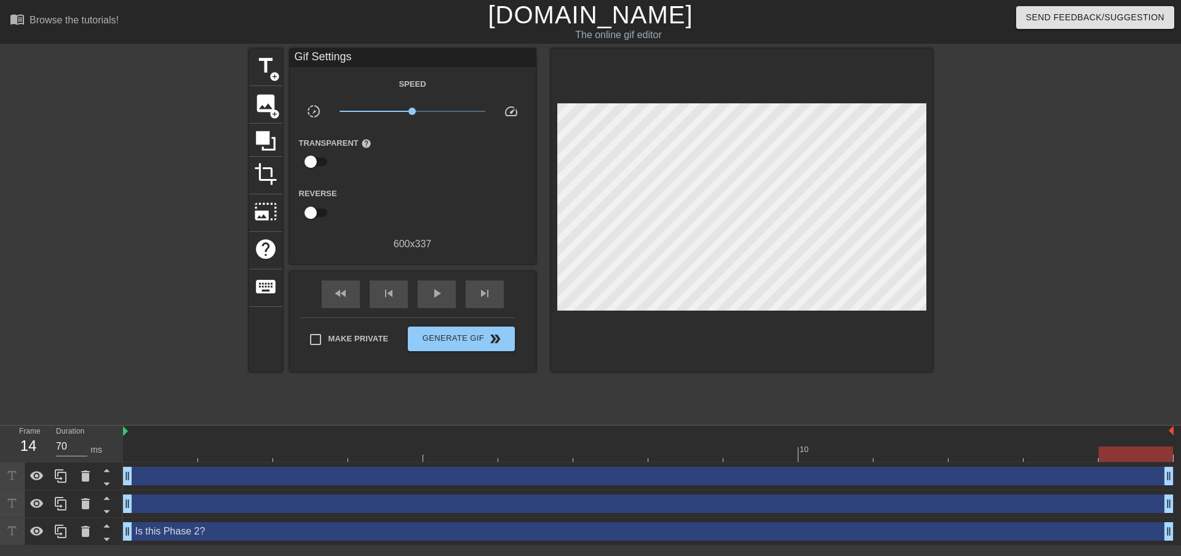
click at [555, 12] on link "[DOMAIN_NAME]" at bounding box center [590, 14] width 205 height 27
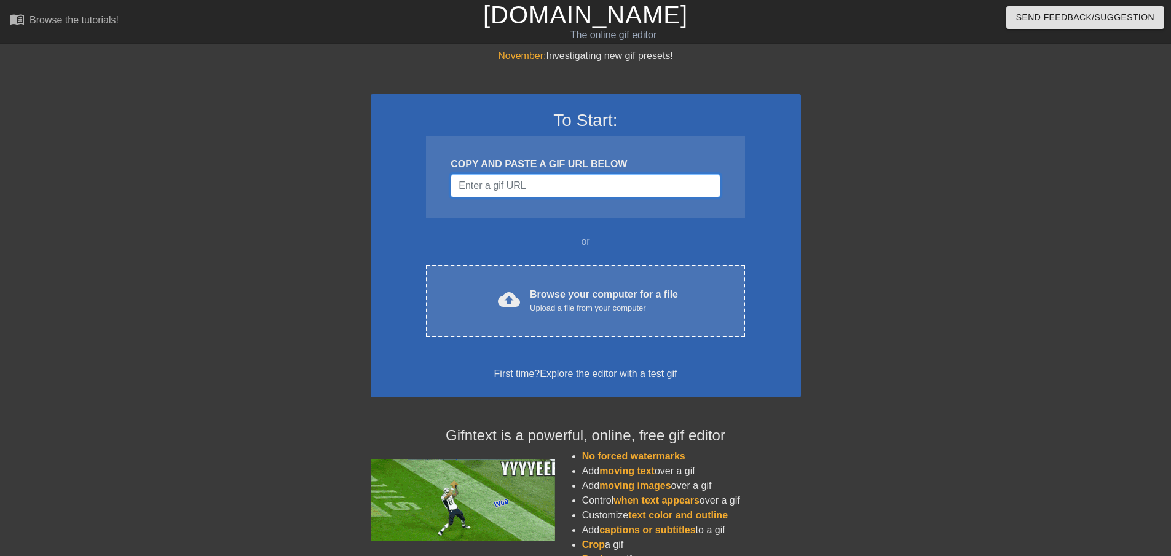
click at [523, 186] on input "Username" at bounding box center [585, 185] width 269 height 23
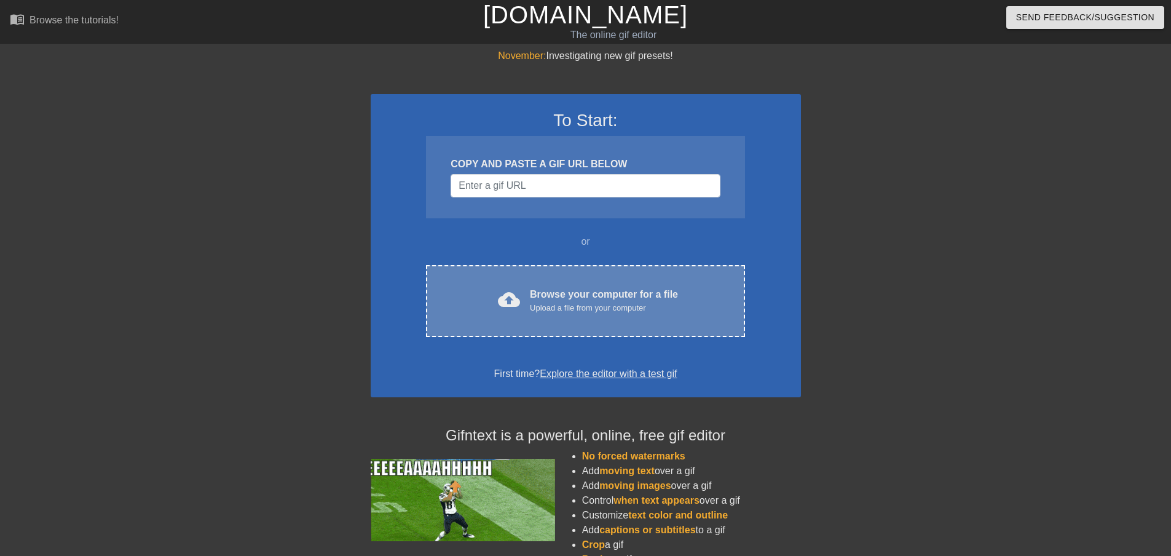
click at [554, 318] on div "cloud_upload Browse your computer for a file Upload a file from your computer C…" at bounding box center [585, 301] width 319 height 72
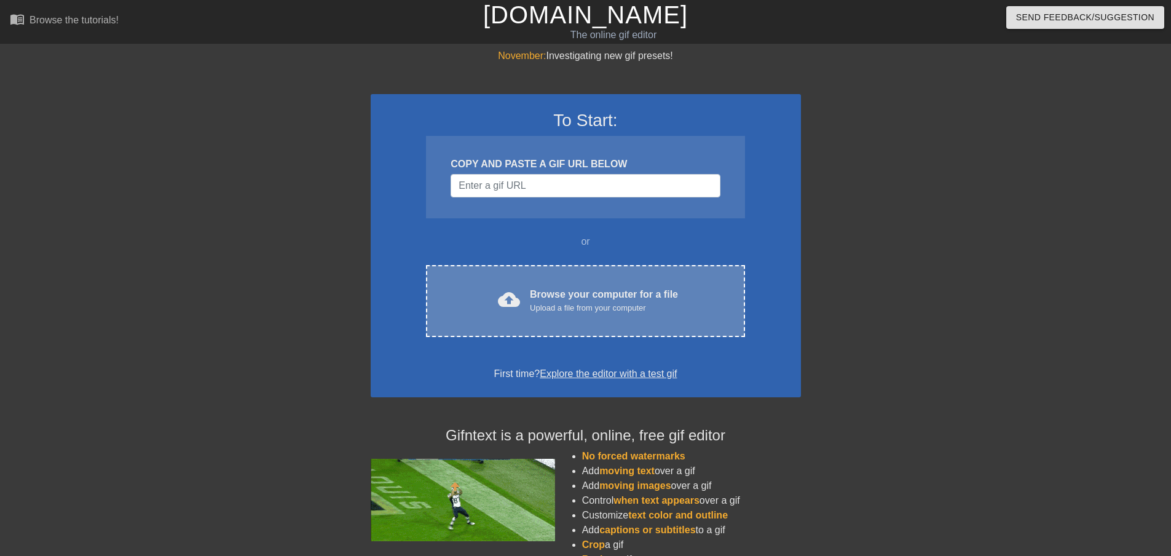
click at [521, 301] on div "cloud_upload Browse your computer for a file Upload a file from your computer" at bounding box center [585, 301] width 267 height 28
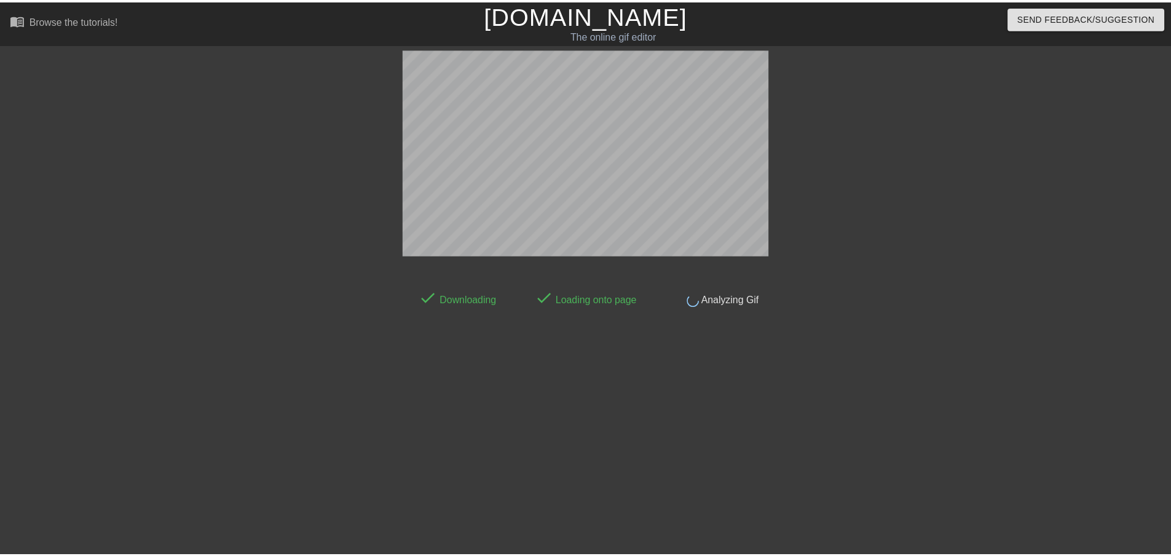
scroll to position [1, 0]
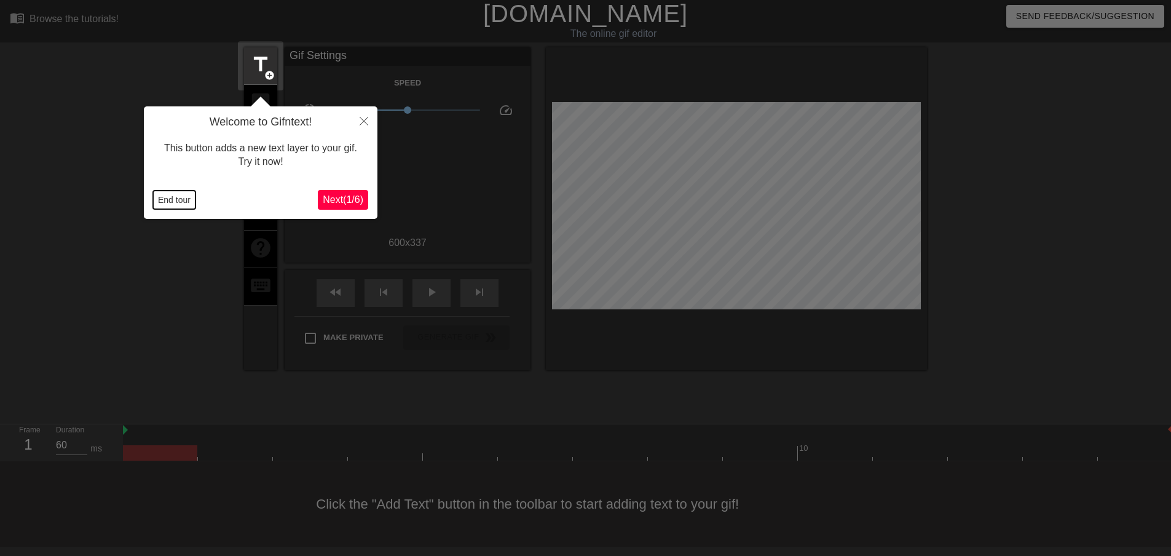
click at [176, 202] on button "End tour" at bounding box center [174, 200] width 42 height 18
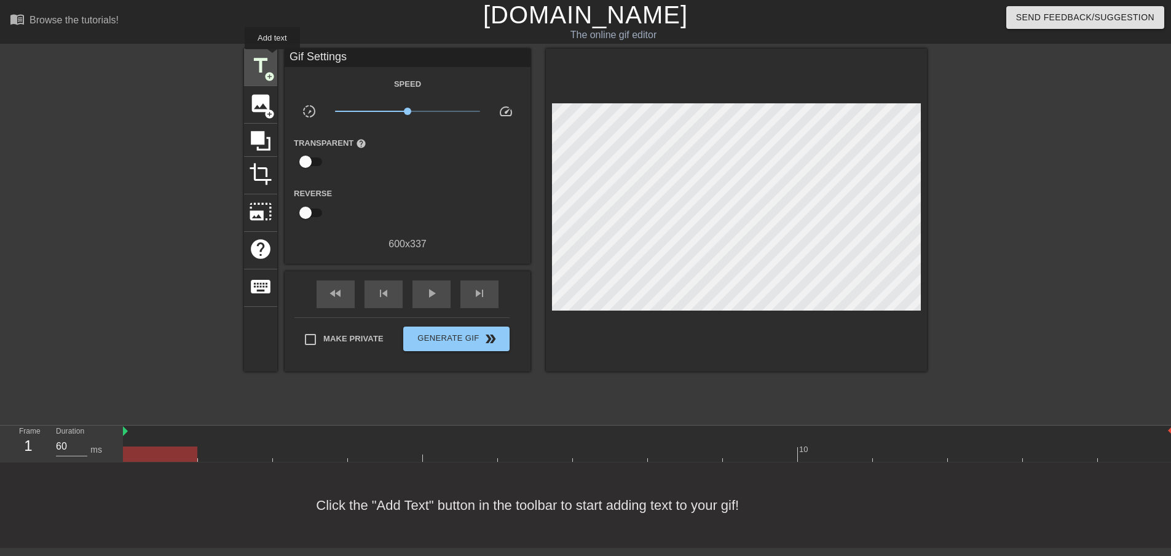
click at [272, 58] on div "title add_circle" at bounding box center [260, 68] width 33 height 38
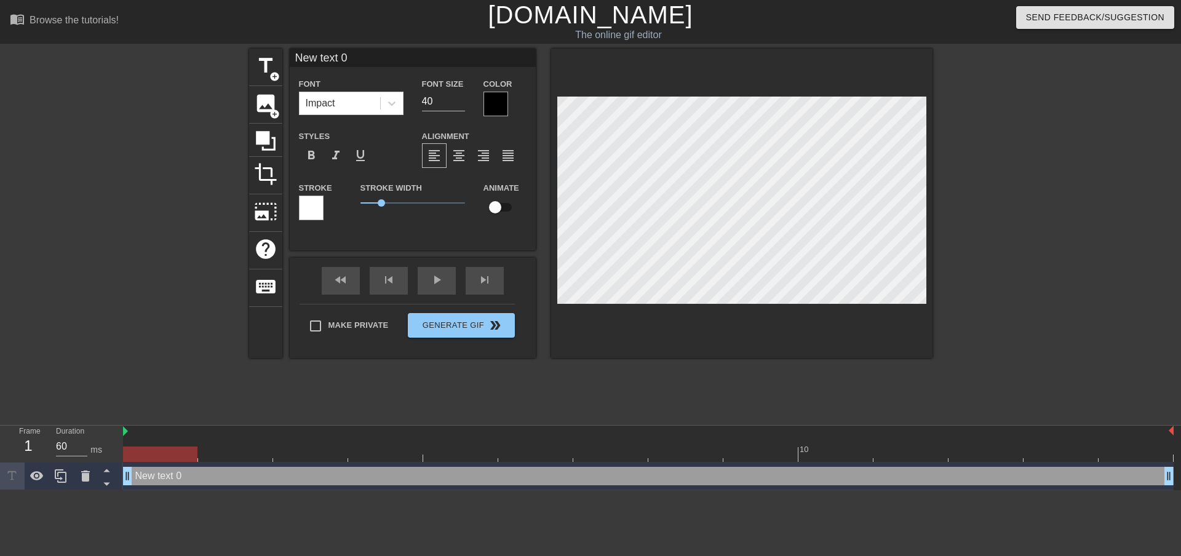
scroll to position [2, 3]
type input "I"
type textarea "I"
type input "Is"
type textarea "Is"
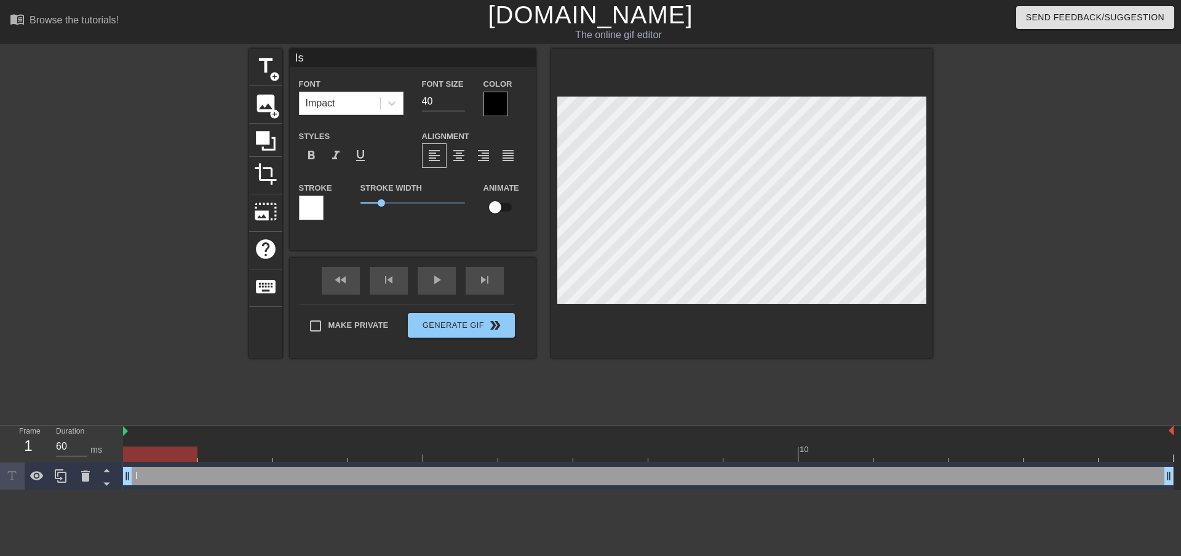
type input "Is"
type textarea "Is"
type input "Is t"
type textarea "Is t"
type input "Is th"
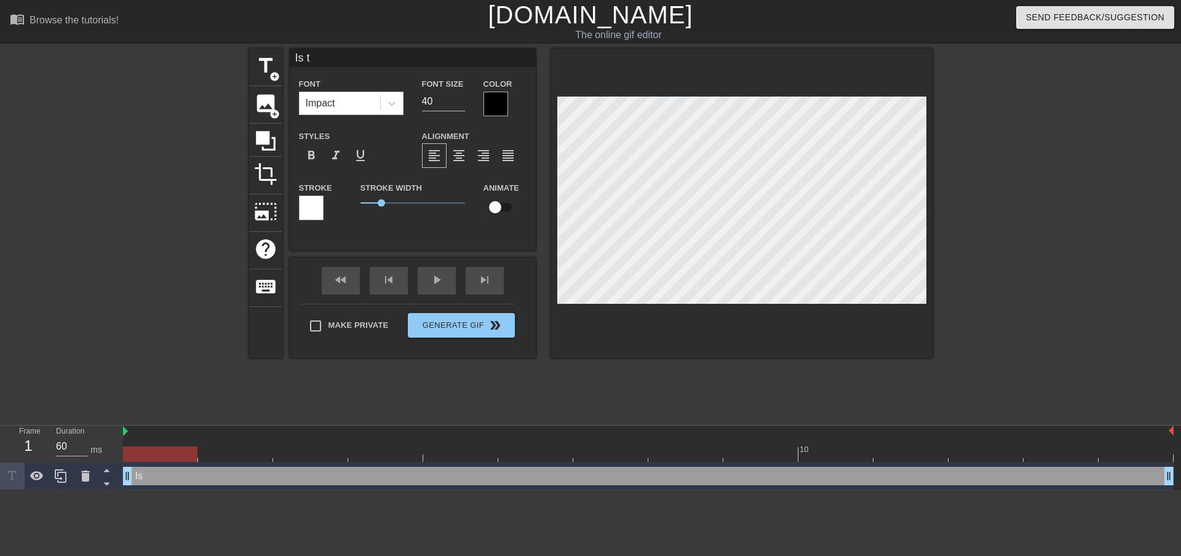
type textarea "Is th"
type input "Is thi"
type textarea "Is thi"
type input "Is this"
type textarea "Is this"
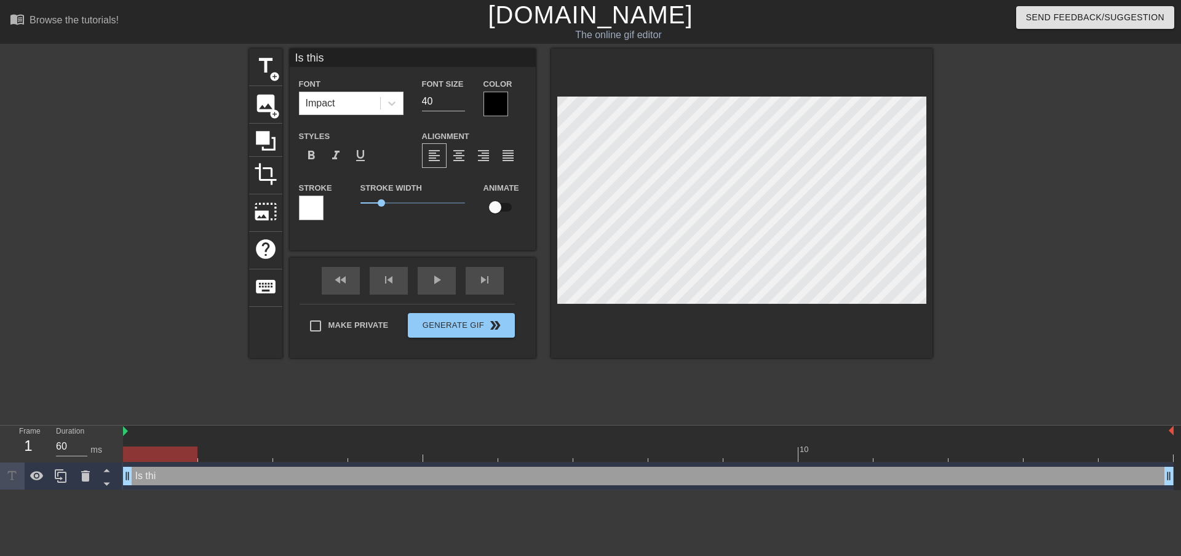
type input "Is this"
type textarea "Is this"
type input "Is this P"
type textarea "Is this P"
type input "Is this Ph"
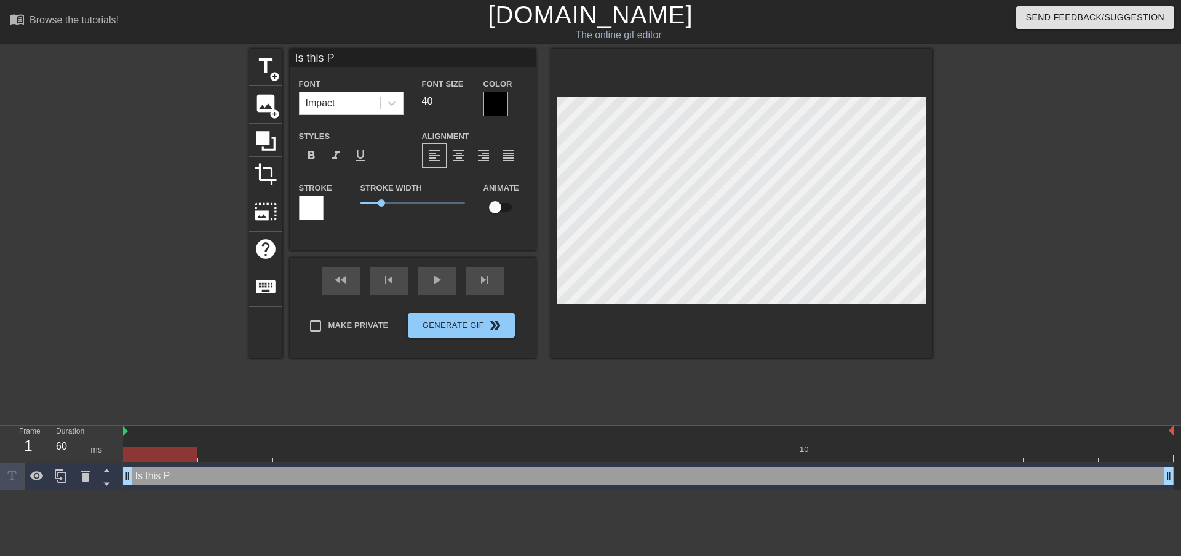
type textarea "Is this Ph"
type input "Is this Pha"
type textarea "Is this Pha"
type input "Is this Phas"
type textarea "Is this Phas"
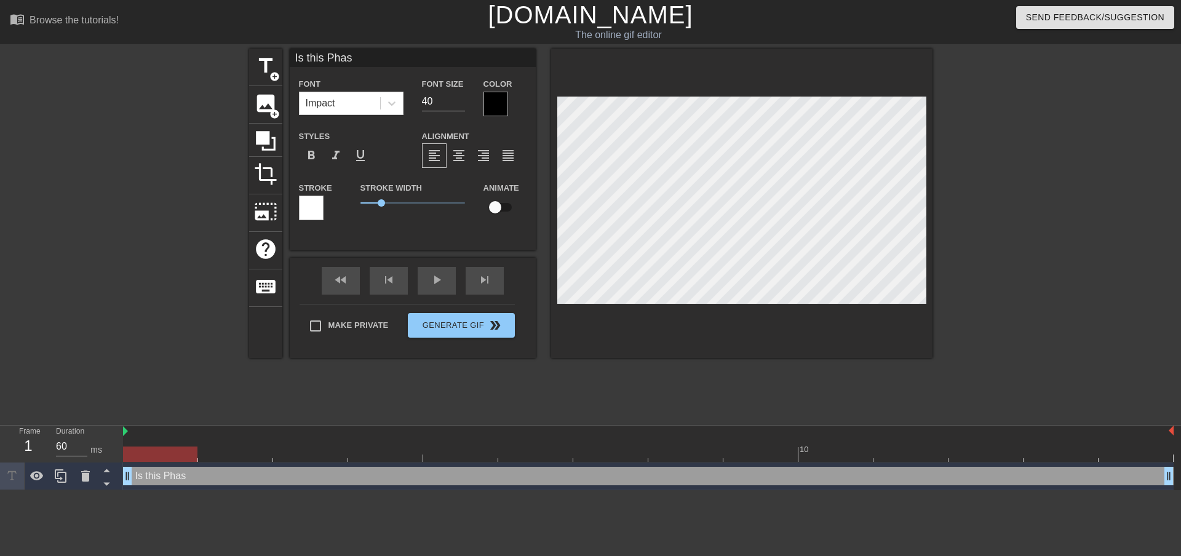
type input "Is this Phase"
type textarea "Is this Phase"
type input "Is this Phase"
type textarea "Is this Phase"
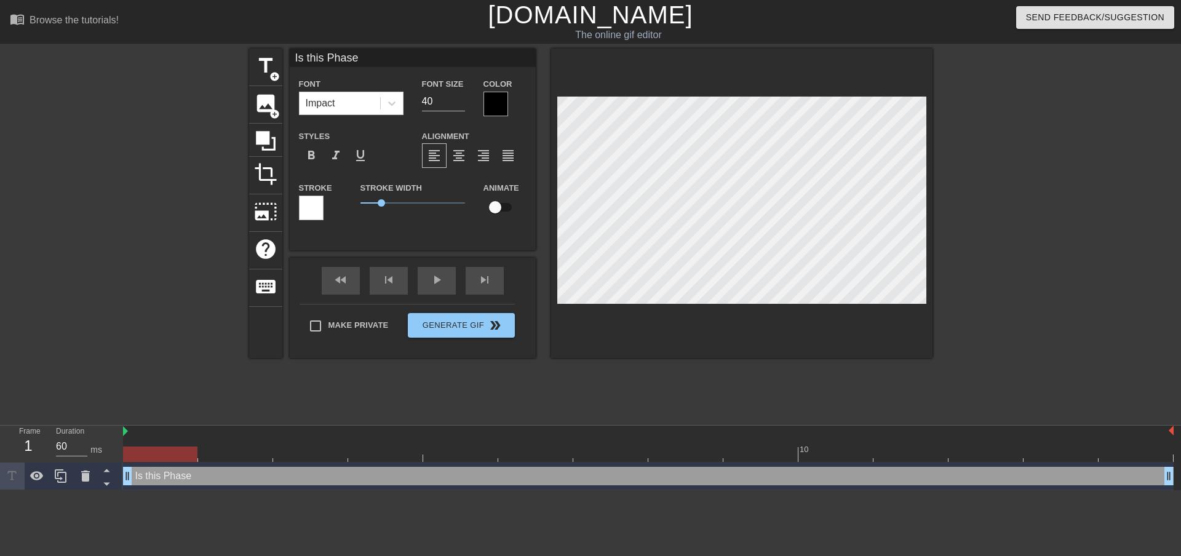
type input "Is this Phase 2"
type textarea "Is this Phase 2"
type input "Is this Phase 2?"
type textarea "Is this Phase 2?"
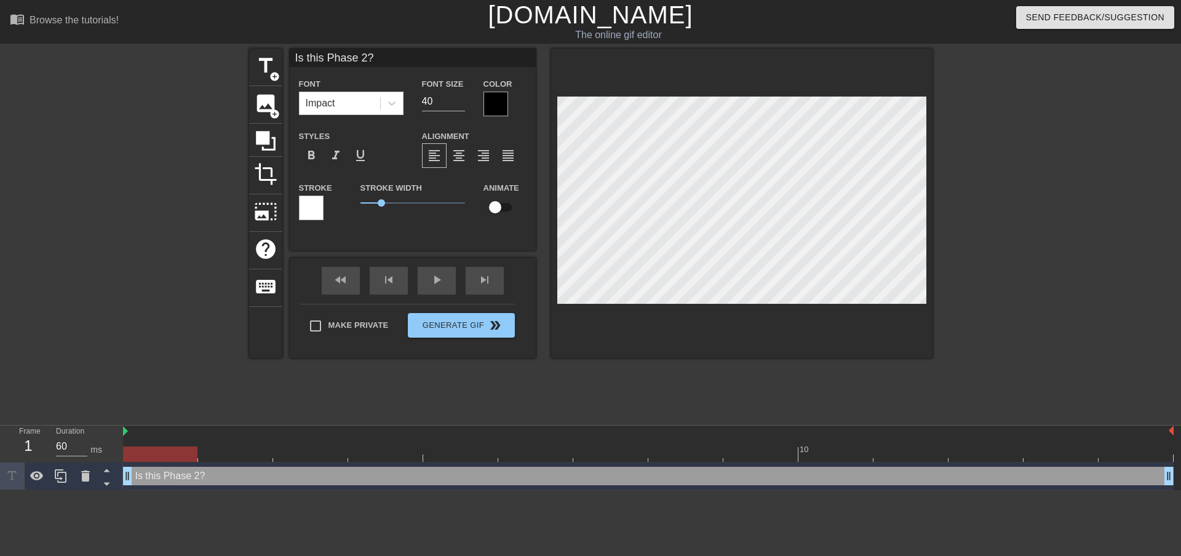
scroll to position [1, 3]
click at [333, 155] on span "format_italic" at bounding box center [335, 155] width 15 height 15
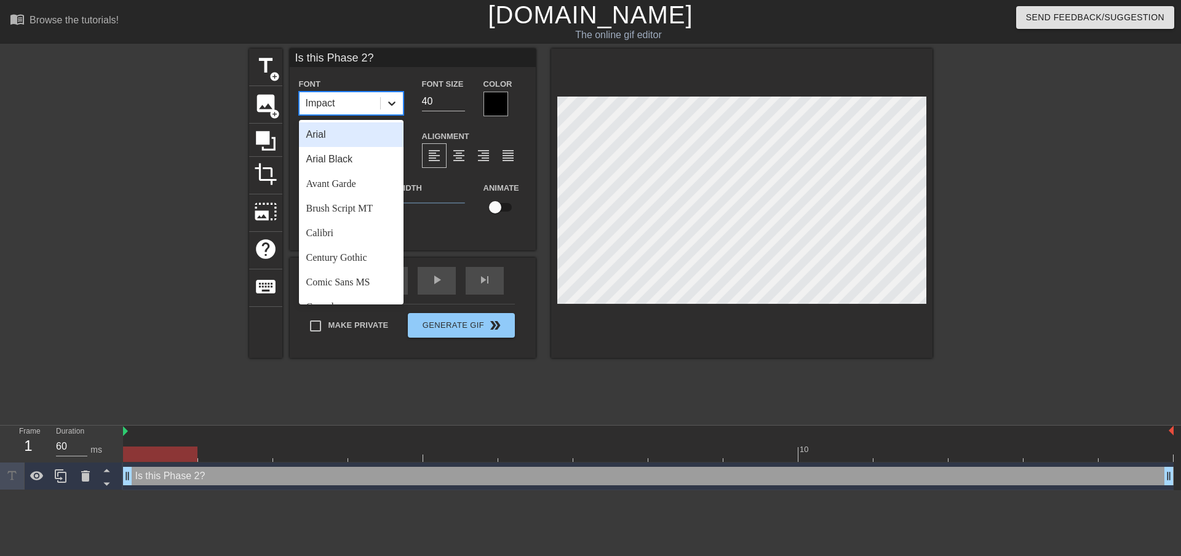
click at [390, 103] on icon at bounding box center [391, 103] width 7 height 4
click at [332, 155] on div "Arial Black" at bounding box center [351, 159] width 105 height 25
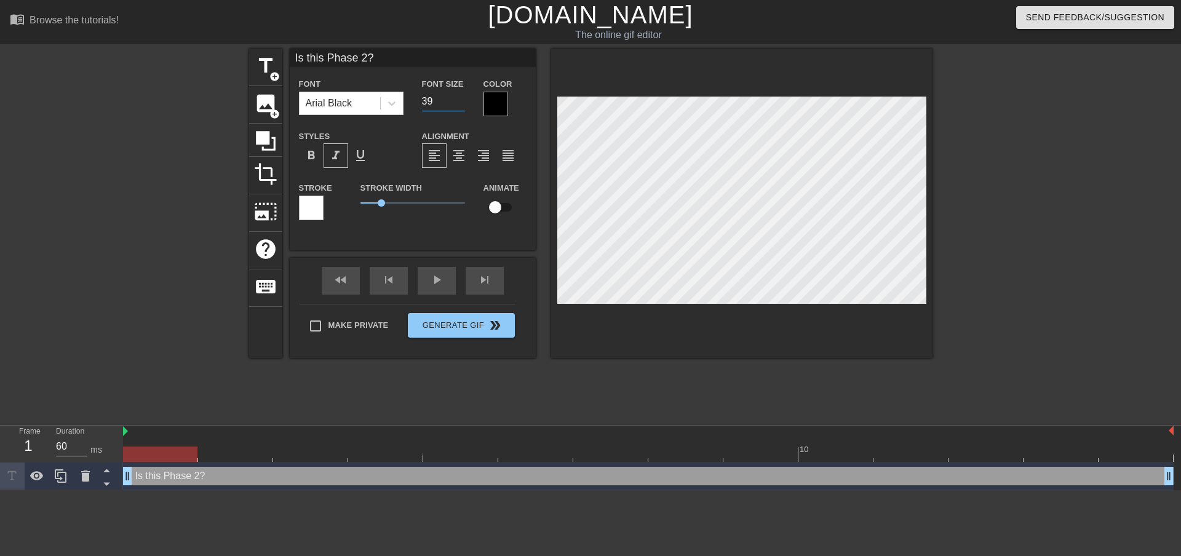
click at [462, 103] on input "39" at bounding box center [443, 102] width 43 height 20
click at [462, 103] on input "38" at bounding box center [443, 102] width 43 height 20
click at [462, 103] on input "37" at bounding box center [443, 102] width 43 height 20
click at [462, 103] on input "36" at bounding box center [443, 102] width 43 height 20
click at [462, 103] on input "35" at bounding box center [443, 102] width 43 height 20
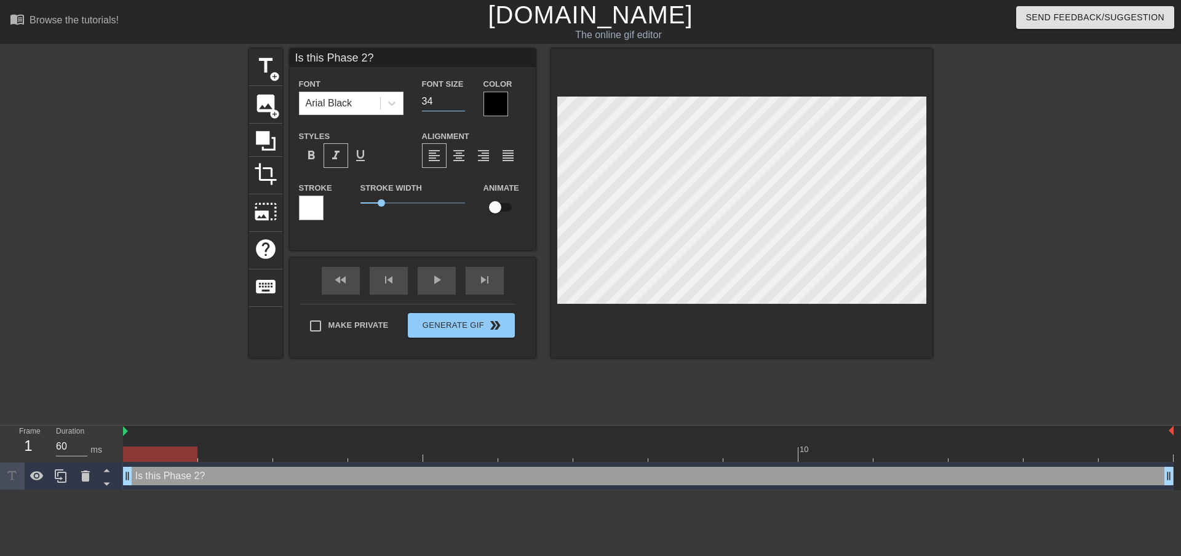
click at [462, 103] on input "34" at bounding box center [443, 102] width 43 height 20
click at [462, 103] on input "33" at bounding box center [443, 102] width 43 height 20
click at [462, 103] on input "32" at bounding box center [443, 102] width 43 height 20
type input "31"
click at [462, 103] on input "31" at bounding box center [443, 102] width 43 height 20
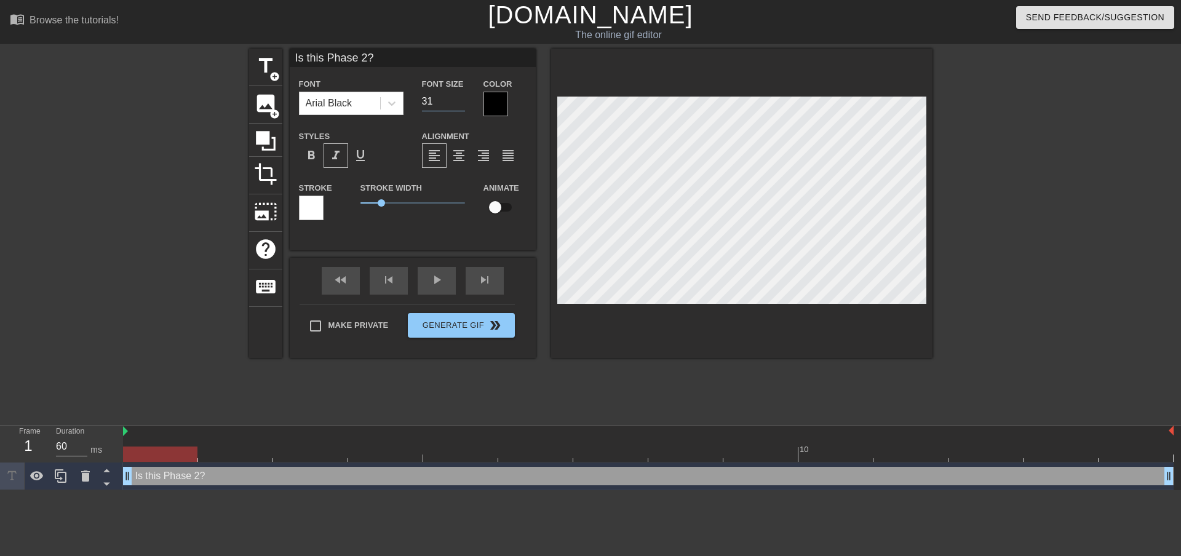
click at [501, 104] on div at bounding box center [495, 104] width 25 height 25
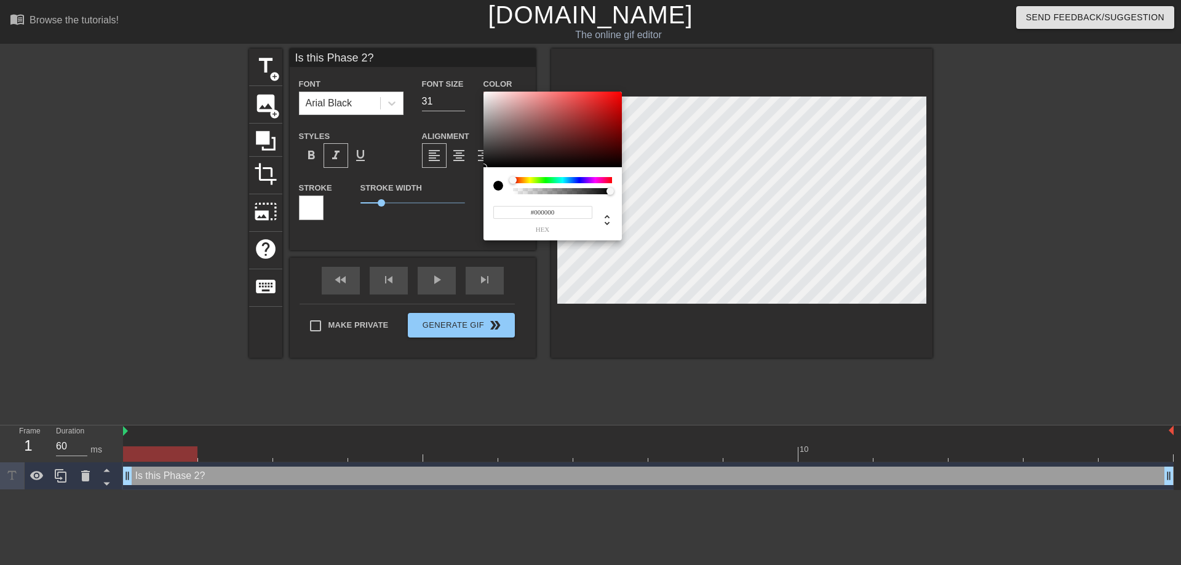
click at [538, 209] on input "#000000" at bounding box center [542, 212] width 99 height 13
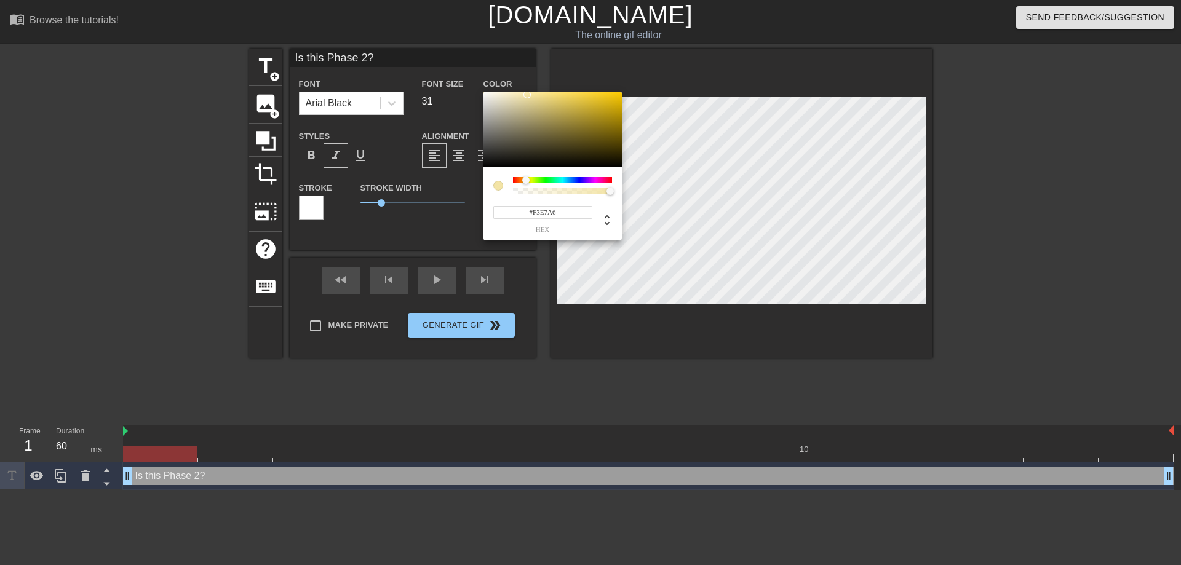
type input "#F3E9A6"
click at [527, 181] on div at bounding box center [526, 179] width 7 height 7
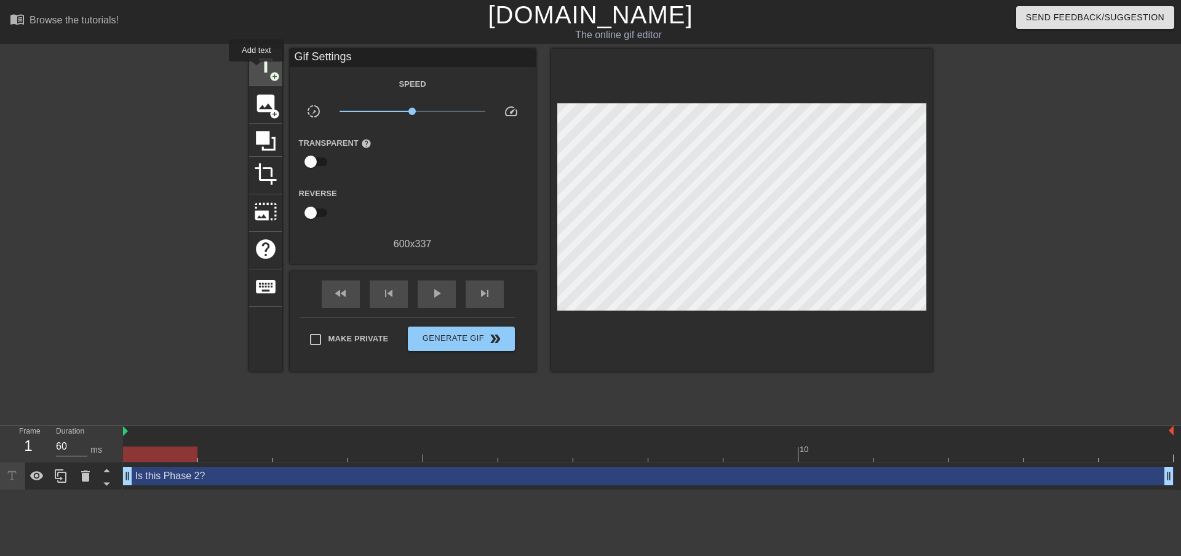
click at [259, 70] on span "title" at bounding box center [265, 65] width 23 height 23
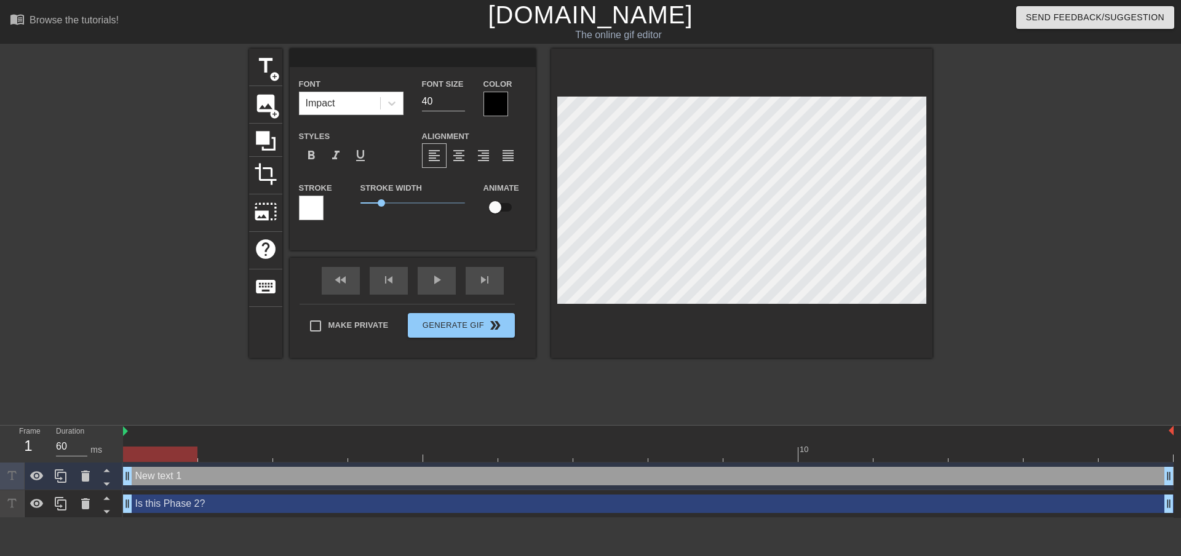
scroll to position [2, 2]
type input "Is this Phase 2?"
type input "31"
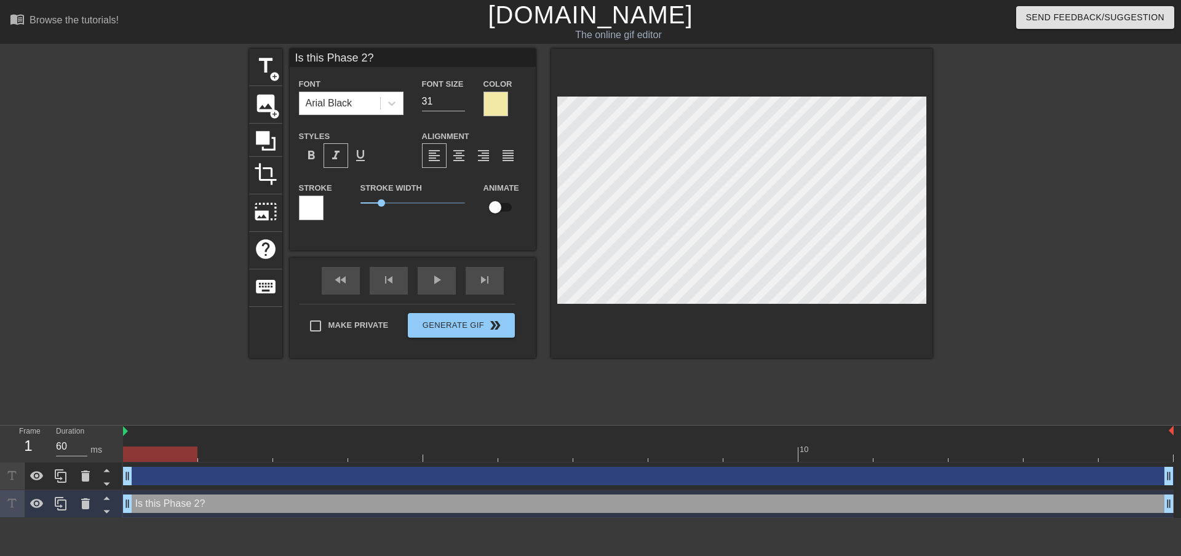
click at [316, 206] on div at bounding box center [311, 208] width 25 height 25
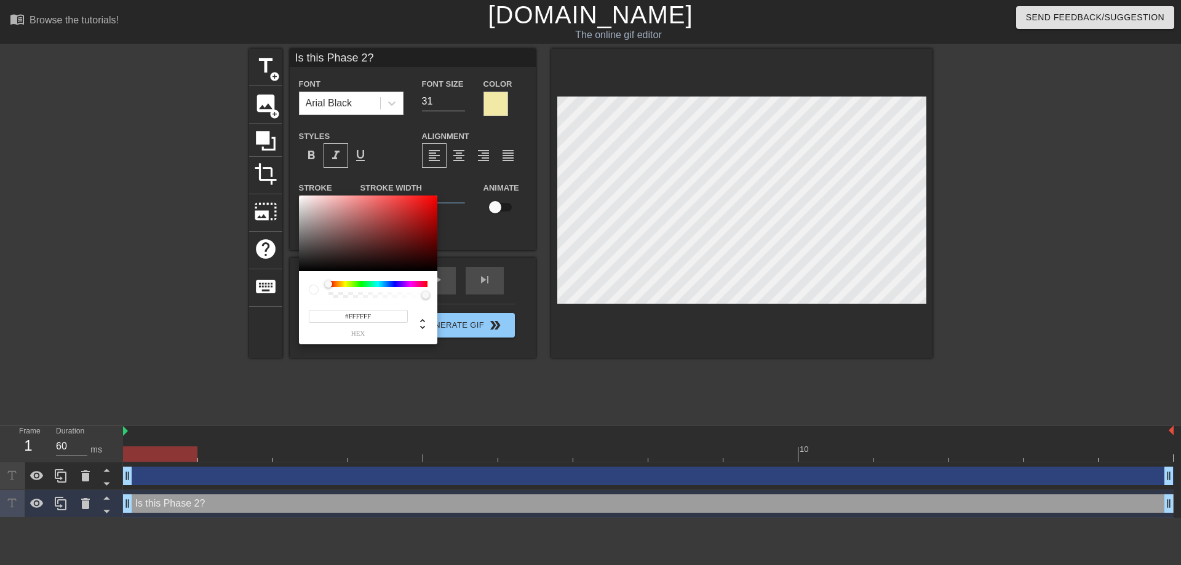
click at [363, 317] on input "#FFFFFF" at bounding box center [358, 316] width 99 height 13
type input "#000000"
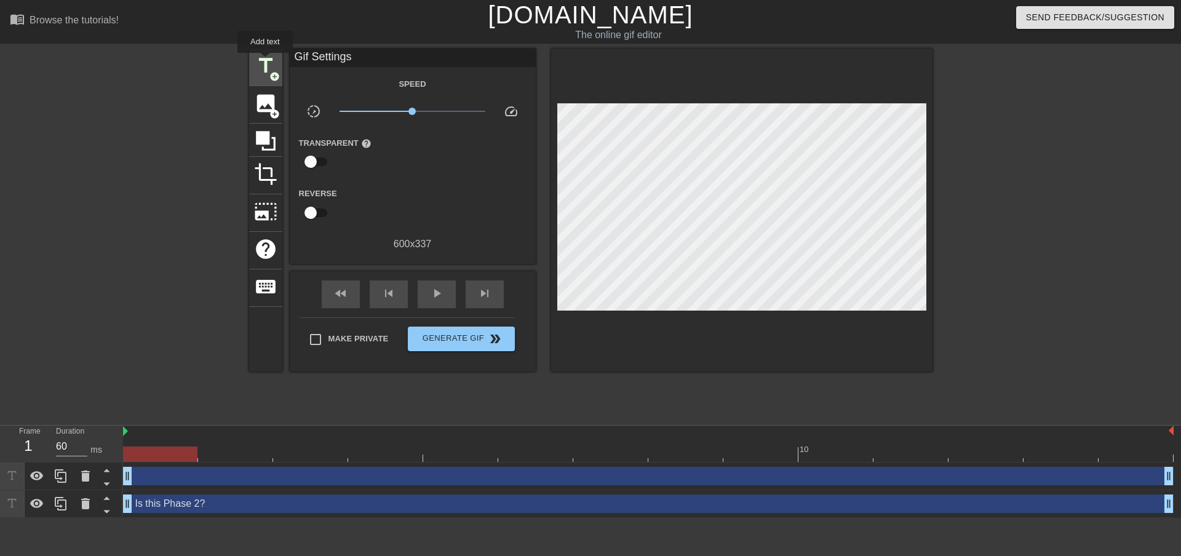
click at [265, 61] on span "title" at bounding box center [265, 65] width 23 height 23
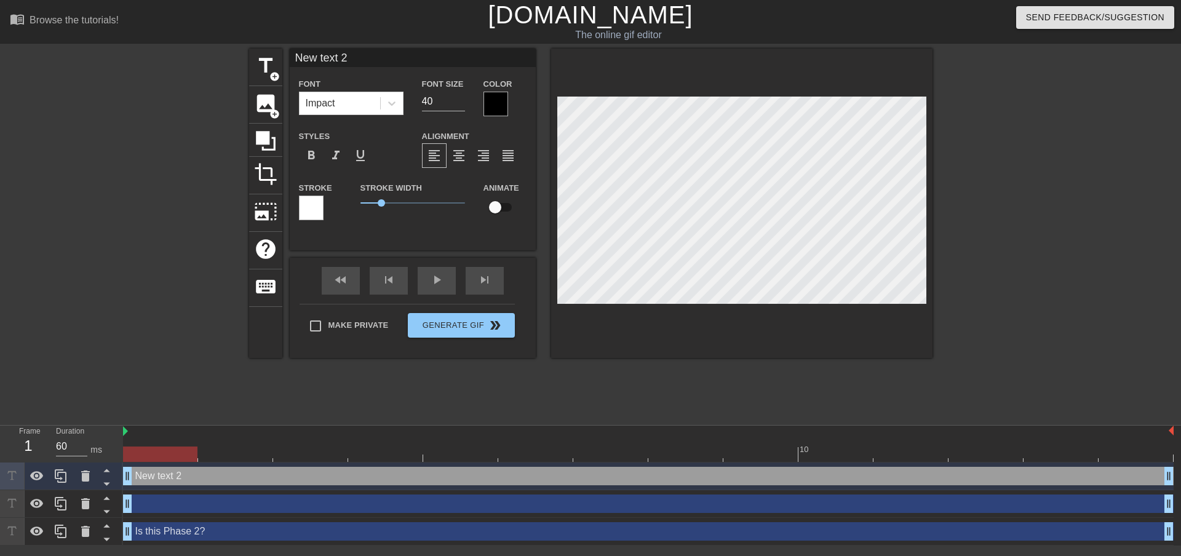
scroll to position [2, 1]
type input "0"
type textarea "0"
type input "Is this Phase 2?"
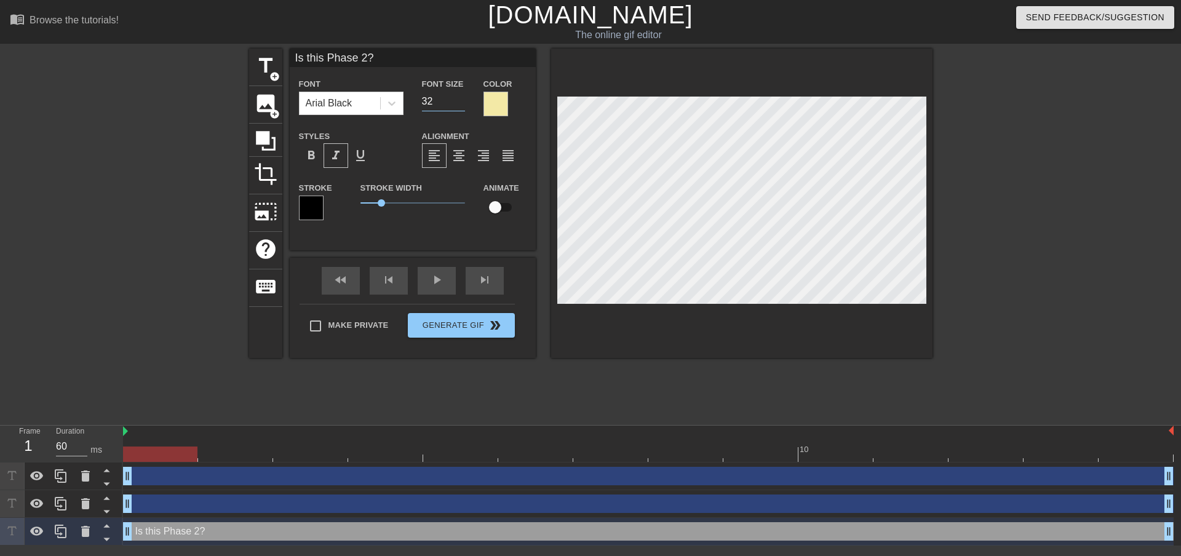
type input "32"
click at [461, 96] on input "32" at bounding box center [443, 102] width 43 height 20
drag, startPoint x: 381, startPoint y: 203, endPoint x: 374, endPoint y: 205, distance: 7.0
click at [374, 205] on span "0.65" at bounding box center [373, 202] width 7 height 7
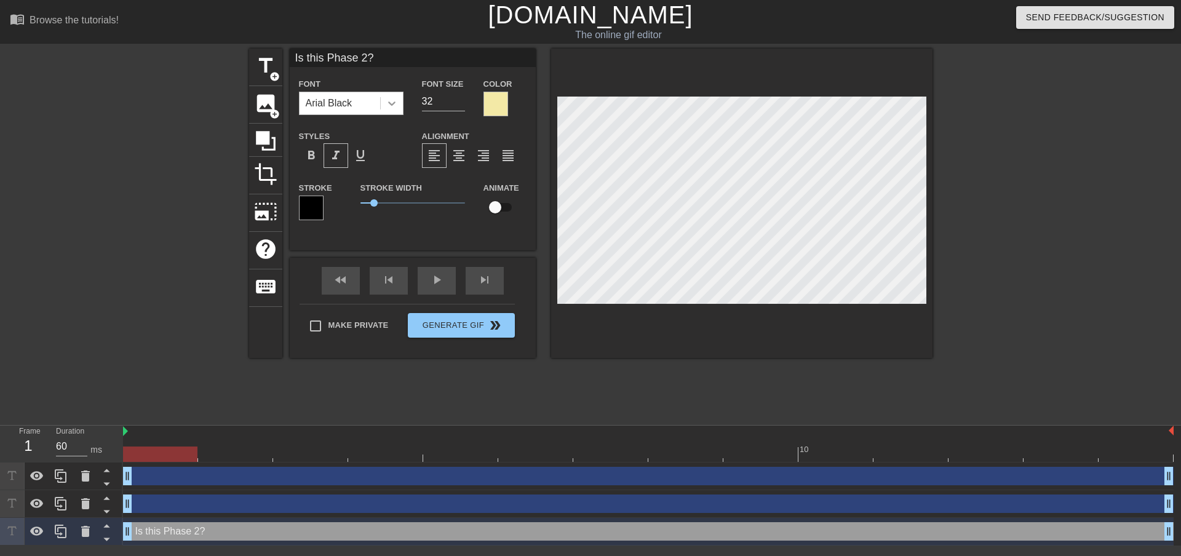
click at [386, 103] on icon at bounding box center [392, 103] width 12 height 12
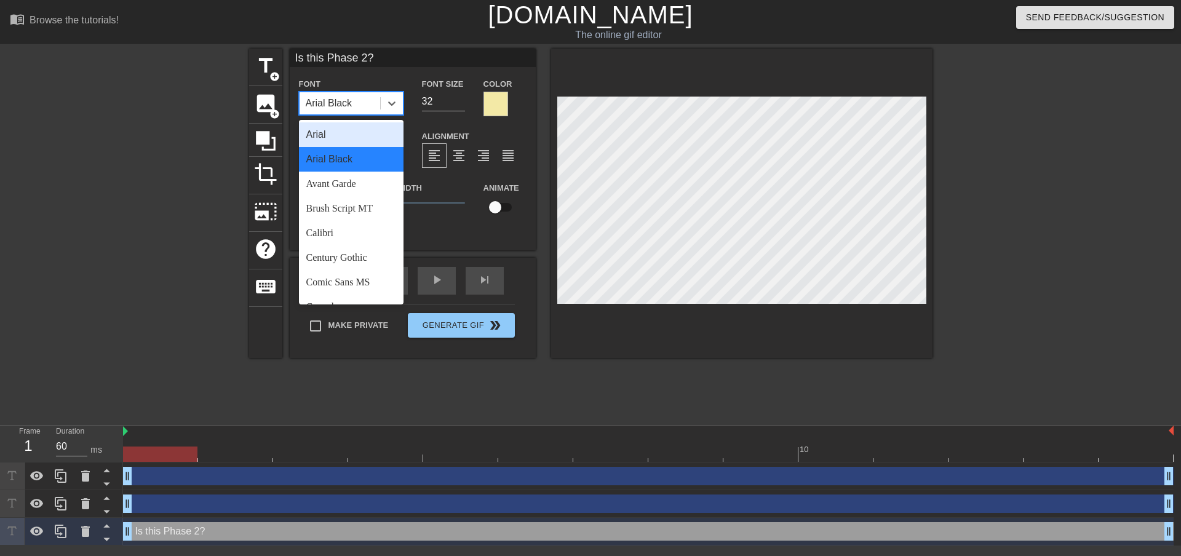
click at [327, 130] on div "Arial" at bounding box center [351, 134] width 105 height 25
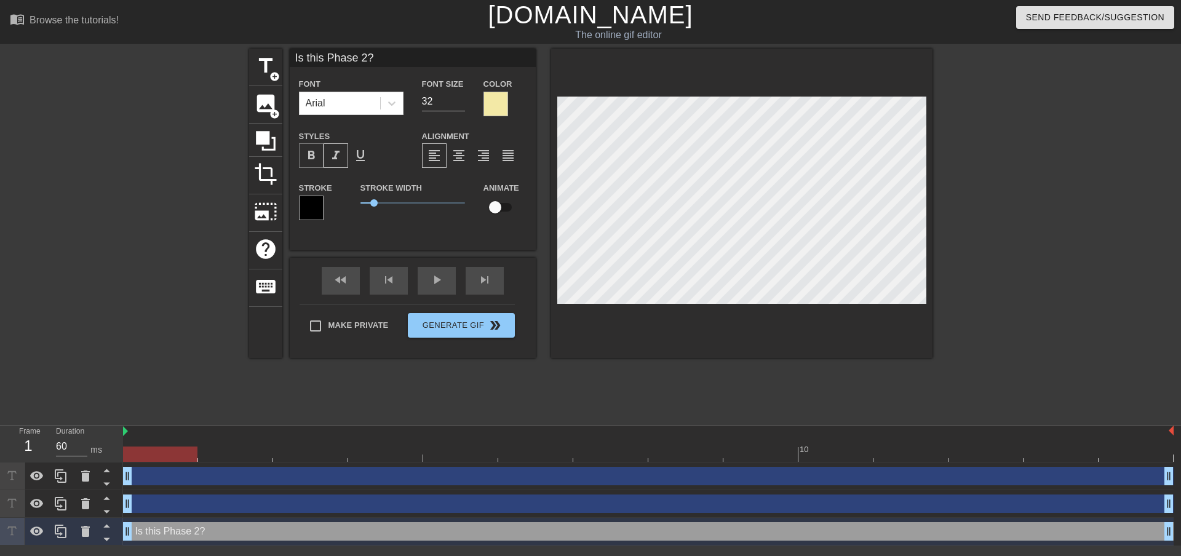
click at [321, 153] on div "format_bold" at bounding box center [311, 155] width 25 height 25
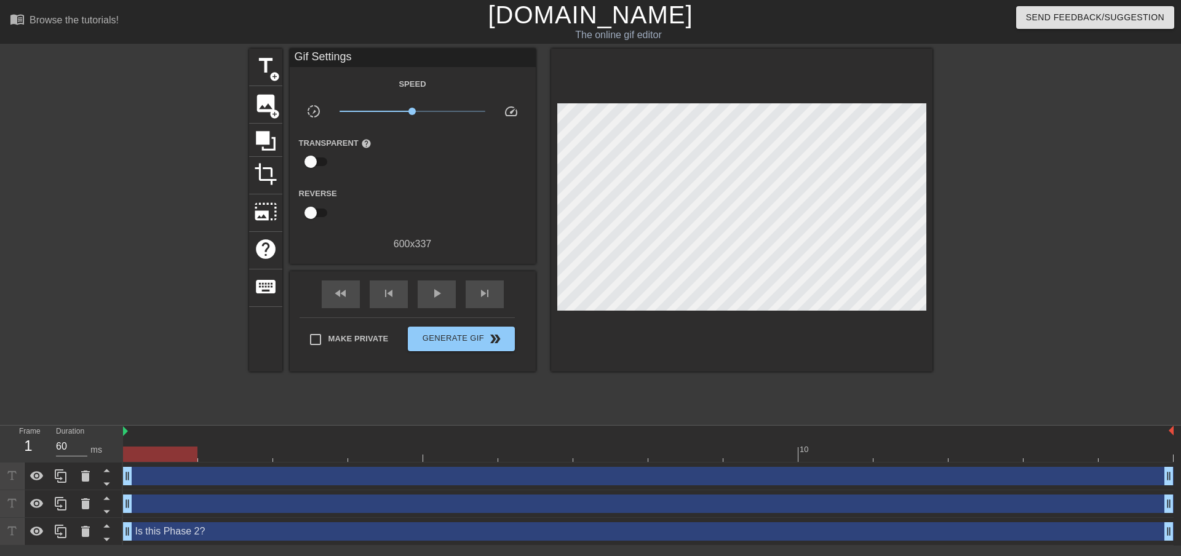
click at [684, 316] on div at bounding box center [741, 210] width 381 height 323
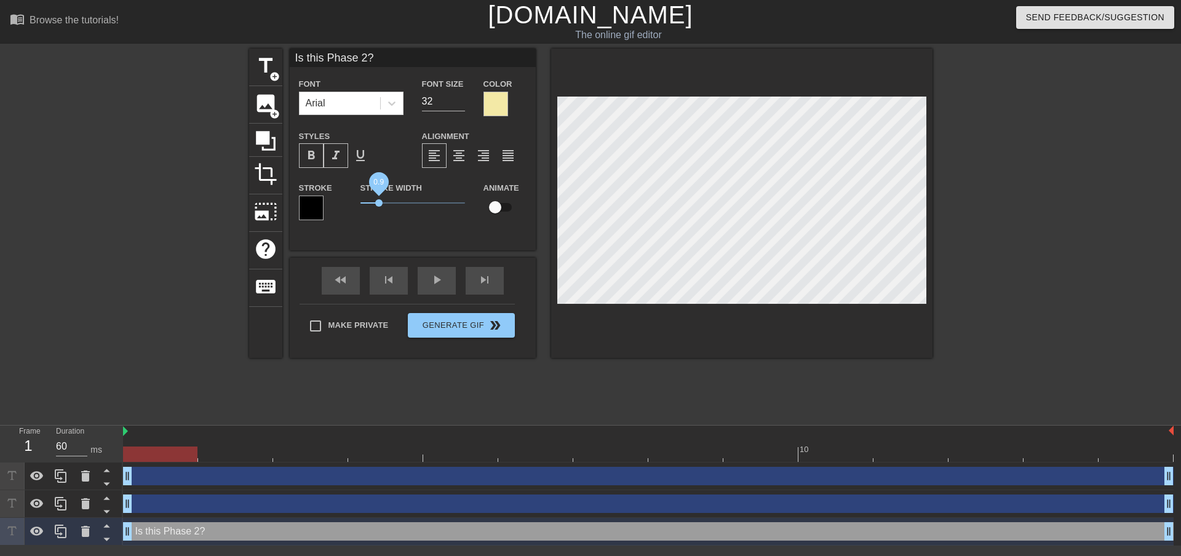
click at [379, 202] on span "0.9" at bounding box center [378, 202] width 7 height 7
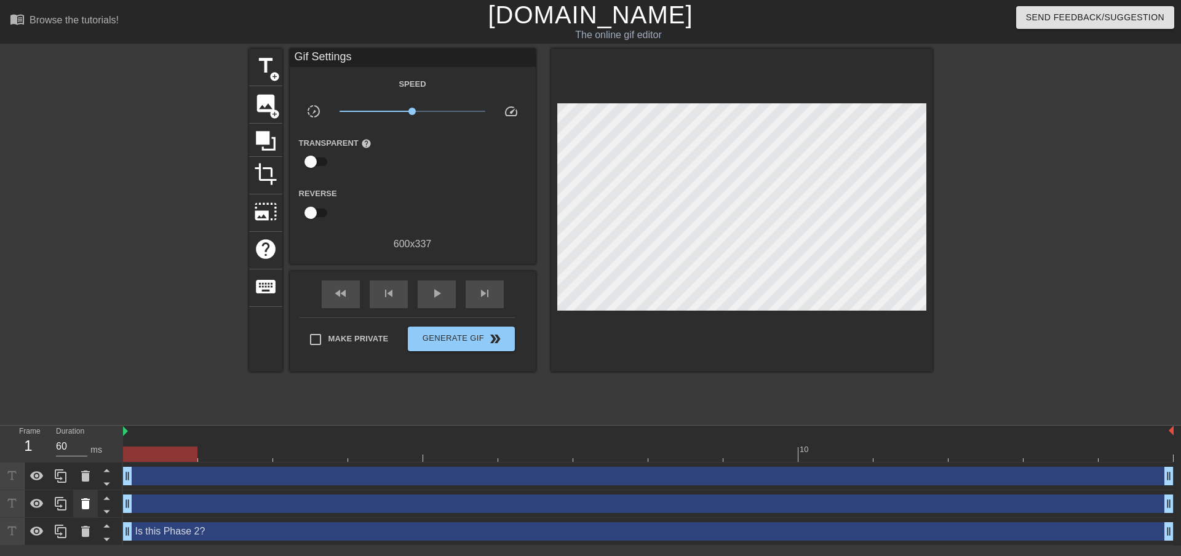
click at [87, 504] on icon at bounding box center [85, 503] width 9 height 11
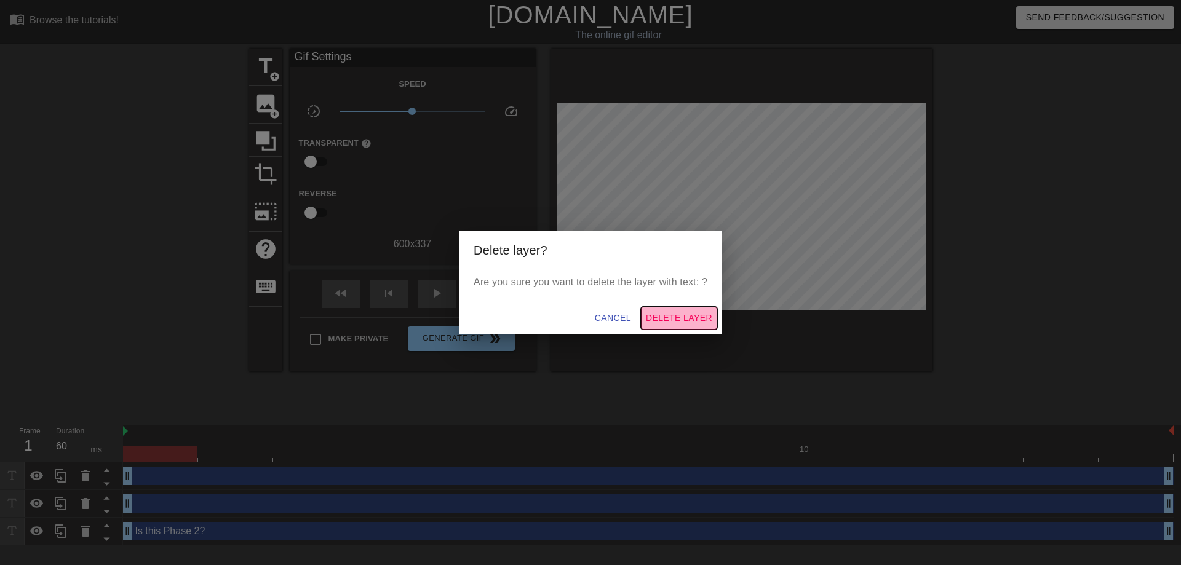
click at [692, 314] on span "Delete Layer" at bounding box center [679, 318] width 66 height 15
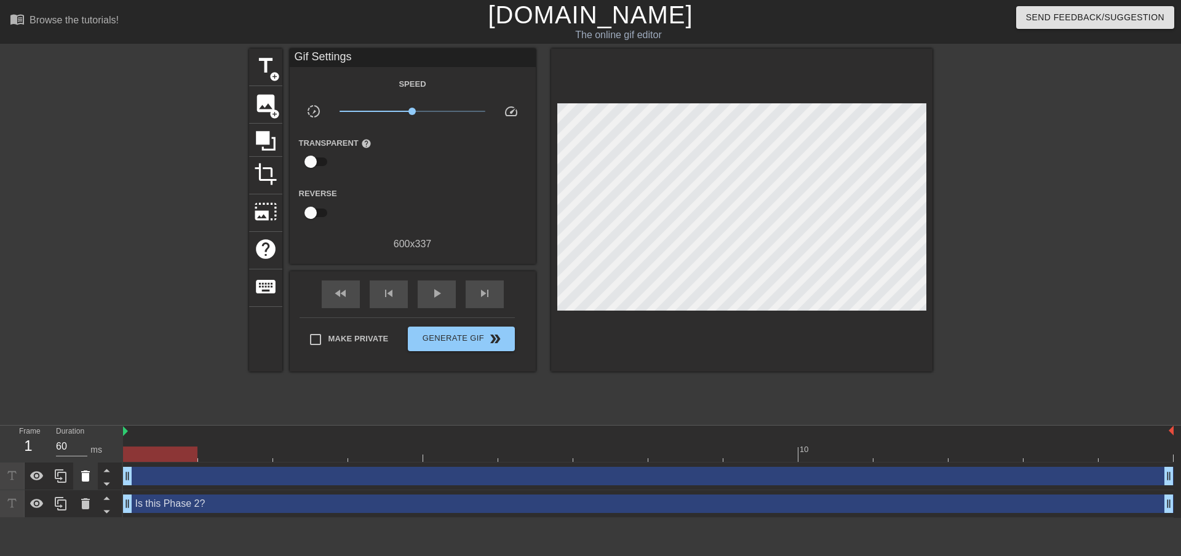
click at [89, 473] on icon at bounding box center [85, 476] width 15 height 15
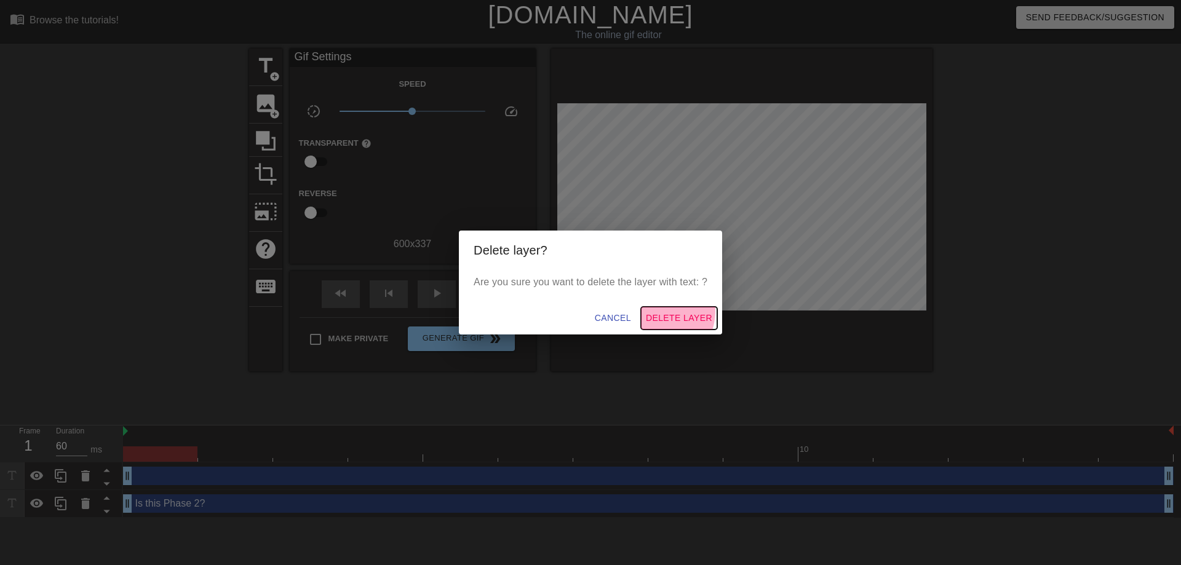
click at [660, 311] on span "Delete Layer" at bounding box center [679, 318] width 66 height 15
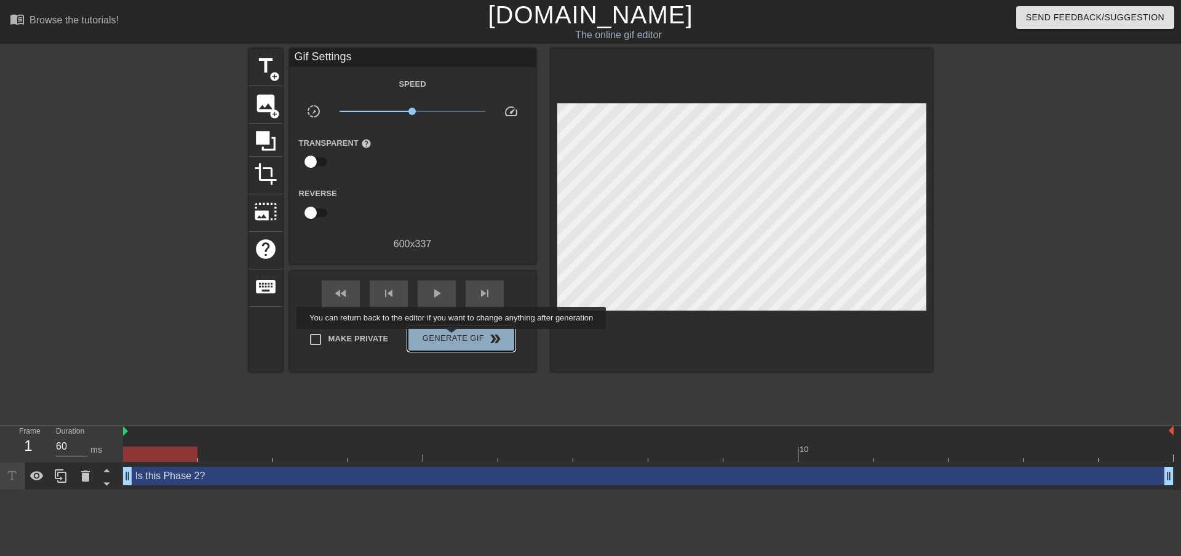
click at [453, 338] on span "Generate Gif double_arrow" at bounding box center [461, 338] width 97 height 15
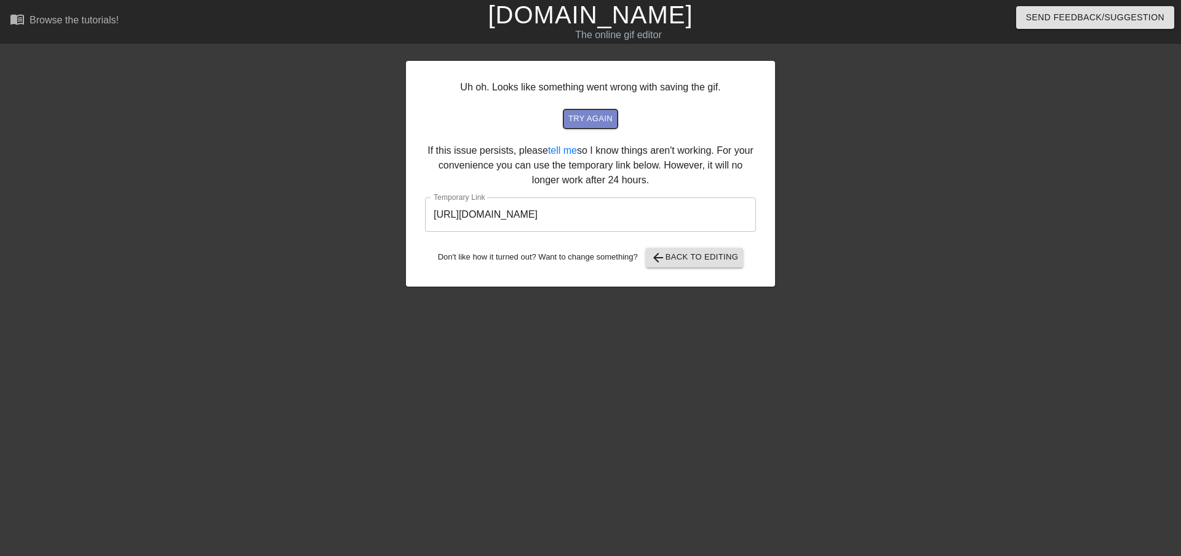
click at [592, 117] on span "try again" at bounding box center [590, 119] width 44 height 14
